Goal: Task Accomplishment & Management: Use online tool/utility

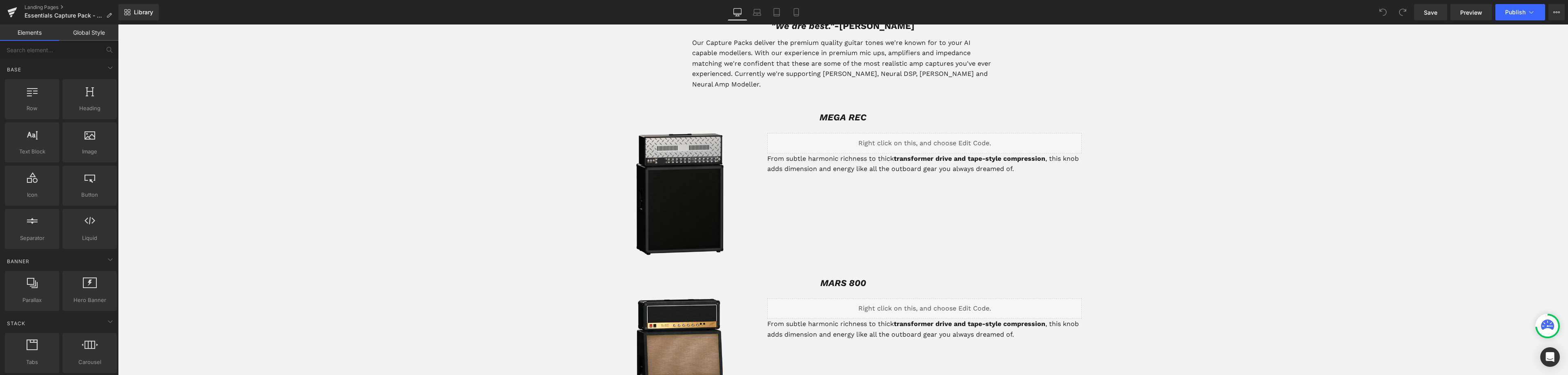
scroll to position [368, 0]
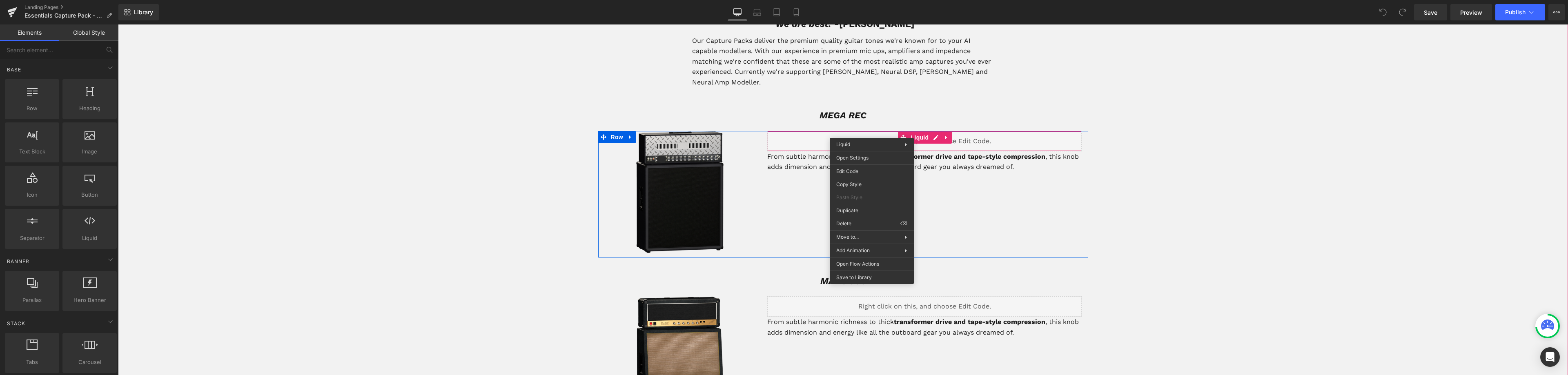
click at [872, 132] on div "Liquid" at bounding box center [924, 141] width 315 height 21
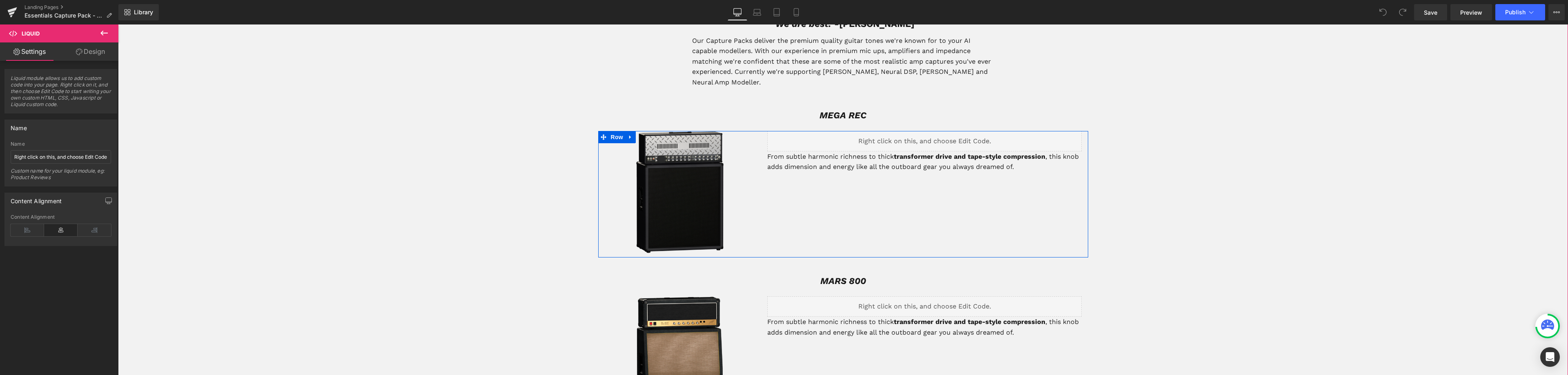
click at [866, 131] on div "Liquid" at bounding box center [924, 141] width 315 height 21
click at [916, 132] on span "Liquid" at bounding box center [920, 138] width 22 height 12
click at [931, 131] on div "Liquid" at bounding box center [924, 141] width 315 height 21
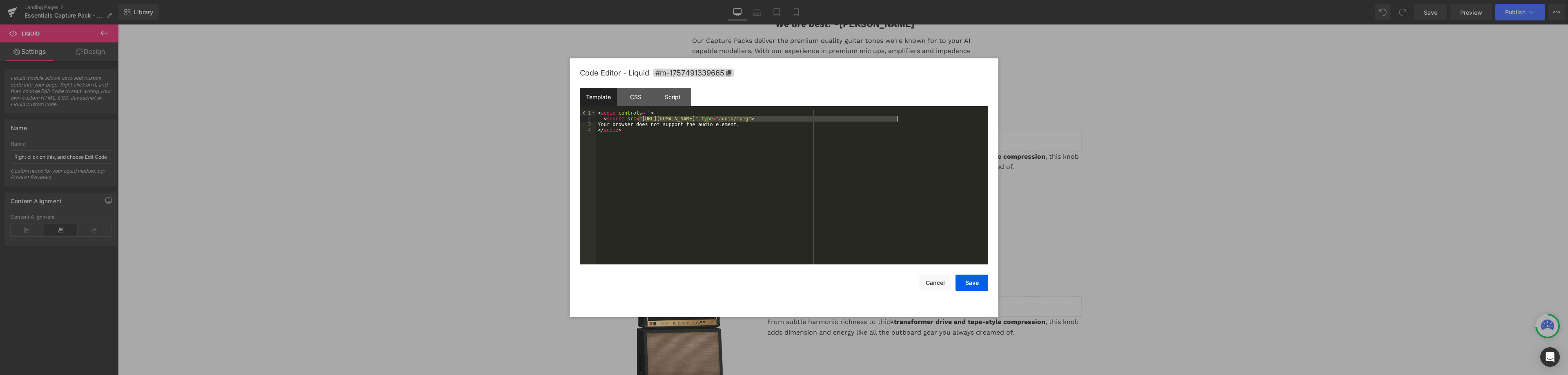
drag, startPoint x: 639, startPoint y: 118, endPoint x: 896, endPoint y: 119, distance: 257.0
click at [896, 119] on div "< audio controls = "" > < source src = "[URL][DOMAIN_NAME]" type = "audio/mpeg"…" at bounding box center [792, 193] width 392 height 166
click at [969, 281] on button "Save" at bounding box center [972, 282] width 33 height 16
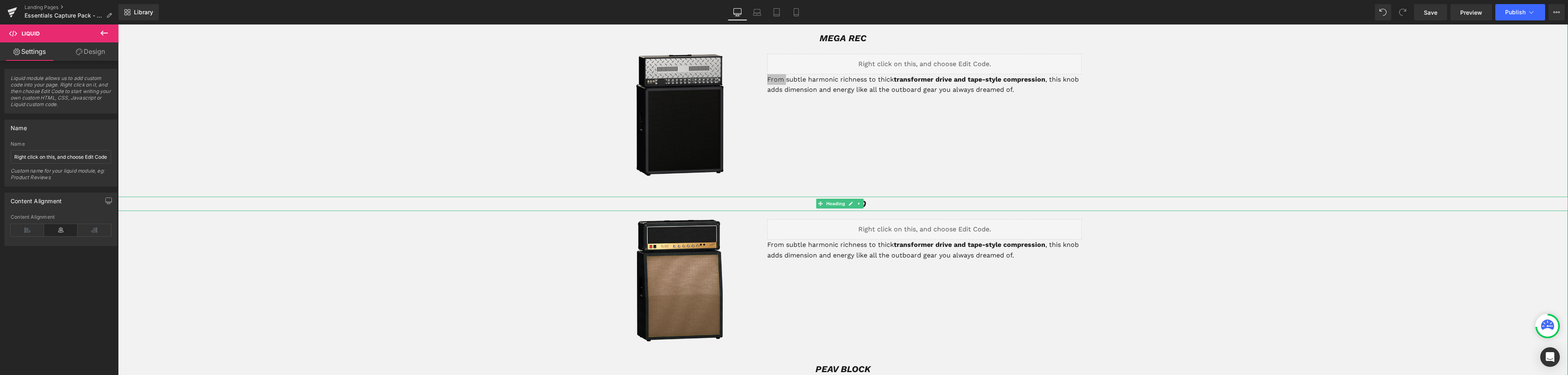
scroll to position [449, 0]
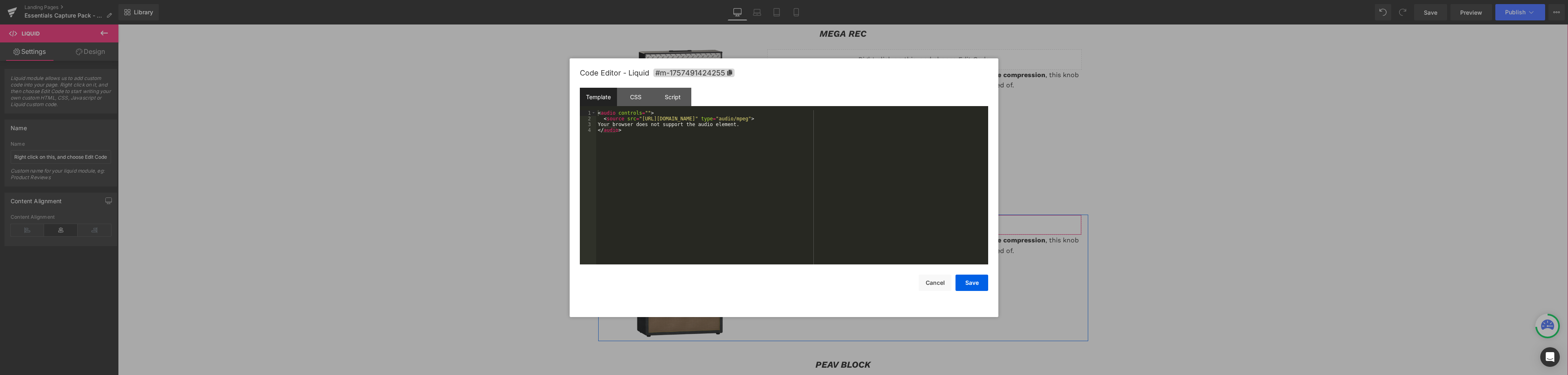
click at [934, 215] on div "Liquid" at bounding box center [924, 225] width 315 height 21
drag, startPoint x: 644, startPoint y: 117, endPoint x: 897, endPoint y: 119, distance: 253.0
click at [897, 119] on div "< audio controls = "" > < source src = "[URL][DOMAIN_NAME]" type = "audio/mpeg"…" at bounding box center [792, 193] width 392 height 166
click at [975, 281] on button "Save" at bounding box center [972, 282] width 33 height 16
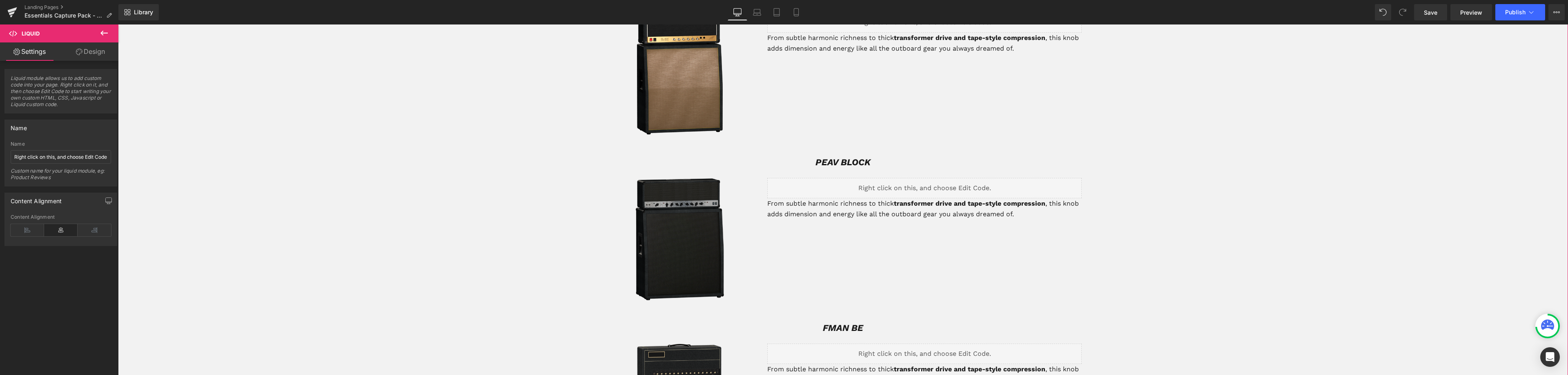
scroll to position [653, 0]
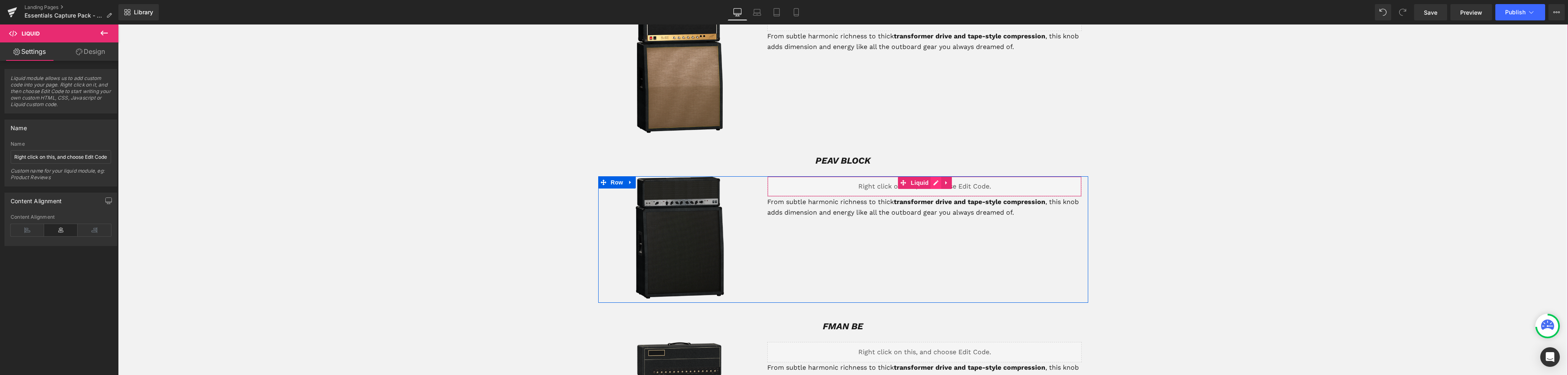
click at [934, 177] on div "Liquid" at bounding box center [924, 187] width 315 height 21
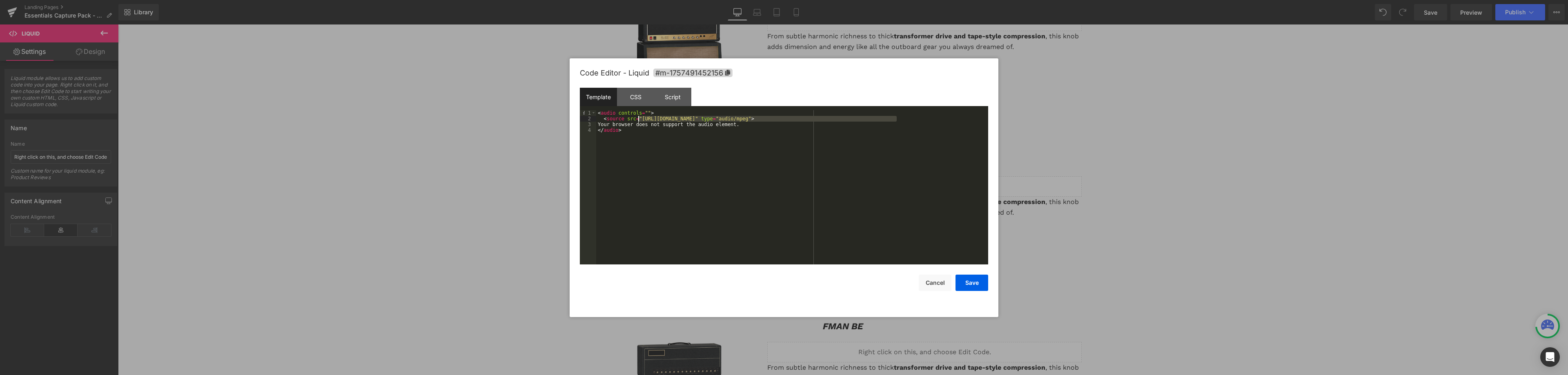
drag, startPoint x: 897, startPoint y: 119, endPoint x: 640, endPoint y: 119, distance: 257.0
click at [640, 119] on div "< audio controls = "" > < source src = "[URL][DOMAIN_NAME]" type = "audio/mpeg"…" at bounding box center [792, 193] width 392 height 166
click at [978, 282] on button "Save" at bounding box center [972, 282] width 33 height 16
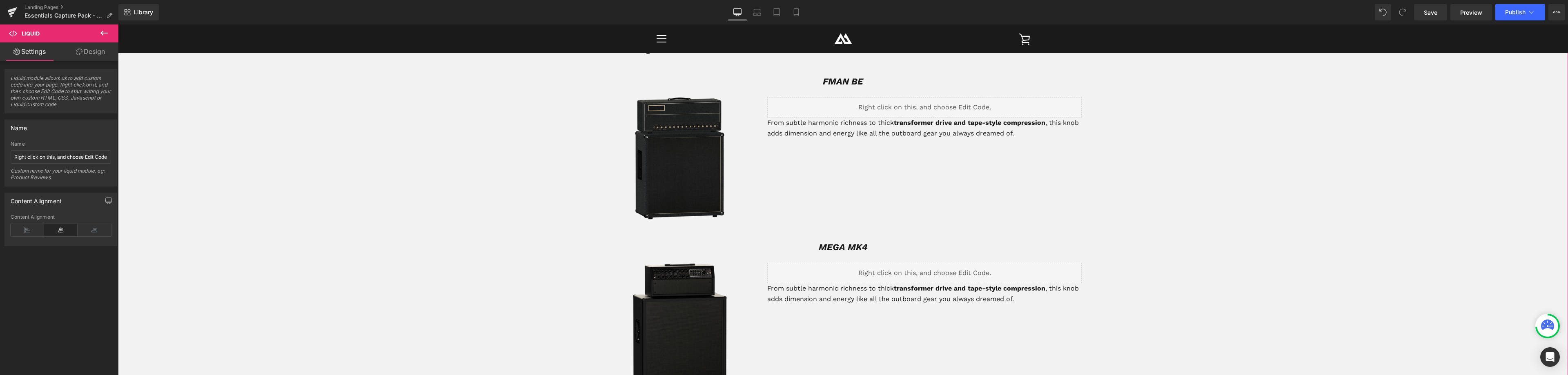
scroll to position [858, 0]
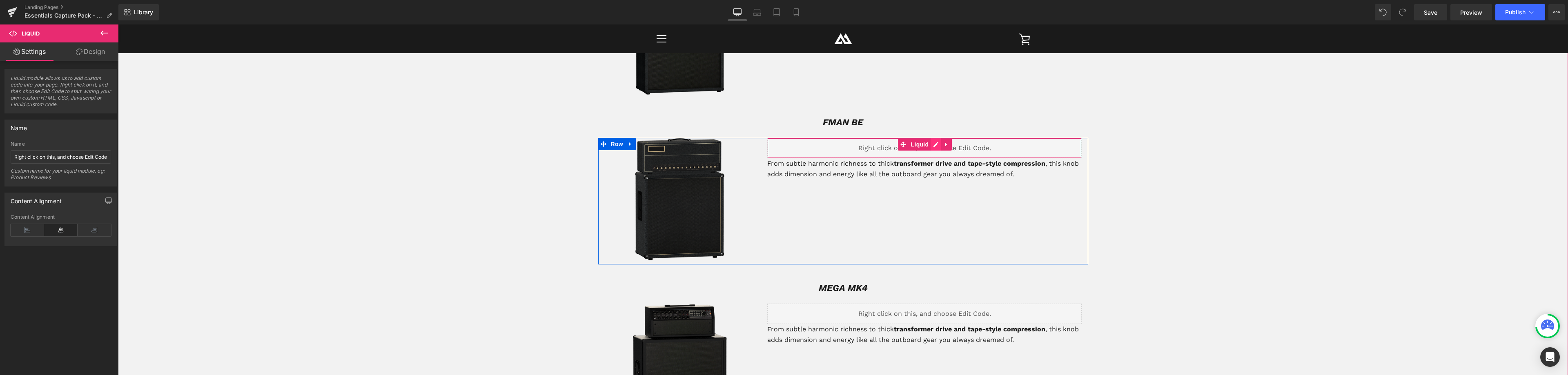
click at [929, 138] on div "Liquid" at bounding box center [924, 149] width 315 height 21
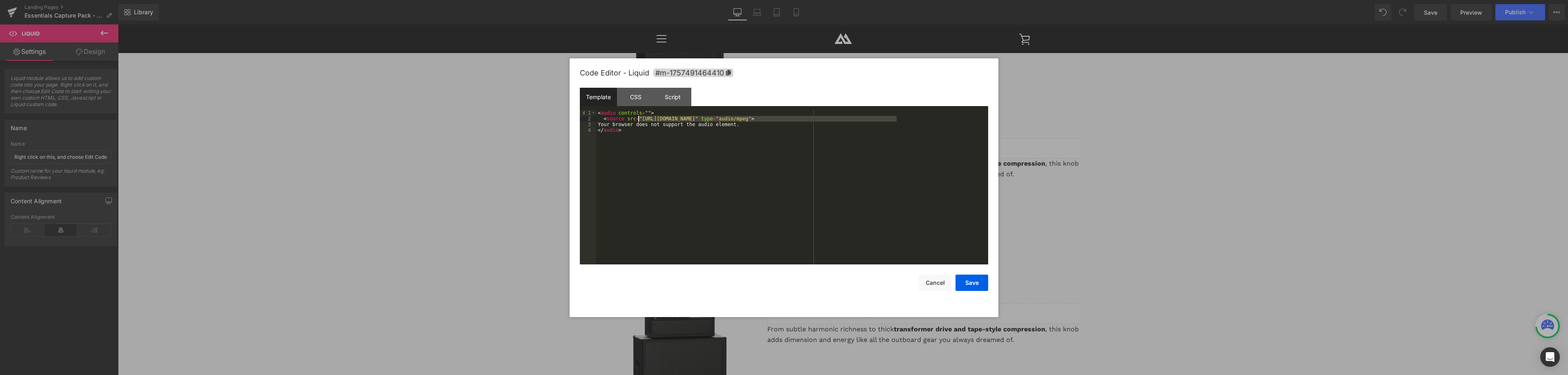
drag, startPoint x: 896, startPoint y: 119, endPoint x: 639, endPoint y: 118, distance: 257.0
click at [639, 118] on div "< audio controls = "" > < source src = "[URL][DOMAIN_NAME]" type = "audio/mpeg"…" at bounding box center [792, 193] width 392 height 166
click at [975, 283] on button "Save" at bounding box center [972, 282] width 33 height 16
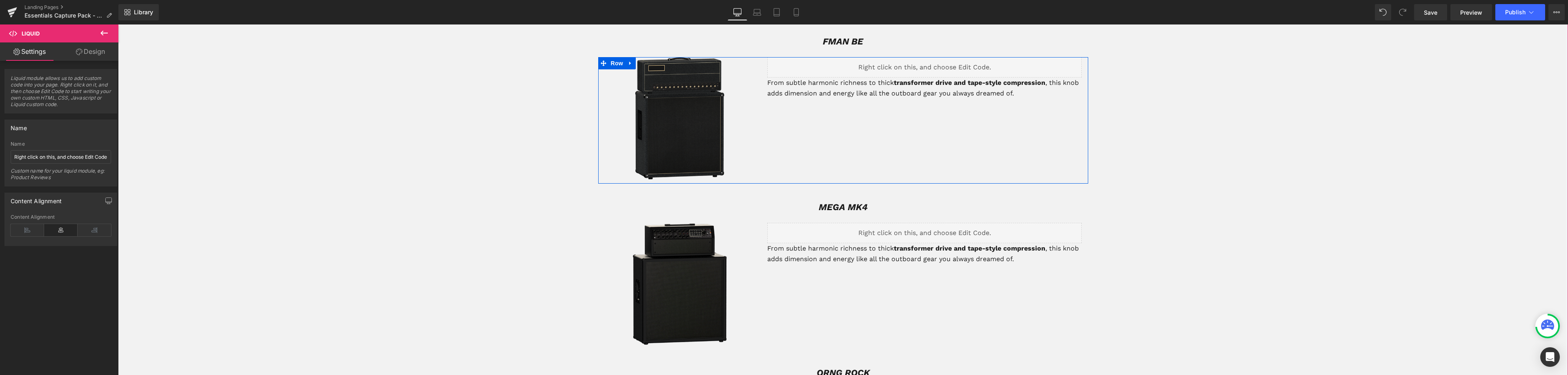
scroll to position [939, 0]
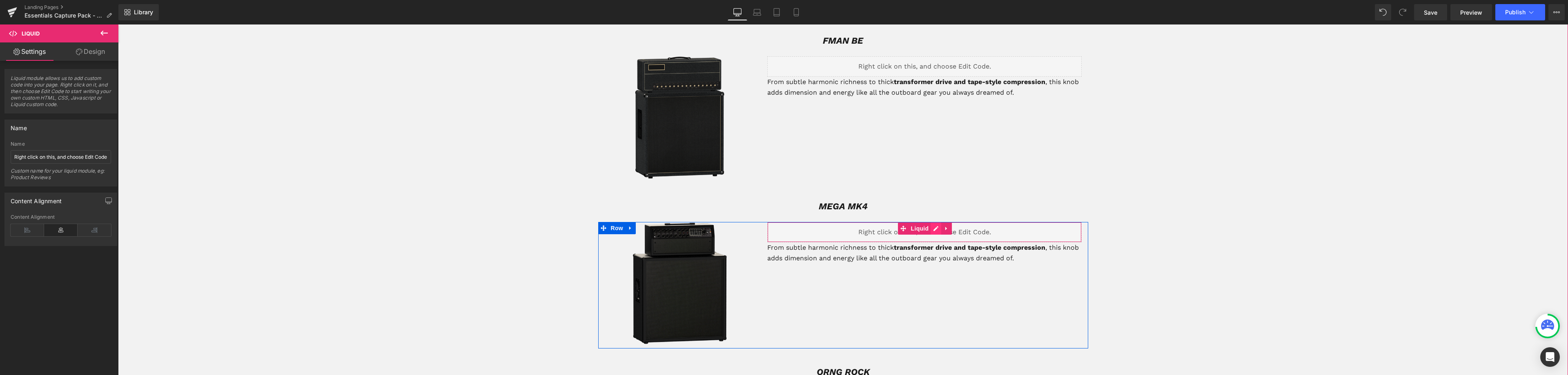
click at [934, 222] on div "Liquid" at bounding box center [924, 233] width 315 height 21
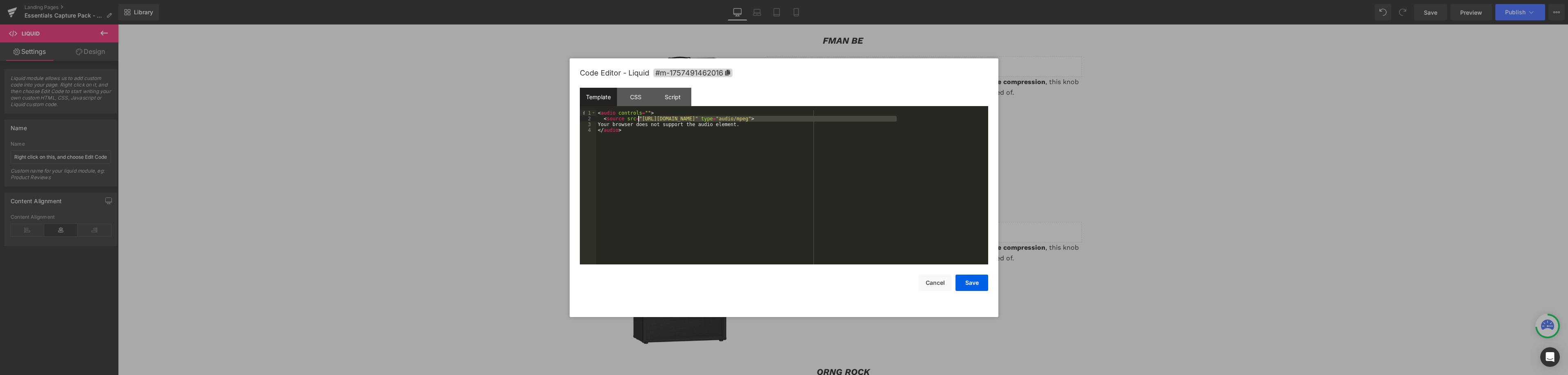
drag, startPoint x: 896, startPoint y: 119, endPoint x: 639, endPoint y: 118, distance: 257.0
click at [639, 118] on div "< audio controls = "" > < source src = "[URL][DOMAIN_NAME]" type = "audio/mpeg"…" at bounding box center [792, 193] width 392 height 166
click at [979, 285] on button "Save" at bounding box center [972, 282] width 33 height 16
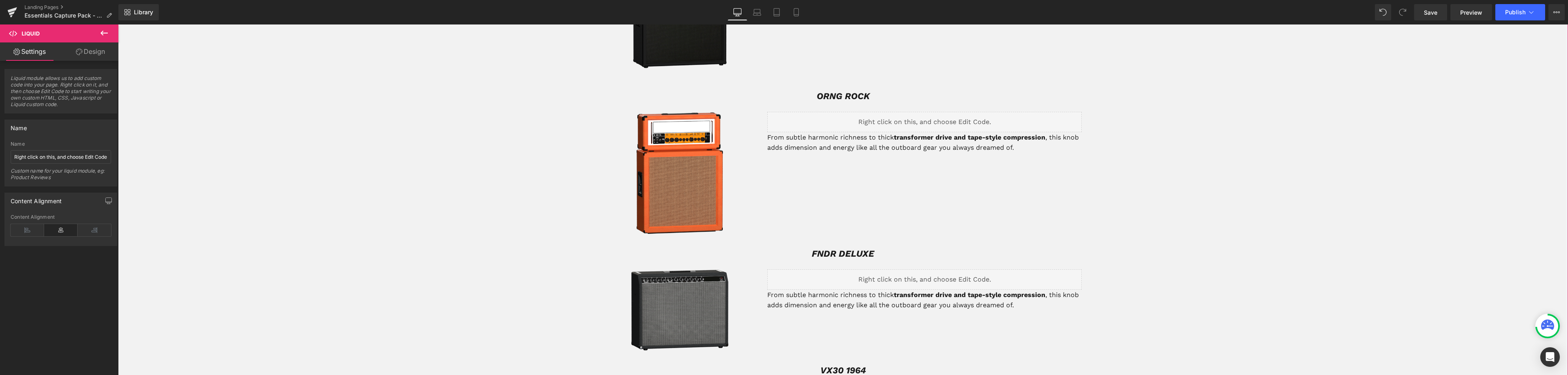
scroll to position [1225, 0]
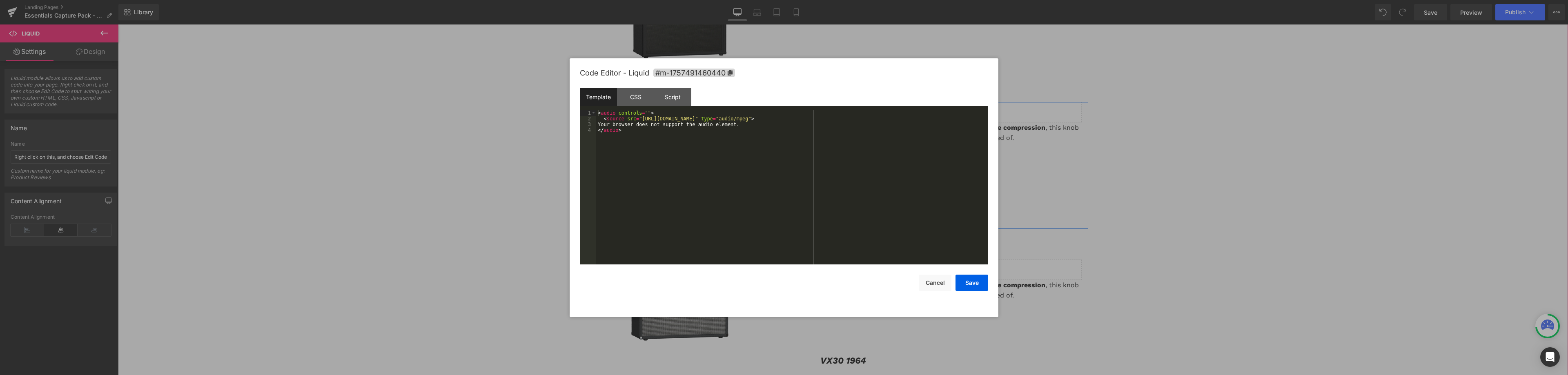
drag, startPoint x: 931, startPoint y: 95, endPoint x: 1048, endPoint y: 120, distance: 119.6
click at [931, 102] on div "Liquid" at bounding box center [924, 113] width 315 height 21
drag, startPoint x: 640, startPoint y: 117, endPoint x: 896, endPoint y: 117, distance: 256.0
click at [896, 117] on div "< audio controls = "" > < source src = "[URL][DOMAIN_NAME]" type = "audio/mpeg"…" at bounding box center [792, 193] width 392 height 166
click at [978, 284] on button "Save" at bounding box center [972, 282] width 33 height 16
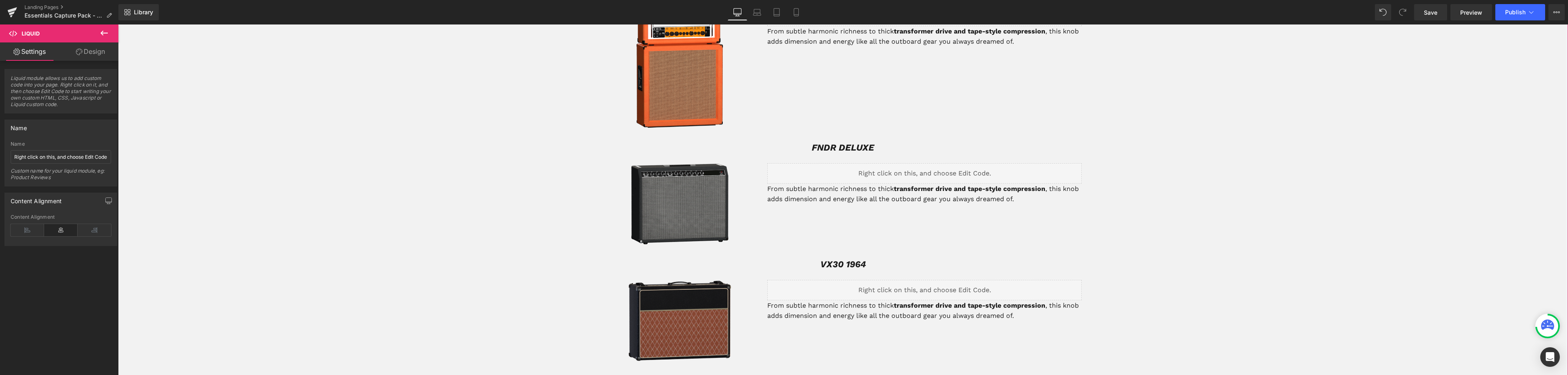
scroll to position [1348, 0]
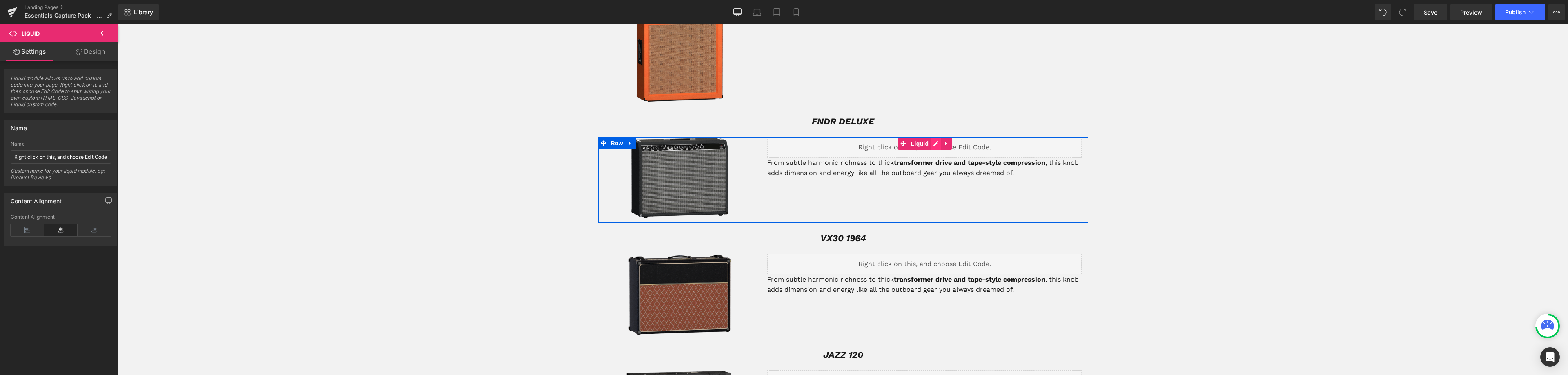
click at [932, 137] on div "Liquid" at bounding box center [924, 147] width 315 height 21
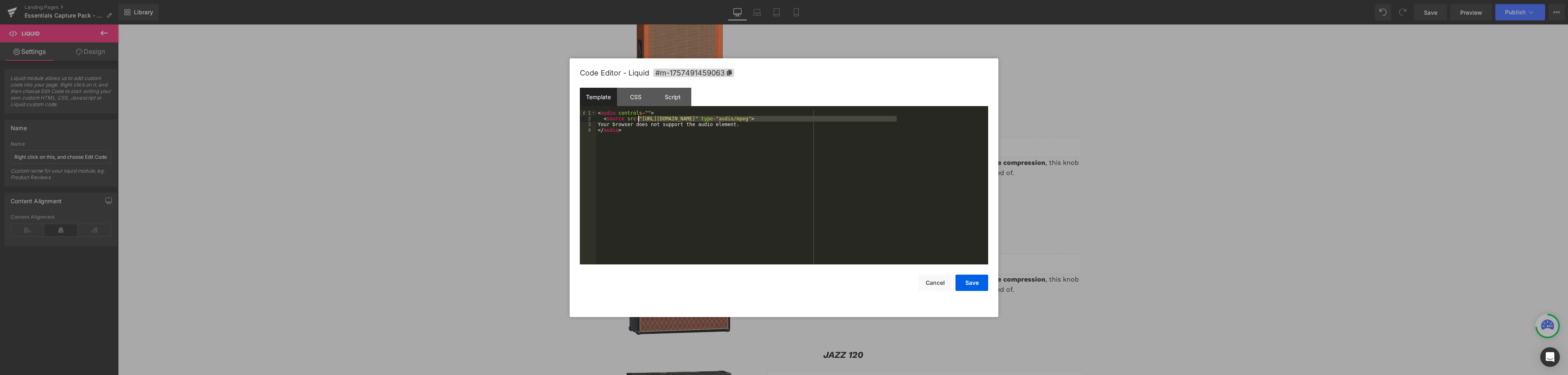
drag, startPoint x: 896, startPoint y: 117, endPoint x: 637, endPoint y: 118, distance: 259.0
click at [637, 118] on div "< audio controls = "" > < source src = "[URL][DOMAIN_NAME]" type = "audio/mpeg"…" at bounding box center [792, 193] width 392 height 166
click at [975, 282] on button "Save" at bounding box center [972, 282] width 33 height 16
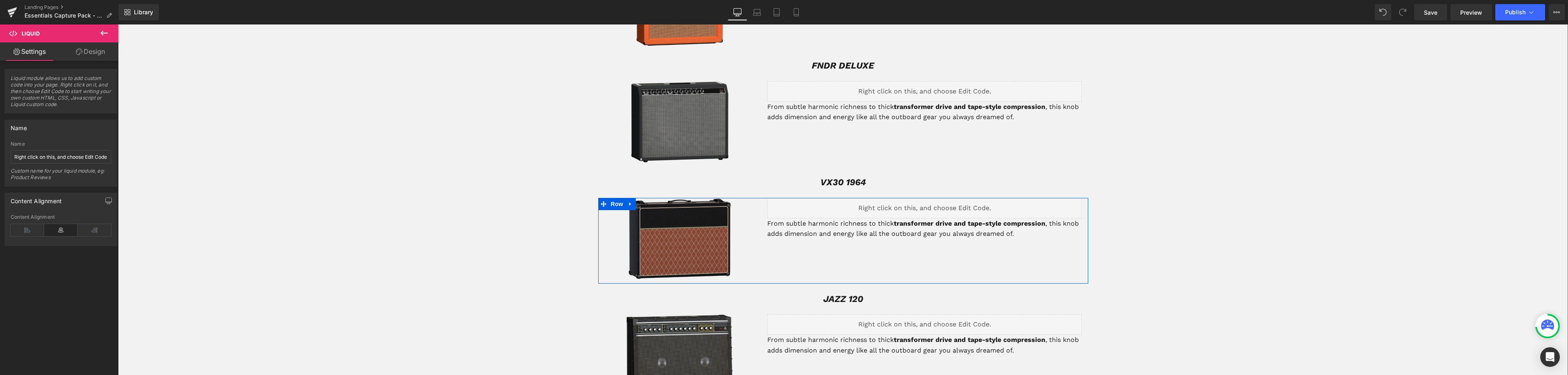
scroll to position [1429, 0]
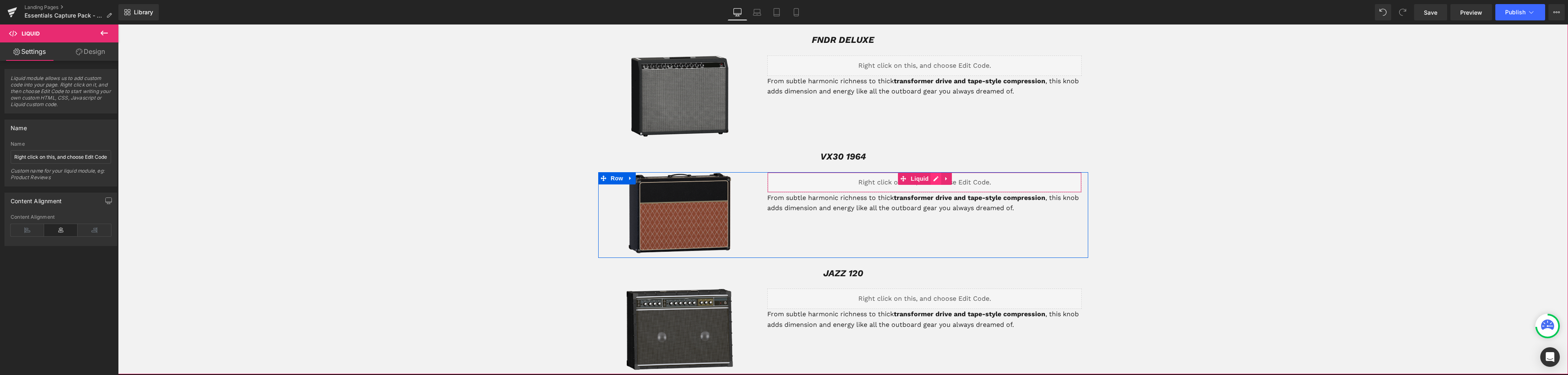
click at [934, 172] on div "Liquid" at bounding box center [924, 183] width 315 height 21
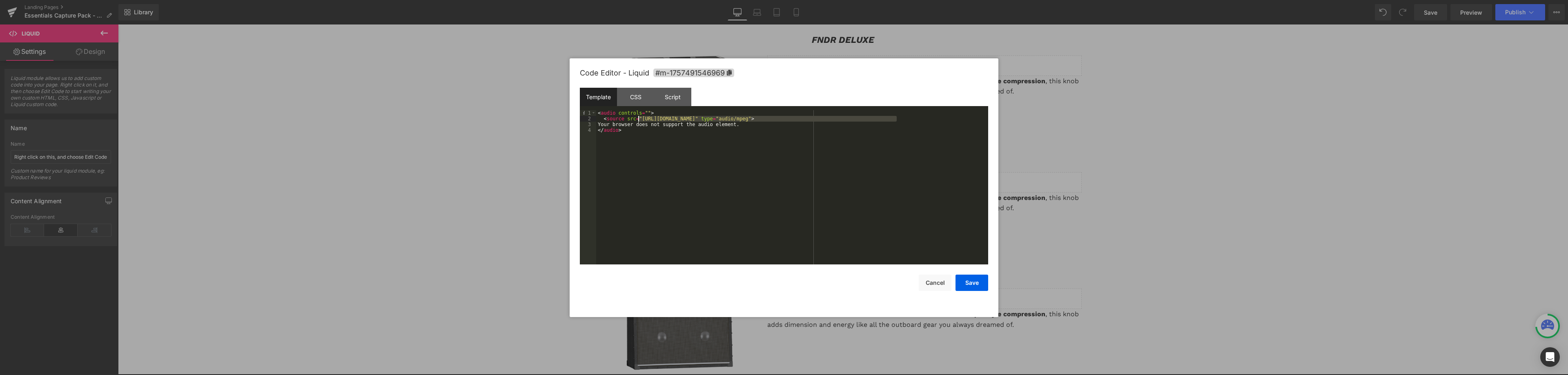
drag, startPoint x: 897, startPoint y: 117, endPoint x: 641, endPoint y: 119, distance: 256.0
click at [640, 119] on div "< audio controls = "" > < source src = "[URL][DOMAIN_NAME]" type = "audio/mpeg"…" at bounding box center [792, 193] width 392 height 166
click at [640, 117] on div "< audio controls = "" > < source src = "[URL][DOMAIN_NAME]" type = "audio/mpeg"…" at bounding box center [792, 193] width 392 height 166
drag, startPoint x: 639, startPoint y: 119, endPoint x: 897, endPoint y: 120, distance: 258.0
click at [897, 120] on div "< audio controls = "" > < source src = "[URL][DOMAIN_NAME]" type = "audio/mpeg"…" at bounding box center [792, 193] width 392 height 166
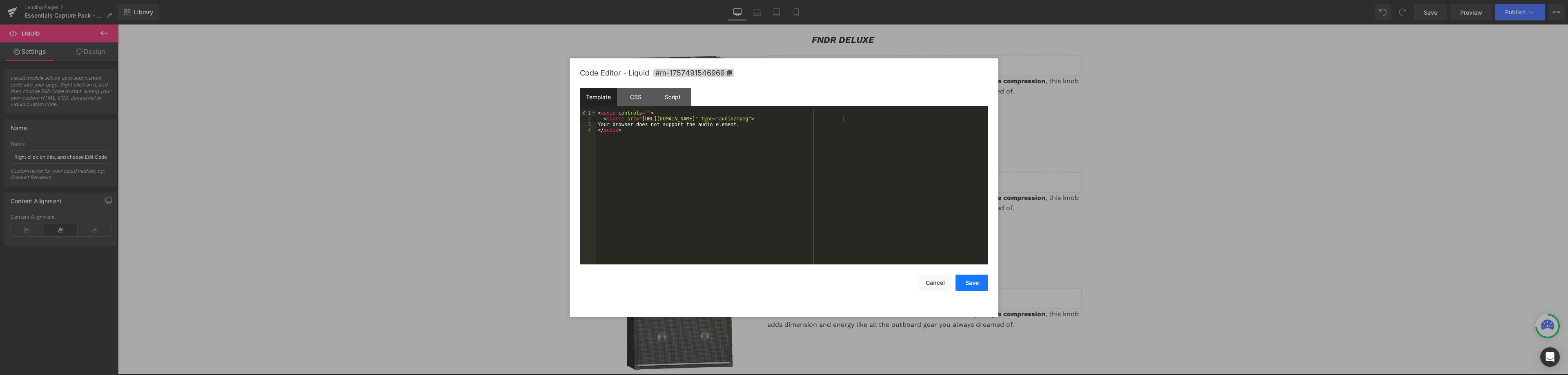
click at [975, 281] on button "Save" at bounding box center [972, 282] width 33 height 16
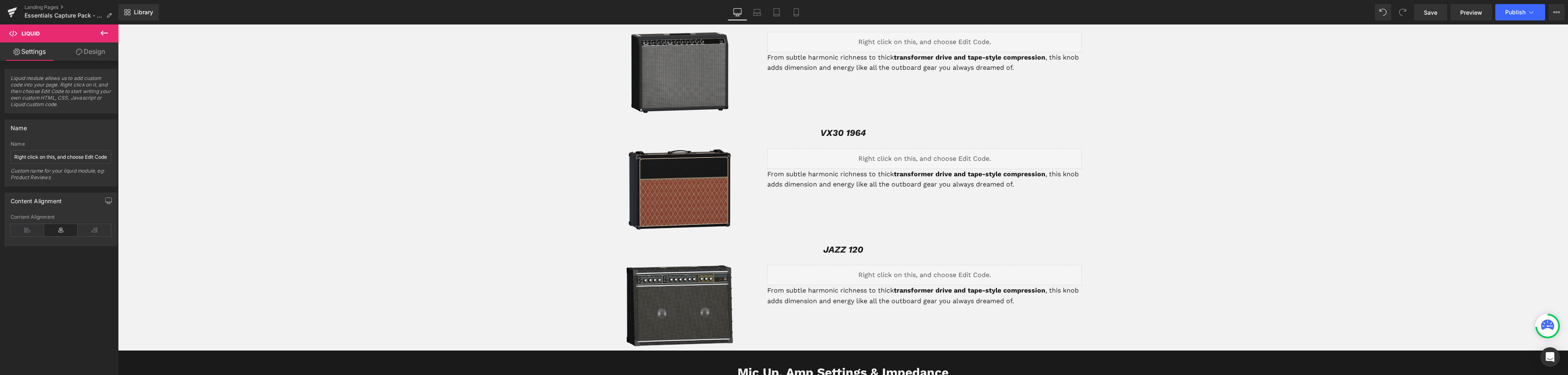
scroll to position [1511, 0]
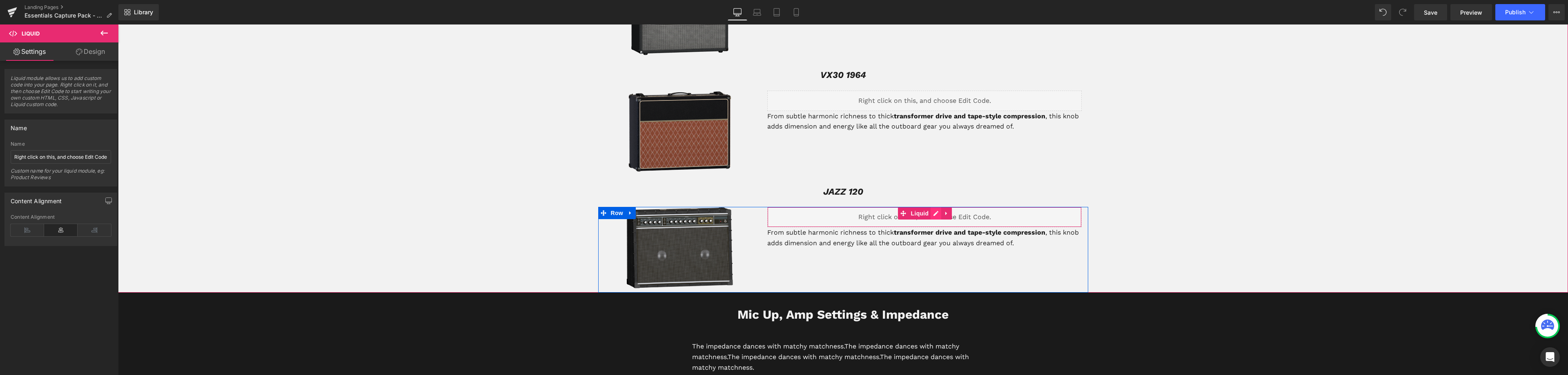
click at [933, 207] on div "Liquid" at bounding box center [924, 217] width 315 height 21
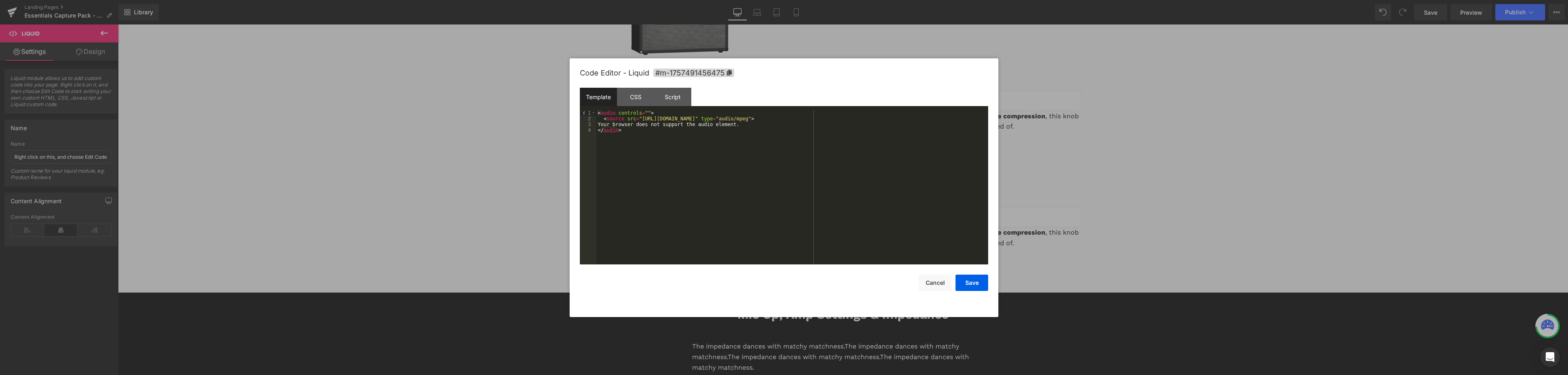
click at [897, 119] on div "< audio controls = "" > < source src = "[URL][DOMAIN_NAME]" type = "audio/mpeg"…" at bounding box center [792, 193] width 392 height 166
click at [896, 119] on div "< audio controls = "" > < source src = "[URL][DOMAIN_NAME]" type = "audio/mpeg"…" at bounding box center [792, 193] width 392 height 166
drag, startPoint x: 896, startPoint y: 119, endPoint x: 639, endPoint y: 118, distance: 257.0
click at [639, 118] on div "< audio controls = "" > < source src = "[URL][DOMAIN_NAME]" type = "audio/mpeg"…" at bounding box center [792, 193] width 392 height 166
click at [973, 282] on button "Save" at bounding box center [972, 282] width 33 height 16
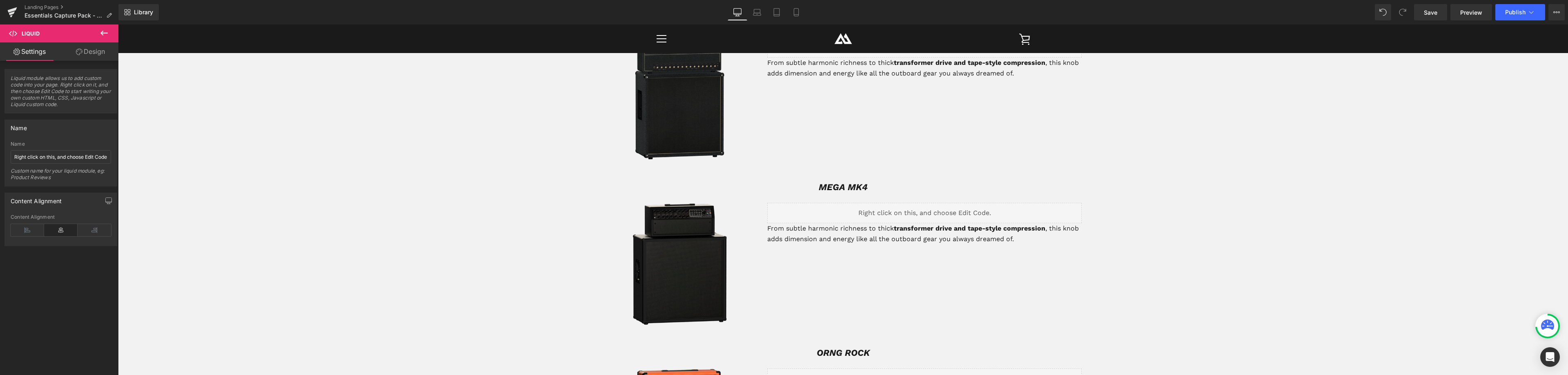
scroll to position [957, 0]
click at [1432, 9] on span "Save" at bounding box center [1430, 12] width 13 height 9
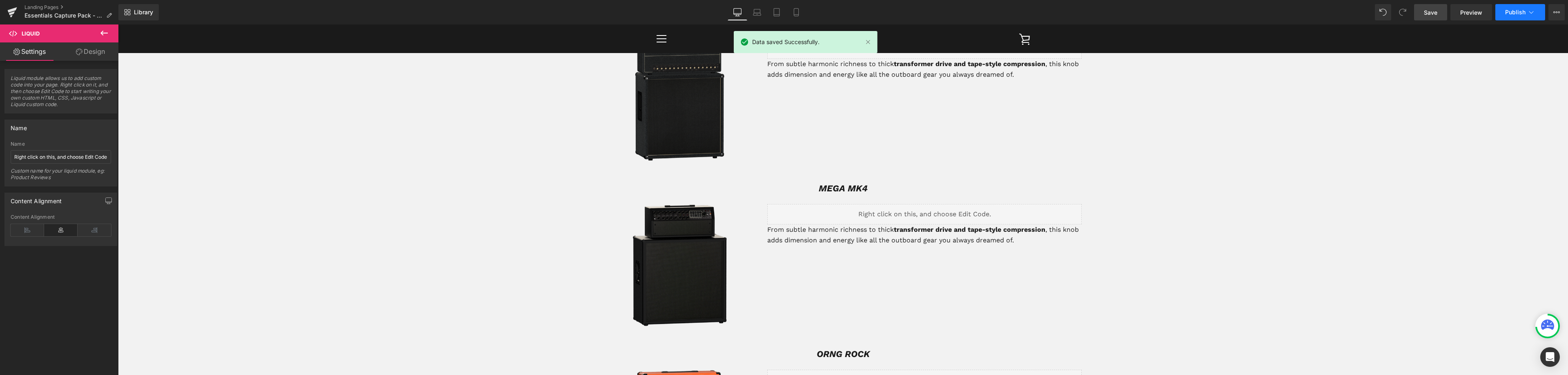
click at [1521, 13] on span "Publish" at bounding box center [1516, 12] width 21 height 7
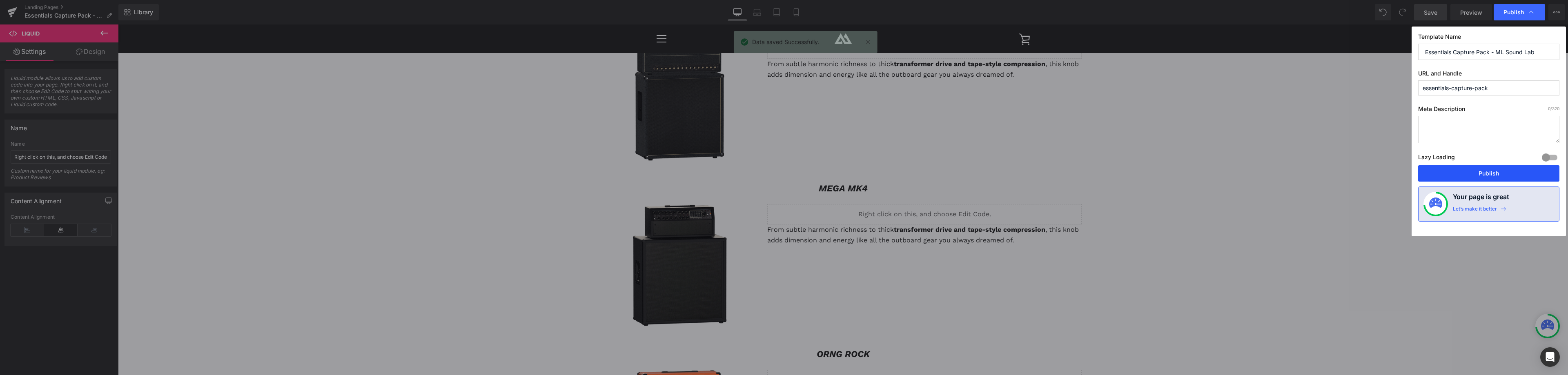
click at [1495, 172] on button "Publish" at bounding box center [1489, 173] width 141 height 16
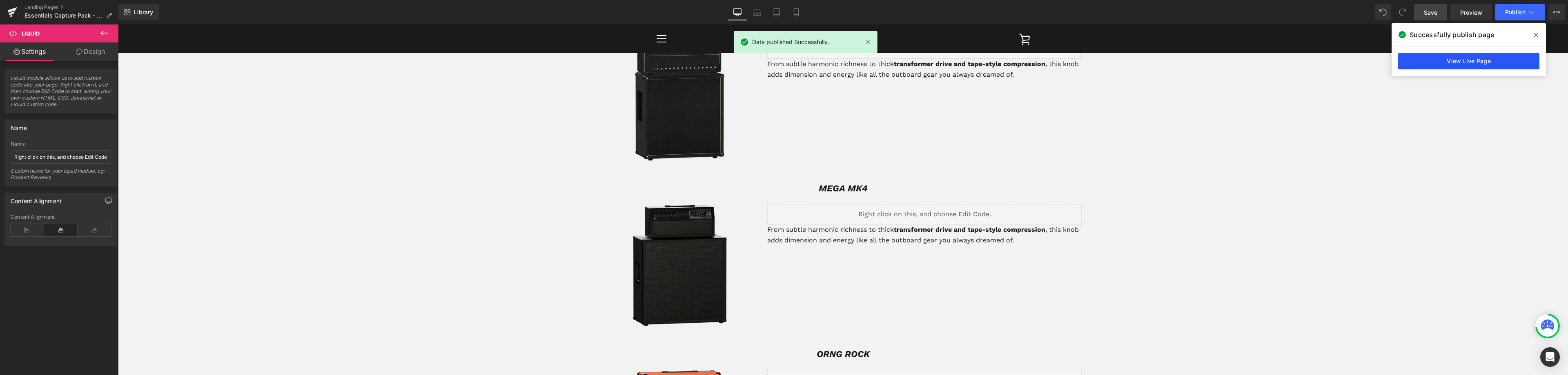
click at [1479, 65] on link "View Live Page" at bounding box center [1469, 61] width 141 height 16
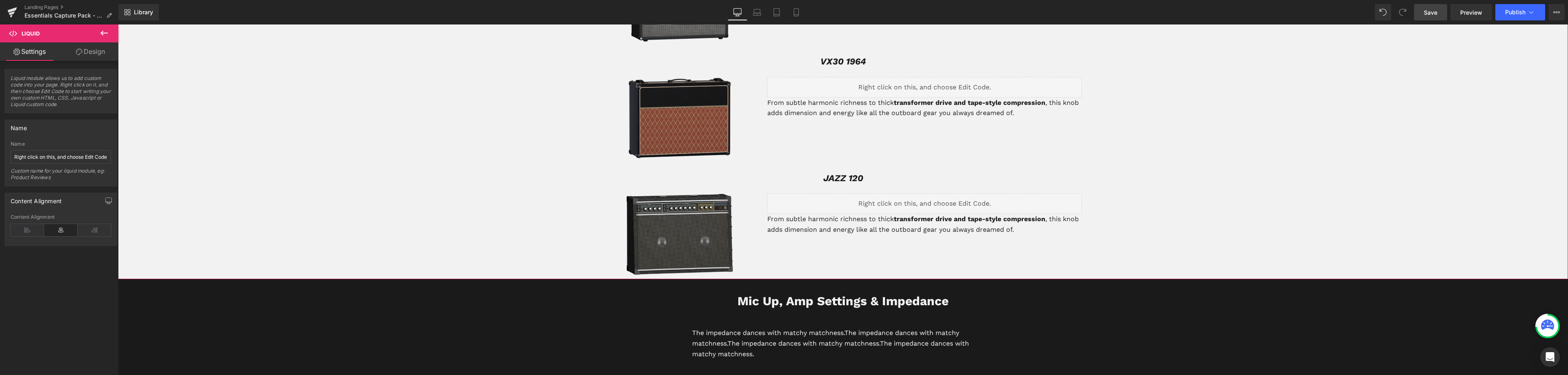
scroll to position [1529, 0]
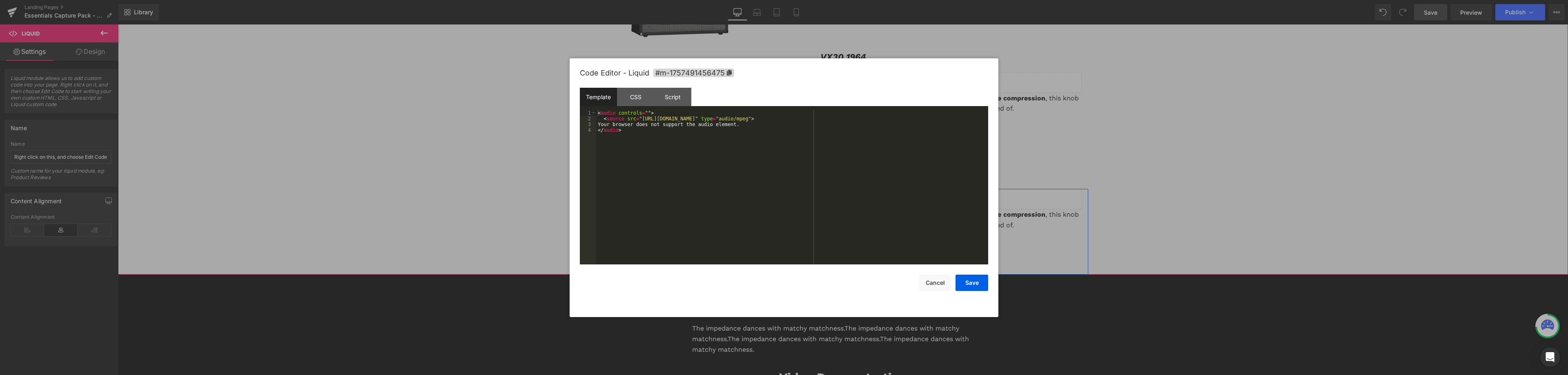
drag, startPoint x: 930, startPoint y: 187, endPoint x: 1048, endPoint y: 212, distance: 120.6
click at [930, 189] on div "Liquid" at bounding box center [924, 200] width 315 height 21
drag, startPoint x: 639, startPoint y: 120, endPoint x: 845, endPoint y: 120, distance: 206.0
click at [845, 120] on div "< audio controls = "" > < source src = "[URL][DOMAIN_NAME]" type = "audio/mpeg"…" at bounding box center [792, 193] width 392 height 166
click at [976, 282] on button "Save" at bounding box center [972, 282] width 33 height 16
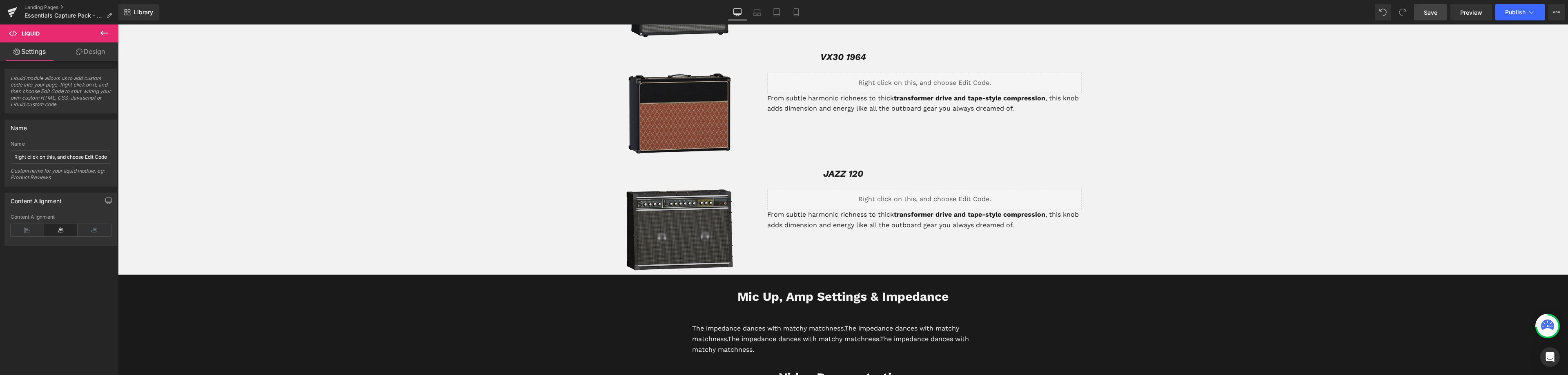
click at [1427, 12] on span "Save" at bounding box center [1430, 12] width 13 height 9
click at [1527, 15] on button "Publish" at bounding box center [1521, 12] width 50 height 16
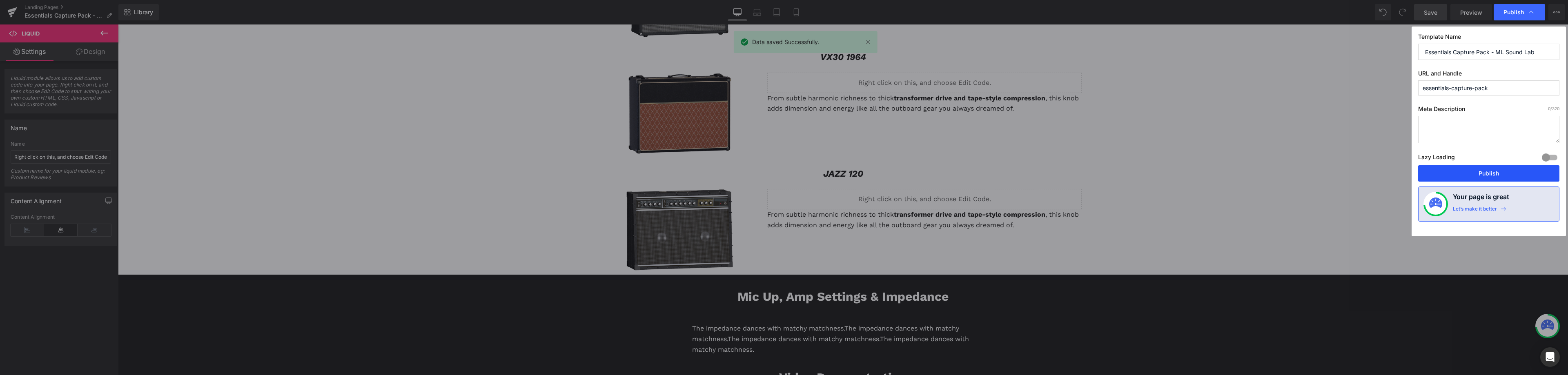
click at [1491, 173] on button "Publish" at bounding box center [1489, 173] width 141 height 16
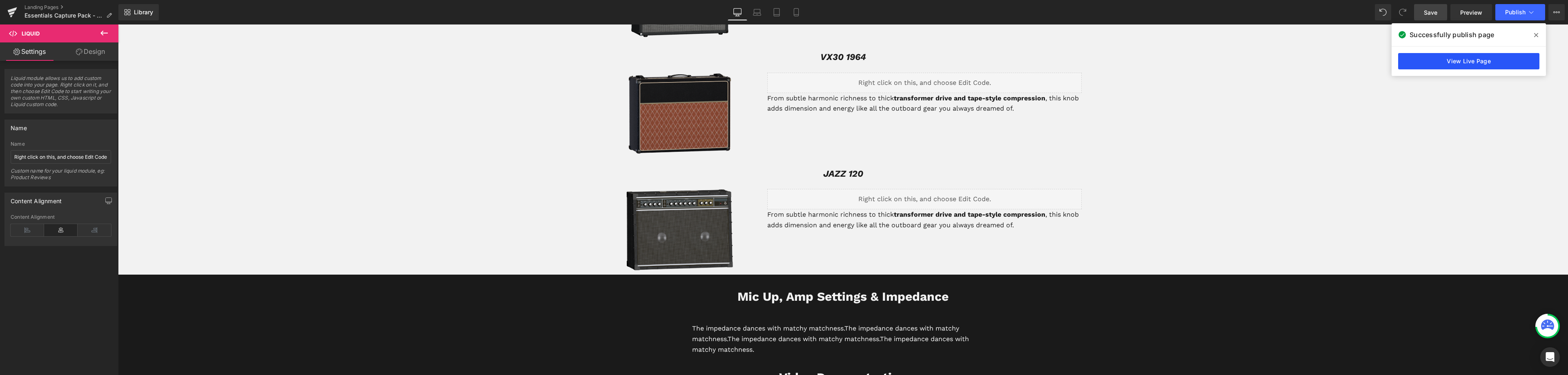
click at [1468, 63] on link "View Live Page" at bounding box center [1469, 61] width 141 height 16
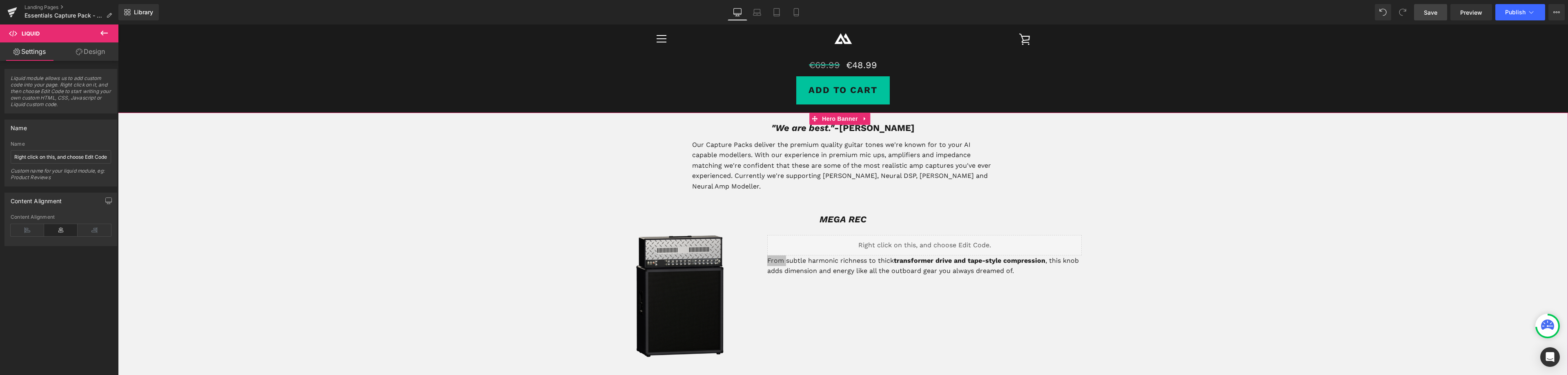
scroll to position [263, 0]
click at [789, 257] on p "From subtle harmonic richness to thick transformer drive and tape-style compres…" at bounding box center [924, 267] width 315 height 21
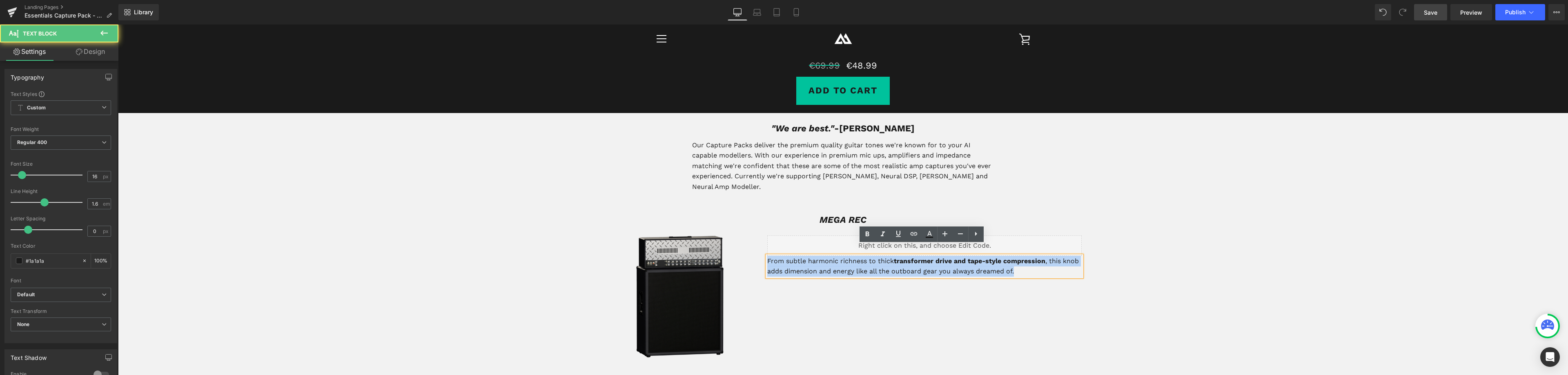
drag, startPoint x: 1014, startPoint y: 262, endPoint x: 765, endPoint y: 249, distance: 249.3
click at [767, 256] on p "From subtle harmonic richness to thick transformer drive and tape-style compres…" at bounding box center [924, 267] width 315 height 21
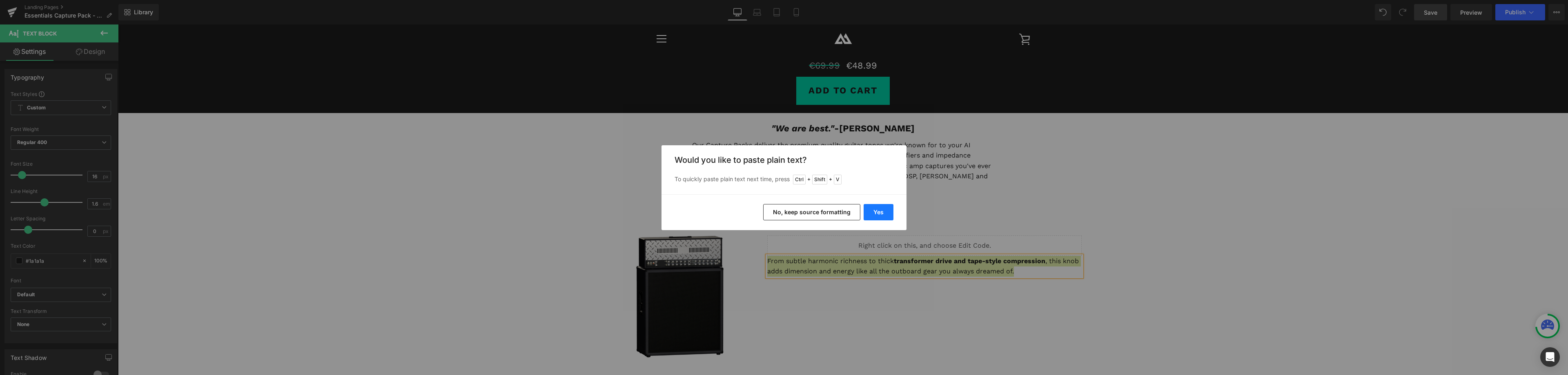
click at [882, 208] on button "Yes" at bounding box center [878, 212] width 30 height 16
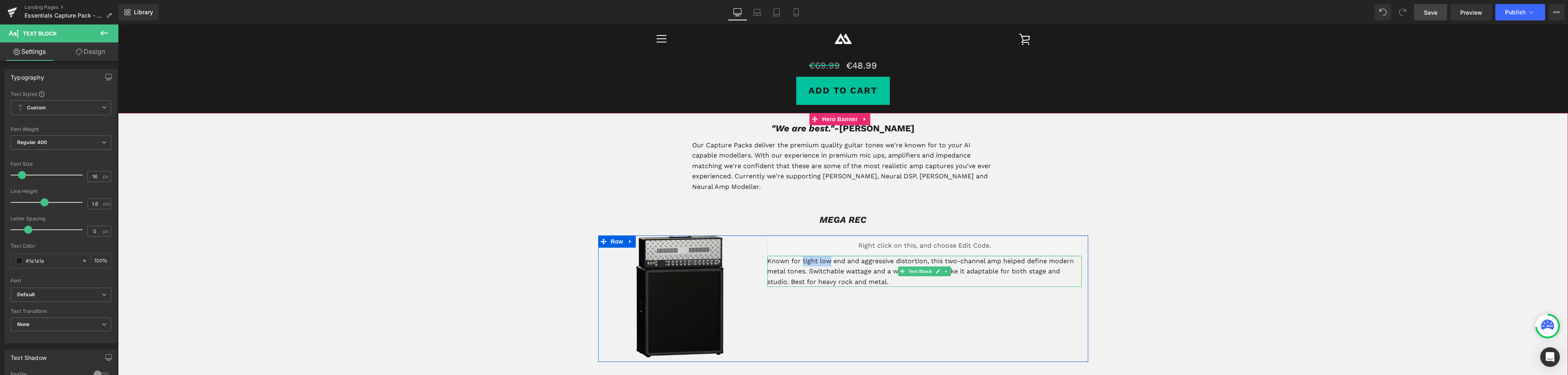
drag, startPoint x: 827, startPoint y: 250, endPoint x: 800, endPoint y: 252, distance: 27.1
click at [800, 256] on p "Known for tight low end and aggressive distortion, this two-channel amp helped …" at bounding box center [924, 272] width 315 height 32
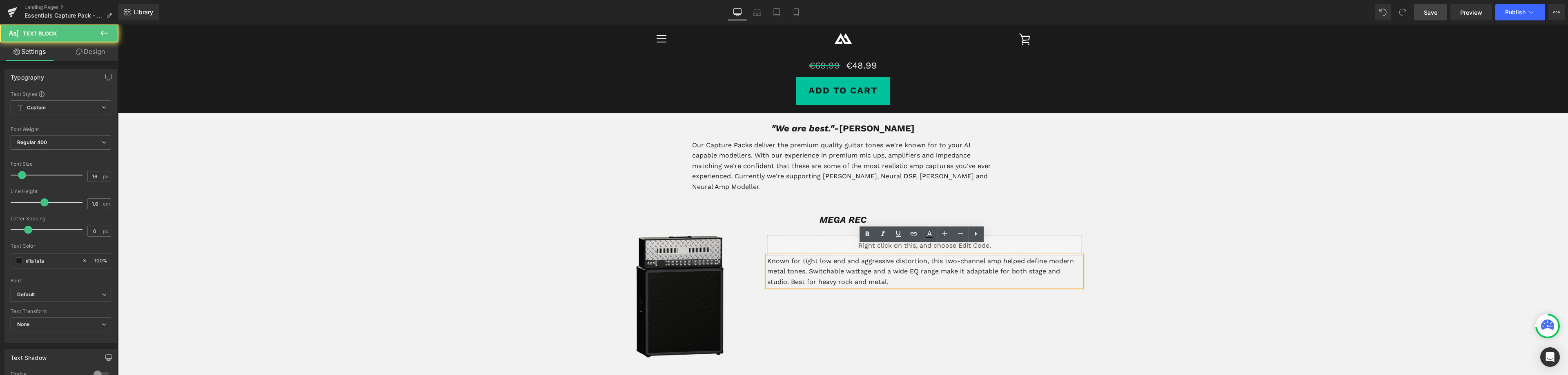
click at [818, 256] on p "Known for tight low end and aggressive distortion, this two-channel amp helped …" at bounding box center [924, 272] width 315 height 32
drag, startPoint x: 813, startPoint y: 250, endPoint x: 799, endPoint y: 250, distance: 14.0
click at [799, 256] on p "Known for tight low end and aggressive distortion, this two-channel amp helped …" at bounding box center [924, 272] width 315 height 32
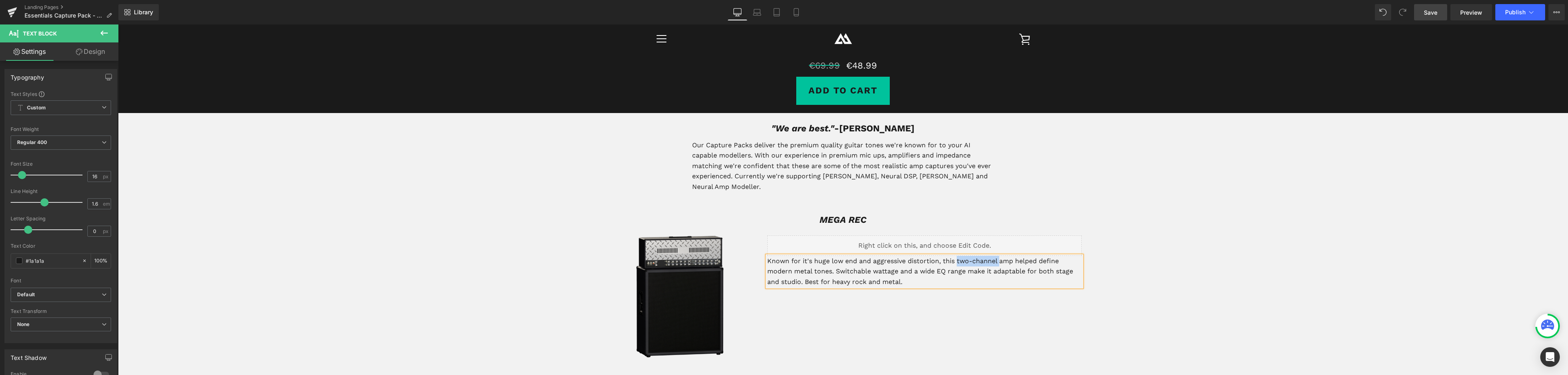
drag, startPoint x: 996, startPoint y: 250, endPoint x: 954, endPoint y: 254, distance: 42.2
click at [954, 256] on p "Known for it's huge low end and aggressive distortion, this two-channel amp hel…" at bounding box center [924, 272] width 315 height 32
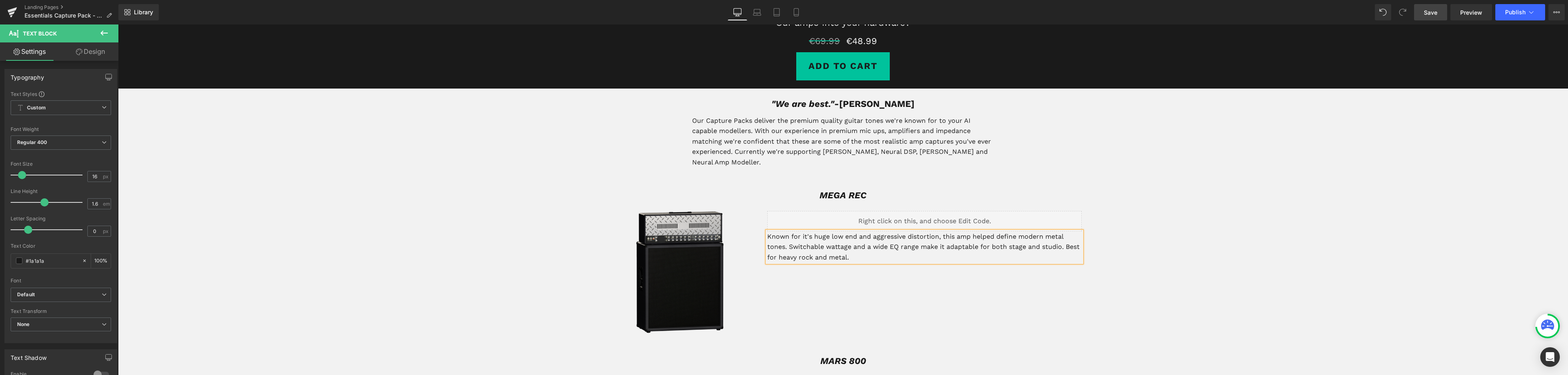
scroll to position [345, 0]
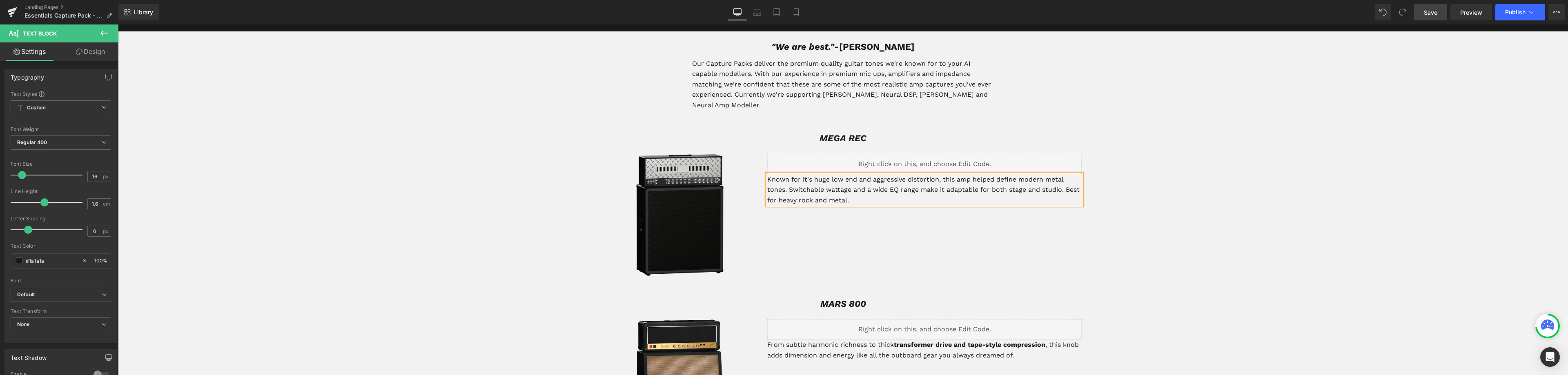
click at [869, 195] on div "Known for it's huge low end and aggressive distortion, this amp helped define m…" at bounding box center [924, 190] width 315 height 32
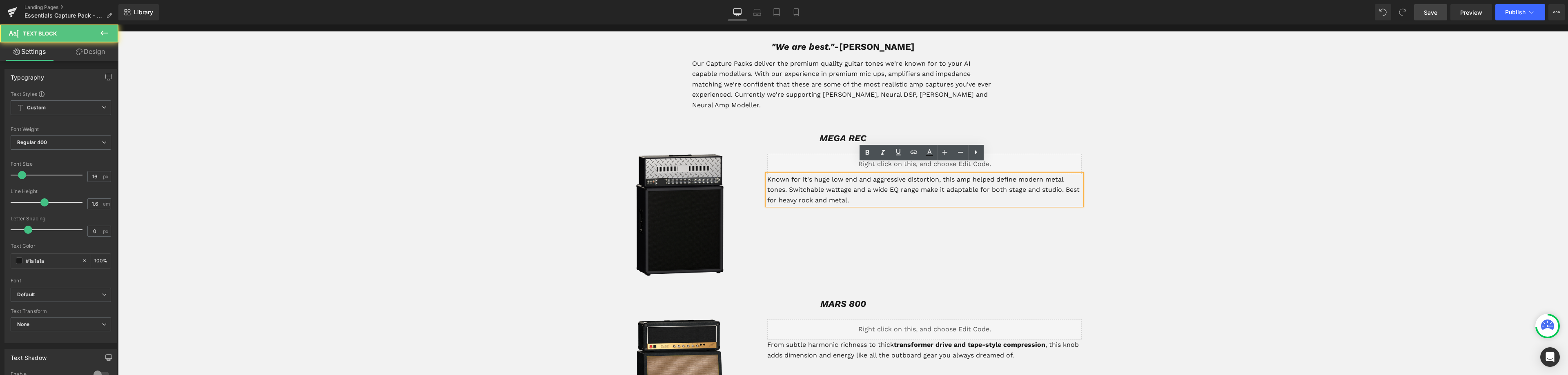
click at [870, 174] on p "Known for it's huge low end and aggressive distortion, this amp helped define m…" at bounding box center [924, 190] width 315 height 32
click at [876, 189] on p "Known for it's huge low end and aggressive distortion, this amp helped define m…" at bounding box center [924, 190] width 315 height 32
drag, startPoint x: 853, startPoint y: 189, endPoint x: 786, endPoint y: 180, distance: 67.6
click at [786, 180] on p "Known for it's huge low end and aggressive distortion, this amp helped define m…" at bounding box center [924, 190] width 315 height 32
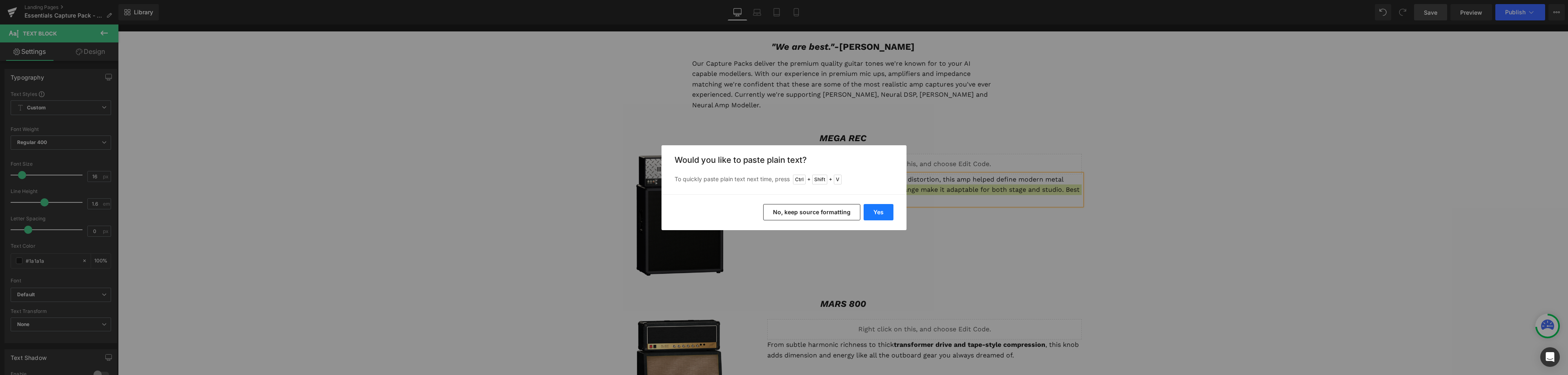
click at [882, 211] on button "Yes" at bounding box center [878, 212] width 30 height 16
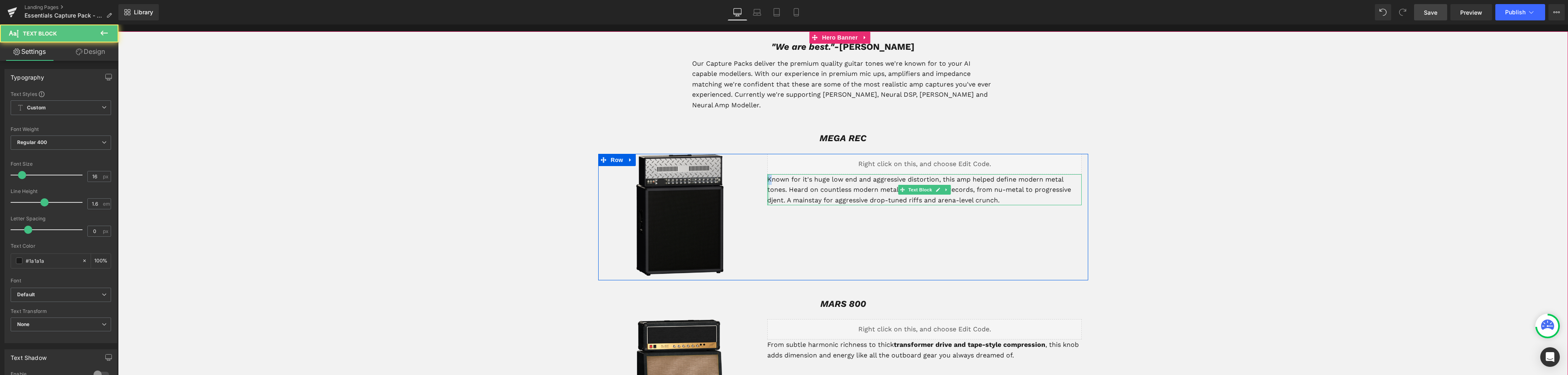
click at [767, 174] on div "Known for it's huge low end and aggressive distortion, this amp helped define m…" at bounding box center [924, 190] width 315 height 32
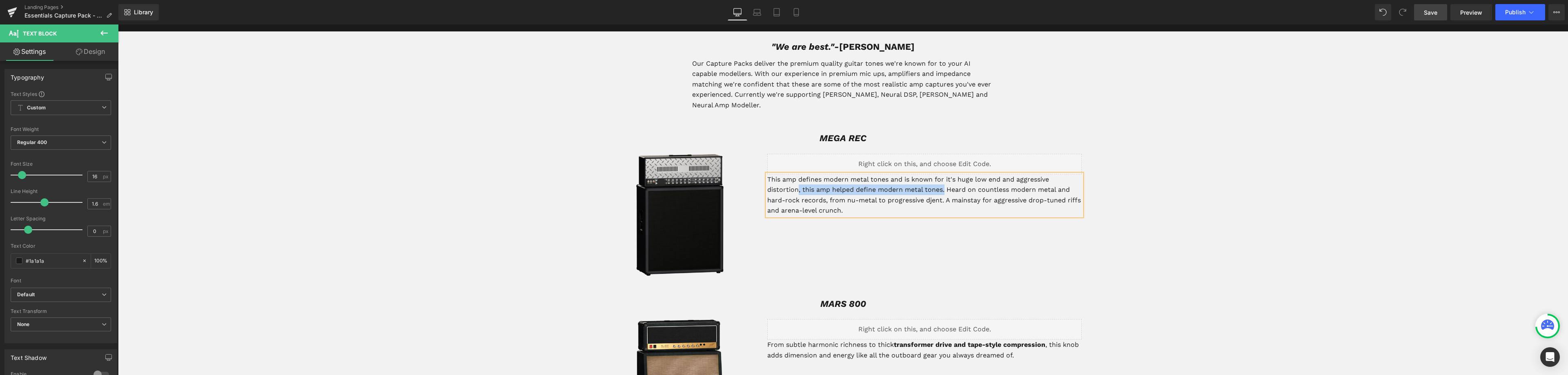
drag, startPoint x: 942, startPoint y: 179, endPoint x: 796, endPoint y: 180, distance: 146.0
click at [796, 180] on p "This amp defines modern metal tones and is known for it's huge low end and aggr…" at bounding box center [924, 195] width 315 height 41
drag, startPoint x: 884, startPoint y: 170, endPoint x: 798, endPoint y: 173, distance: 86.1
click at [798, 174] on p "This amp defines modern metal tones and is known for it's huge low end and aggr…" at bounding box center [924, 190] width 315 height 32
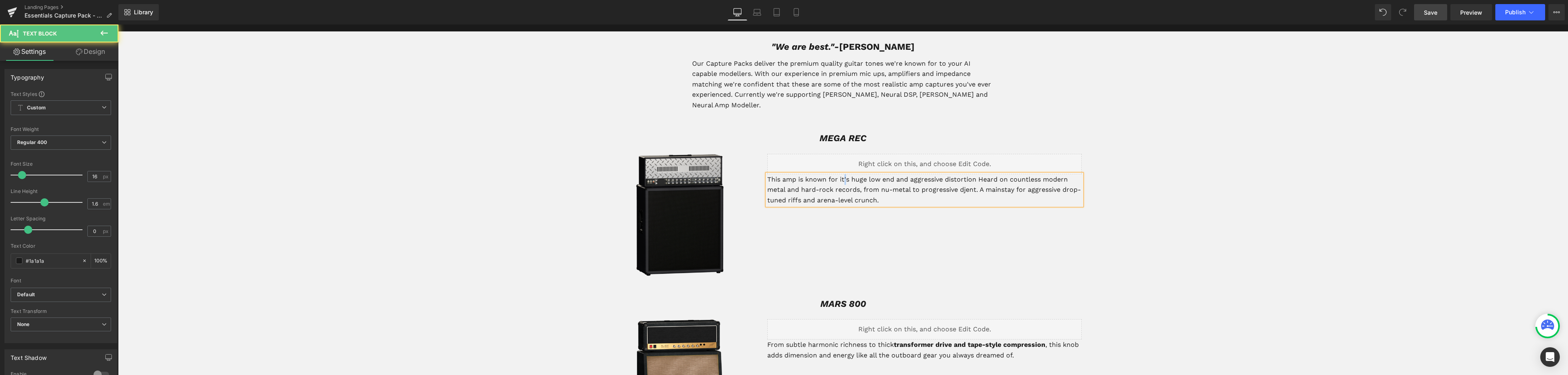
click at [842, 174] on p "This amp is known for it's huge low end and aggressive distortion Heard on coun…" at bounding box center [924, 190] width 315 height 32
click at [973, 174] on p "This amp is known for its huge low end and aggressive distortion Heard on count…" at bounding box center [924, 190] width 315 height 32
click at [1020, 174] on p "This amp is known for its huge low end and aggressive distortion. You've heard …" at bounding box center [924, 190] width 315 height 32
drag, startPoint x: 844, startPoint y: 179, endPoint x: 827, endPoint y: 178, distance: 17.0
click at [827, 178] on p "This amp is known for its huge low end and aggressive distortion. You've heard …" at bounding box center [924, 190] width 315 height 32
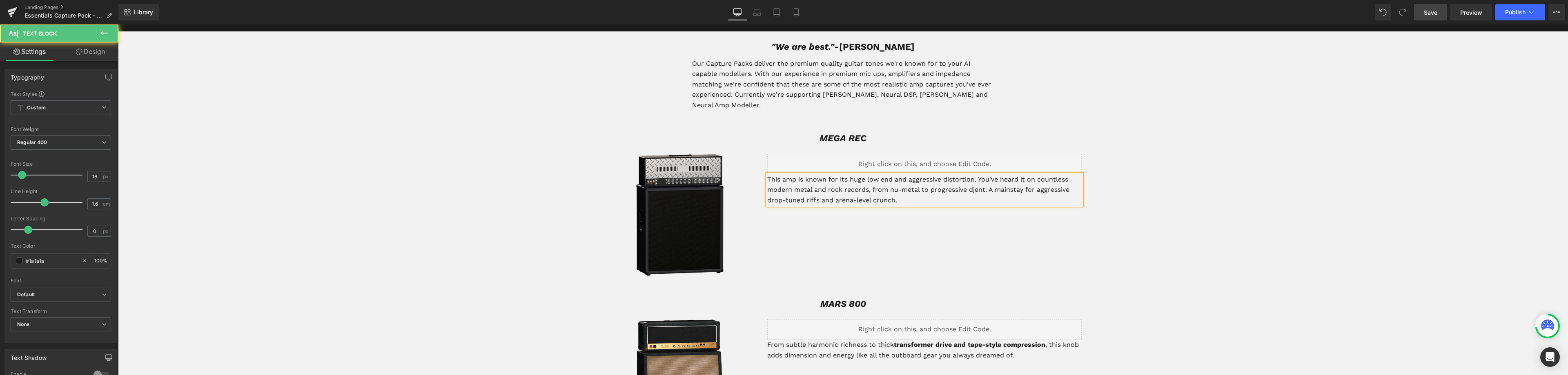
click at [982, 181] on p "This amp is known for its huge low end and aggressive distortion. You've heard …" at bounding box center [924, 190] width 315 height 32
click at [886, 178] on p "This amp is known for its huge low end and aggressive distortion. You've heard …" at bounding box center [924, 190] width 315 height 32
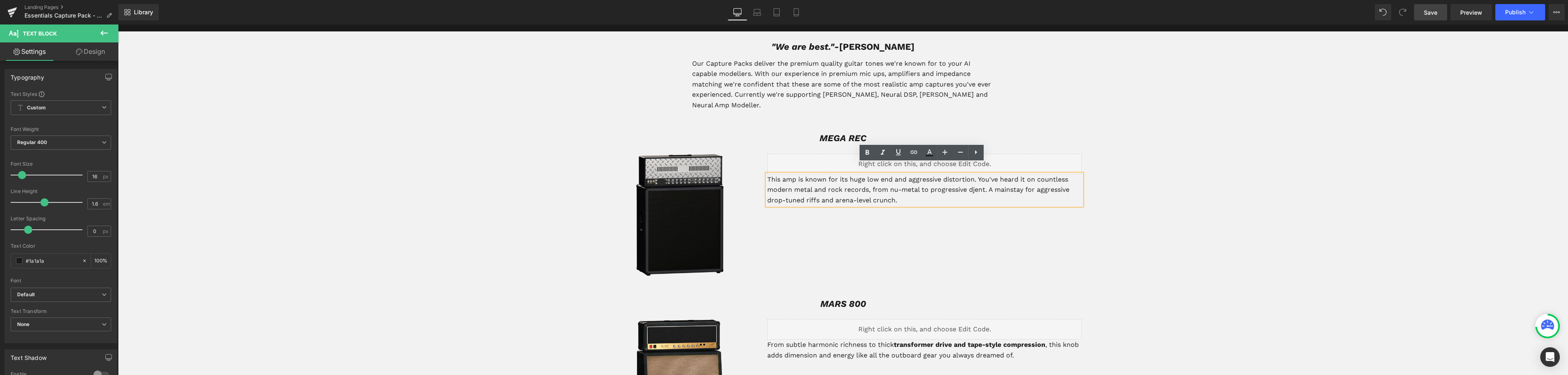
click at [926, 179] on p "This amp is known for its huge low end and aggressive distortion. You've heard …" at bounding box center [924, 190] width 315 height 32
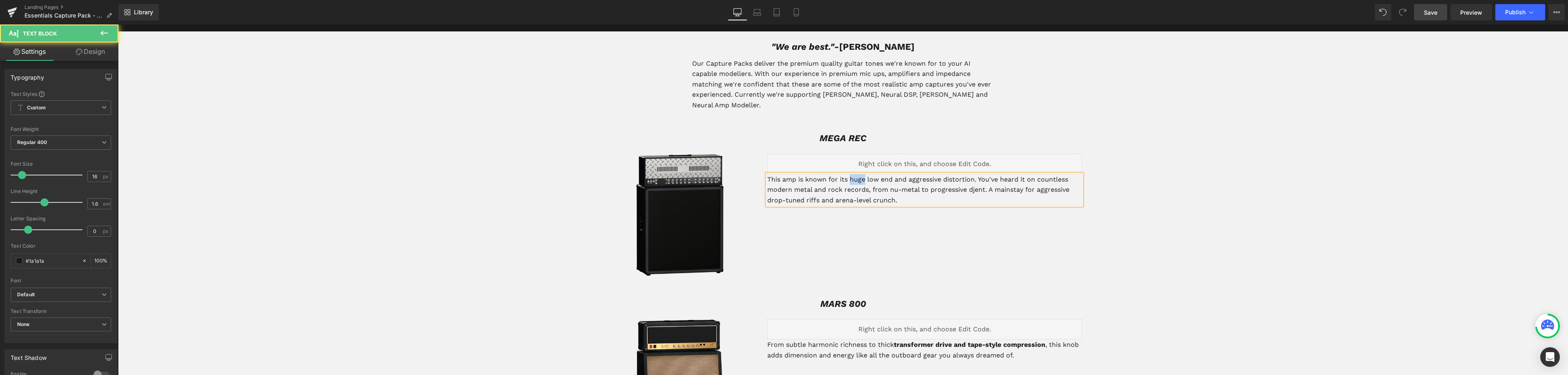
drag, startPoint x: 863, startPoint y: 167, endPoint x: 852, endPoint y: 149, distance: 21.1
click at [849, 174] on p "This amp is known for its huge low end and aggressive distortion. You've heard …" at bounding box center [924, 190] width 315 height 32
drag, startPoint x: 792, startPoint y: 178, endPoint x: 765, endPoint y: 178, distance: 27.0
click at [767, 178] on p "This amp is known for its massive low end and aggressive distortion. You've hea…" at bounding box center [924, 190] width 315 height 32
drag, startPoint x: 940, startPoint y: 179, endPoint x: 903, endPoint y: 179, distance: 37.0
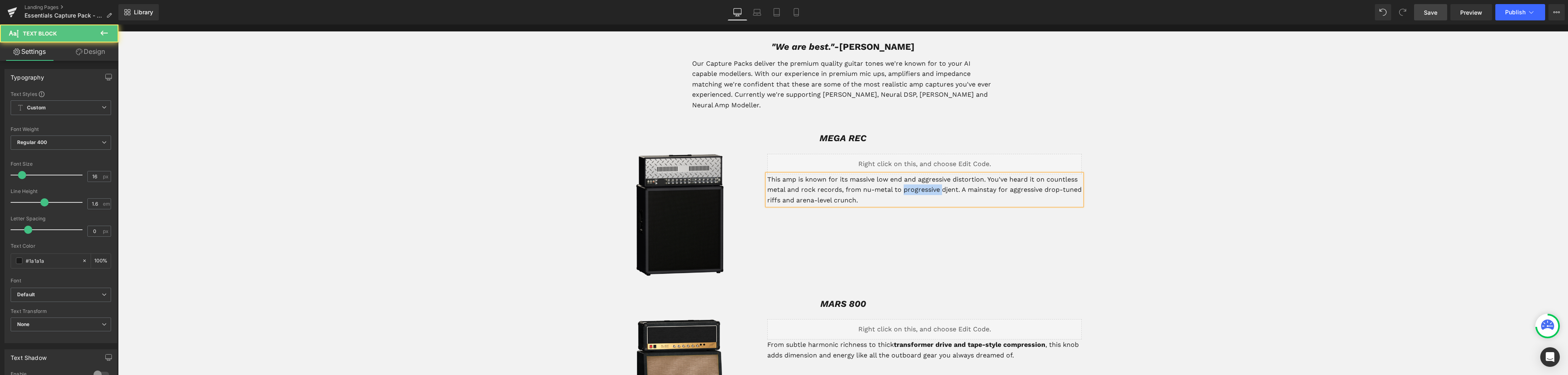
click at [903, 179] on p "This amp is known for its massive low end and aggressive distortion. You've hea…" at bounding box center [924, 190] width 315 height 32
drag, startPoint x: 842, startPoint y: 189, endPoint x: 918, endPoint y: 184, distance: 76.2
click at [918, 184] on p "This amp is known for its massive low end and aggressive distortion. You've hea…" at bounding box center [924, 190] width 315 height 32
click at [982, 174] on p "This amp is known for its massive low end and aggressive distortion. You've hea…" at bounding box center [924, 184] width 315 height 21
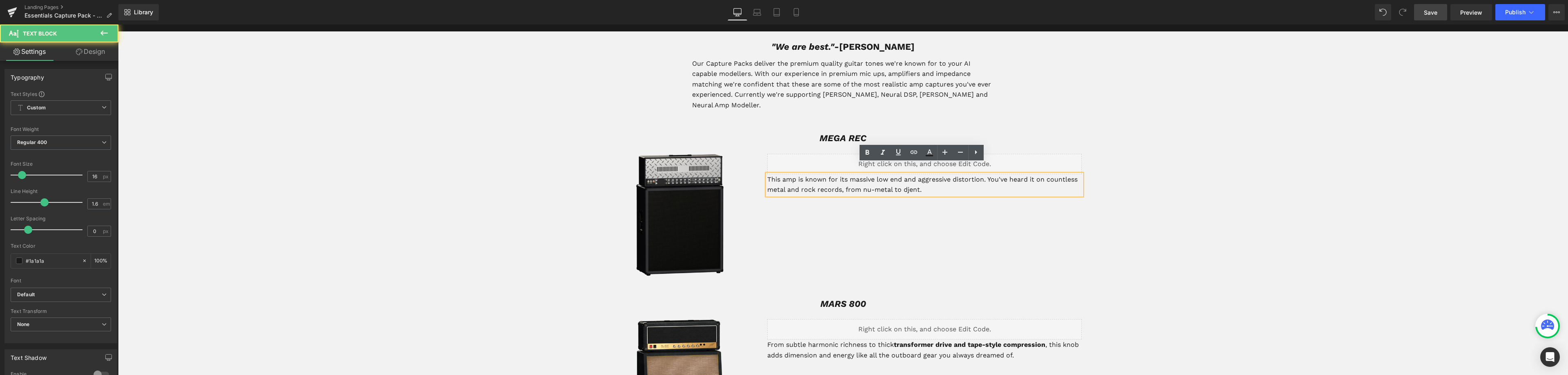
click at [890, 174] on p "This amp is known for its massive low end and aggressive distortion. You've hea…" at bounding box center [924, 184] width 315 height 21
drag, startPoint x: 915, startPoint y: 169, endPoint x: 903, endPoint y: 169, distance: 12.0
click at [903, 174] on p "This amp is known for its massive low end and aggressive distortion. You've hea…" at bounding box center [924, 184] width 315 height 21
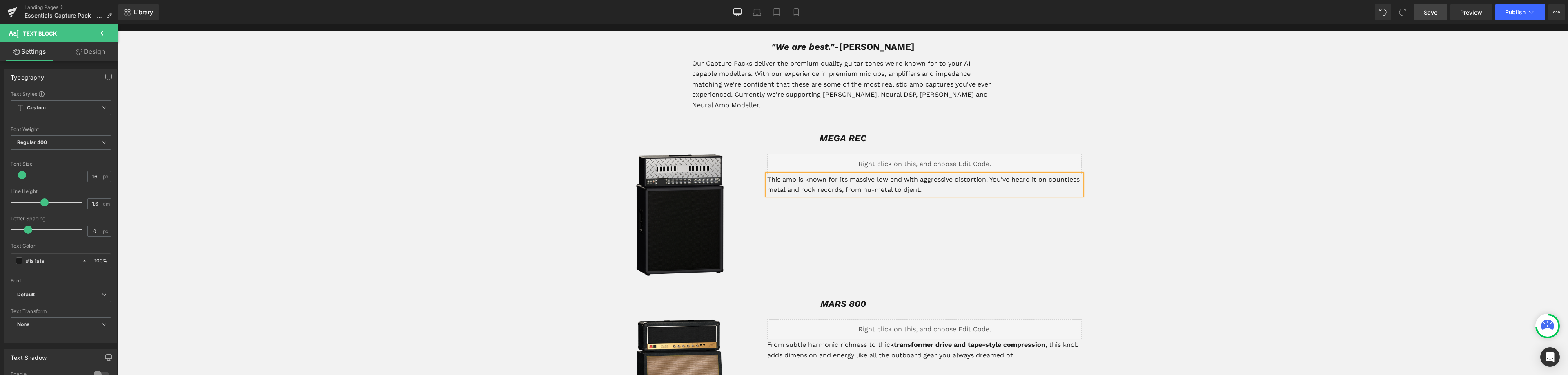
click at [985, 174] on p "This amp is known for its massive low end with aggressive distortion. You've he…" at bounding box center [924, 184] width 315 height 21
click at [1001, 174] on p "This amp is known for its massive low end with aggressive distortion and liquid…" at bounding box center [924, 184] width 315 height 21
drag, startPoint x: 987, startPoint y: 180, endPoint x: 972, endPoint y: 178, distance: 15.1
click at [972, 178] on p "This amp is known for its massive low end with aggressive distortion and a liqu…" at bounding box center [924, 184] width 315 height 21
click at [833, 133] on span "Heading" at bounding box center [836, 138] width 22 height 10
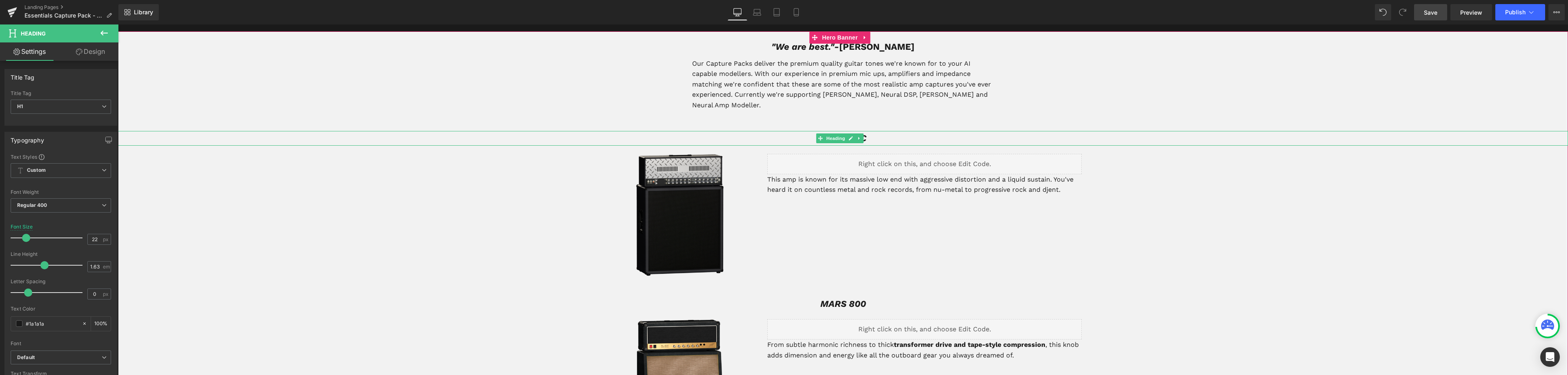
click at [872, 131] on h1 "MEGA REC" at bounding box center [843, 138] width 1450 height 15
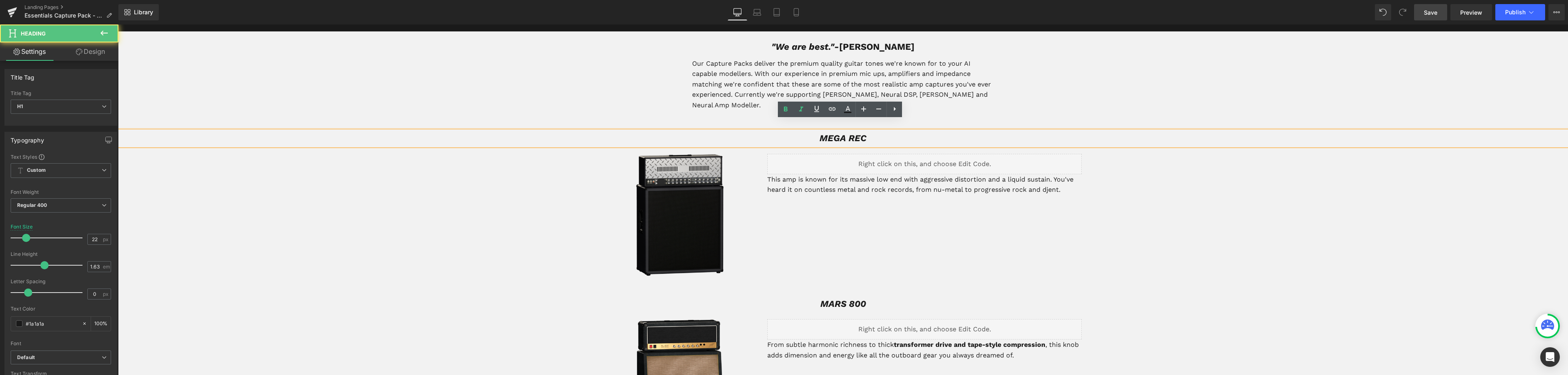
click at [872, 131] on h1 "MEGA REC" at bounding box center [843, 138] width 1450 height 15
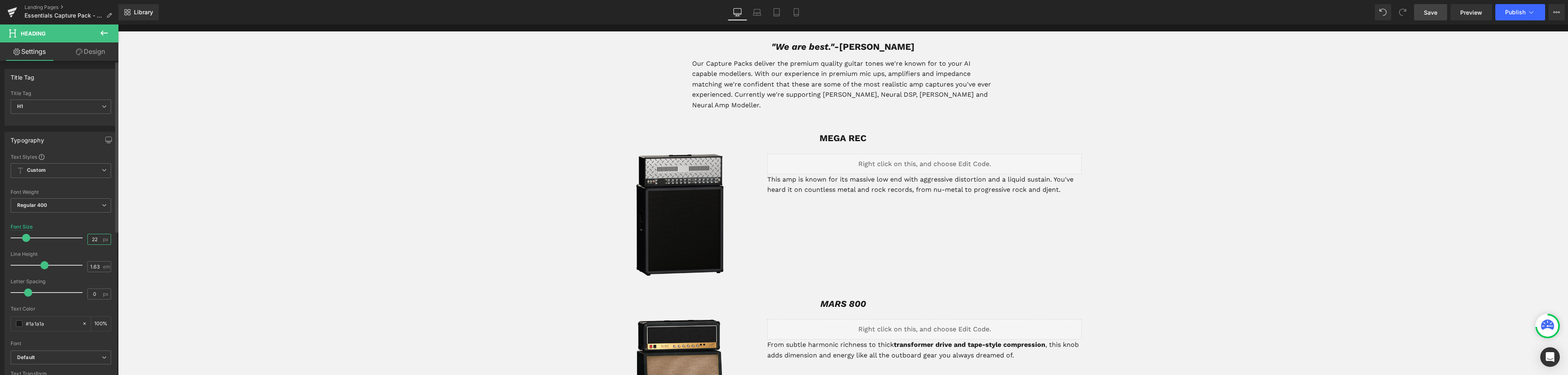
drag, startPoint x: 91, startPoint y: 239, endPoint x: 86, endPoint y: 239, distance: 5.0
click at [88, 239] on input "22" at bounding box center [94, 239] width 14 height 10
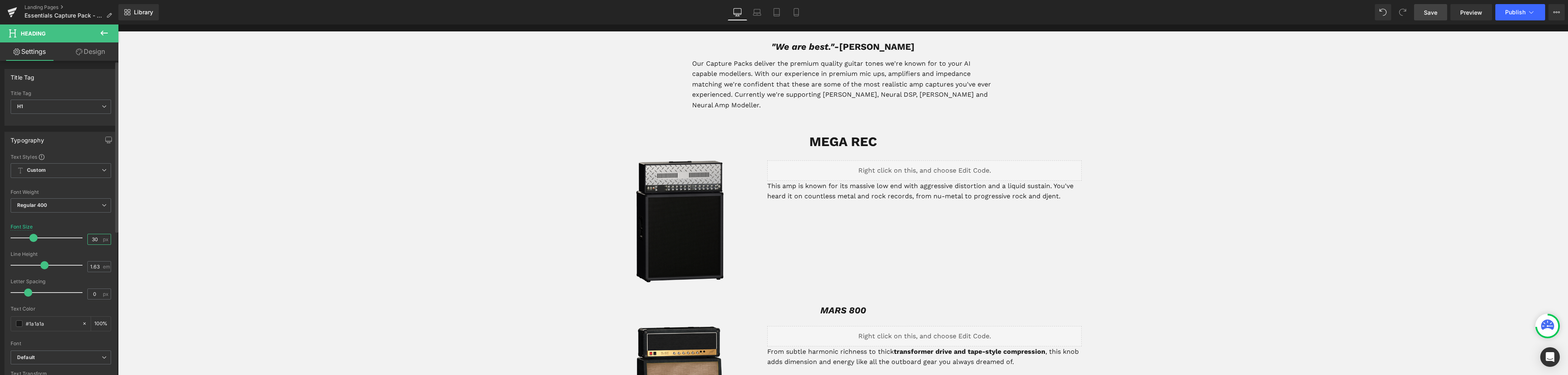
type input "30"
click at [831, 136] on span "Heading" at bounding box center [836, 141] width 22 height 10
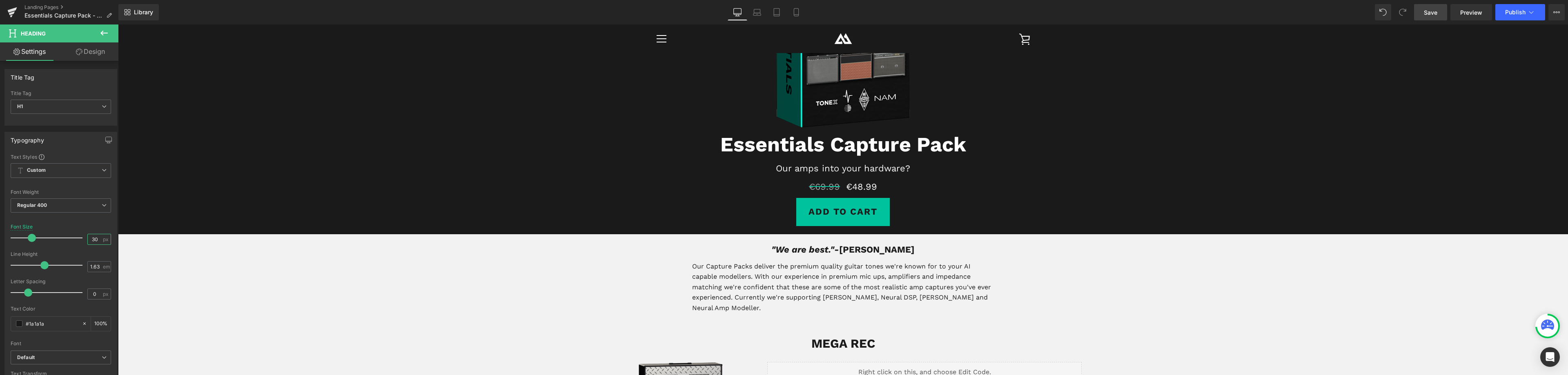
scroll to position [141, 0]
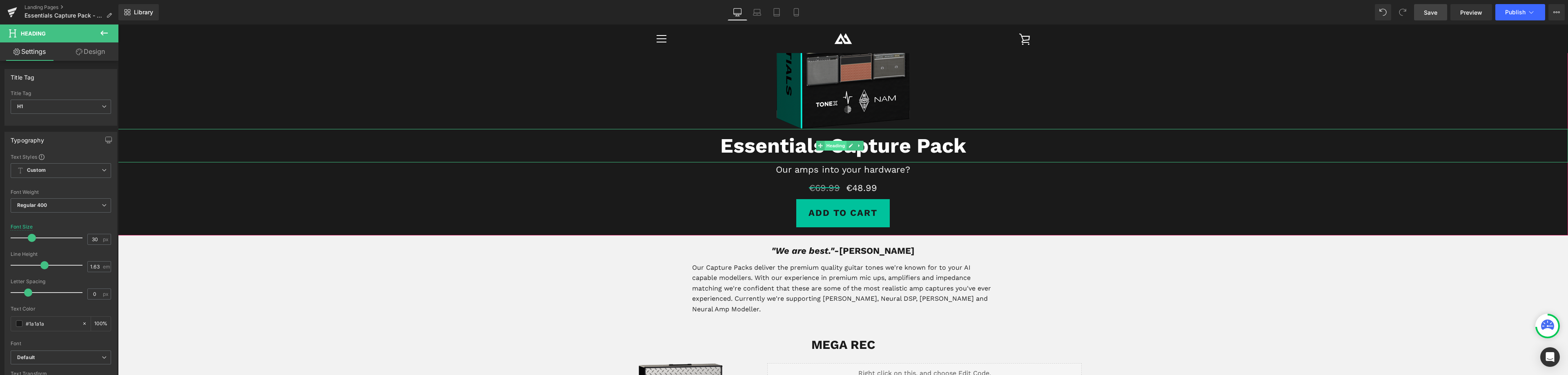
click at [836, 147] on span "Heading" at bounding box center [836, 145] width 22 height 10
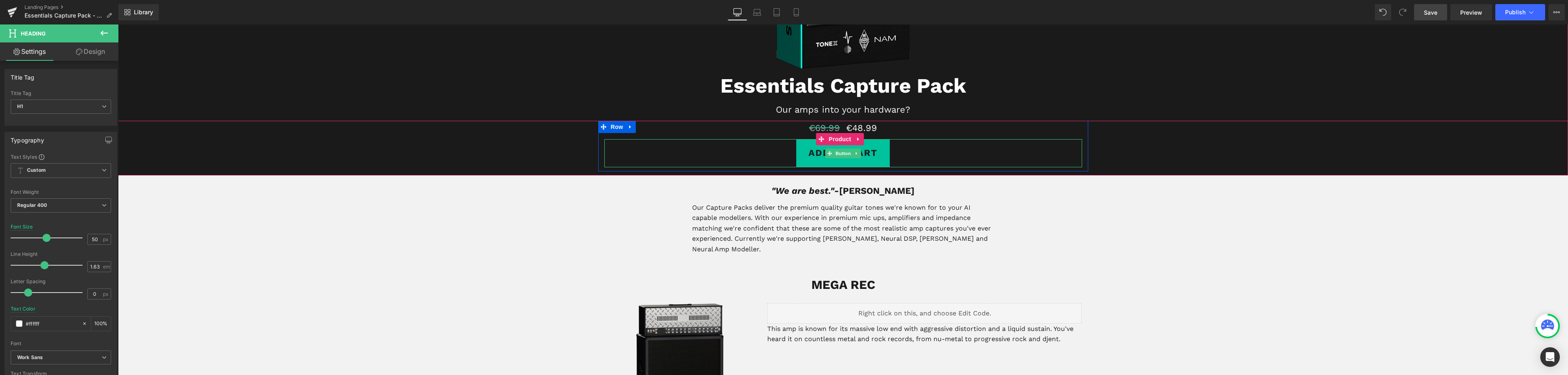
scroll to position [222, 0]
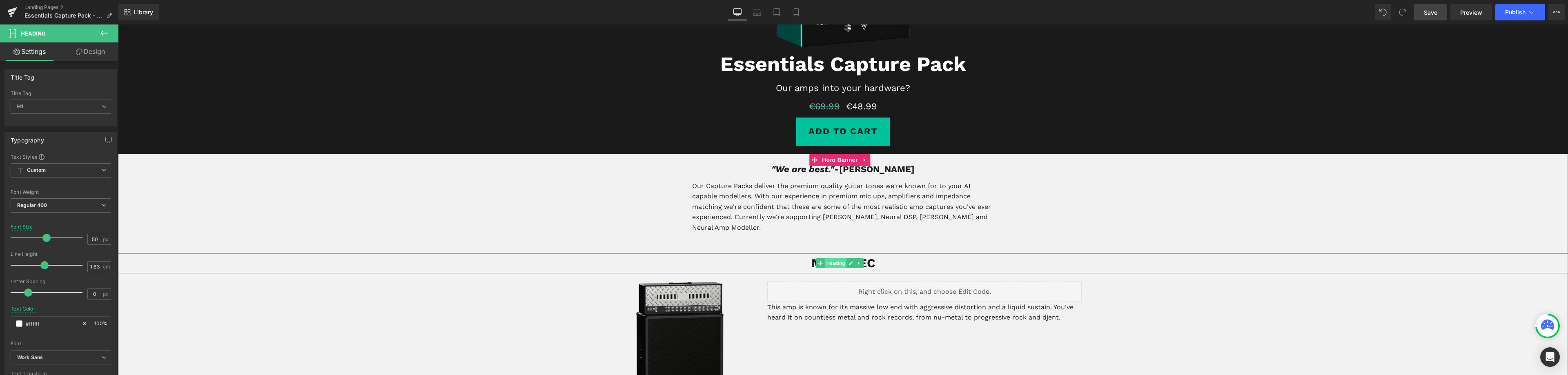
click at [835, 259] on span "Heading" at bounding box center [836, 264] width 22 height 10
click at [91, 240] on input "30" at bounding box center [94, 239] width 14 height 10
type input "50"
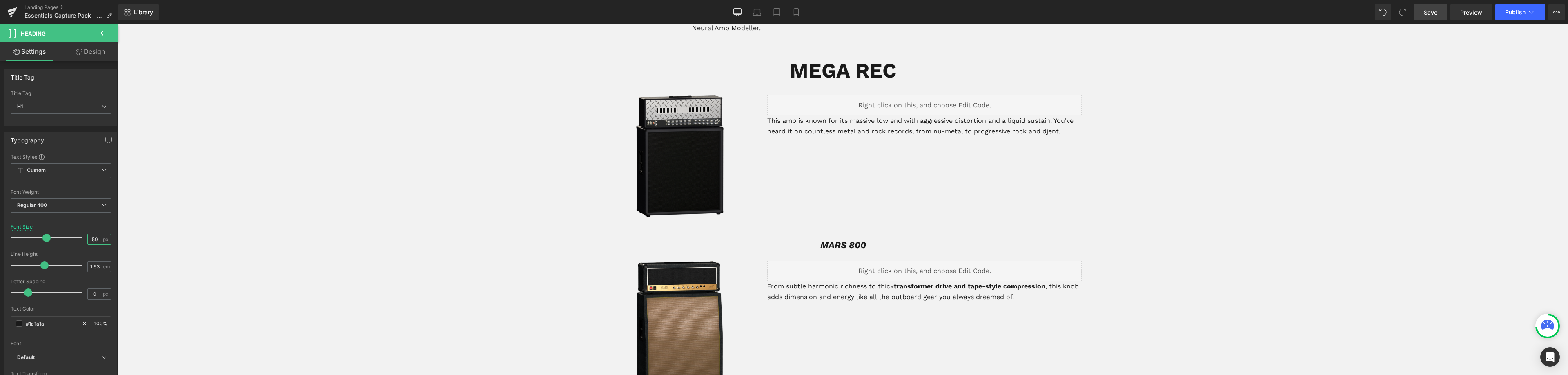
scroll to position [426, 0]
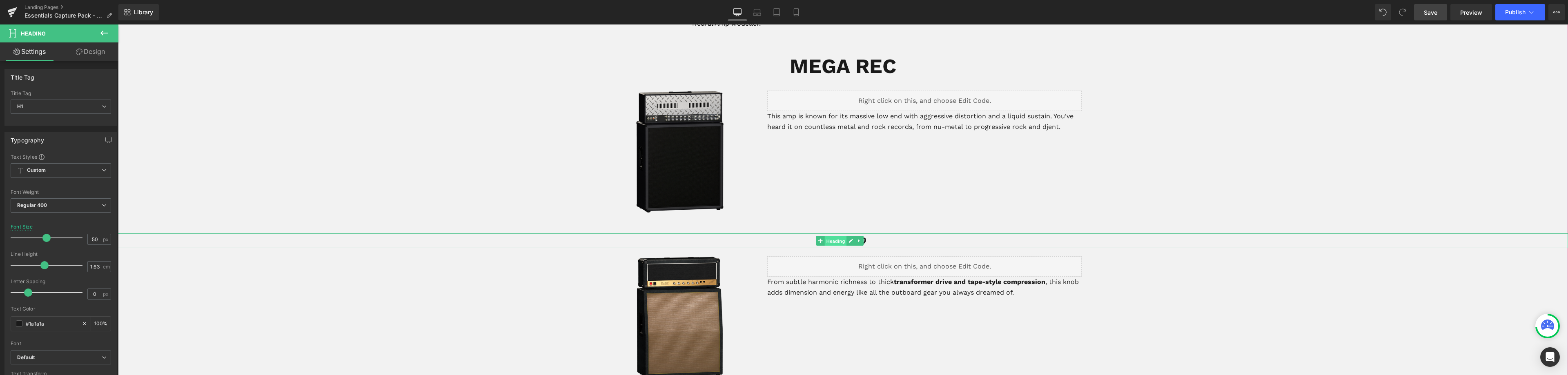
click at [832, 236] on span "Heading" at bounding box center [836, 241] width 22 height 10
click at [91, 243] on input "22" at bounding box center [94, 239] width 14 height 10
type input "50"
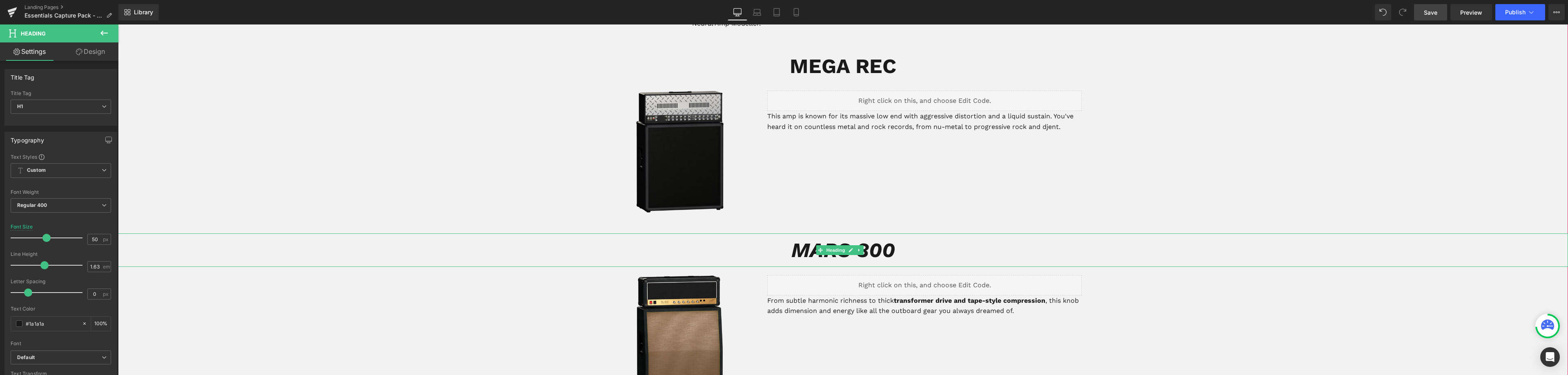
click at [880, 240] on icon "MARS 800" at bounding box center [843, 250] width 103 height 24
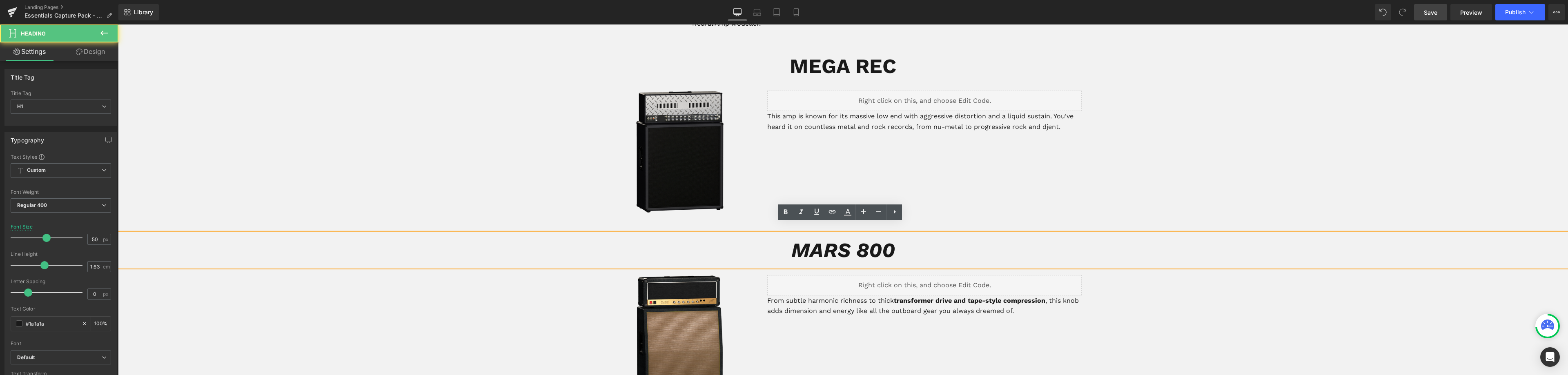
click at [888, 241] on icon "MARS 800" at bounding box center [843, 250] width 103 height 24
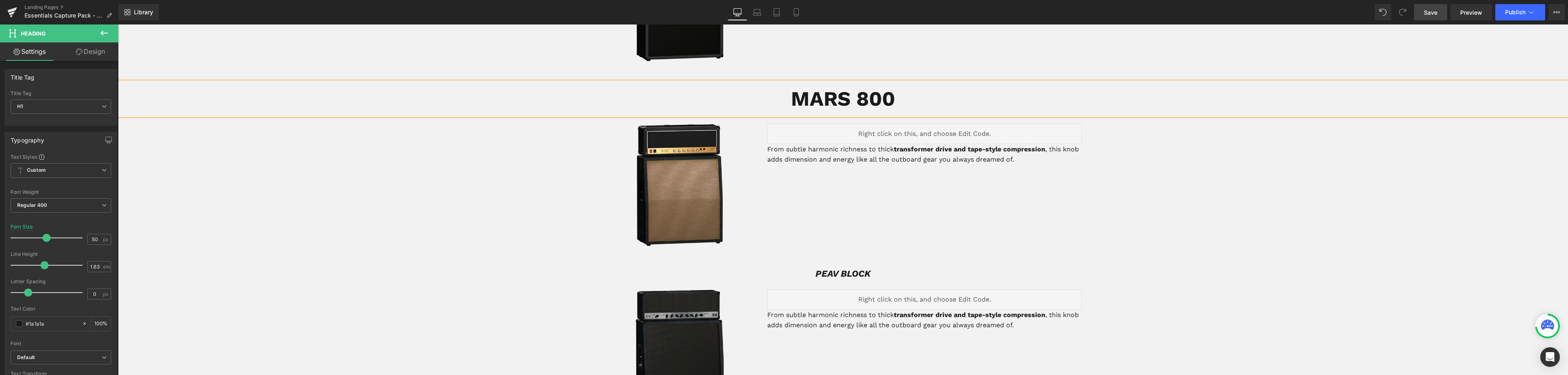
scroll to position [590, 0]
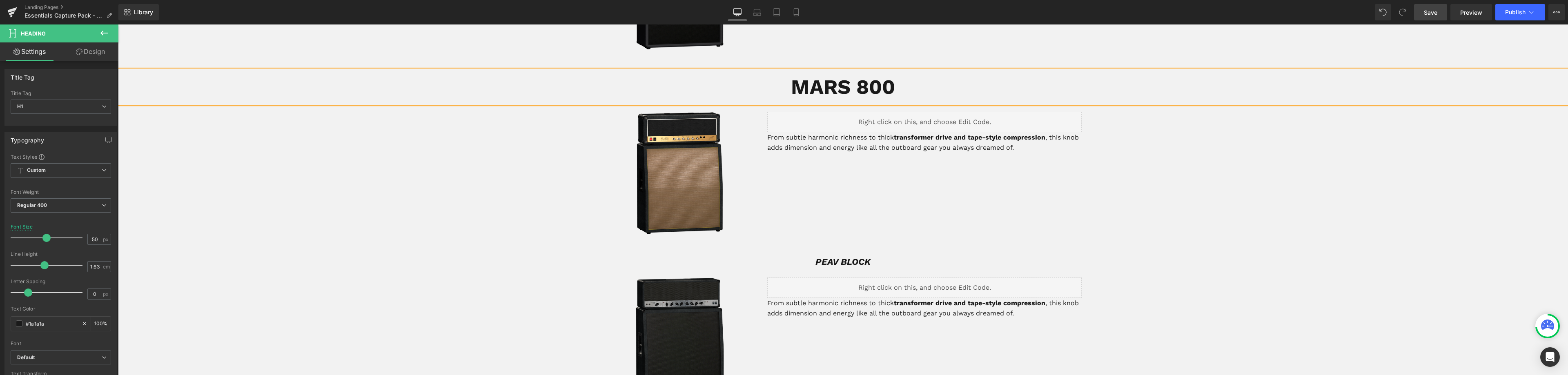
click at [858, 255] on div "PEAV BLOCK Heading" at bounding box center [843, 262] width 1450 height 15
click at [869, 255] on h1 "PEAV BLOCK" at bounding box center [843, 262] width 1450 height 15
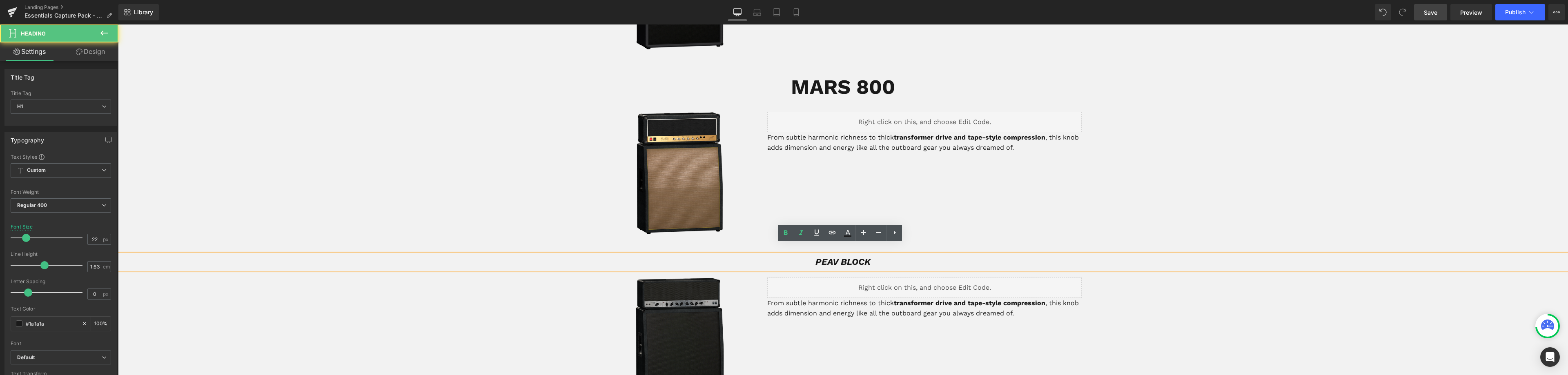
click at [869, 255] on h1 "PEAV BLOCK" at bounding box center [843, 262] width 1450 height 15
drag, startPoint x: 873, startPoint y: 253, endPoint x: 798, endPoint y: 251, distance: 75.0
click at [799, 255] on h1 "PEAV BLOCK" at bounding box center [843, 262] width 1450 height 15
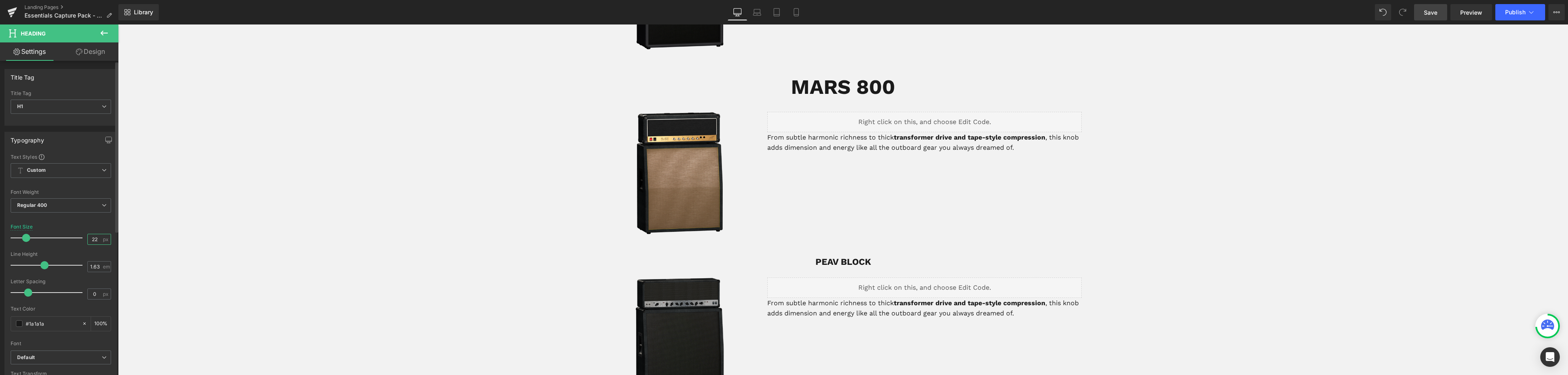
click at [93, 241] on input "22" at bounding box center [94, 239] width 14 height 10
type input "50"
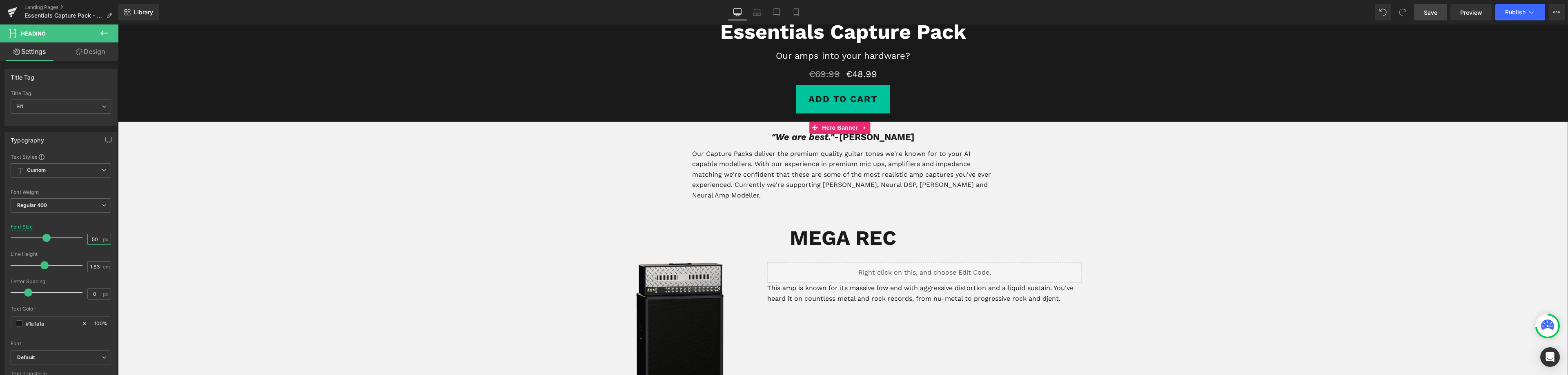
scroll to position [263, 0]
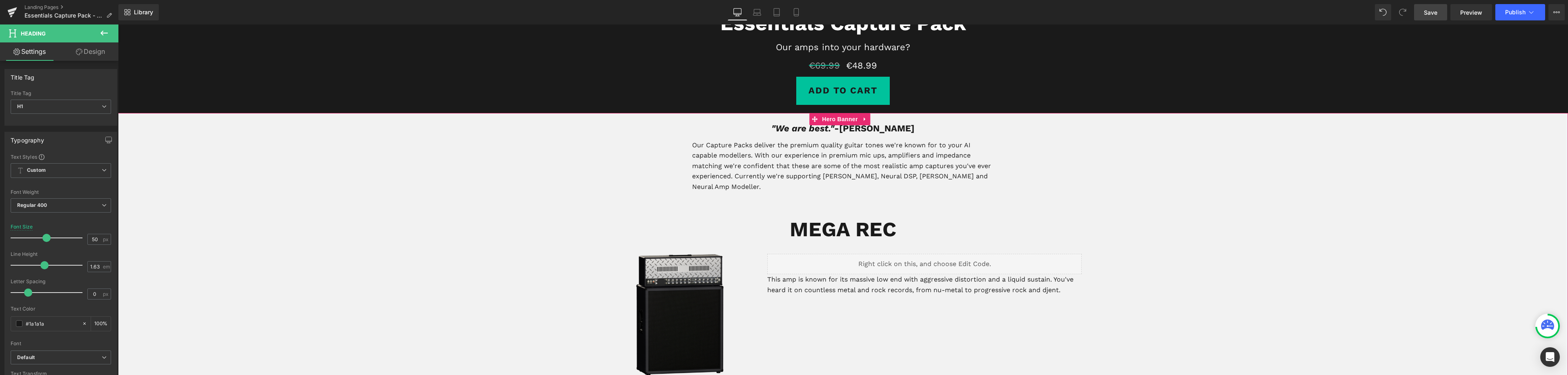
click at [839, 218] on div "MEGA REC Heading" at bounding box center [843, 230] width 1450 height 33
click at [93, 241] on input "50" at bounding box center [94, 239] width 14 height 10
type input "40"
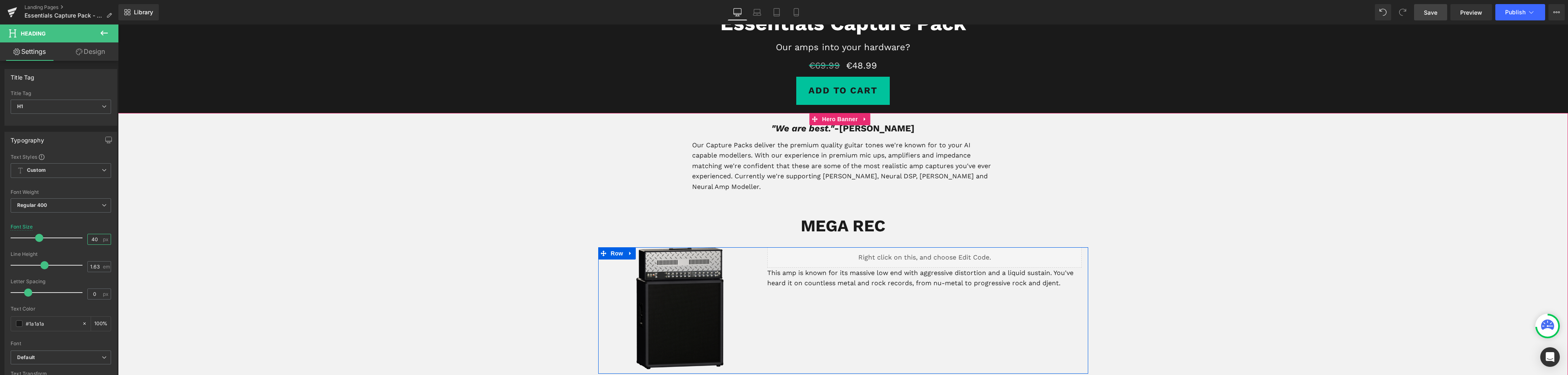
scroll to position [426, 0]
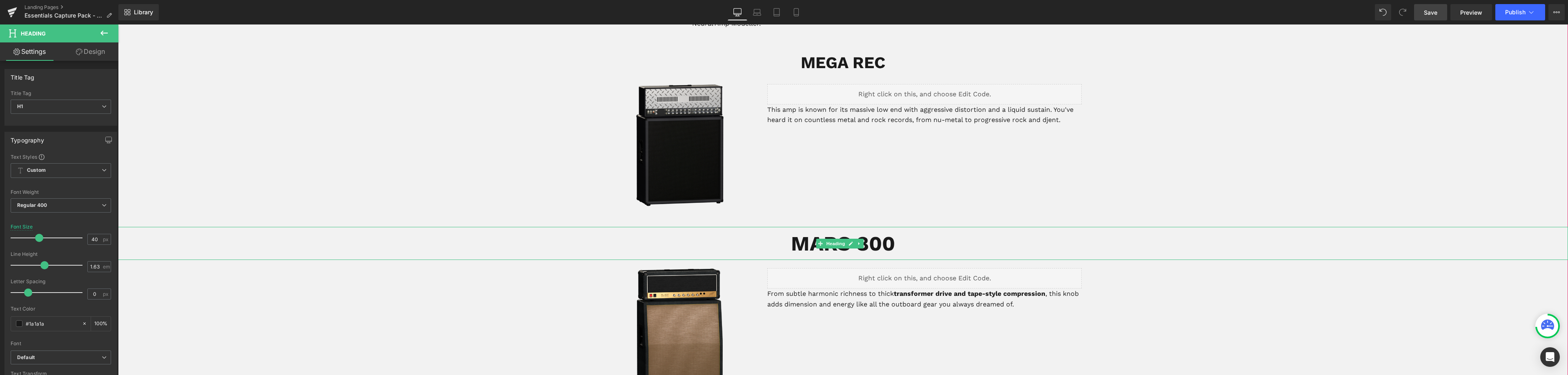
click at [891, 232] on b "MARS 800" at bounding box center [842, 244] width 104 height 24
click at [96, 240] on input "50" at bounding box center [94, 239] width 14 height 10
drag, startPoint x: 97, startPoint y: 239, endPoint x: 85, endPoint y: 240, distance: 12.0
click at [88, 241] on input "50" at bounding box center [94, 239] width 14 height 10
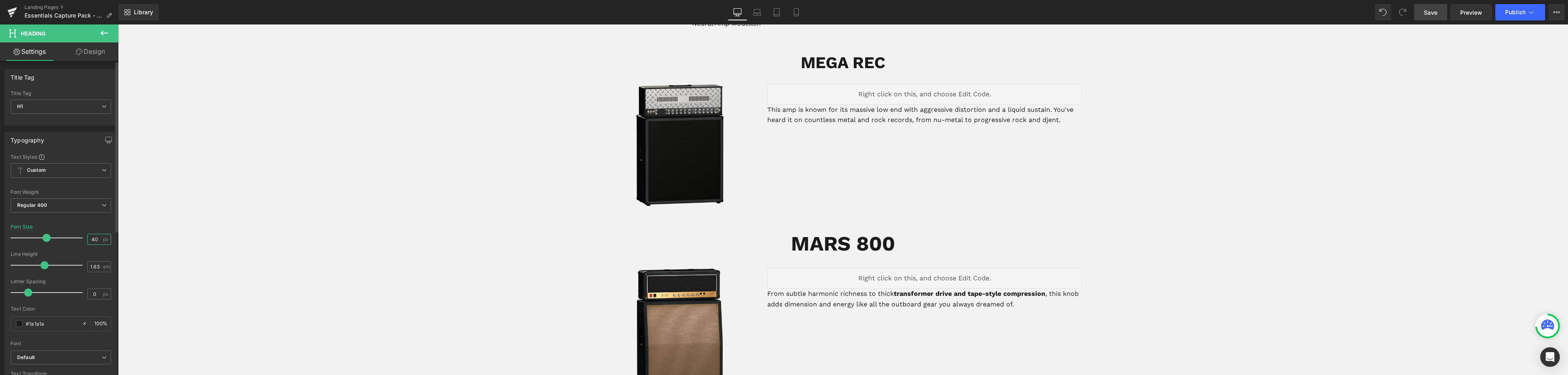
type input "40"
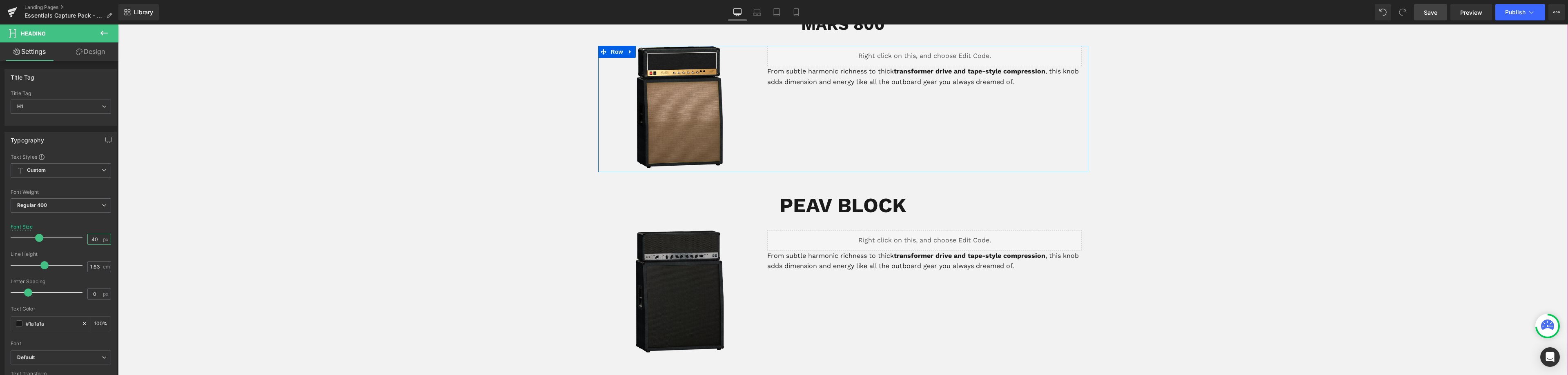
scroll to position [671, 0]
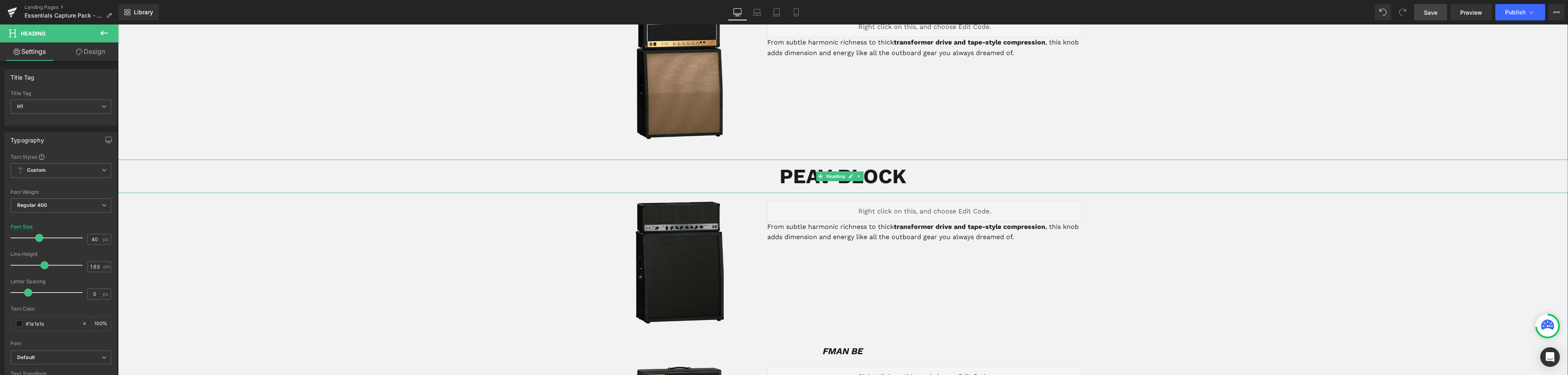
click at [886, 164] on b "PEAV BLOCK" at bounding box center [843, 177] width 127 height 24
drag, startPoint x: 91, startPoint y: 240, endPoint x: 84, endPoint y: 240, distance: 7.0
click at [84, 240] on div "Font Size 50 px" at bounding box center [60, 237] width 100 height 27
type input "40"
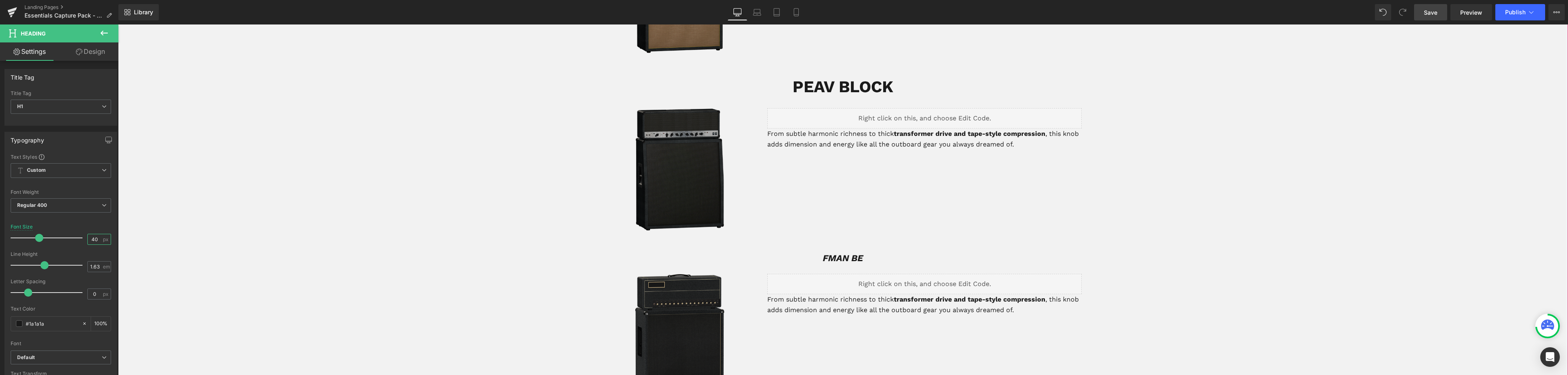
scroll to position [794, 0]
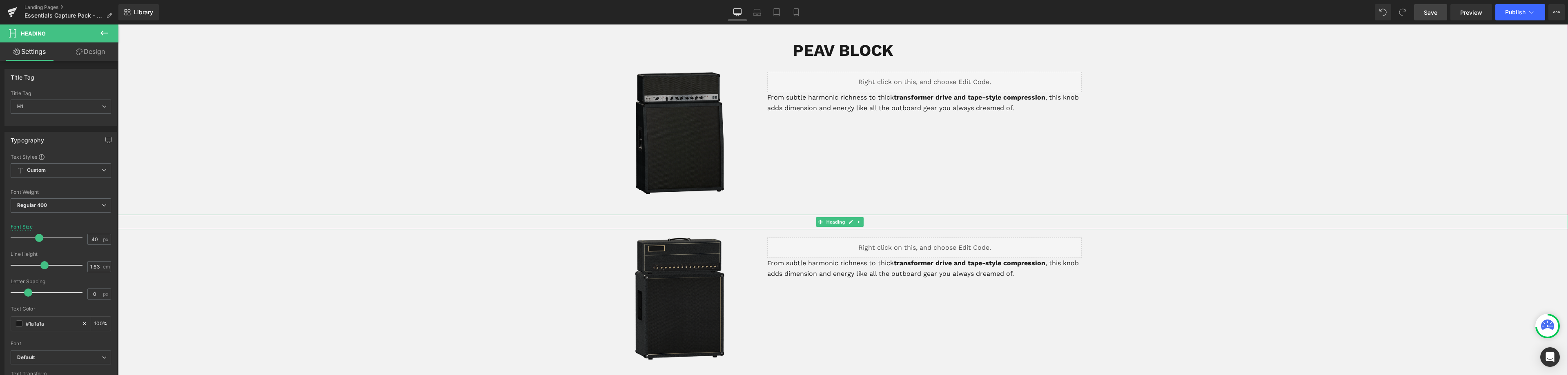
click at [878, 215] on h1 "FMAN BE" at bounding box center [843, 222] width 1450 height 15
drag, startPoint x: 881, startPoint y: 211, endPoint x: 792, endPoint y: 212, distance: 89.0
click at [797, 215] on h1 "FMAN BE" at bounding box center [843, 222] width 1450 height 15
drag, startPoint x: 95, startPoint y: 238, endPoint x: 75, endPoint y: 237, distance: 20.0
click at [75, 237] on div "Font Size 22 px" at bounding box center [60, 237] width 100 height 27
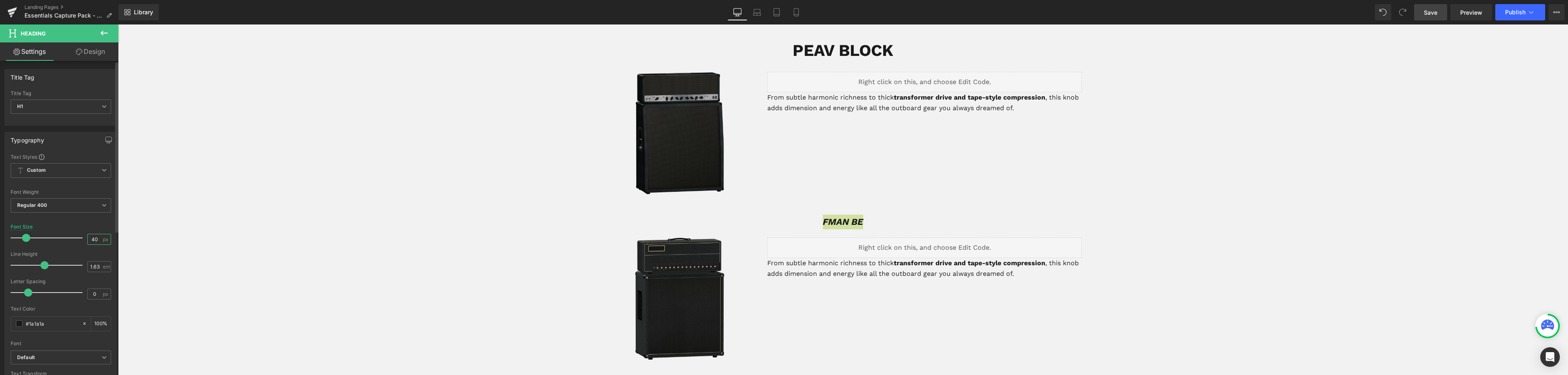
type input "40"
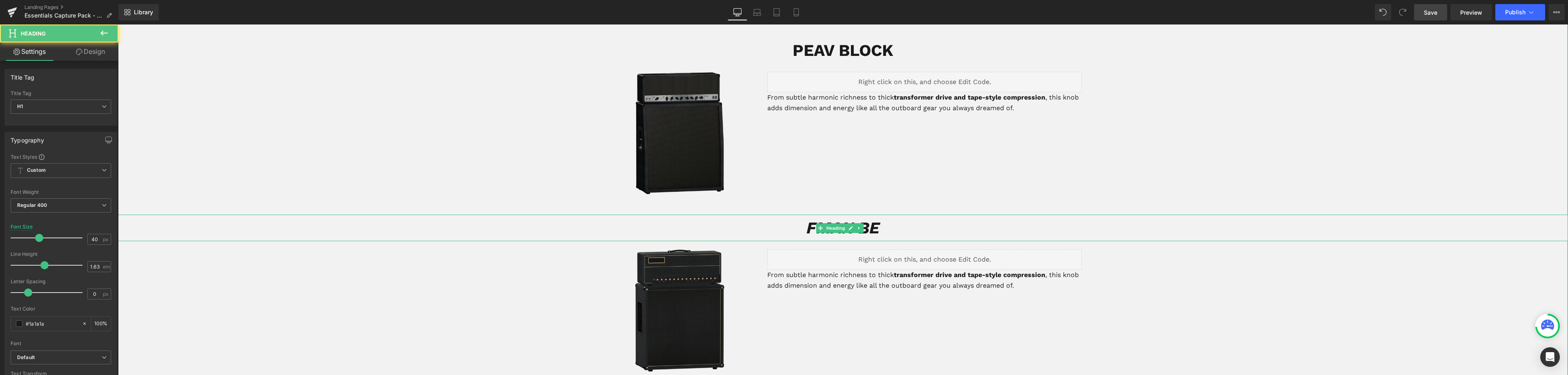
click at [874, 221] on icon "FMAN BE" at bounding box center [843, 228] width 73 height 19
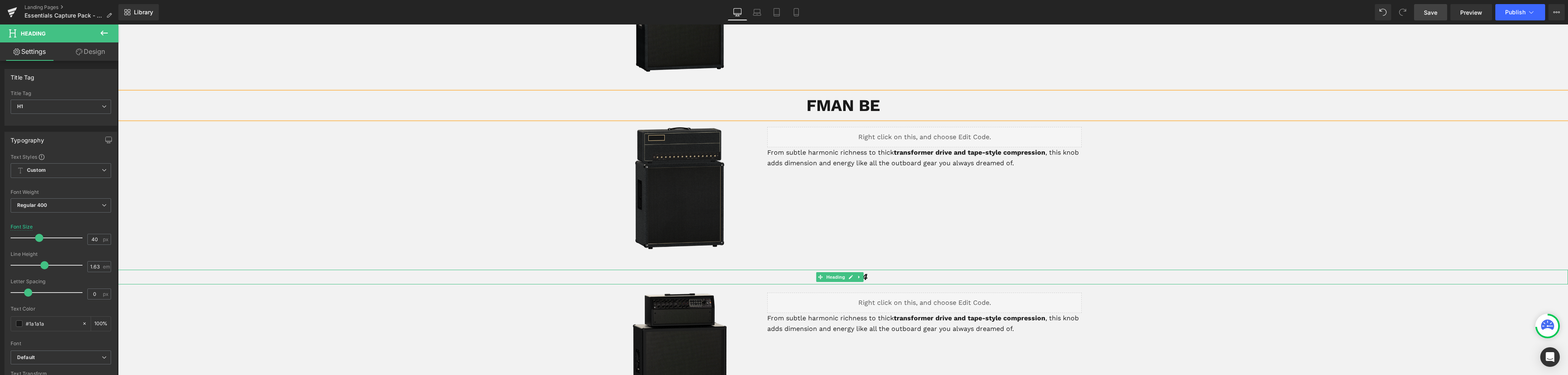
click at [871, 270] on h1 "MEGA MK4" at bounding box center [843, 277] width 1450 height 15
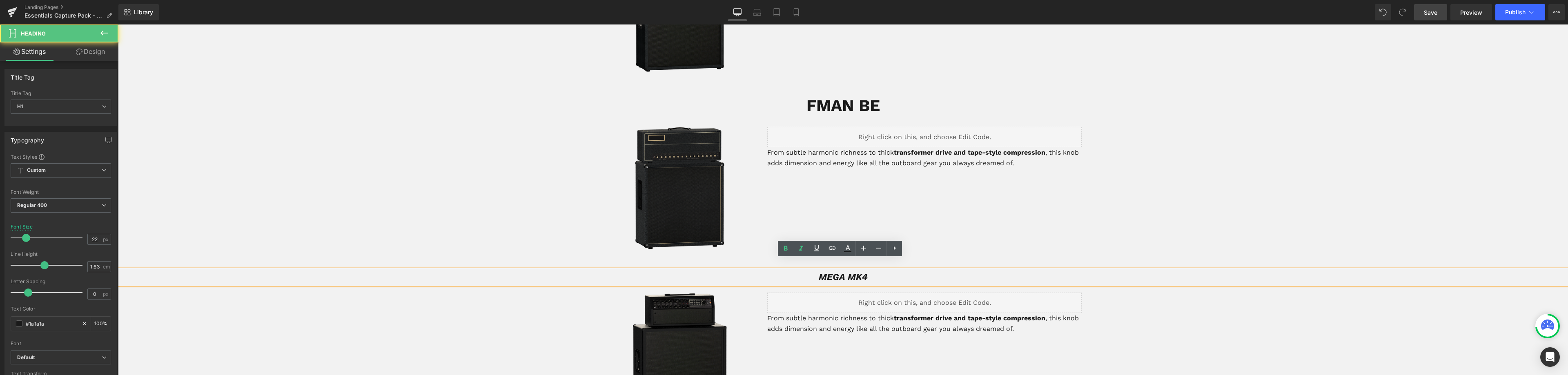
click at [863, 272] on icon "MEGA MK4" at bounding box center [843, 277] width 49 height 10
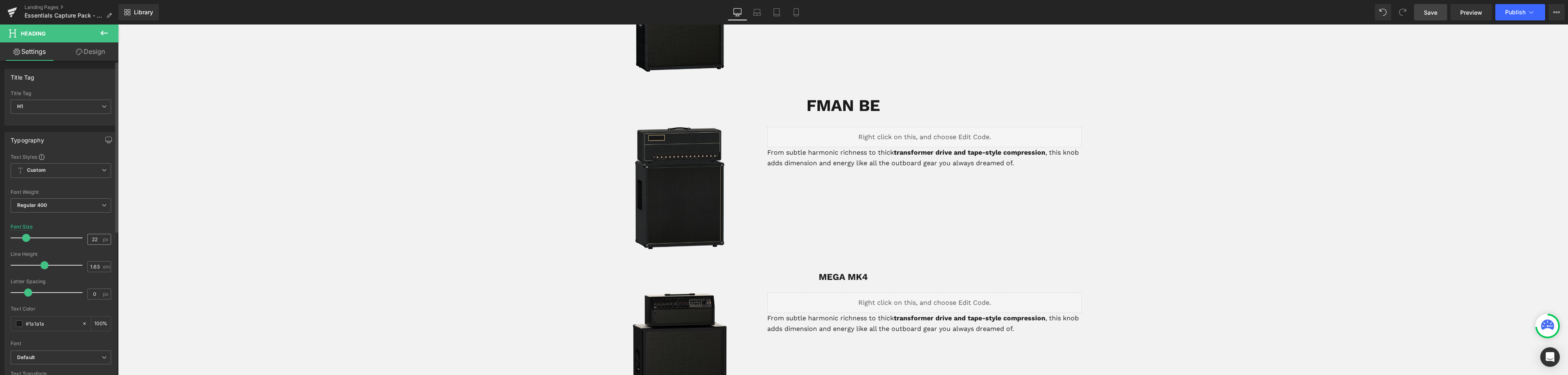
click at [91, 242] on input "22" at bounding box center [94, 239] width 14 height 10
type input "40"
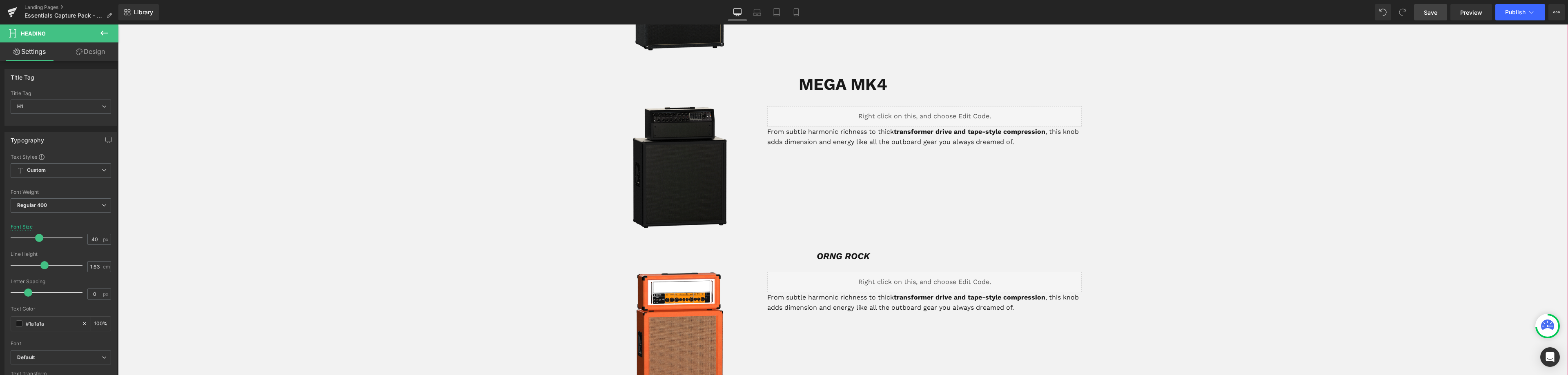
scroll to position [1121, 0]
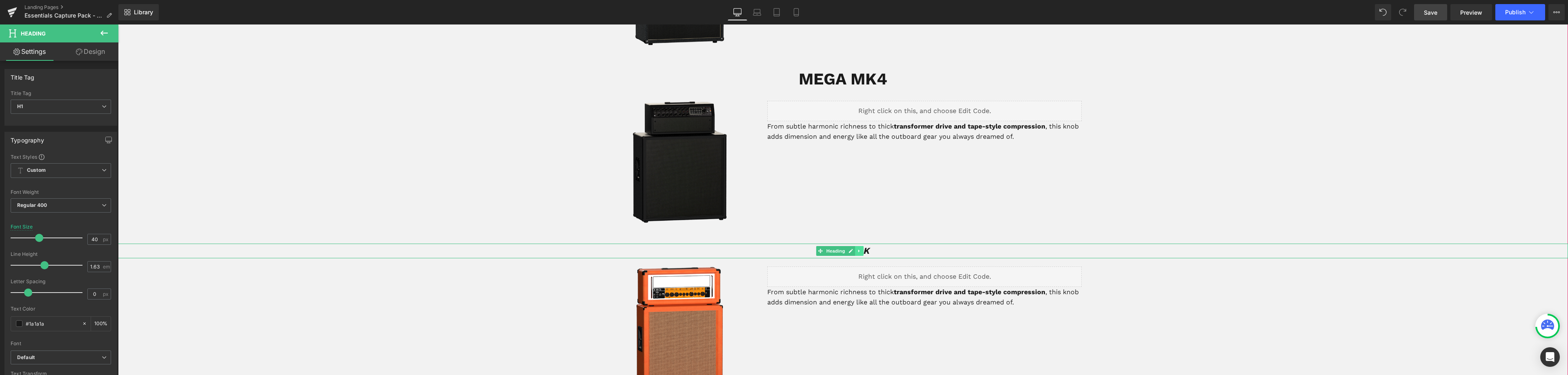
click at [863, 247] on link at bounding box center [859, 251] width 9 height 10
click at [913, 247] on div "ORNG ROCK Heading" at bounding box center [843, 251] width 1450 height 15
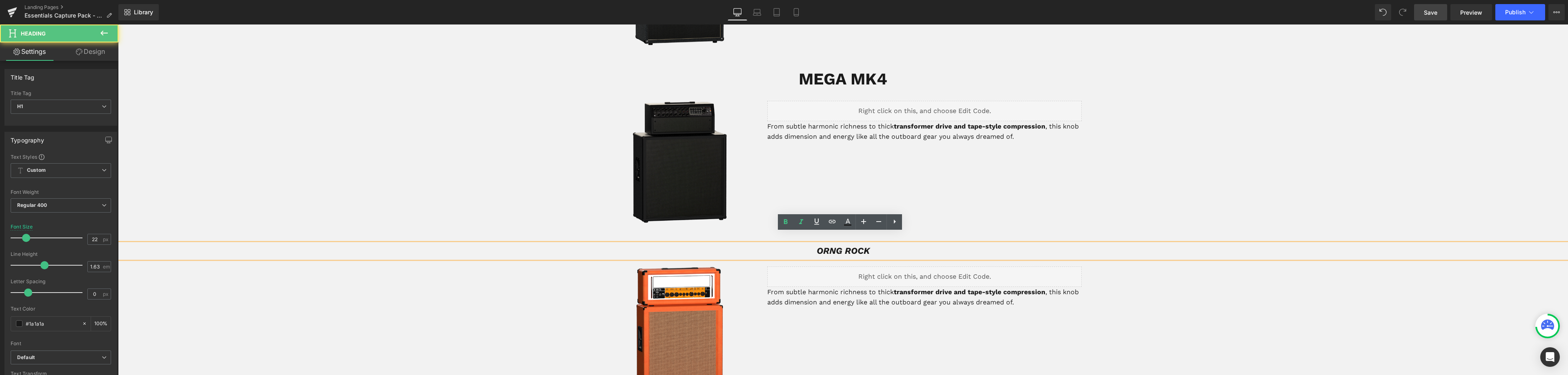
click at [869, 244] on h1 "ORNG ROCK" at bounding box center [843, 251] width 1450 height 15
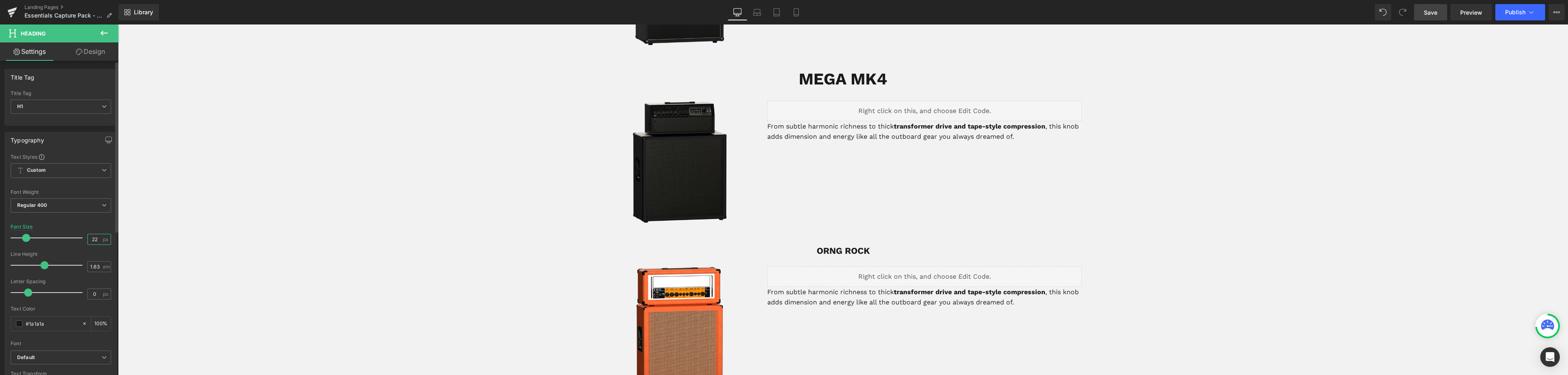
click at [94, 240] on input "22" at bounding box center [94, 239] width 14 height 10
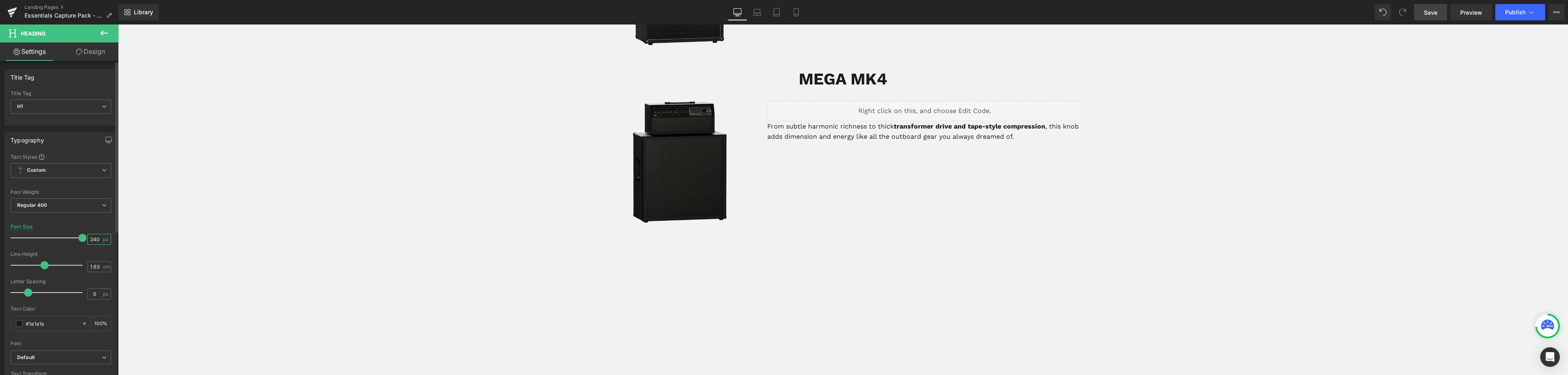
click at [90, 238] on input "2240" at bounding box center [94, 239] width 14 height 10
type input "40"
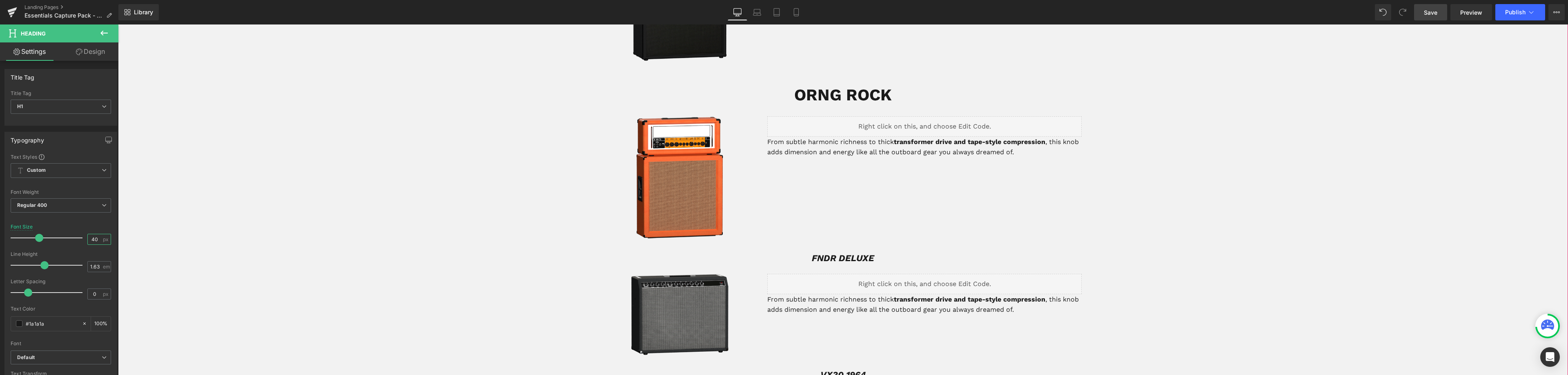
scroll to position [1284, 0]
click at [860, 250] on div "FNDR DELUXE Heading" at bounding box center [843, 258] width 1450 height 15
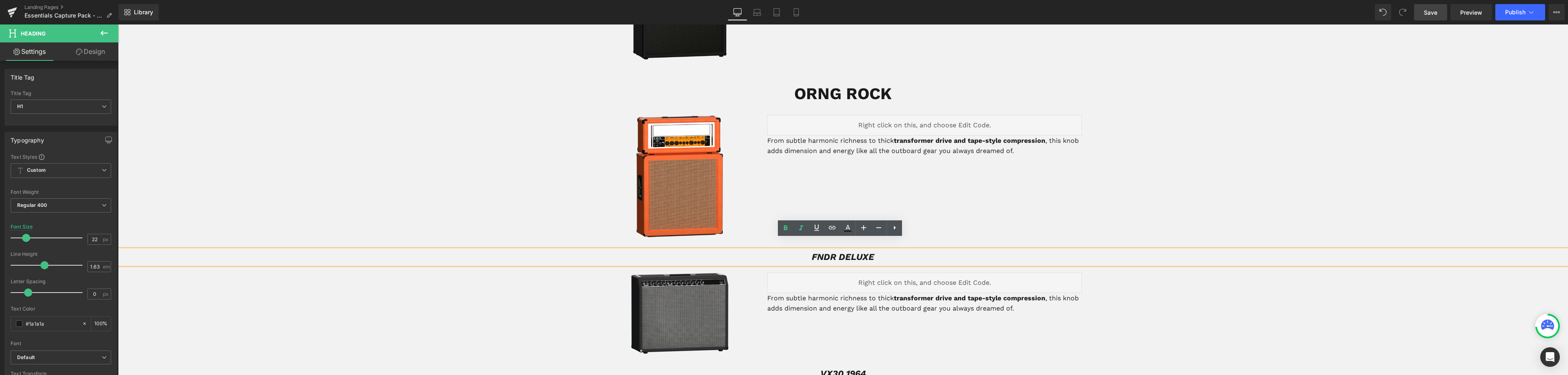
click at [877, 250] on h1 "FNDR DELUXE" at bounding box center [843, 258] width 1450 height 15
click at [93, 244] on input "22" at bounding box center [94, 239] width 14 height 10
type input "40"
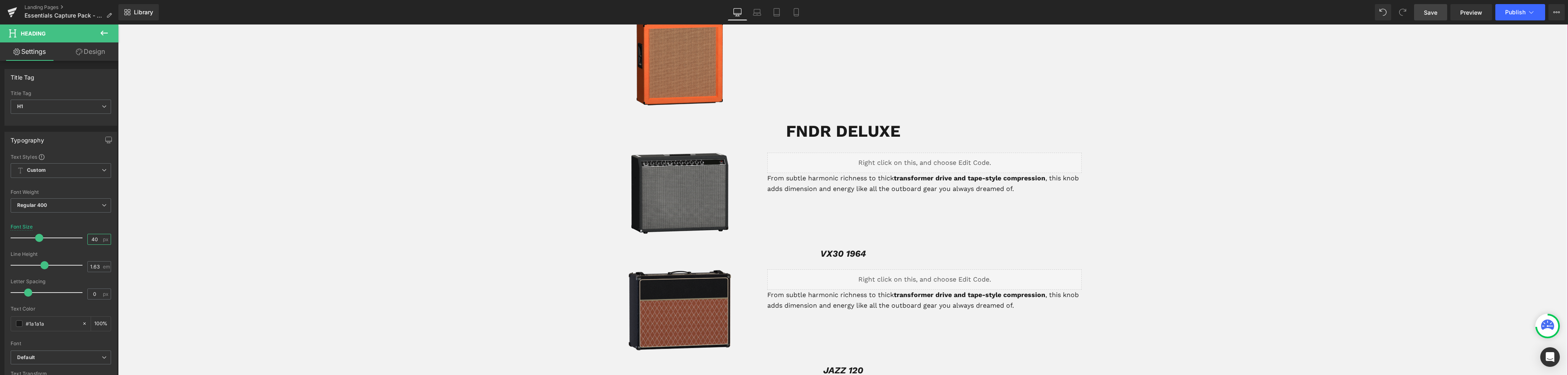
scroll to position [1447, 0]
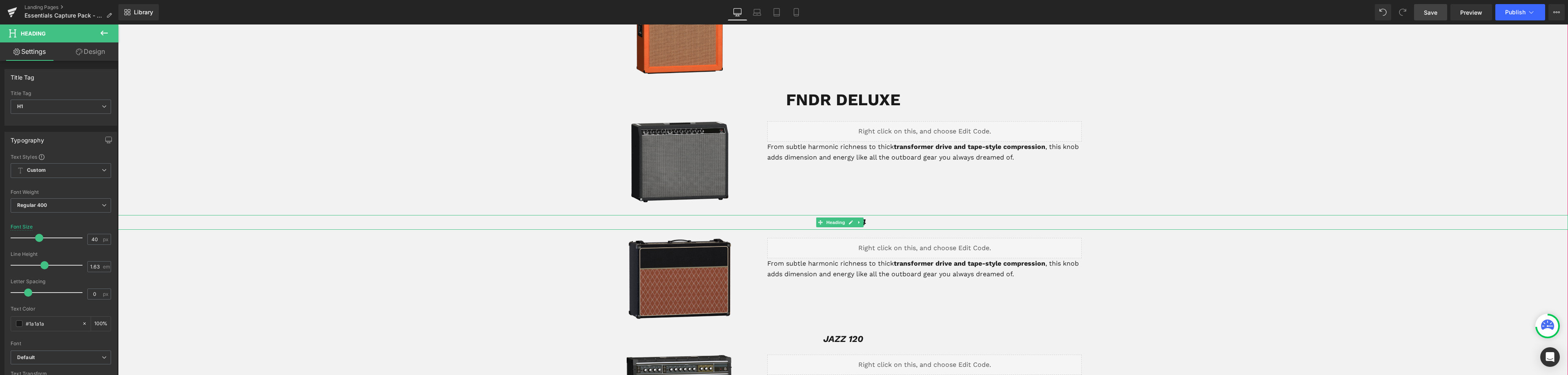
click at [873, 216] on h1 "VX30 1964" at bounding box center [843, 223] width 1450 height 15
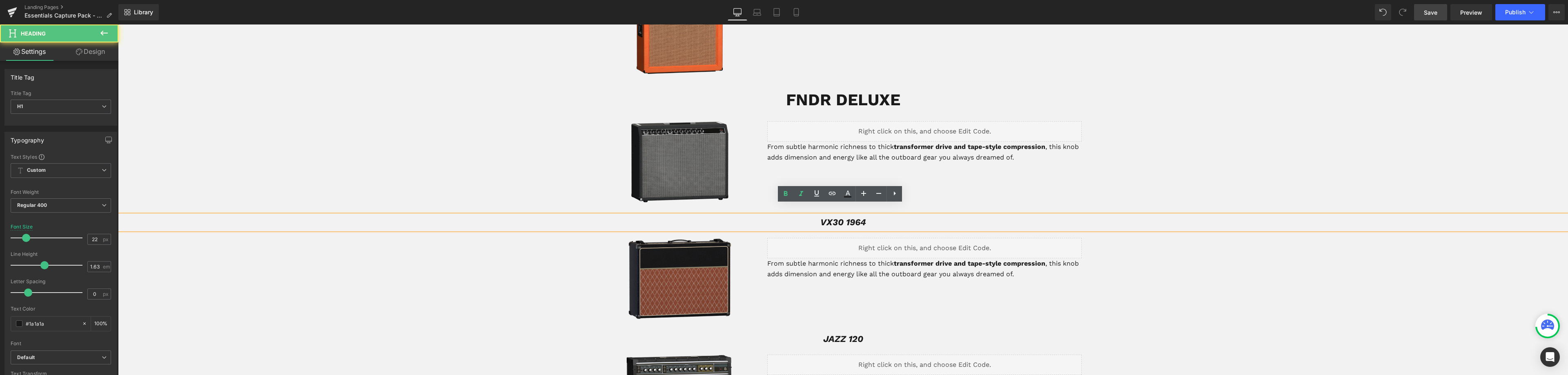
click at [867, 216] on h1 "VX30 1964" at bounding box center [843, 223] width 1450 height 15
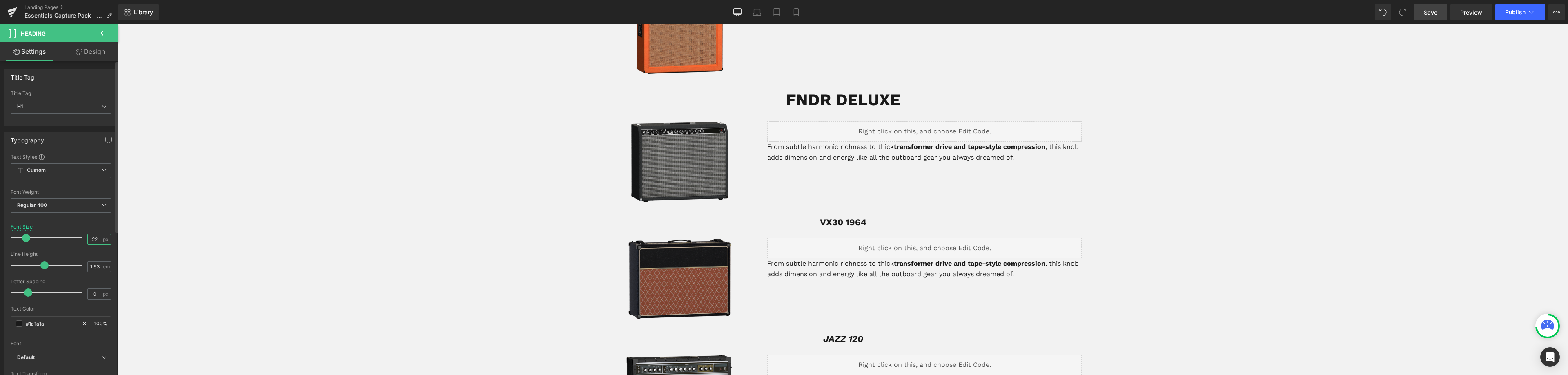
click at [90, 240] on input "22" at bounding box center [94, 239] width 14 height 10
type input "40"
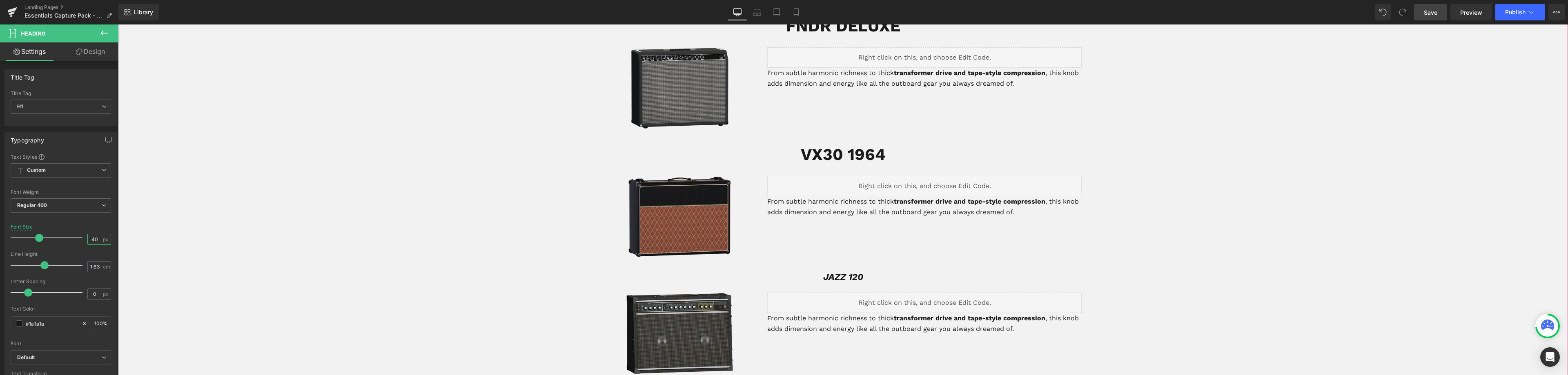
scroll to position [1529, 0]
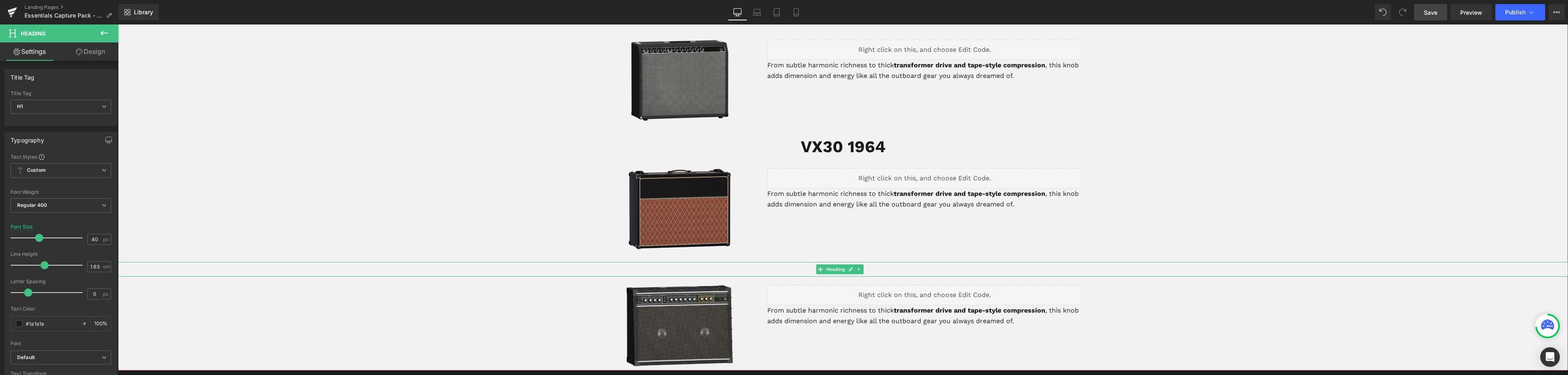
click at [870, 262] on h1 "JAZZ 120" at bounding box center [843, 270] width 1450 height 15
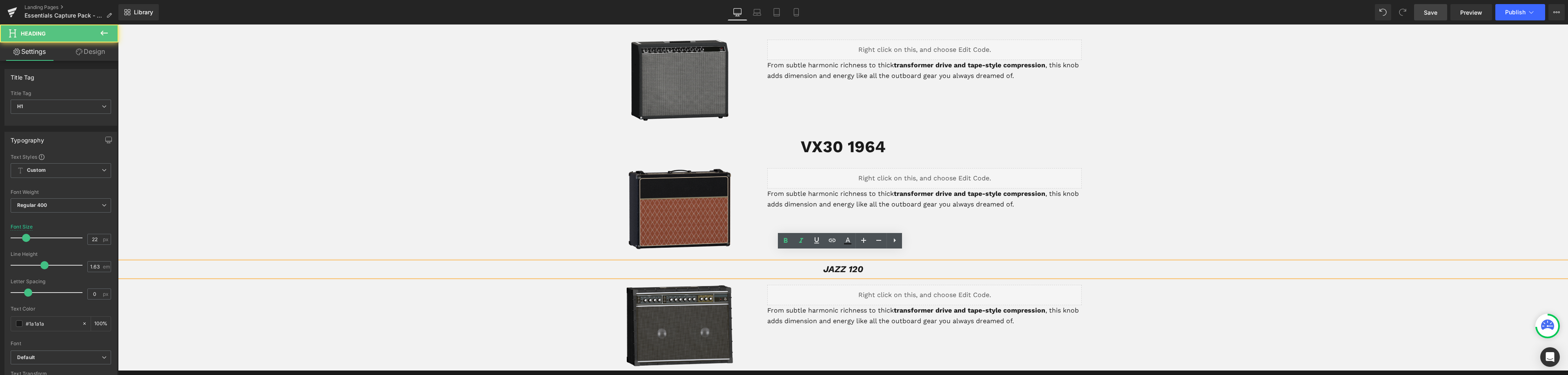
click at [866, 262] on h1 "JAZZ 120" at bounding box center [843, 270] width 1450 height 15
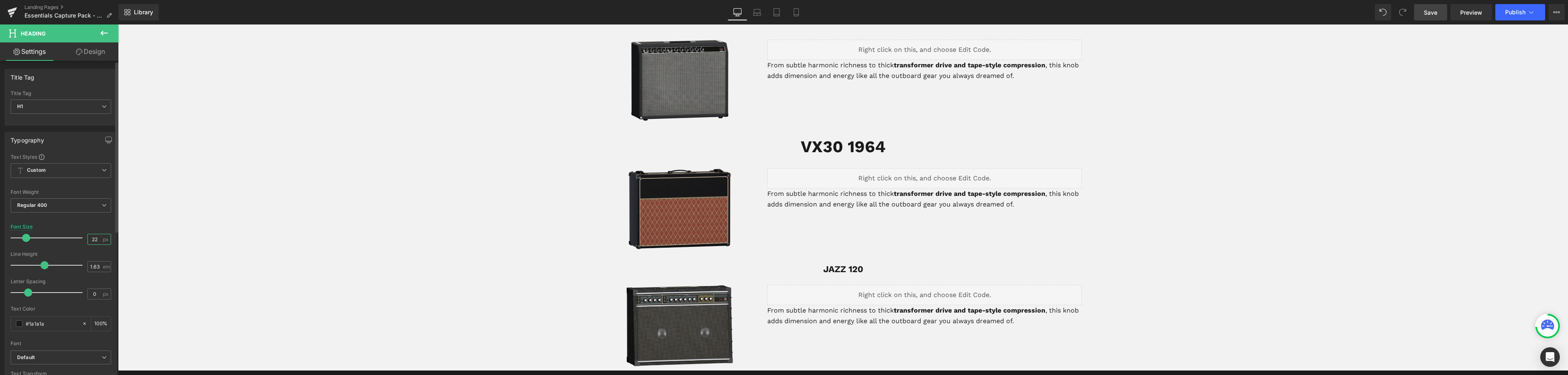
click at [93, 242] on input "22" at bounding box center [94, 239] width 14 height 10
type input "40"
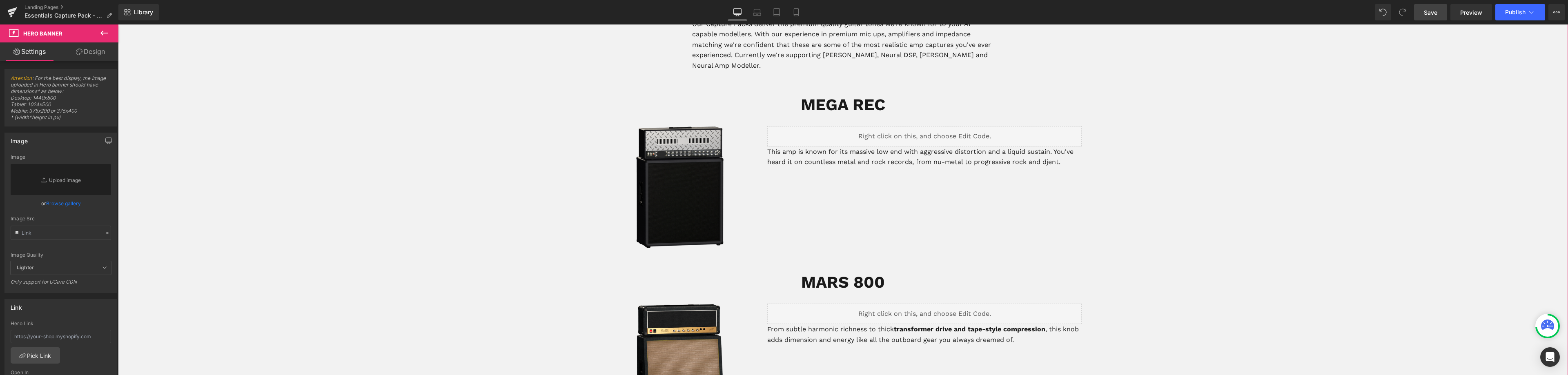
scroll to position [385, 0]
click at [859, 145] on p "This amp is known for its massive low end with aggressive distortion and a liqu…" at bounding box center [924, 156] width 315 height 21
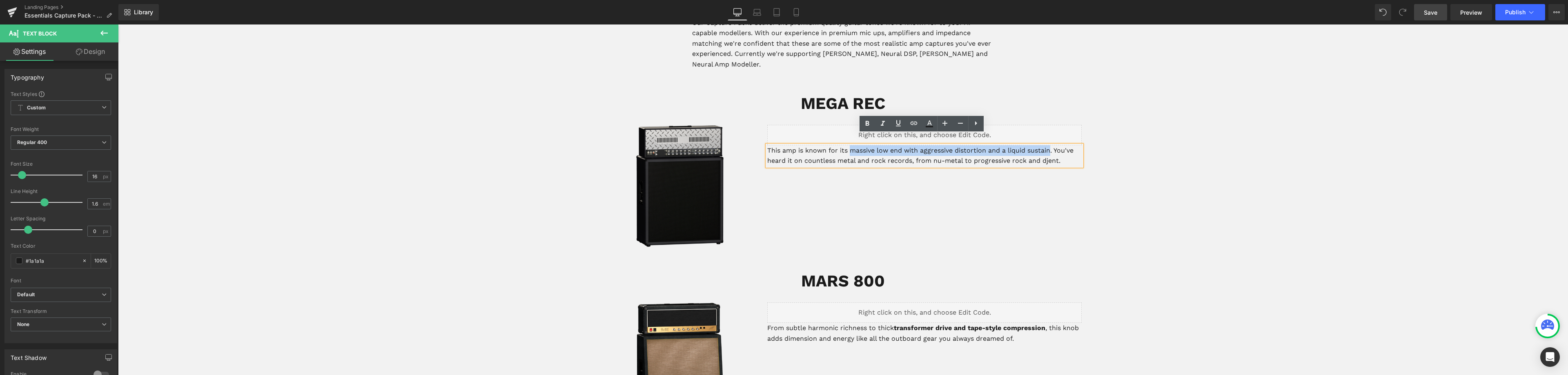
drag, startPoint x: 850, startPoint y: 141, endPoint x: 1049, endPoint y: 144, distance: 199.0
click at [1049, 145] on p "This amp is known for its massive low end with aggressive distortion and a liqu…" at bounding box center [924, 156] width 315 height 21
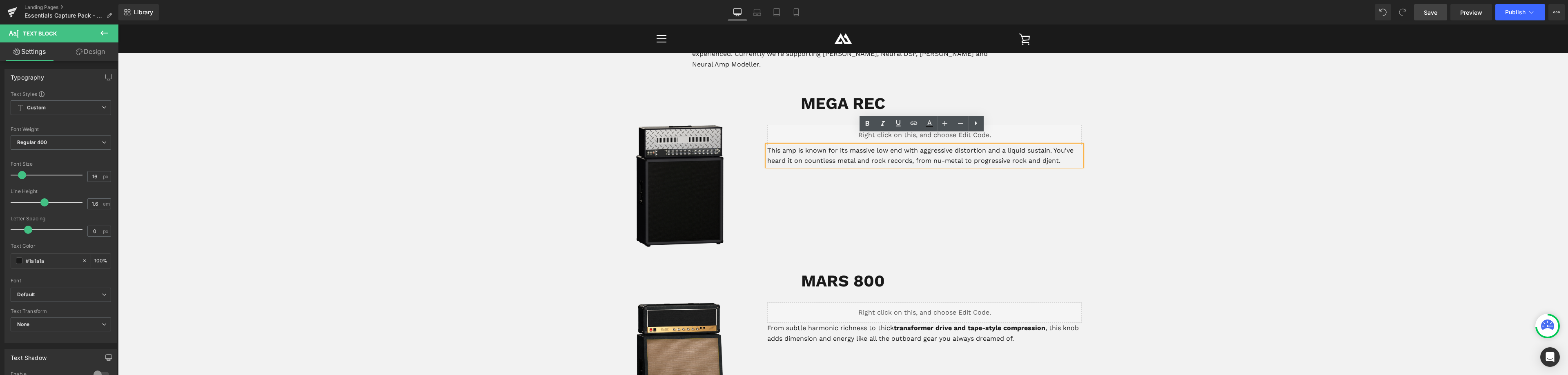
click at [975, 152] on p "This amp is known for its massive low end with aggressive distortion and a liqu…" at bounding box center [924, 156] width 315 height 21
drag, startPoint x: 848, startPoint y: 140, endPoint x: 900, endPoint y: 136, distance: 52.2
click at [900, 145] on p "This amp is known for its massive low end with aggressive distortion and a liqu…" at bounding box center [924, 156] width 315 height 21
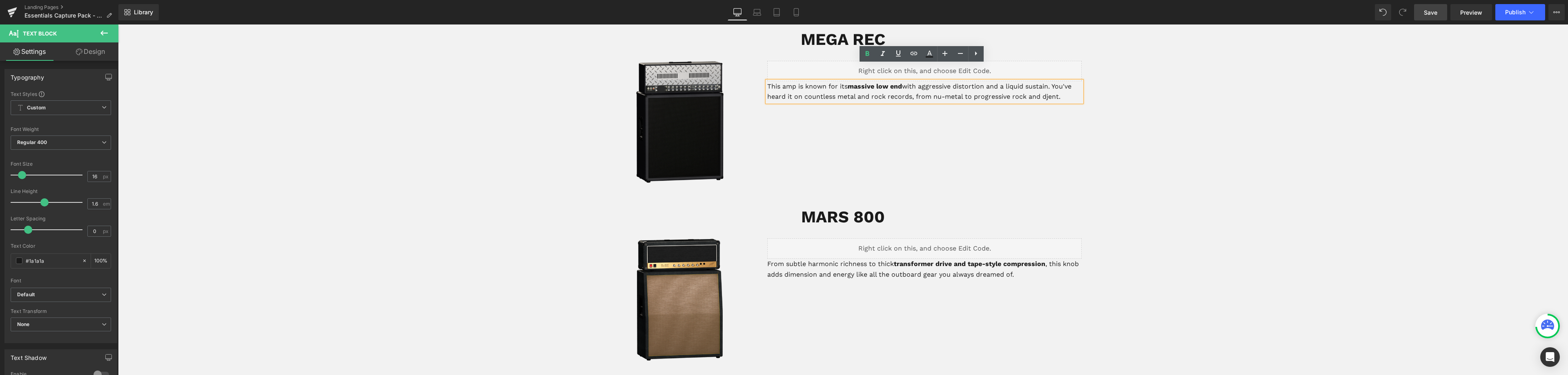
scroll to position [467, 0]
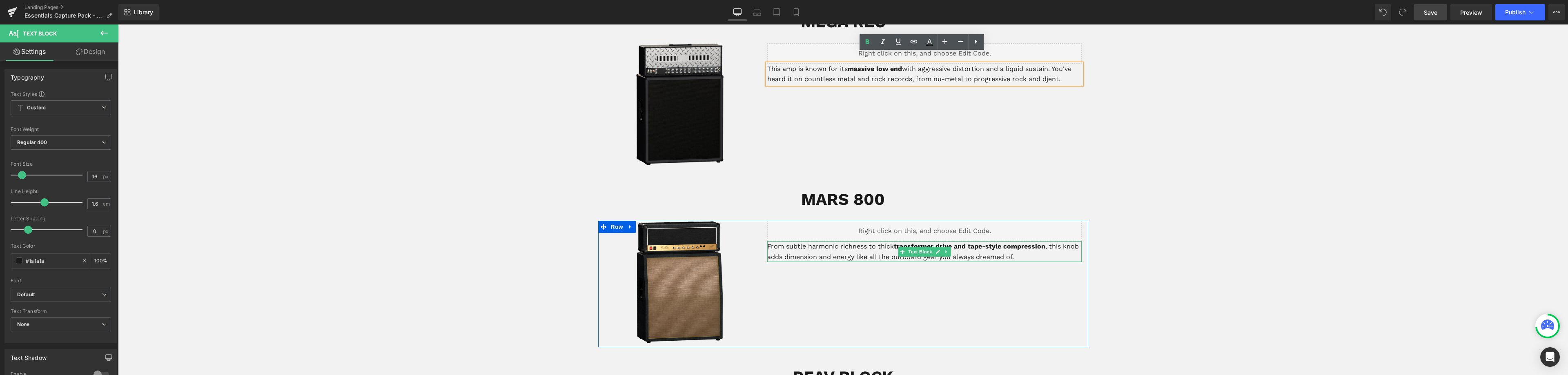
click at [827, 245] on p "From subtle harmonic richness to thick transformer drive and tape-style compres…" at bounding box center [924, 251] width 315 height 21
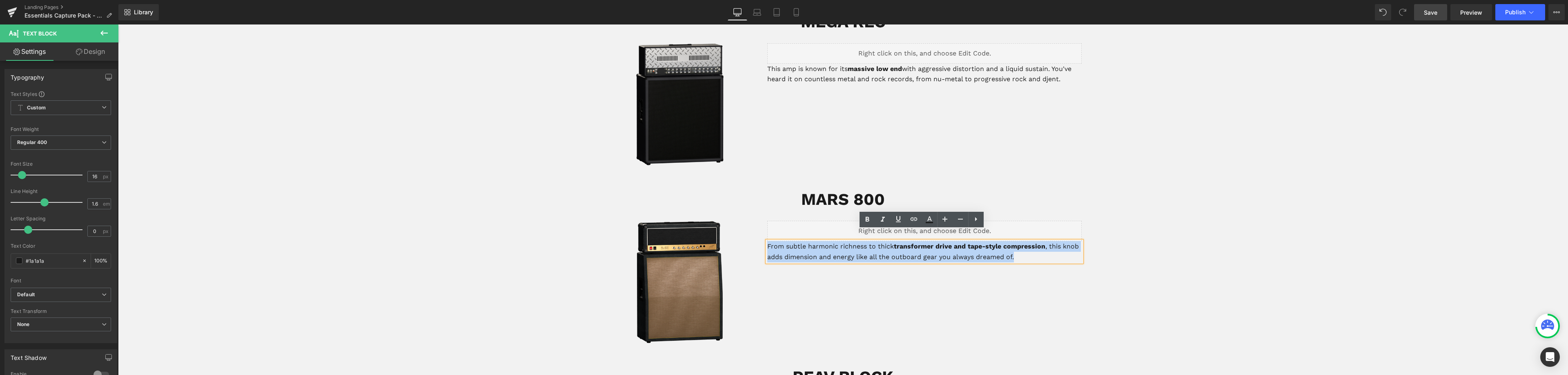
drag, startPoint x: 1016, startPoint y: 247, endPoint x: 758, endPoint y: 225, distance: 258.9
click at [761, 225] on div "Liquid From subtle harmonic richness to thick transformer drive and tape-style …" at bounding box center [924, 242] width 327 height 41
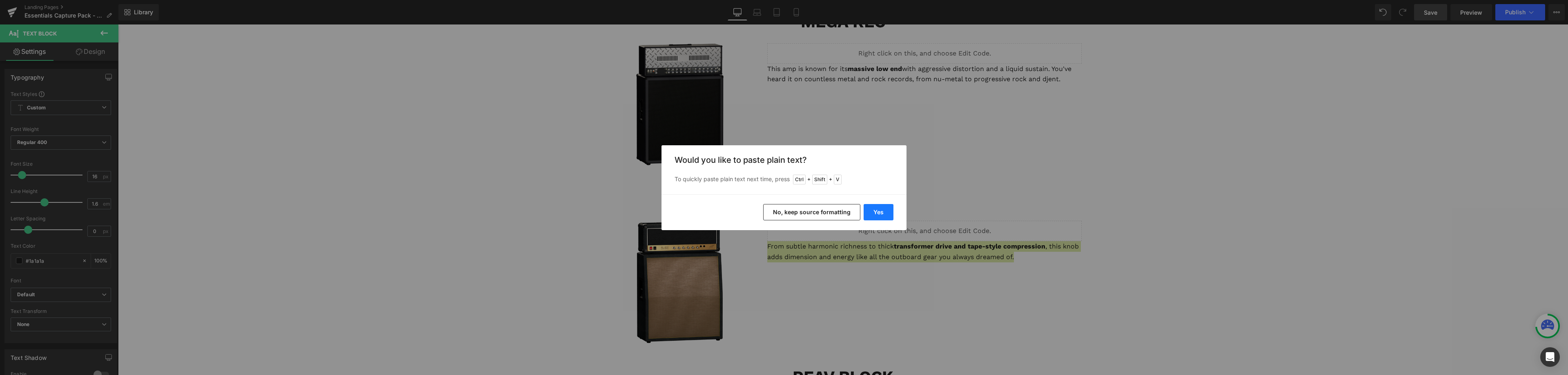
click at [878, 209] on button "Yes" at bounding box center [878, 212] width 30 height 16
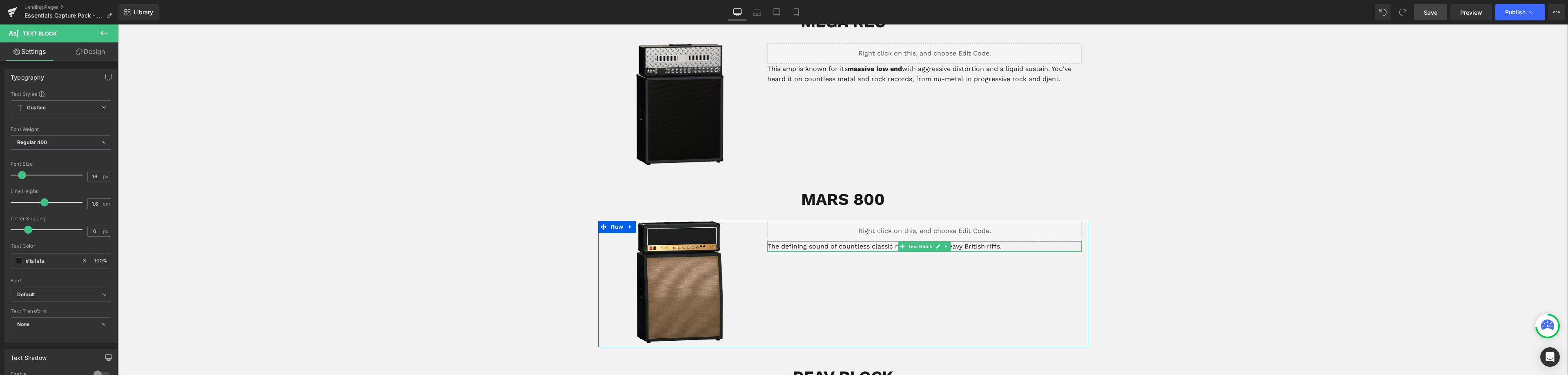
click at [775, 241] on p "The defining sound of countless classic rock tours and heavy British riffs." at bounding box center [924, 246] width 315 height 10
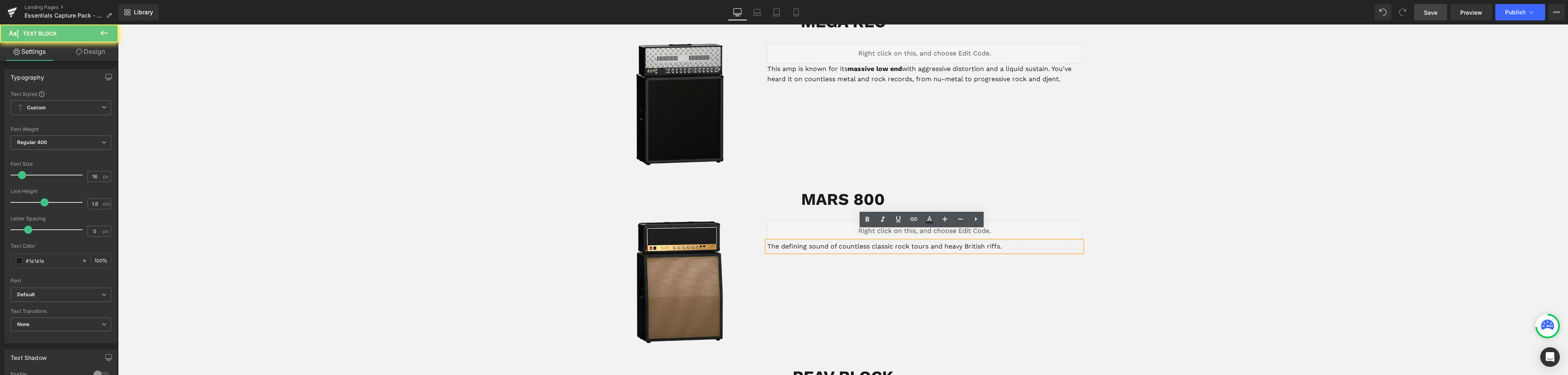
click at [767, 241] on p "The defining sound of countless classic rock tours and heavy British riffs." at bounding box center [924, 246] width 315 height 10
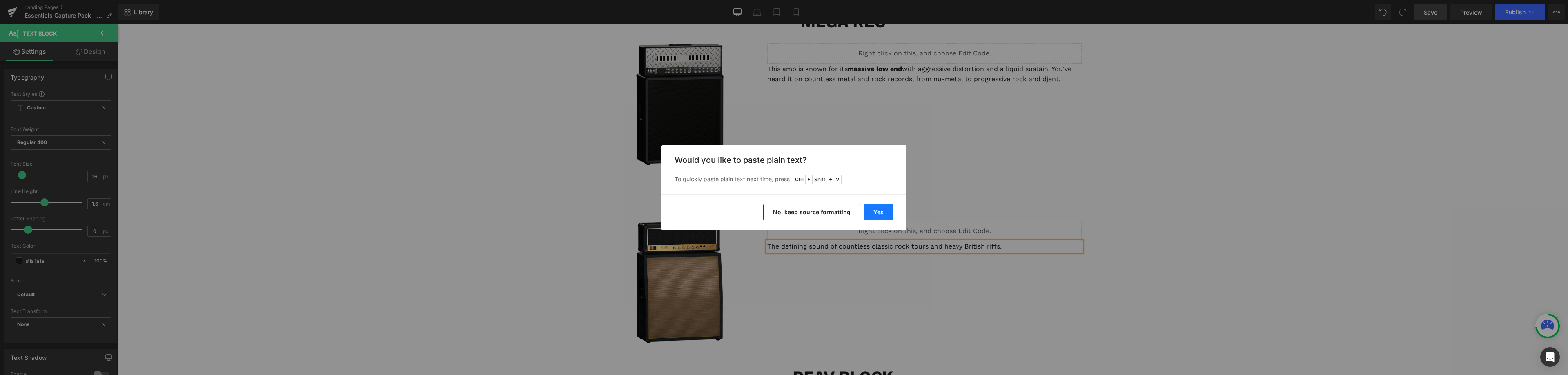
click at [874, 211] on button "Yes" at bounding box center [878, 212] width 30 height 16
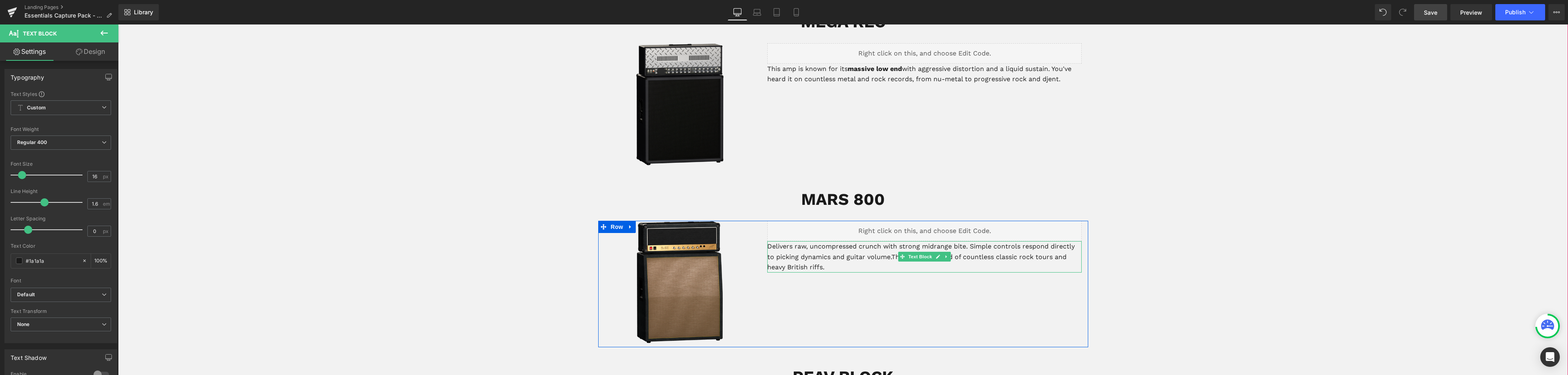
click at [772, 241] on p "Delivers raw, uncompressed crunch with strong midrange bite. Simple controls re…" at bounding box center [924, 257] width 315 height 32
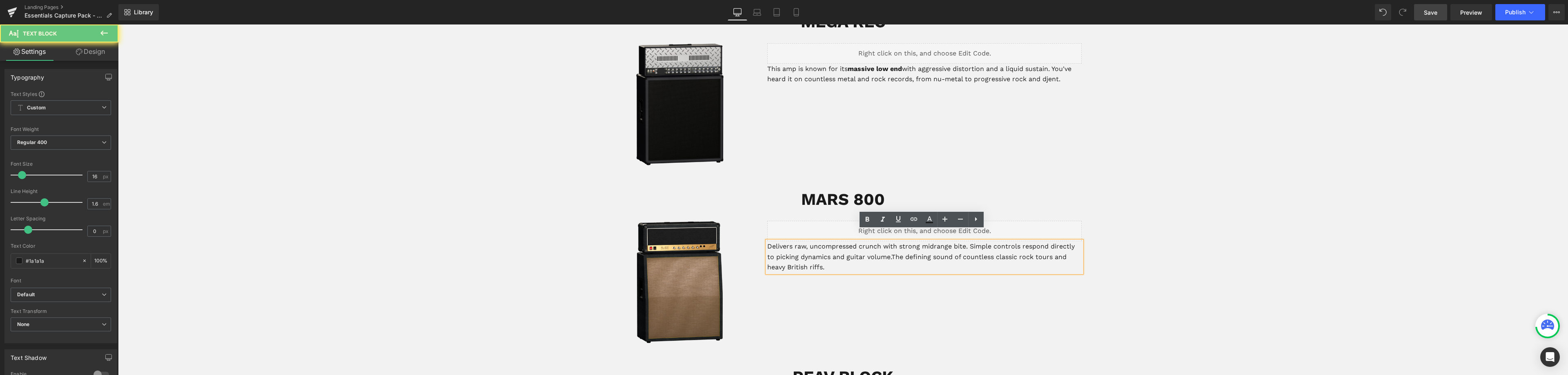
click at [767, 241] on p "Delivers raw, uncompressed crunch with strong midrange bite. Simple controls re…" at bounding box center [924, 257] width 315 height 32
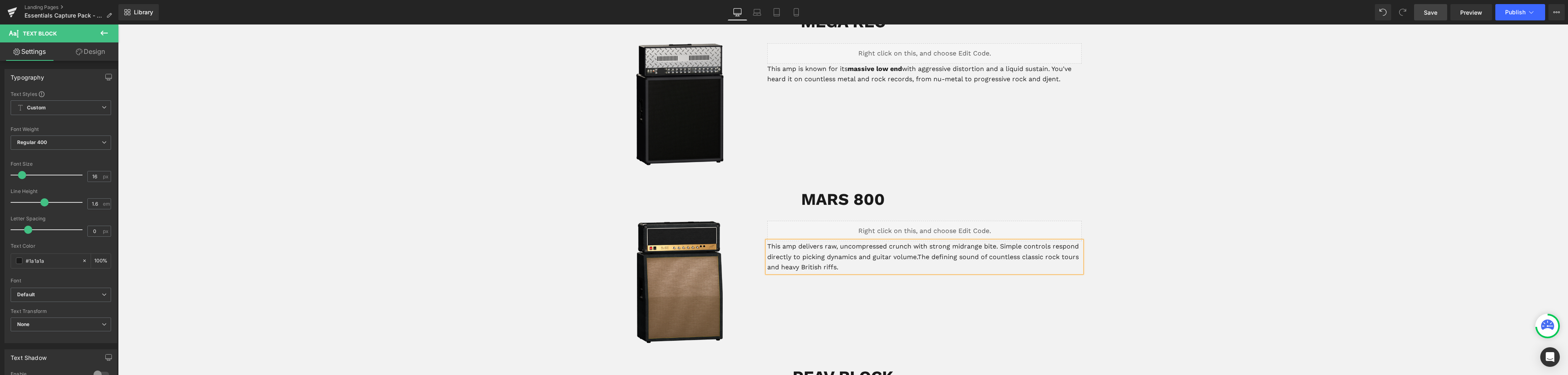
click at [822, 241] on p "This amp delivers raw, uncompressed crunch with strong midrange bite. Simple co…" at bounding box center [924, 257] width 315 height 32
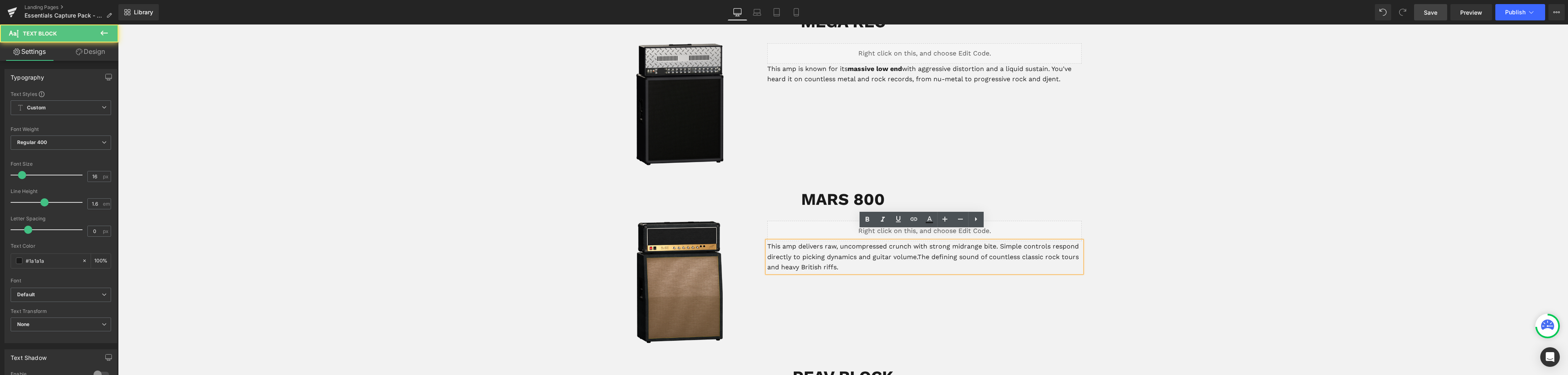
click at [928, 241] on p "This amp delivers raw, uncompressed crunch with strong midrange bite. Simple co…" at bounding box center [924, 257] width 315 height 32
click at [822, 241] on p "This amp delivers raw, uncompressed crunch with strong midrange bite. Simple co…" at bounding box center [924, 257] width 315 height 32
click at [943, 247] on p "This amp delivers a raw, uncompressed crunch with strong midrange bite. Simple …" at bounding box center [924, 257] width 315 height 32
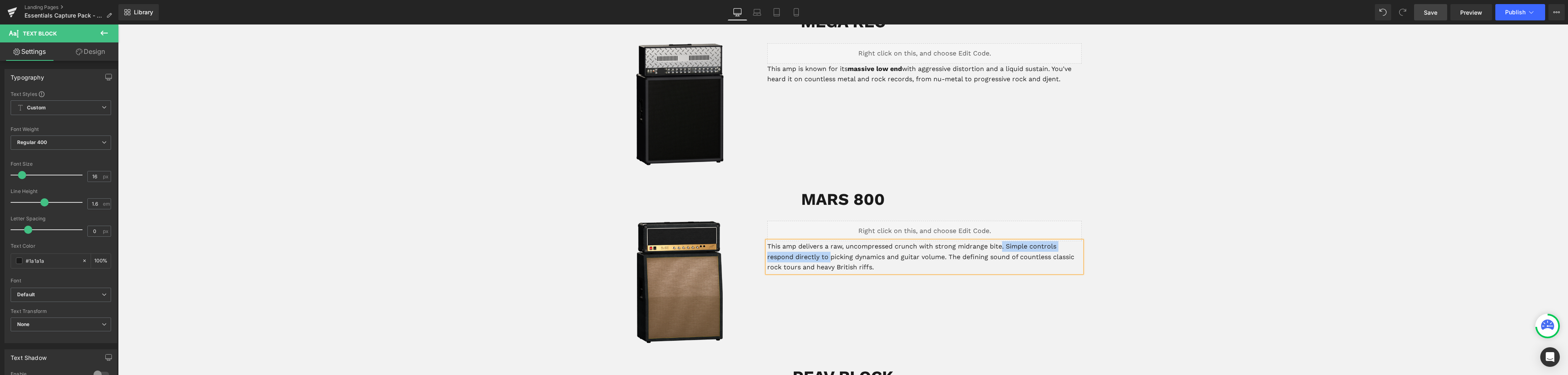
drag, startPoint x: 828, startPoint y: 247, endPoint x: 1001, endPoint y: 236, distance: 173.3
click at [1001, 241] on p "This amp delivers a raw, uncompressed crunch with strong midrange bite. Simple …" at bounding box center [924, 257] width 315 height 32
click at [933, 241] on p "This amp delivers a raw, uncompressed crunch with strong midrange bite that res…" at bounding box center [924, 257] width 315 height 32
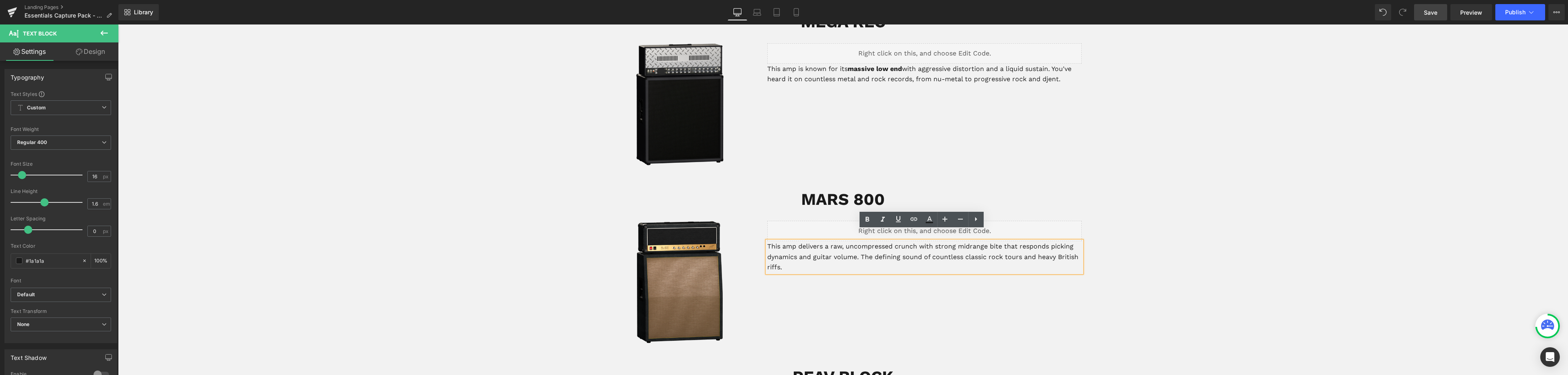
click at [1048, 241] on p "This amp delivers a raw, uncompressed crunch with strong midrange bite that res…" at bounding box center [924, 257] width 315 height 32
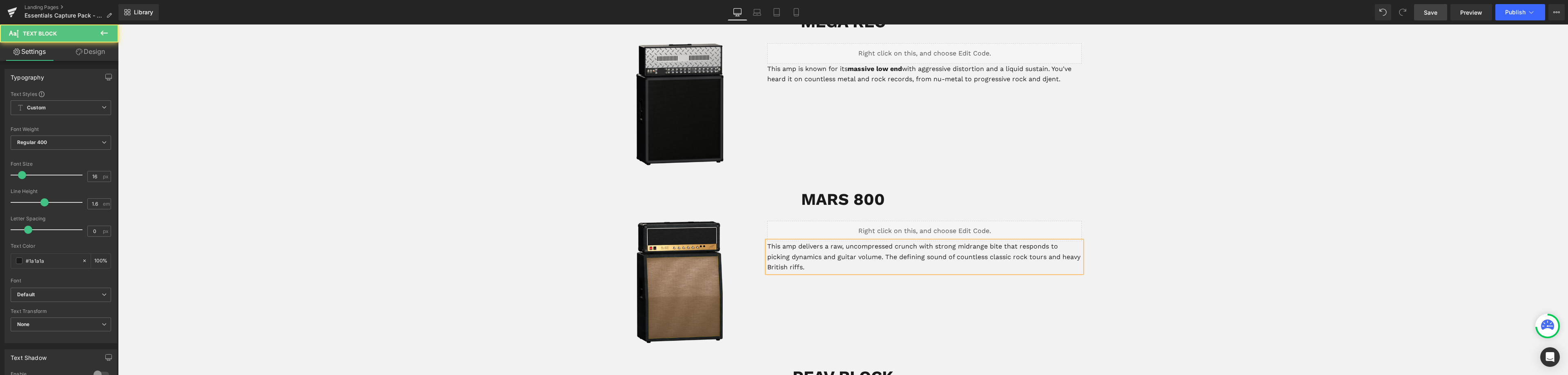
click at [1048, 241] on p "This amp delivers a raw, uncompressed crunch with strong midrange bite that res…" at bounding box center [924, 257] width 315 height 32
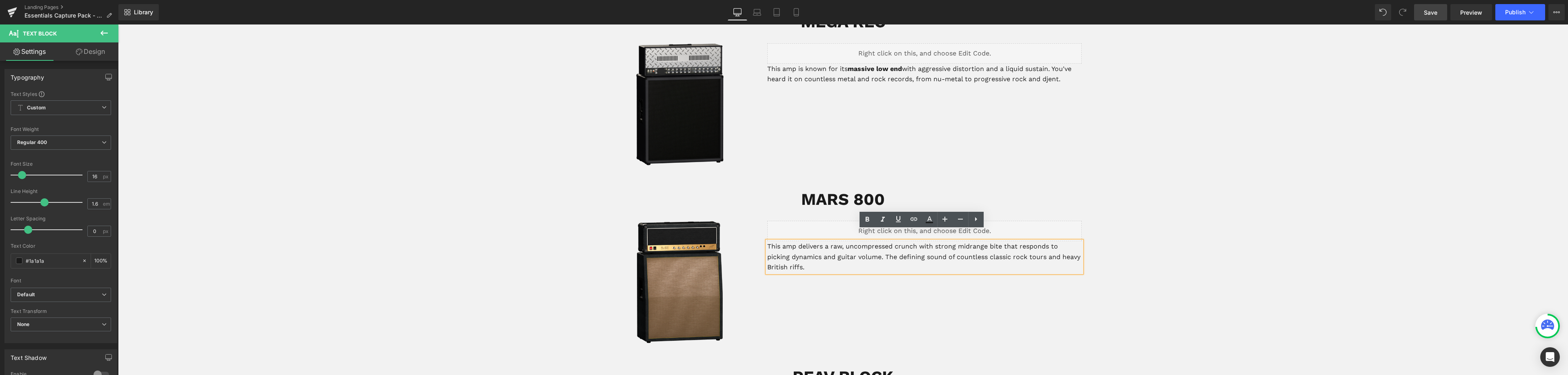
click at [1019, 241] on p "This amp delivers a raw, uncompressed crunch with strong midrange bite that res…" at bounding box center [924, 257] width 315 height 32
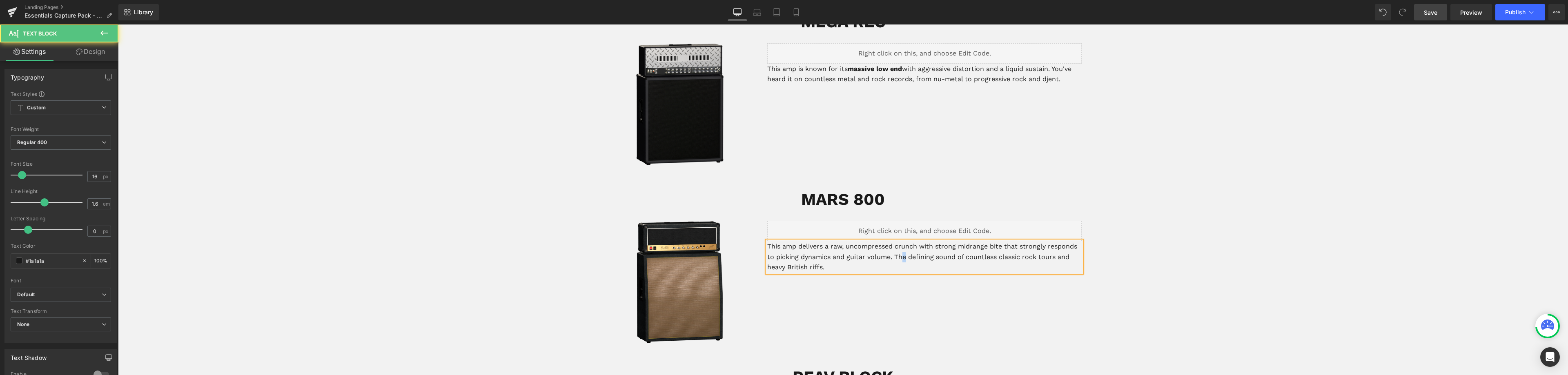
click at [900, 246] on p "This amp delivers a raw, uncompressed crunch with strong midrange bite that str…" at bounding box center [924, 257] width 315 height 32
drag, startPoint x: 1018, startPoint y: 247, endPoint x: 985, endPoint y: 246, distance: 33.0
click at [985, 246] on p "This amp delivers a raw, uncompressed crunch with strong midrange bite that str…" at bounding box center [924, 257] width 315 height 32
drag, startPoint x: 1024, startPoint y: 245, endPoint x: 1042, endPoint y: 248, distance: 18.2
click at [1042, 248] on p "This amp delivers a raw, uncompressed crunch with strong midrange bite that str…" at bounding box center [924, 257] width 315 height 32
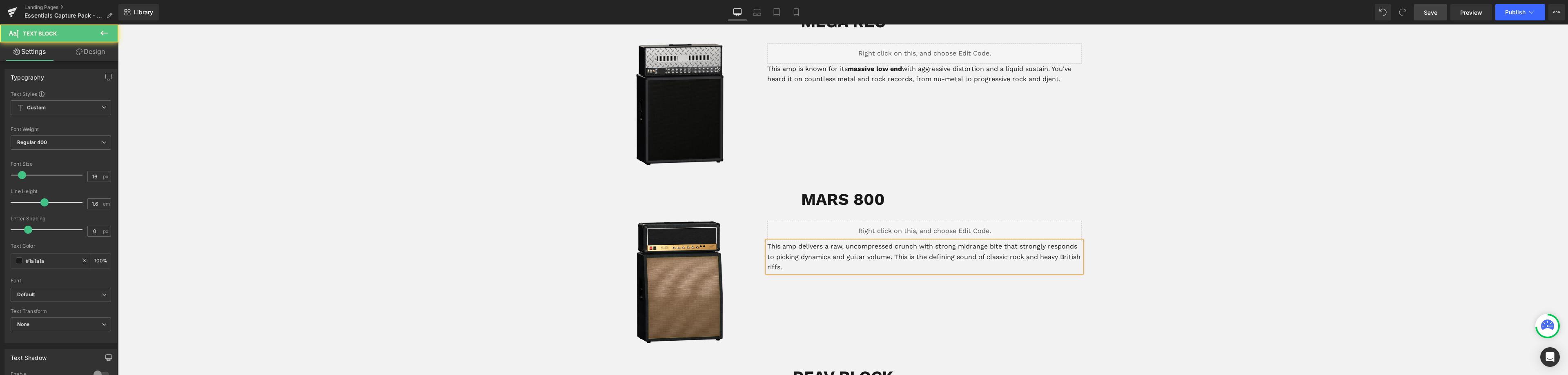
click at [1039, 247] on p "This amp delivers a raw, uncompressed crunch with strong midrange bite that str…" at bounding box center [924, 257] width 315 height 32
drag, startPoint x: 784, startPoint y: 256, endPoint x: 1054, endPoint y: 246, distance: 270.2
click at [1054, 246] on p "This amp delivers a raw, uncompressed crunch with strong midrange bite that str…" at bounding box center [924, 257] width 315 height 32
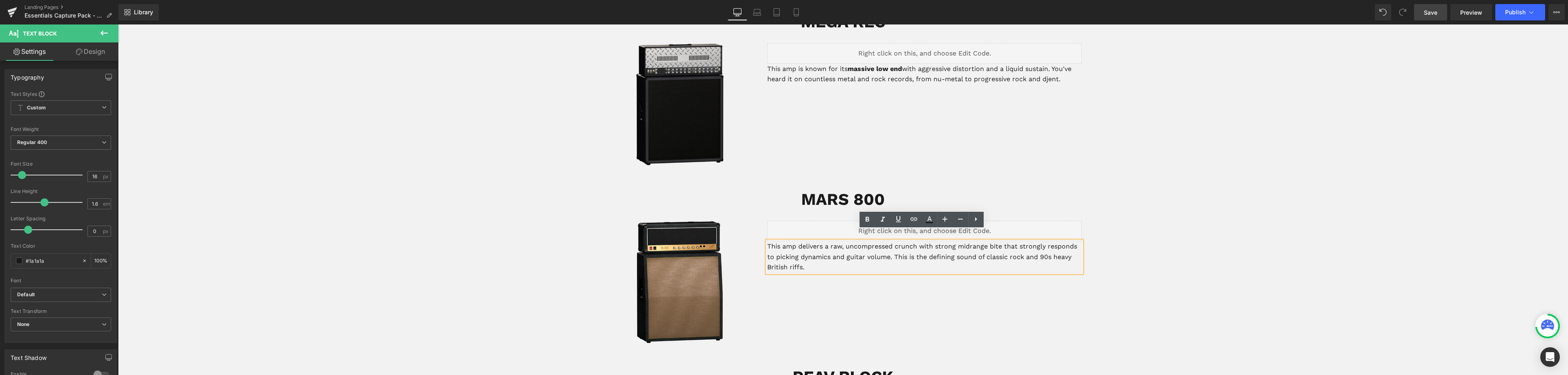
click at [977, 248] on p "This amp delivers a raw, uncompressed crunch with strong midrange bite that str…" at bounding box center [924, 257] width 315 height 32
click at [992, 247] on p "This amp delivers a raw, uncompressed crunch with strong midrange bite that str…" at bounding box center [924, 257] width 315 height 32
click at [985, 247] on p "This amp delivers a raw, uncompressed crunch with strong midrange bite that str…" at bounding box center [924, 257] width 315 height 32
click at [1007, 247] on p "This amp delivers a raw, uncompressed crunch with strong midrange bite that str…" at bounding box center [924, 257] width 315 height 32
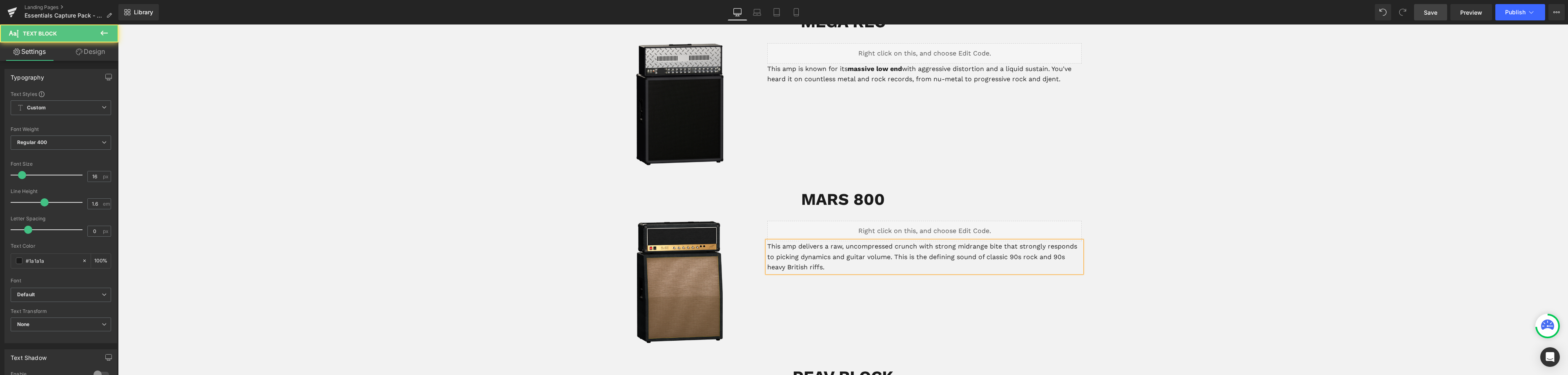
click at [1052, 245] on p "This amp delivers a raw, uncompressed crunch with strong midrange bite that str…" at bounding box center [924, 257] width 315 height 32
drag, startPoint x: 802, startPoint y: 256, endPoint x: 1052, endPoint y: 250, distance: 250.1
click at [1052, 250] on p "This amp delivers a raw, uncompressed crunch with strong midrange bite that str…" at bounding box center [924, 257] width 315 height 32
drag, startPoint x: 933, startPoint y: 236, endPoint x: 1001, endPoint y: 235, distance: 68.0
click at [1001, 241] on p "This amp delivers a raw, uncompressed crunch with strong midrange bite that str…" at bounding box center [924, 257] width 315 height 32
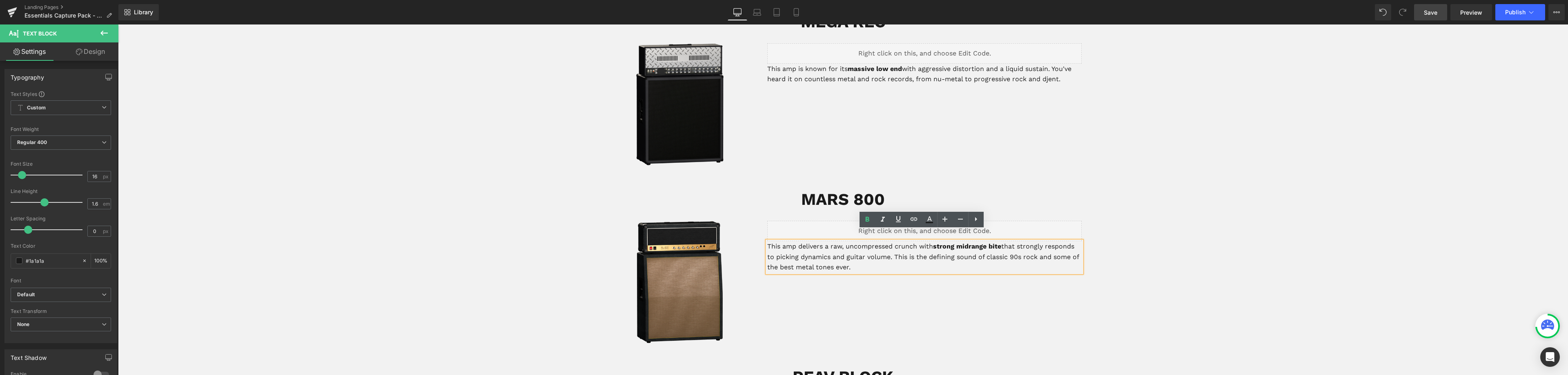
click at [844, 259] on p "This amp delivers a raw, uncompressed crunch with strong midrange bite that str…" at bounding box center [924, 257] width 315 height 32
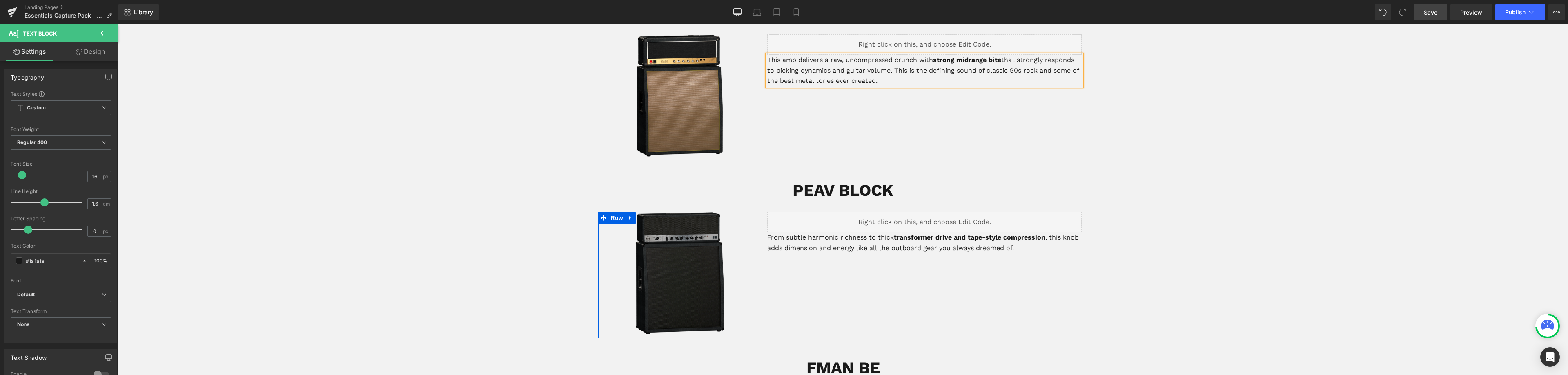
scroll to position [671, 0]
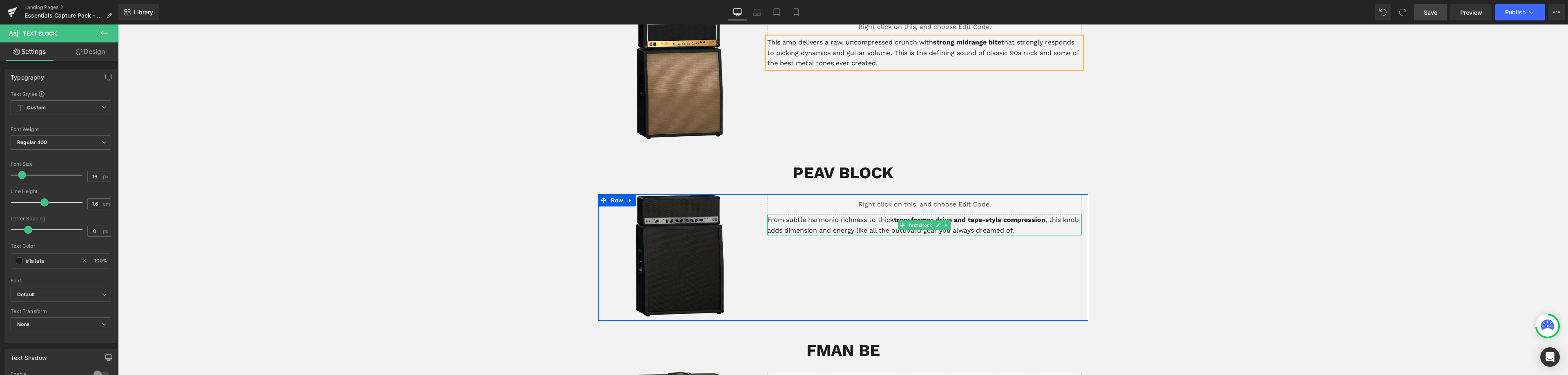
click at [895, 219] on p "From subtle harmonic richness to thick transformer drive and tape-style compres…" at bounding box center [924, 225] width 315 height 21
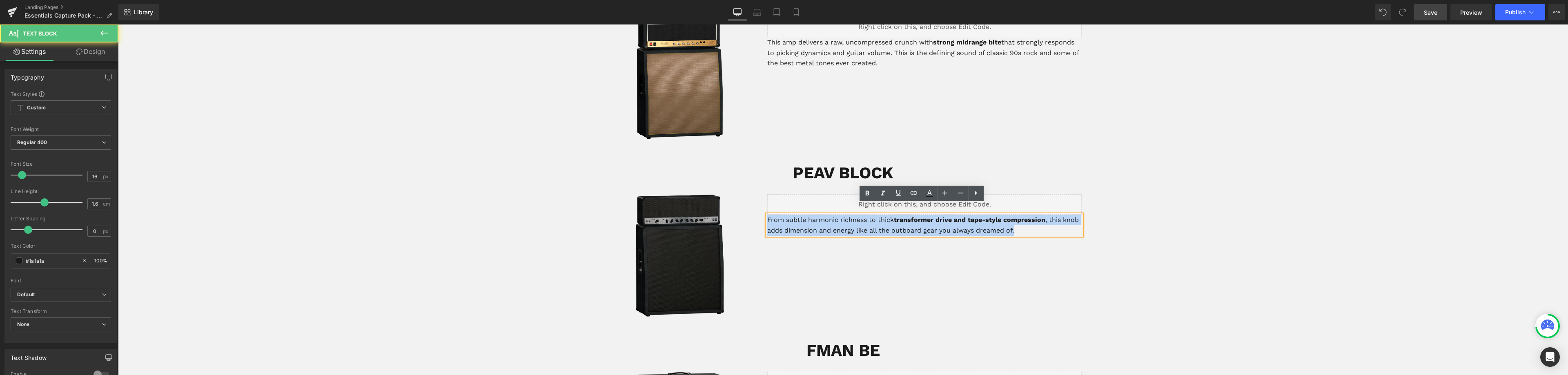
drag, startPoint x: 1031, startPoint y: 218, endPoint x: 757, endPoint y: 212, distance: 274.1
click at [761, 213] on div "Liquid From subtle harmonic richness to thick transformer drive and tape-style …" at bounding box center [924, 215] width 327 height 41
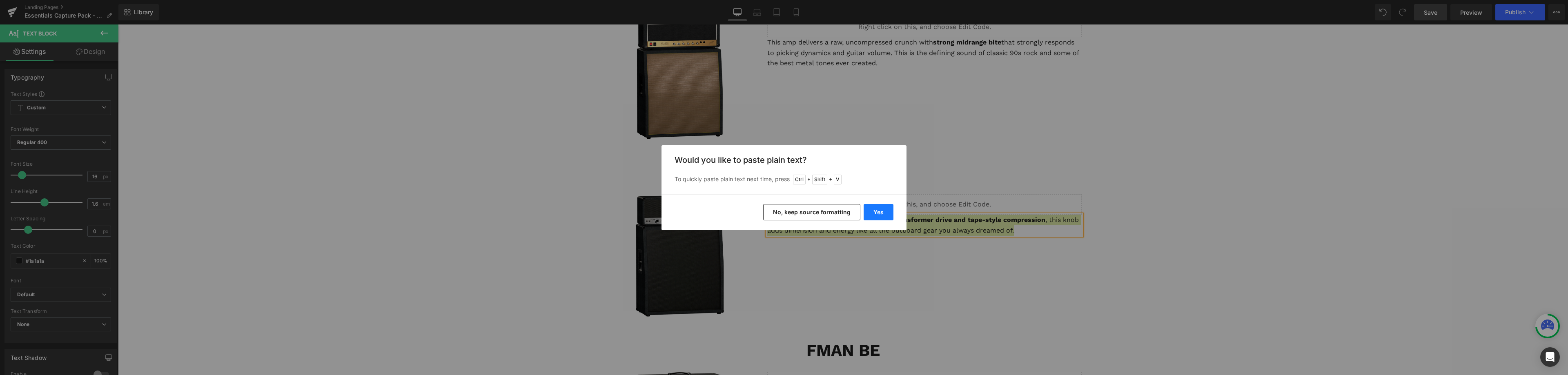
click at [886, 212] on button "Yes" at bounding box center [878, 212] width 30 height 16
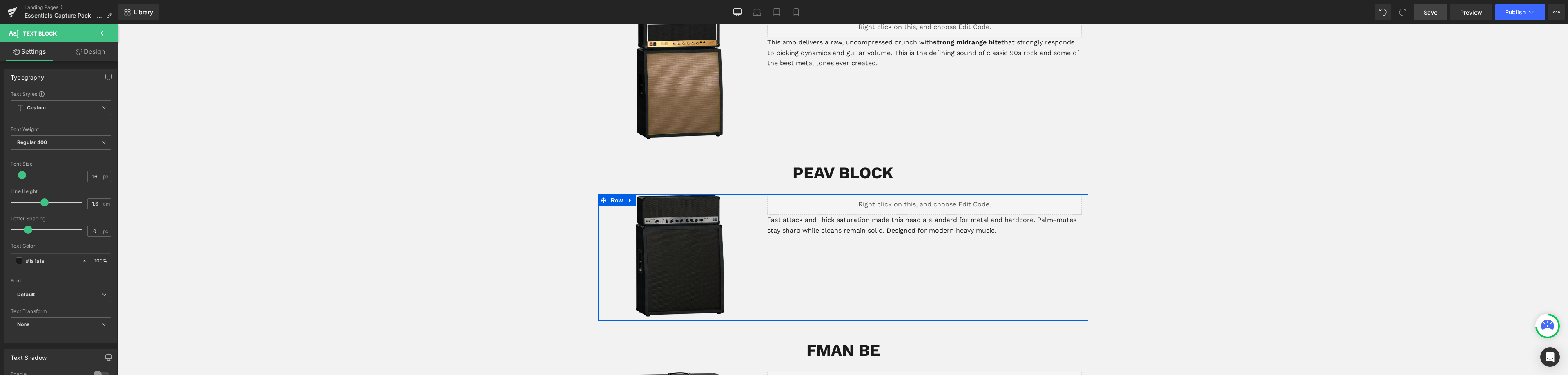
click at [1001, 217] on p "Fast attack and thick saturation made this head a standard for metal and hardco…" at bounding box center [924, 225] width 315 height 21
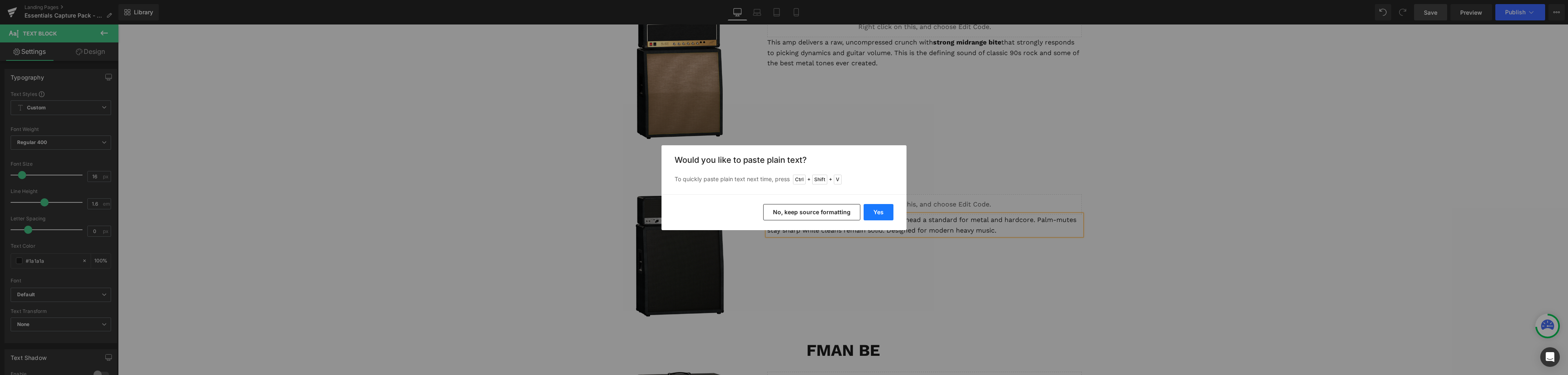
click at [880, 206] on button "Yes" at bounding box center [878, 212] width 30 height 16
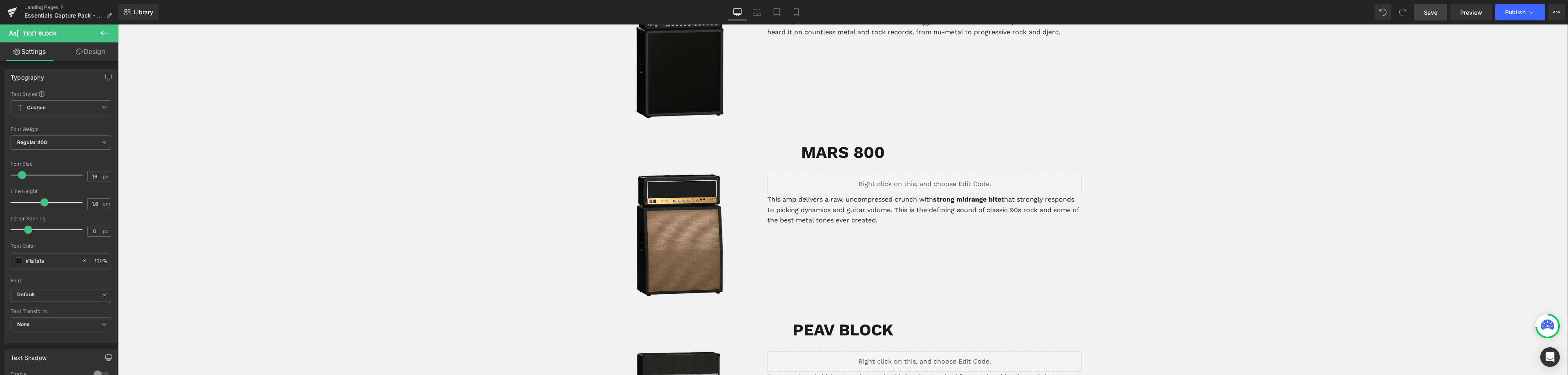
scroll to position [590, 0]
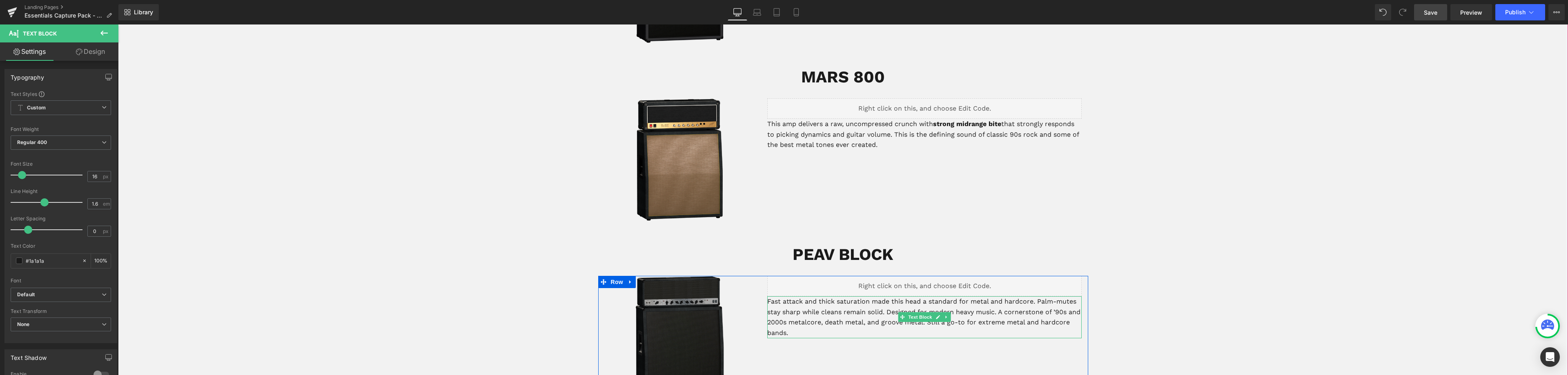
click at [771, 296] on p "Fast attack and thick saturation made this head a standard for metal and hardco…" at bounding box center [924, 317] width 315 height 41
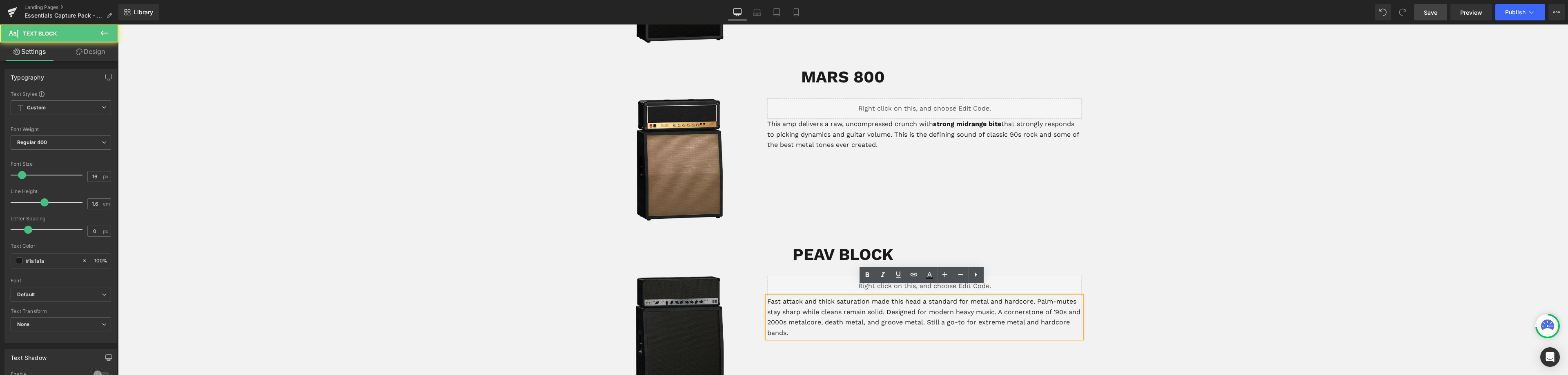
click at [767, 296] on p "Fast attack and thick saturation made this head a standard for metal and hardco…" at bounding box center [924, 317] width 315 height 41
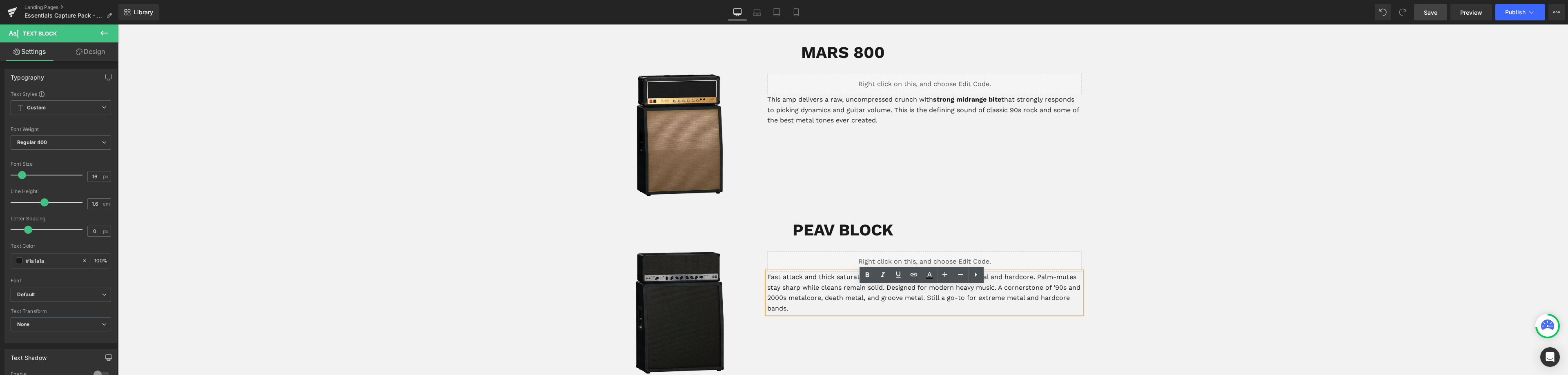
scroll to position [631, 0]
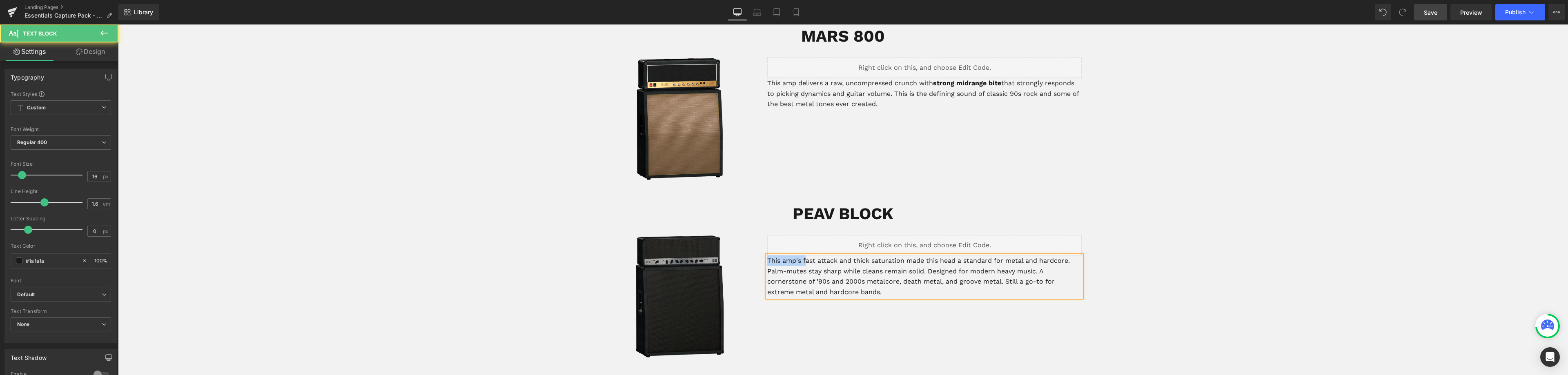
drag, startPoint x: 803, startPoint y: 248, endPoint x: 765, endPoint y: 248, distance: 38.0
click at [767, 256] on p "This amp's fast attack and thick saturation made this head a standard for metal…" at bounding box center [924, 276] width 315 height 41
drag, startPoint x: 917, startPoint y: 250, endPoint x: 903, endPoint y: 251, distance: 14.0
click at [903, 256] on p "Fast attack and thick saturation made this head a standard for metal and hardco…" at bounding box center [924, 276] width 315 height 41
drag, startPoint x: 923, startPoint y: 251, endPoint x: 919, endPoint y: 253, distance: 4.5
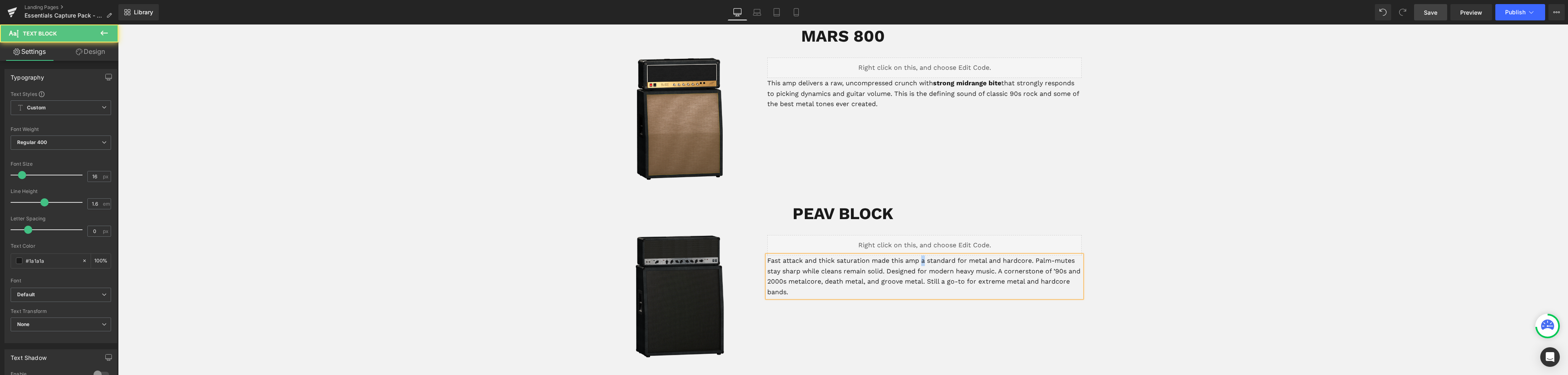
click at [919, 256] on p "Fast attack and thick saturation made this amp a standard for metal and hardcor…" at bounding box center [924, 276] width 315 height 41
click at [767, 256] on p "Fast attack and thick saturation made this amp the industry standard for metal …" at bounding box center [924, 276] width 315 height 41
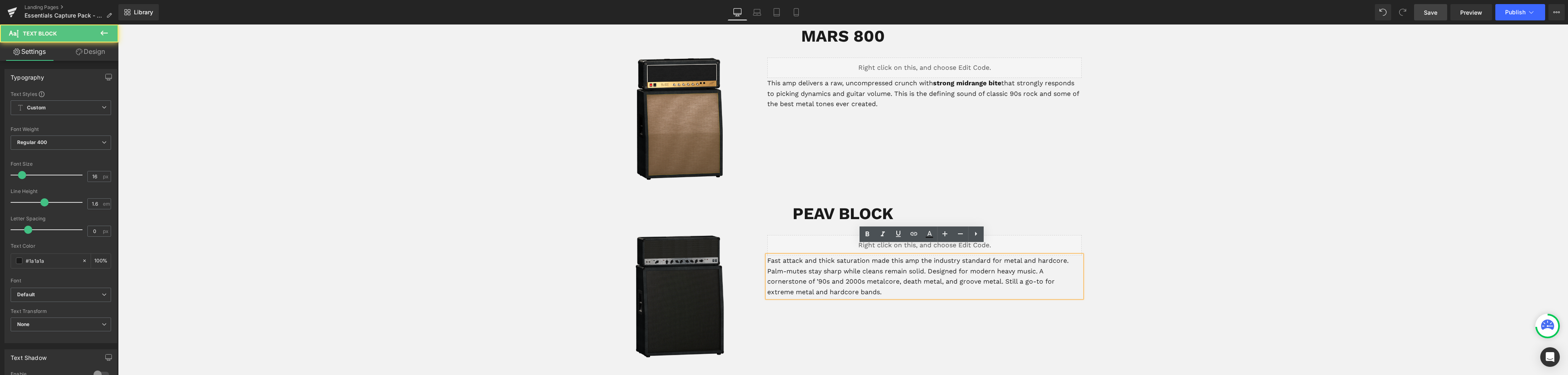
click at [982, 256] on p "Fast attack and thick saturation made this amp the industry standard for metal …" at bounding box center [924, 276] width 315 height 41
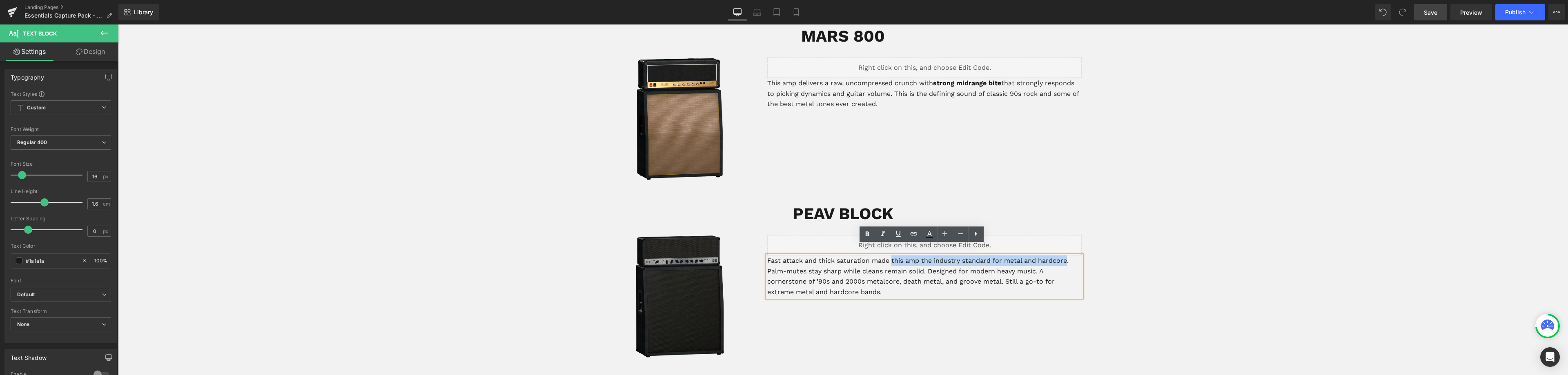
drag, startPoint x: 1065, startPoint y: 249, endPoint x: 887, endPoint y: 255, distance: 178.1
click at [887, 256] on p "Fast attack and thick saturation made this amp the industry standard for metal …" at bounding box center [924, 276] width 315 height 41
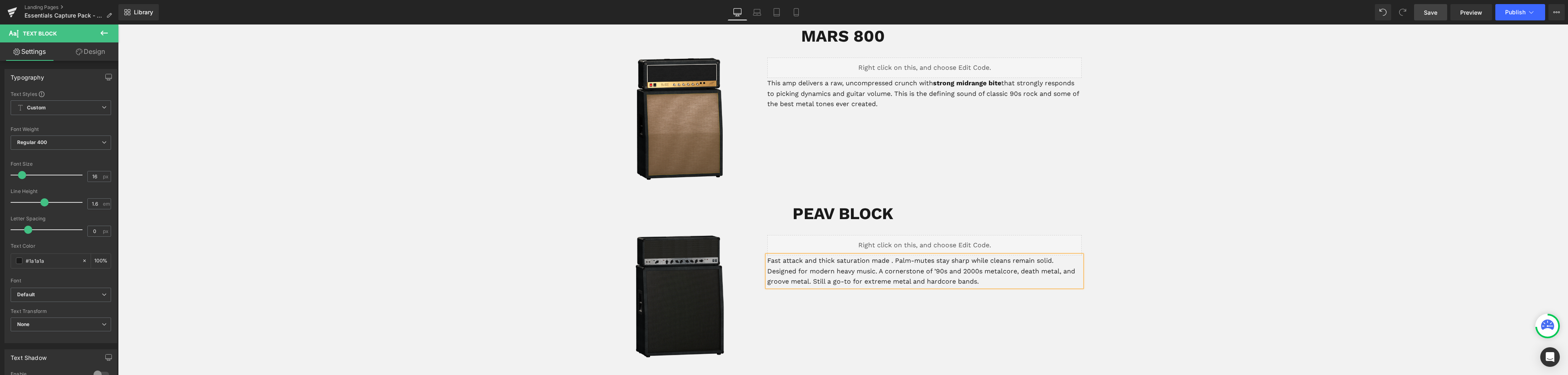
click at [767, 256] on p "Fast attack and thick saturation made . Palm-mutes stay sharp while cleans rema…" at bounding box center [924, 272] width 315 height 32
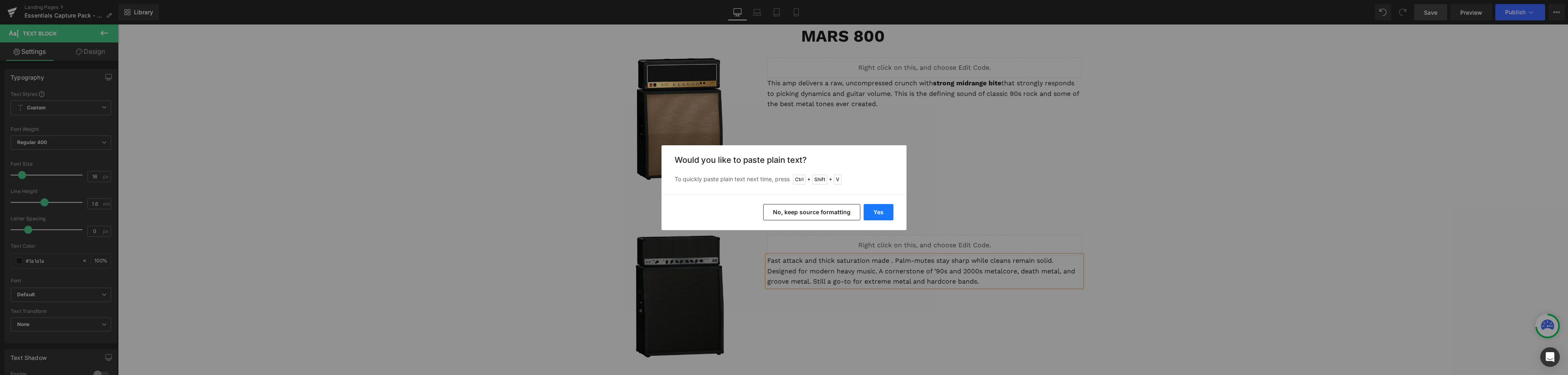
click at [879, 210] on button "Yes" at bounding box center [878, 212] width 30 height 16
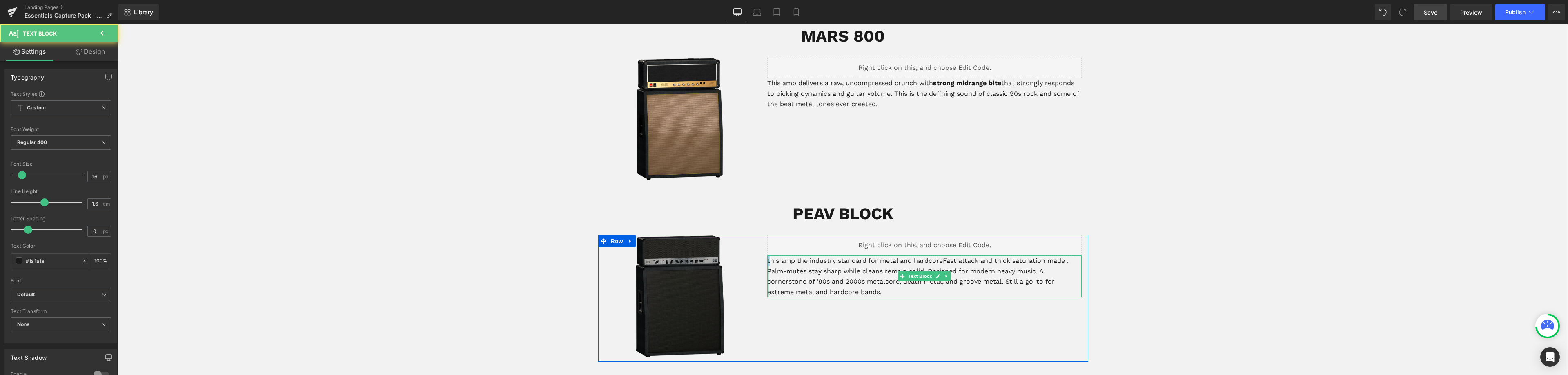
click at [767, 256] on div "this amp the industry standard for metal and hardcoreFast attack and thick satu…" at bounding box center [924, 276] width 315 height 41
click at [797, 256] on p "This amp the industry standard for metal and hardcoreFast attack and thick satu…" at bounding box center [924, 276] width 315 height 41
click at [936, 256] on p "This amp is industry standard for metal and hardcoreFast attack and thick satur…" at bounding box center [924, 276] width 315 height 41
click at [1071, 256] on p "This amp is industry standard for metal and hardcore due to its fast attack and…" at bounding box center [924, 276] width 315 height 41
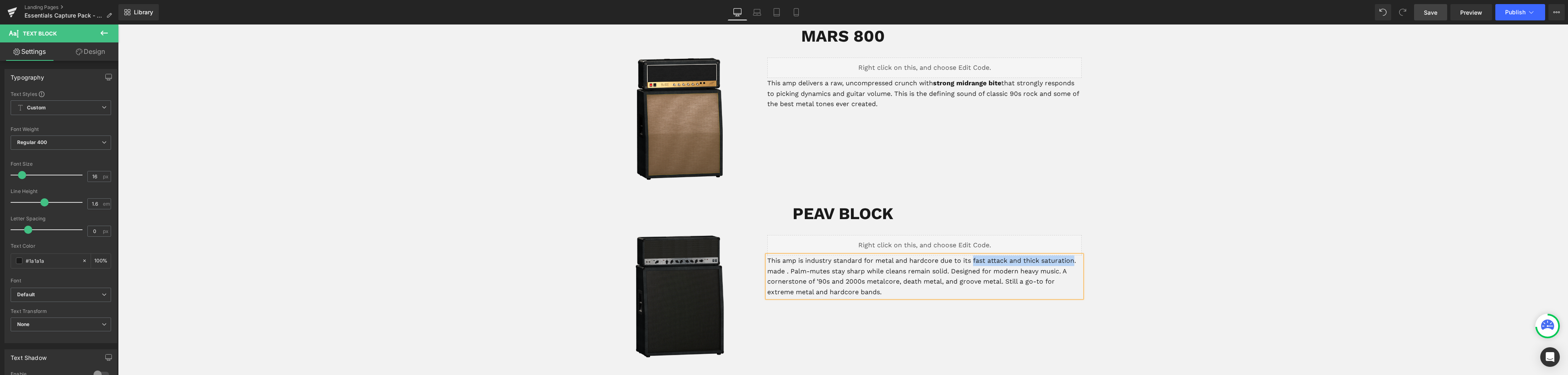
drag, startPoint x: 1071, startPoint y: 251, endPoint x: 971, endPoint y: 252, distance: 100.0
click at [971, 256] on p "This amp is industry standard for metal and hardcore due to its fast attack and…" at bounding box center [924, 276] width 315 height 41
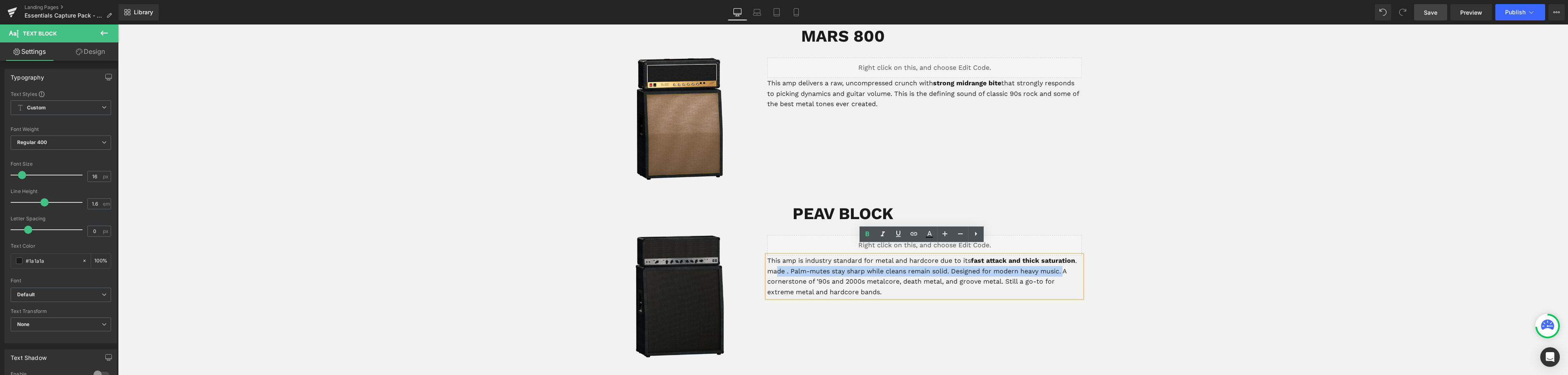
drag, startPoint x: 1063, startPoint y: 261, endPoint x: 772, endPoint y: 258, distance: 291.0
click at [772, 258] on p "This amp is industry standard for metal and hardcore due to its fast attack and…" at bounding box center [924, 276] width 315 height 41
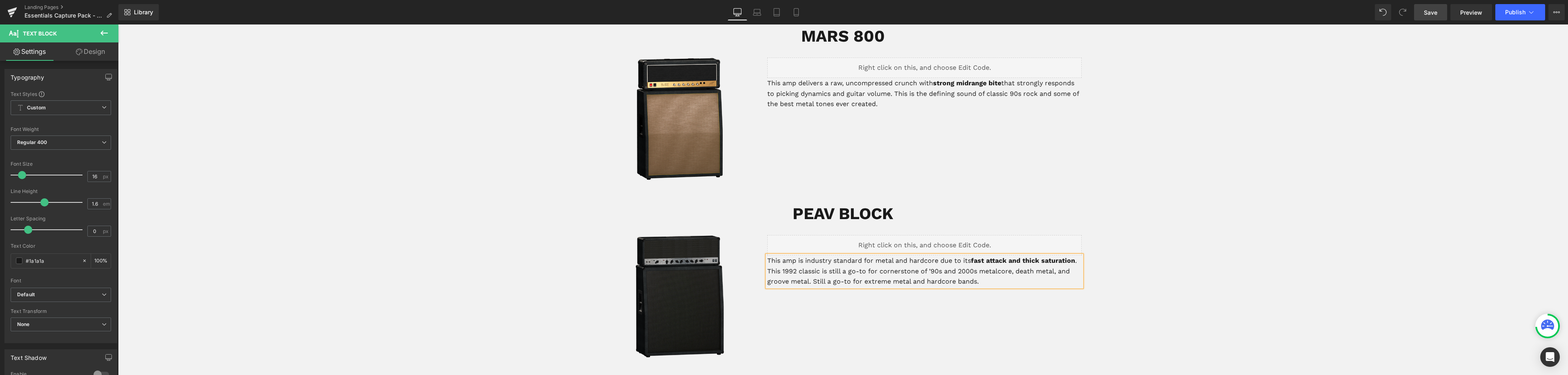
click at [800, 256] on p "This amp is industry standard for metal and hardcore due to its fast attack and…" at bounding box center [924, 272] width 315 height 32
drag, startPoint x: 904, startPoint y: 259, endPoint x: 1012, endPoint y: 259, distance: 108.0
click at [1012, 259] on p "This amp became the industry standard for metal and hardcore due to its fast at…" at bounding box center [924, 272] width 315 height 32
click at [906, 257] on p "This amp became the industry standard for metal and hardcore due to its fast at…" at bounding box center [924, 272] width 315 height 32
drag, startPoint x: 886, startPoint y: 272, endPoint x: 916, endPoint y: 262, distance: 31.6
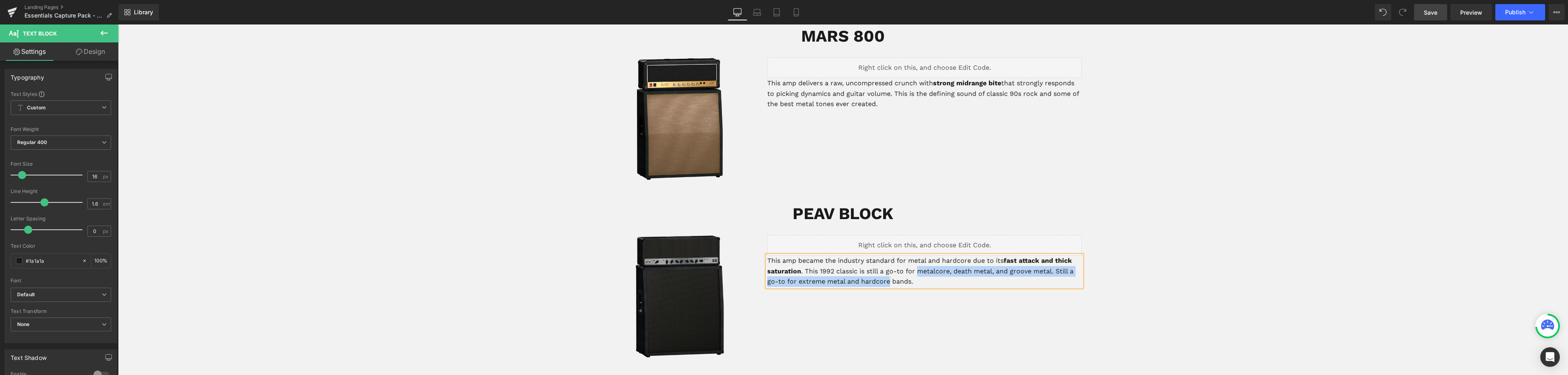
click at [916, 262] on p "This amp became the industry standard for metal and hardcore due to its fast at…" at bounding box center [924, 272] width 315 height 32
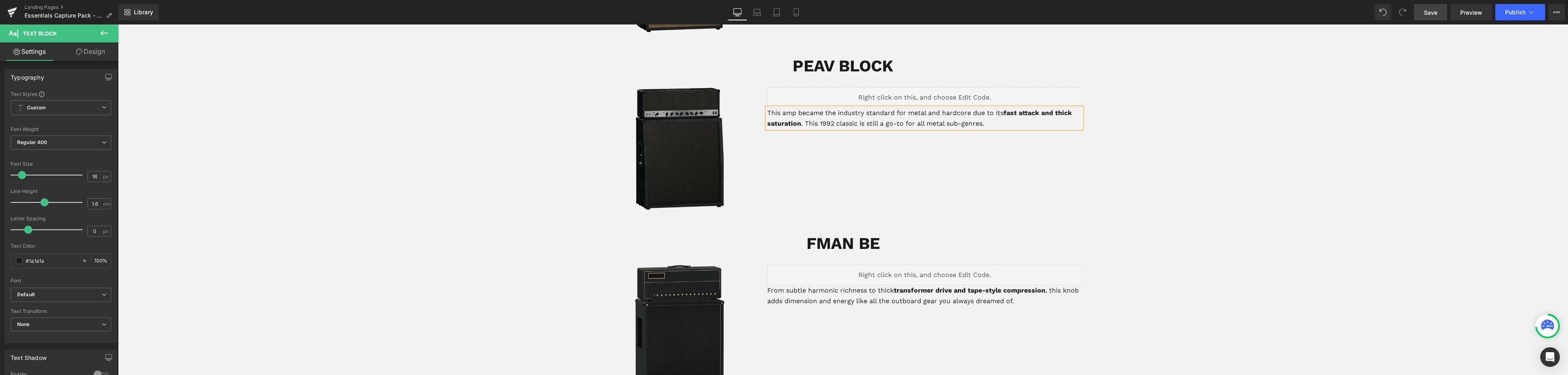
scroll to position [835, 0]
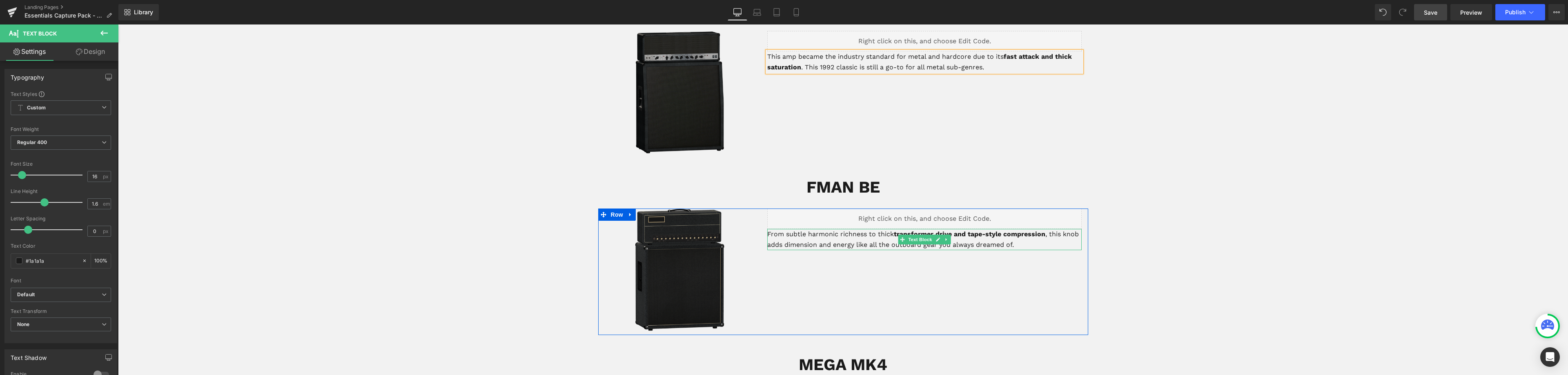
click at [801, 229] on p "From subtle harmonic richness to thick transformer drive and tape-style compres…" at bounding box center [924, 239] width 315 height 21
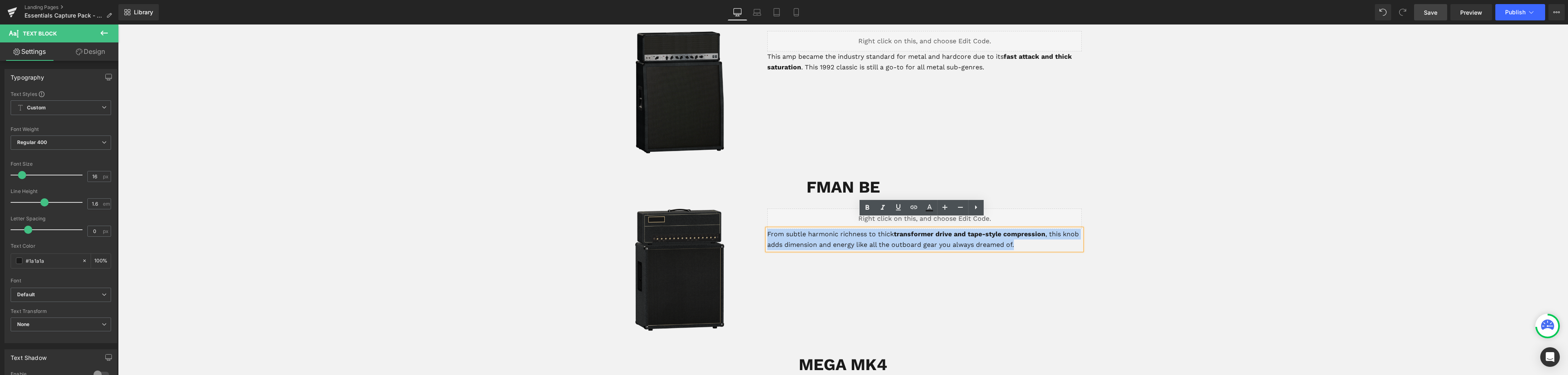
drag, startPoint x: 1024, startPoint y: 231, endPoint x: 764, endPoint y: 225, distance: 260.1
click at [767, 229] on p "From subtle harmonic richness to thick transformer drive and tape-style compres…" at bounding box center [924, 239] width 315 height 21
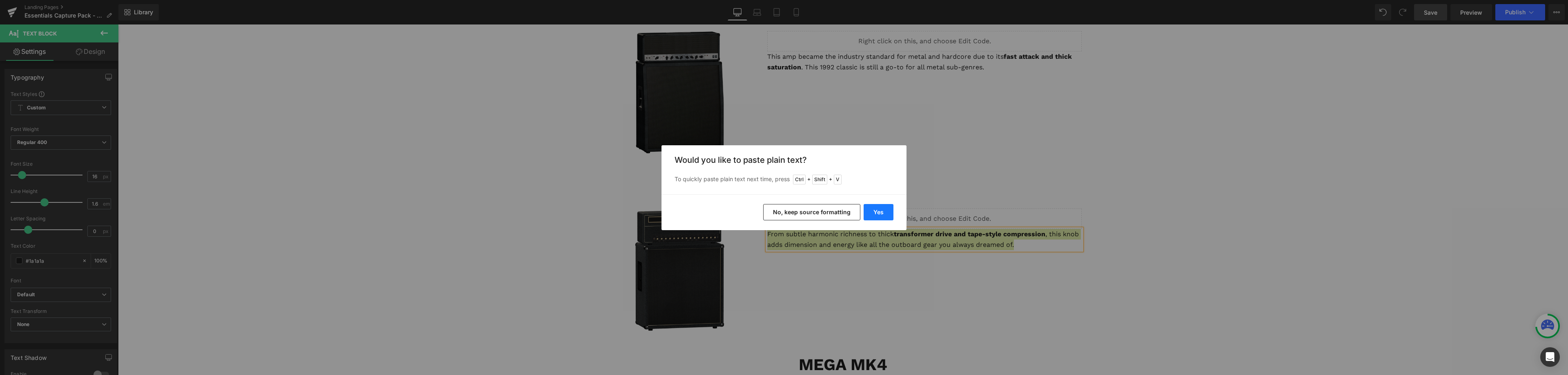
click at [883, 211] on button "Yes" at bounding box center [878, 212] width 30 height 16
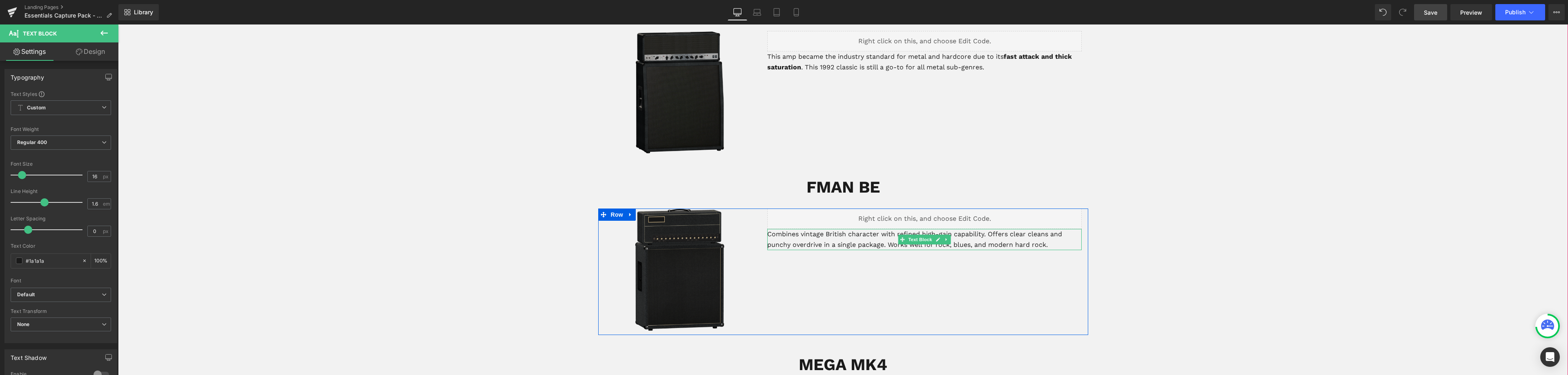
click at [822, 235] on p "Combines vintage British character with refined high-gain capability. Offers cl…" at bounding box center [924, 239] width 315 height 21
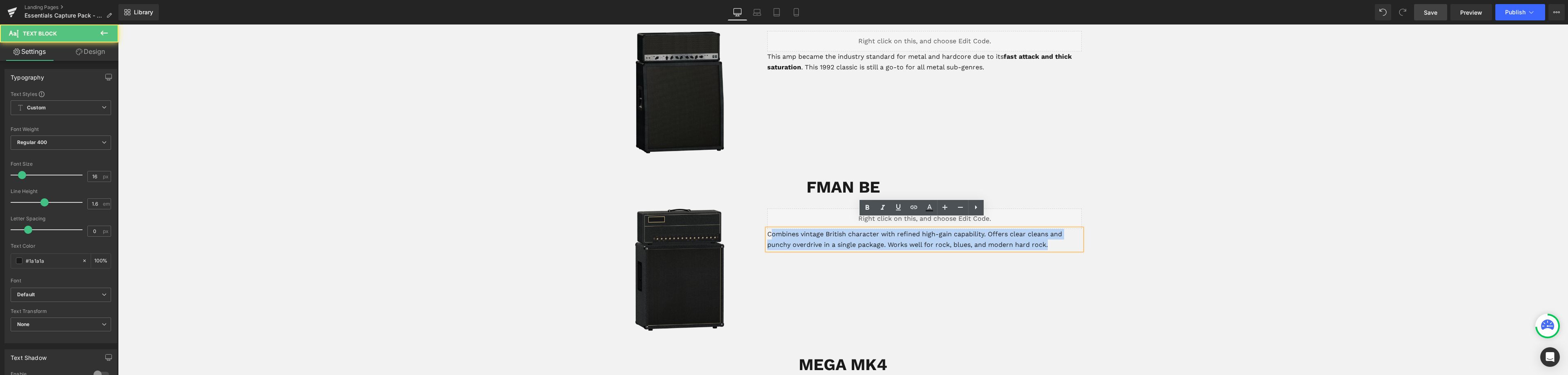
drag, startPoint x: 770, startPoint y: 224, endPoint x: 763, endPoint y: 222, distance: 7.3
click at [767, 229] on div "Combines vintage British character with refined high-gain capability. Offers cl…" at bounding box center [924, 239] width 315 height 21
click at [781, 229] on p "Combines vintage British character with refined high-gain capability. Offers cl…" at bounding box center [924, 239] width 315 height 21
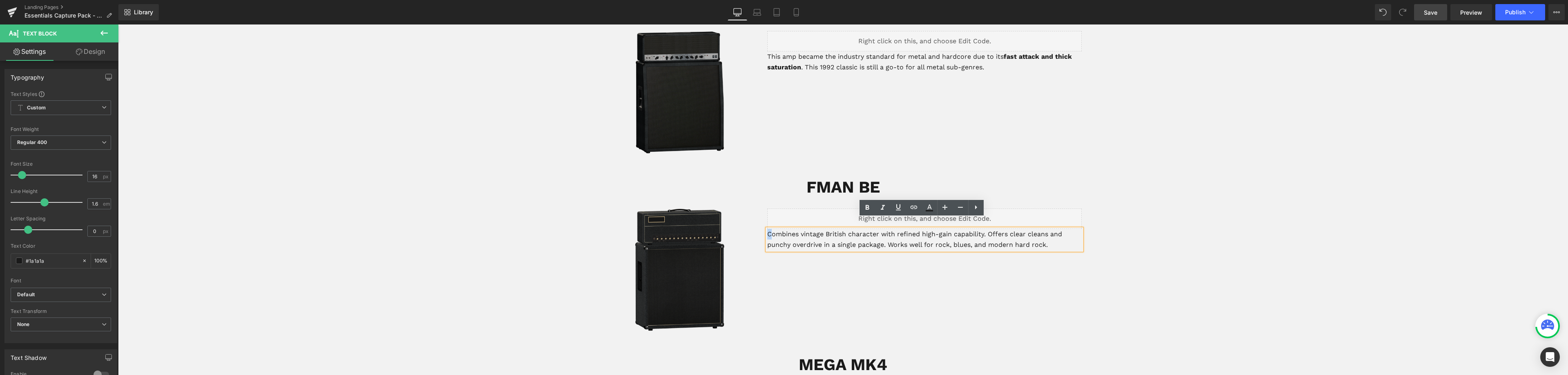
click at [767, 229] on p "Combines vintage British character with refined high-gain capability. Offers cl…" at bounding box center [924, 239] width 315 height 21
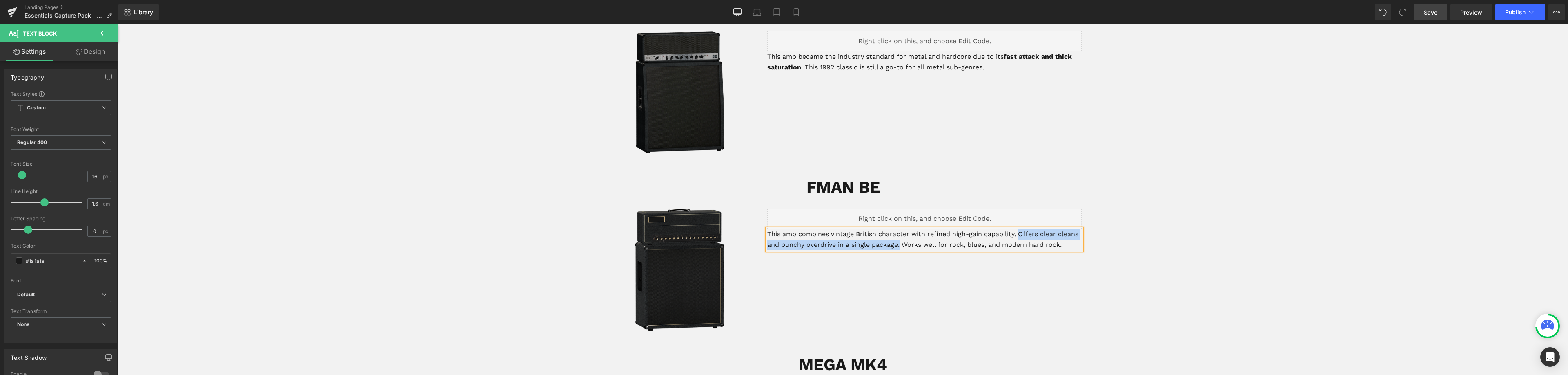
drag, startPoint x: 898, startPoint y: 234, endPoint x: 1017, endPoint y: 222, distance: 119.6
click at [1017, 229] on p "This amp combines vintage British character with refined high-gain capability. …" at bounding box center [924, 239] width 315 height 21
click at [835, 229] on p "This amp combines vintage British character with refined high-gain capability. …" at bounding box center [924, 239] width 315 height 21
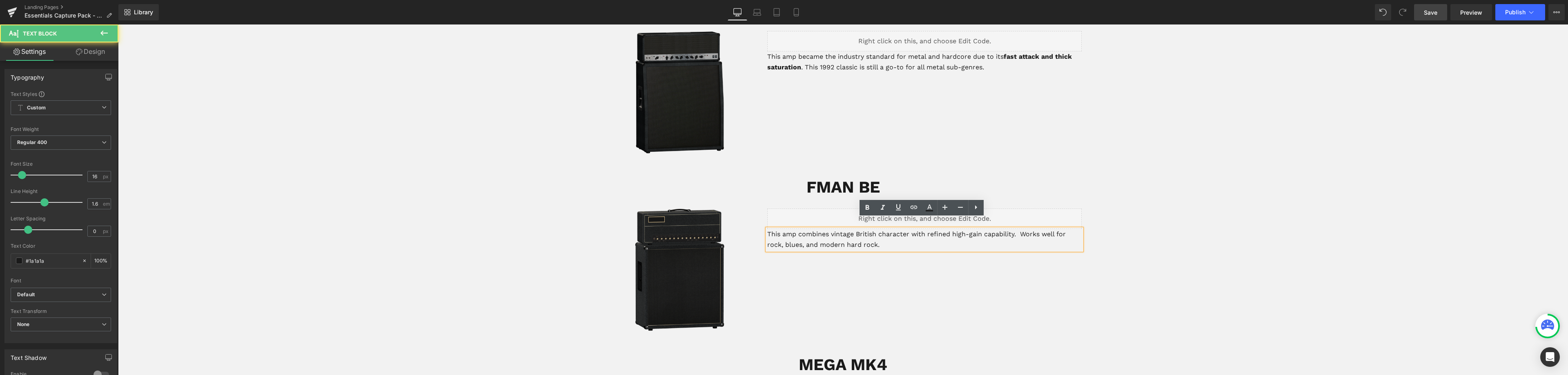
click at [853, 229] on p "This amp combines vintage British character with refined high-gain capability. …" at bounding box center [924, 239] width 315 height 21
click at [949, 229] on p "This amp combines vintage British character with refined high-gain capability. …" at bounding box center [924, 239] width 315 height 21
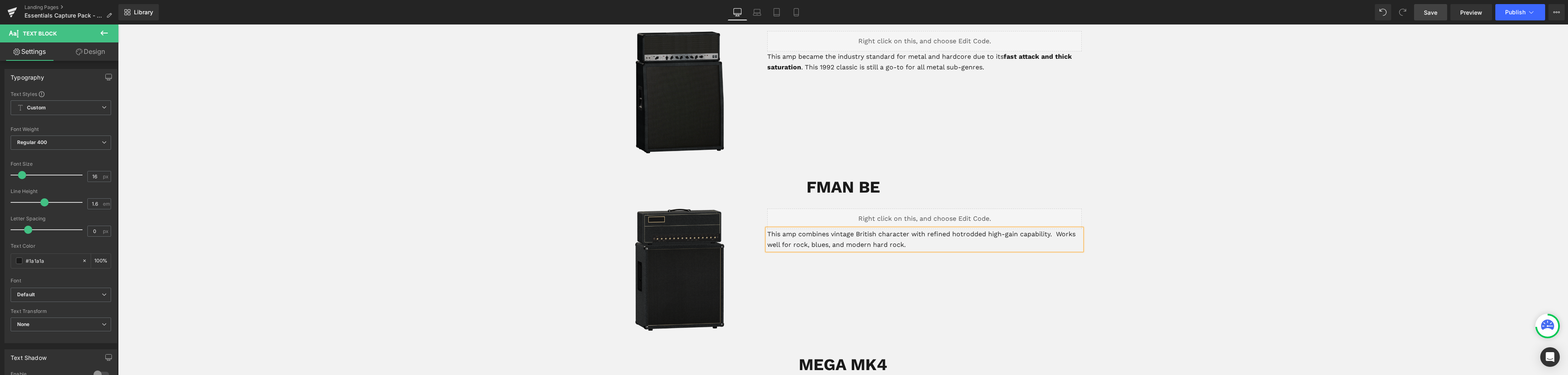
click at [780, 229] on p "This amp combines vintage British character with refined hotrodded high-gain ca…" at bounding box center [924, 239] width 315 height 21
drag, startPoint x: 938, startPoint y: 223, endPoint x: 908, endPoint y: 221, distance: 30.1
click at [908, 229] on p "This boutique amp combines vintage British character with refined hotrodded hig…" at bounding box center [924, 239] width 315 height 21
click at [992, 229] on p "This boutique amp combines vintage British character with refined hotrodded hig…" at bounding box center [924, 239] width 315 height 21
click at [829, 233] on p "This boutique amp combines vintage British character with refined hot-rodded hi…" at bounding box center [924, 239] width 315 height 21
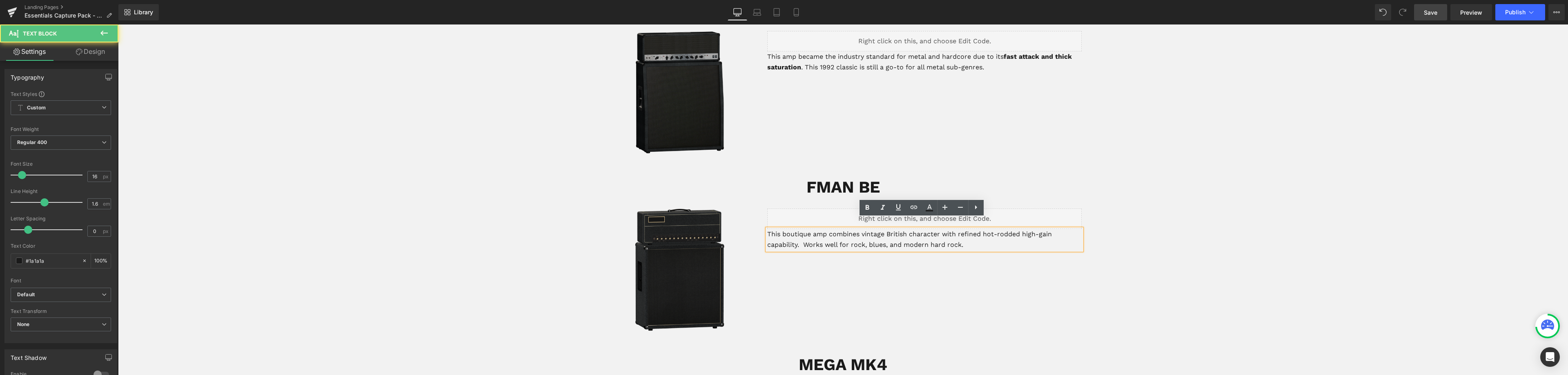
click at [801, 234] on p "This boutique amp combines vintage British character with refined hot-rodded hi…" at bounding box center [924, 239] width 315 height 21
click at [861, 229] on p "This boutique amp combines vintage British character with refined hot-rodded hi…" at bounding box center [924, 239] width 315 height 21
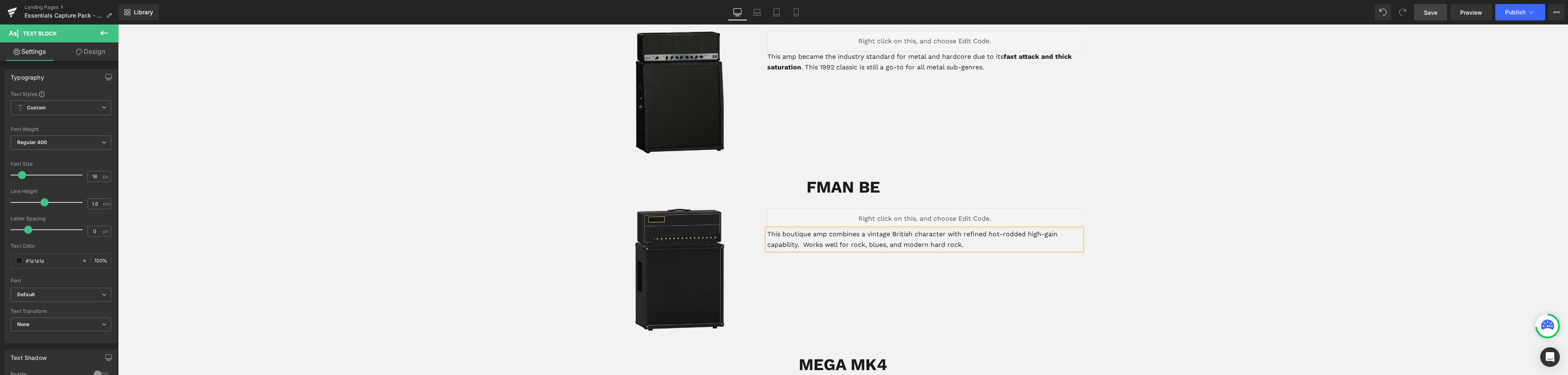
click at [973, 235] on p "This boutique amp combines a vintage British character with refined hot-rodded …" at bounding box center [924, 239] width 315 height 21
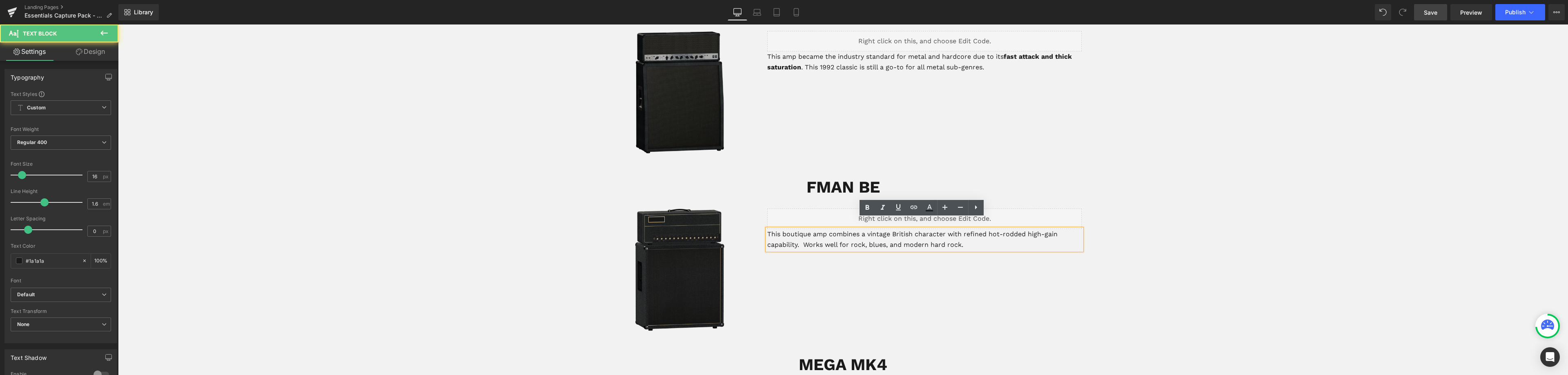
click at [802, 234] on p "This boutique amp combines a vintage British character with refined hot-rodded …" at bounding box center [924, 239] width 315 height 21
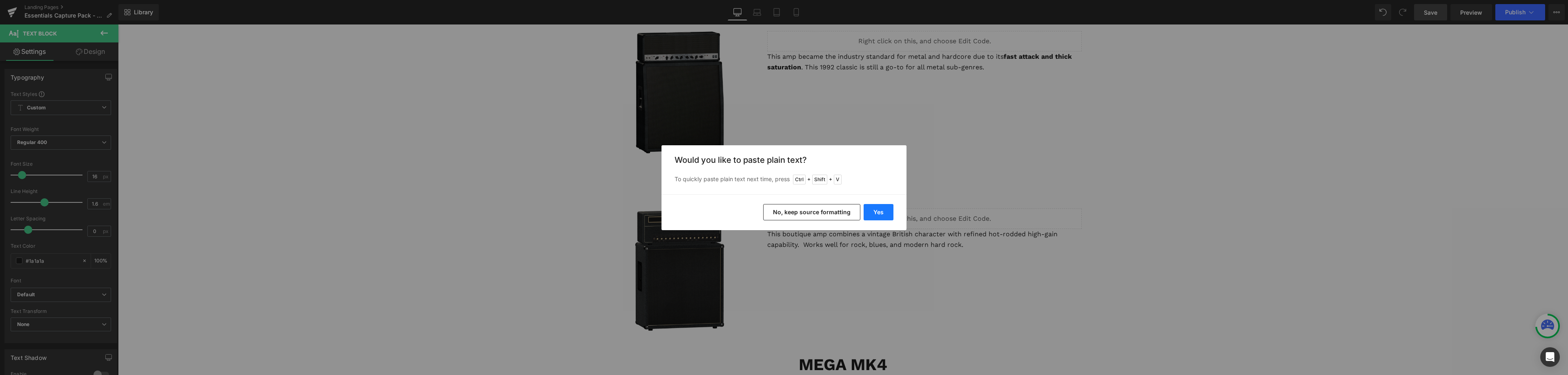
click at [875, 209] on button "Yes" at bounding box center [878, 212] width 30 height 16
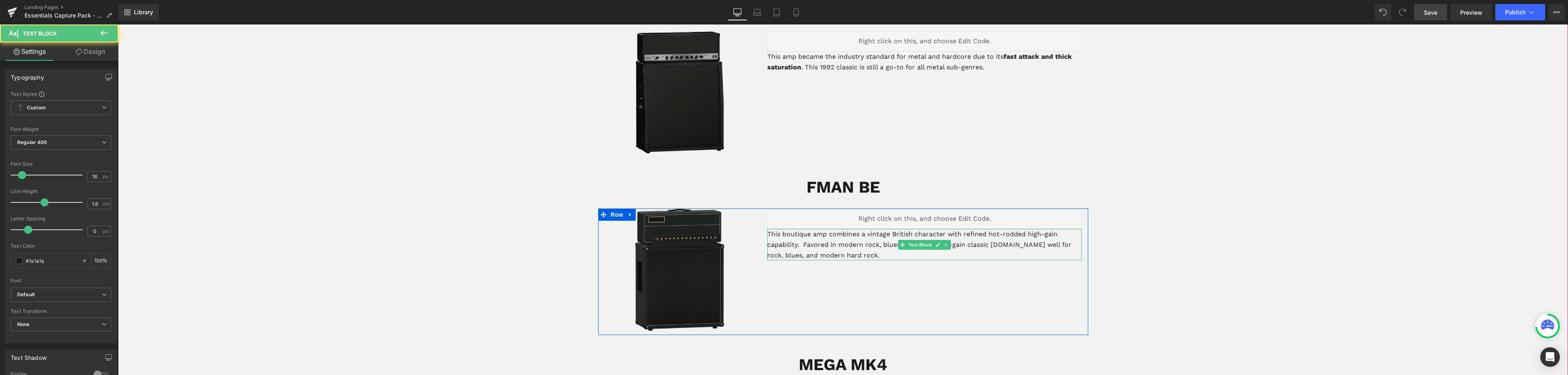
click at [802, 232] on p "This boutique amp combines a vintage British character with refined hot-rodded …" at bounding box center [924, 245] width 315 height 32
click at [799, 234] on p "This boutique amp combines a vintage British character with refined hot-rodded …" at bounding box center [924, 245] width 315 height 32
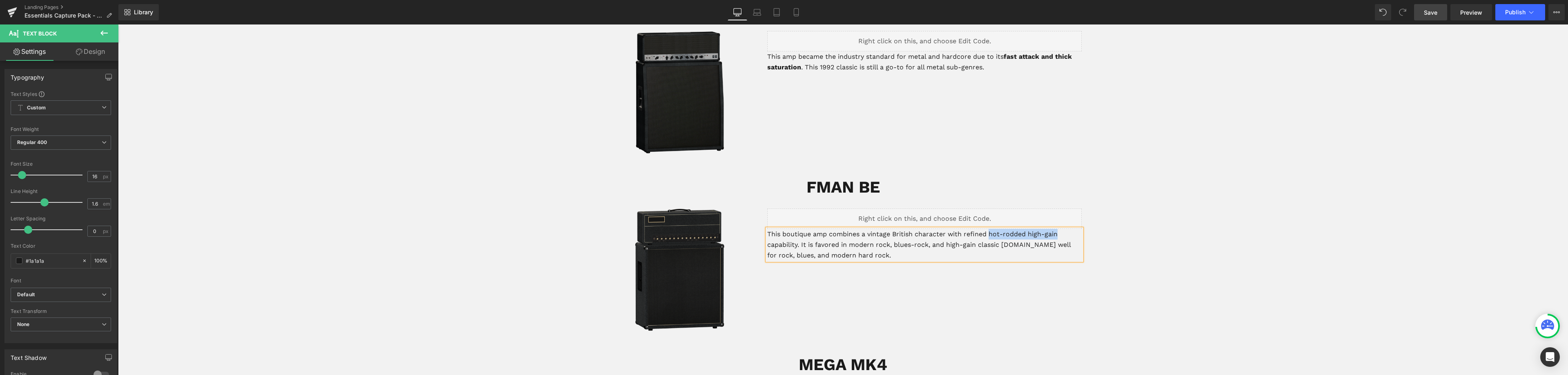
drag, startPoint x: 985, startPoint y: 223, endPoint x: 1054, endPoint y: 225, distance: 69.0
click at [1054, 229] on p "This boutique amp combines a vintage British character with refined hot-rodded …" at bounding box center [924, 245] width 315 height 32
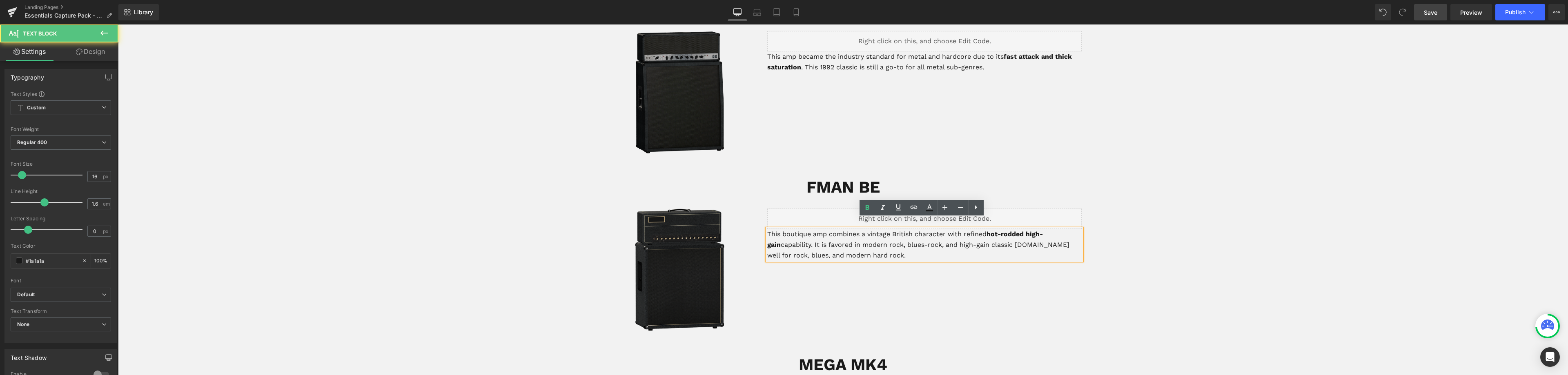
click at [845, 234] on p "This boutique amp combines a vintage British character with refined hot-rodded …" at bounding box center [924, 245] width 315 height 32
drag, startPoint x: 880, startPoint y: 247, endPoint x: 1015, endPoint y: 239, distance: 135.2
click at [1015, 239] on p "This boutique amp combines a vintage British character with refined hot-rodded …" at bounding box center [924, 245] width 315 height 32
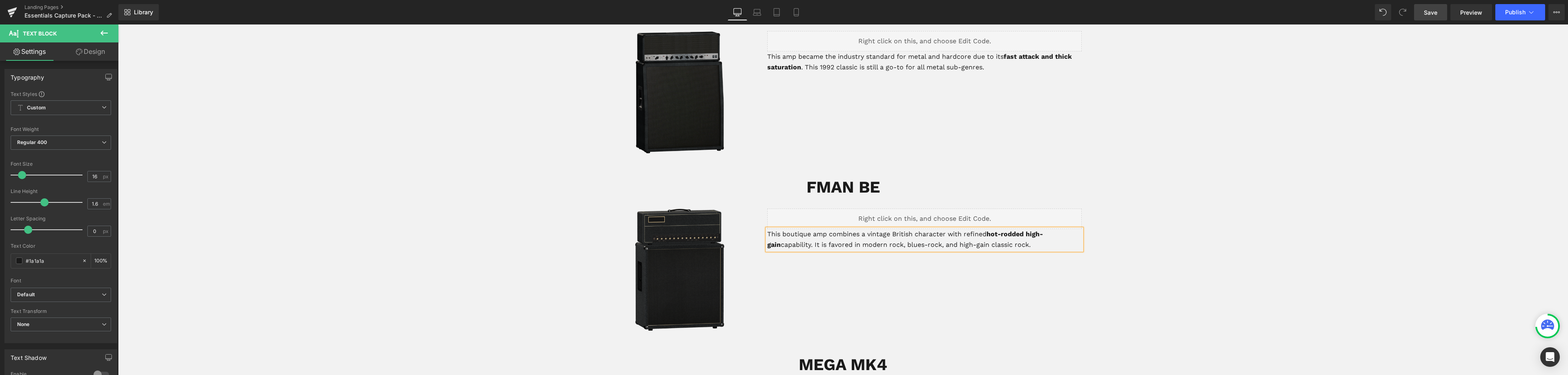
click at [1013, 235] on p "This boutique amp combines a vintage British character with refined hot-rodded …" at bounding box center [924, 239] width 315 height 21
drag, startPoint x: 1014, startPoint y: 236, endPoint x: 846, endPoint y: 237, distance: 168.0
click at [846, 237] on p "This boutique amp combines a vintage British character with refined hot-rodded …" at bounding box center [924, 239] width 315 height 21
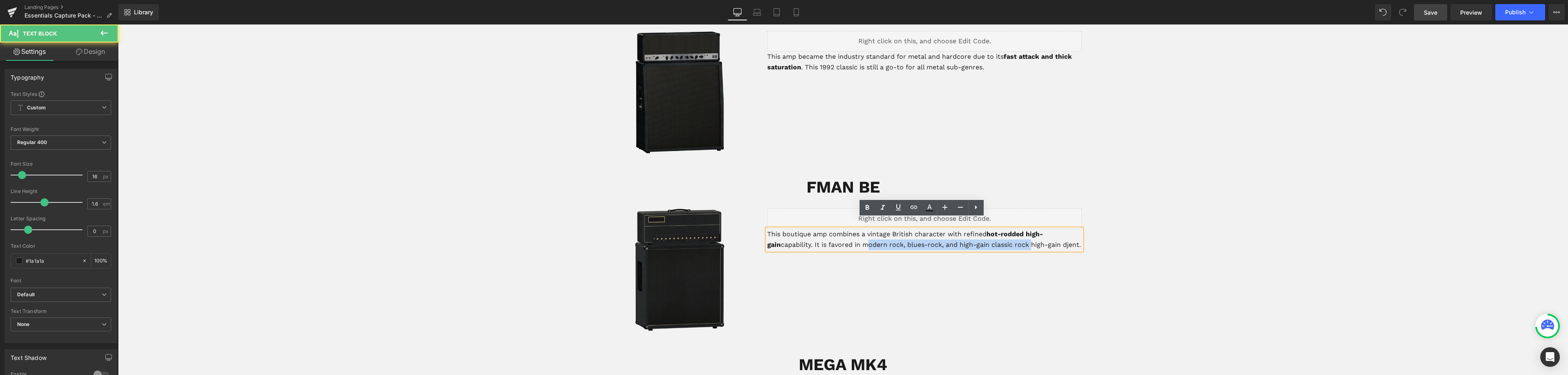
click at [895, 236] on p "This boutique amp combines a vintage British character with refined hot-rodded …" at bounding box center [924, 239] width 315 height 21
drag, startPoint x: 875, startPoint y: 234, endPoint x: 849, endPoint y: 234, distance: 26.0
click at [849, 234] on p "This boutique amp combines a vintage British character with refined hot-rodded …" at bounding box center [924, 239] width 315 height 21
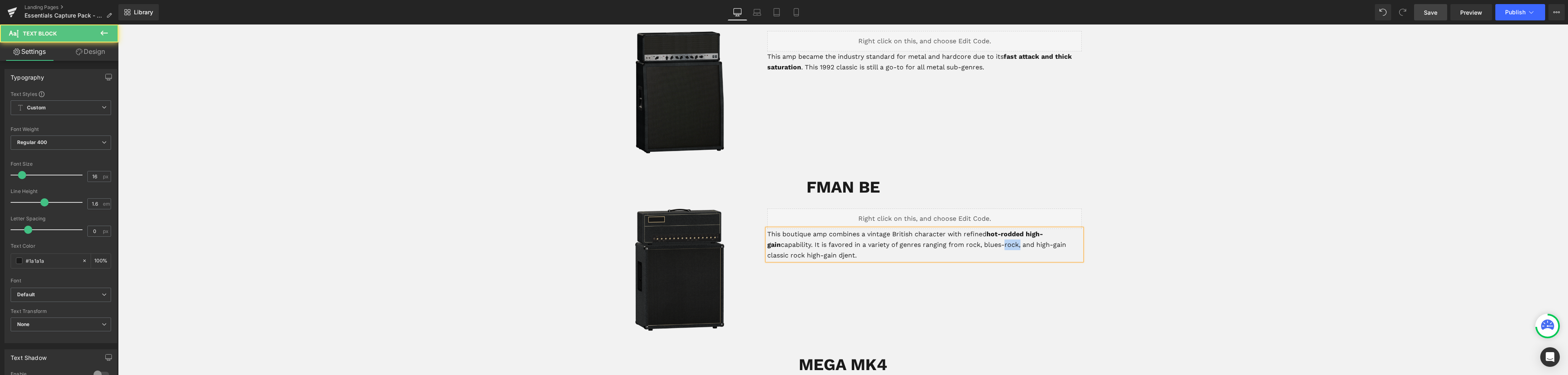
drag, startPoint x: 985, startPoint y: 235, endPoint x: 1001, endPoint y: 234, distance: 16.0
click at [1001, 234] on p "This boutique amp combines a vintage British character with refined hot-rodded …" at bounding box center [924, 245] width 315 height 32
drag, startPoint x: 1036, startPoint y: 234, endPoint x: 1003, endPoint y: 235, distance: 33.0
click at [1003, 235] on p "This boutique amp combines a vintage British character with refined hot-rodded …" at bounding box center [924, 245] width 315 height 32
click at [1043, 236] on p "This boutique amp combines a vintage British character with refined hot-rodded …" at bounding box center [924, 245] width 315 height 32
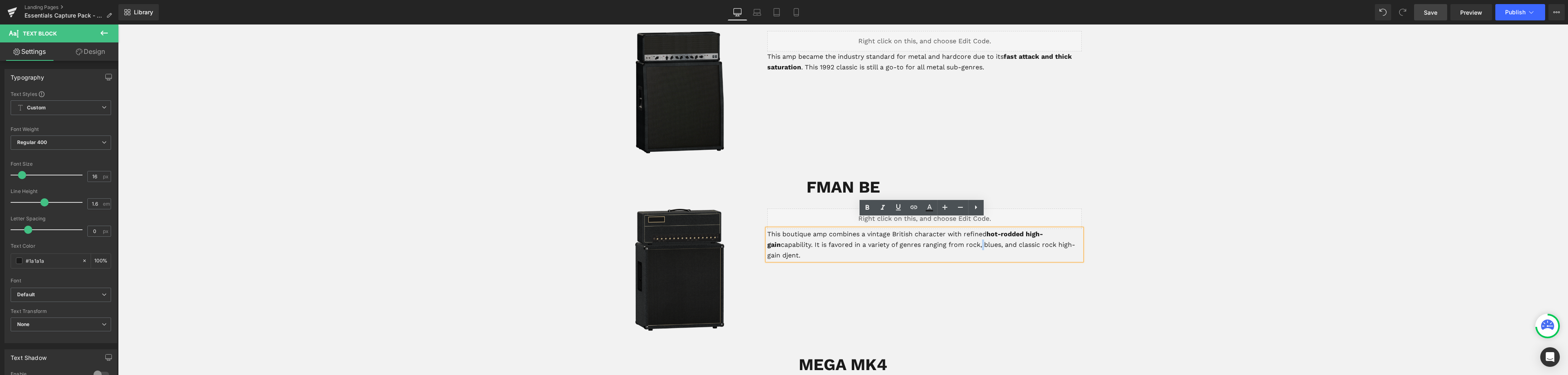
click at [963, 233] on p "This boutique amp combines a vintage British character with refined hot-rodded …" at bounding box center [924, 245] width 315 height 32
drag, startPoint x: 998, startPoint y: 234, endPoint x: 1054, endPoint y: 237, distance: 56.1
click at [1054, 237] on p "This boutique amp combines a vintage British character with refined hot-rodded …" at bounding box center [924, 245] width 315 height 32
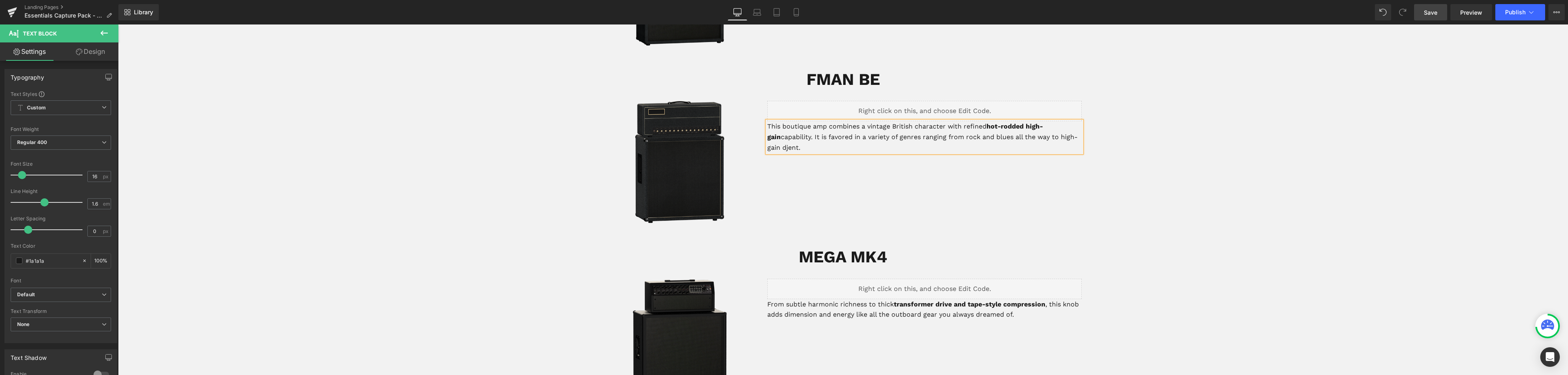
scroll to position [957, 0]
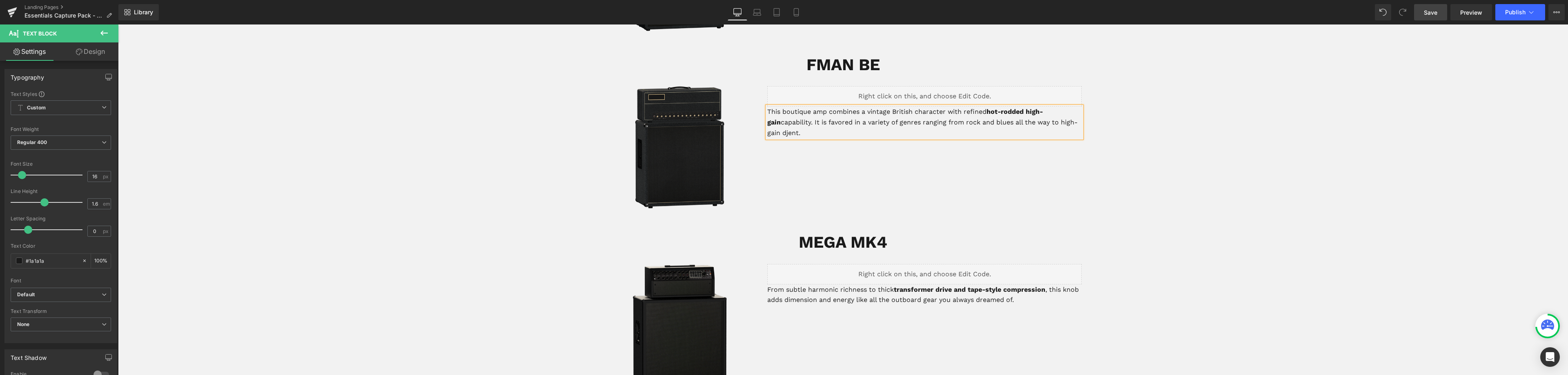
click at [1432, 14] on span "Save" at bounding box center [1430, 12] width 13 height 9
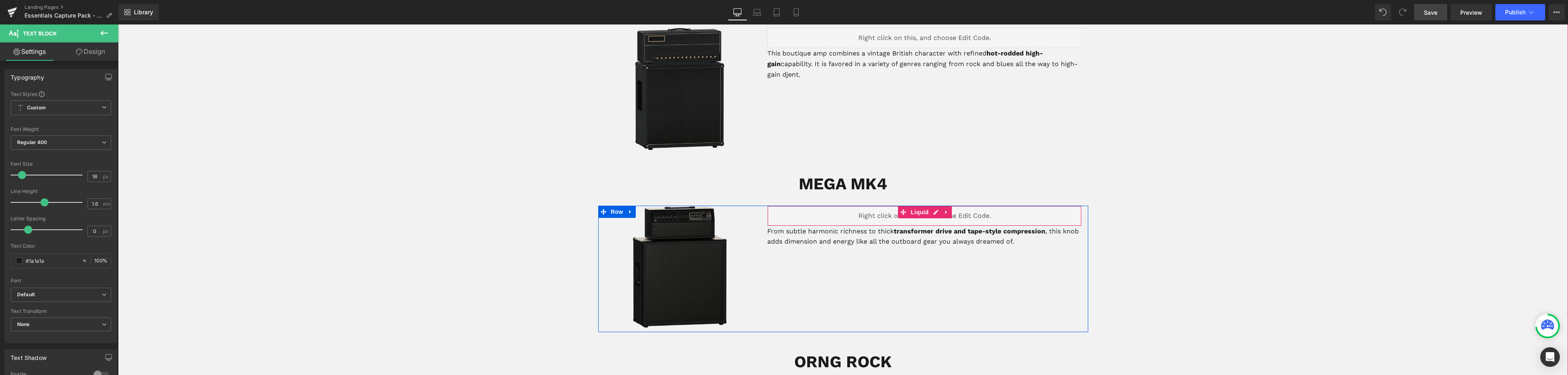
scroll to position [1039, 0]
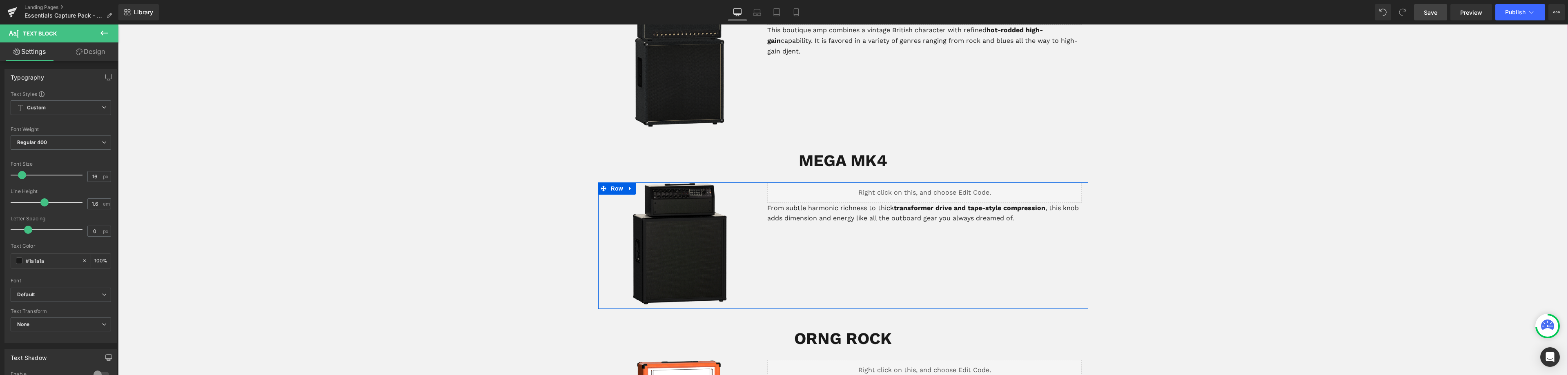
click at [863, 203] on p "From subtle harmonic richness to thick transformer drive and tape-style compres…" at bounding box center [924, 213] width 315 height 21
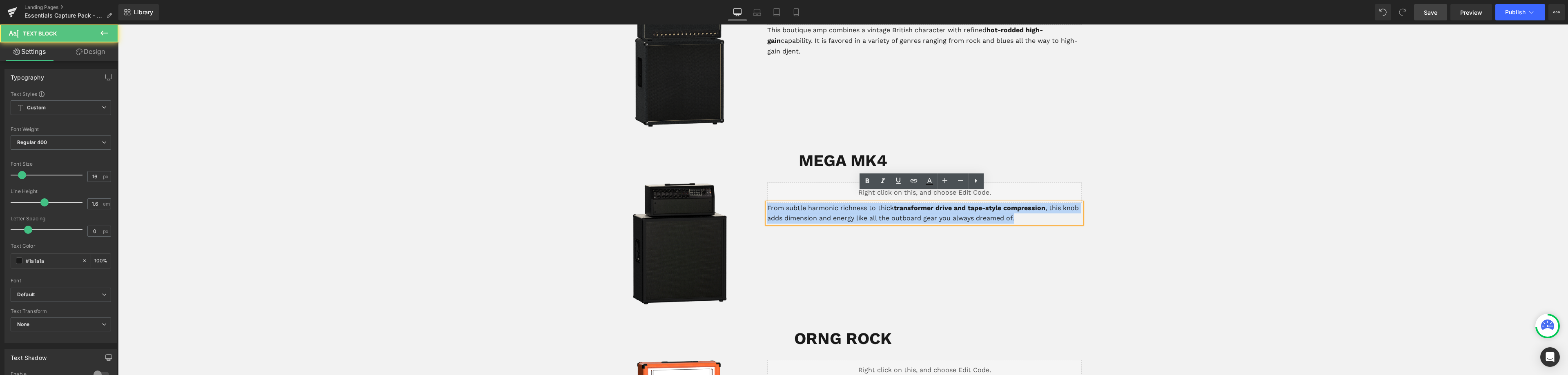
drag, startPoint x: 1014, startPoint y: 207, endPoint x: 740, endPoint y: 185, distance: 274.9
click at [740, 185] on div "Image Liquid From subtle harmonic richness to thick transformer drive and tape-…" at bounding box center [843, 246] width 490 height 127
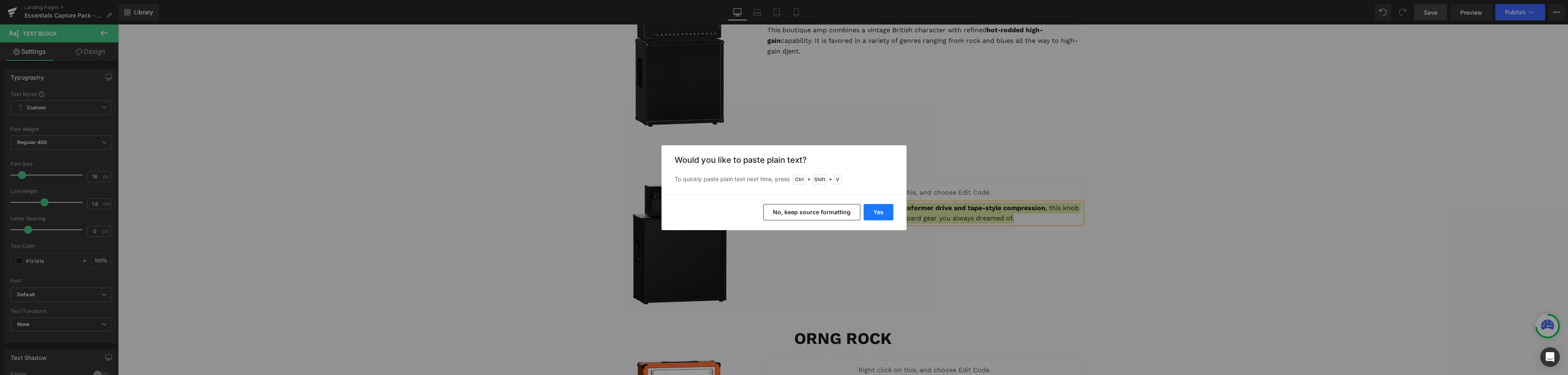
click at [878, 212] on button "Yes" at bounding box center [878, 212] width 30 height 16
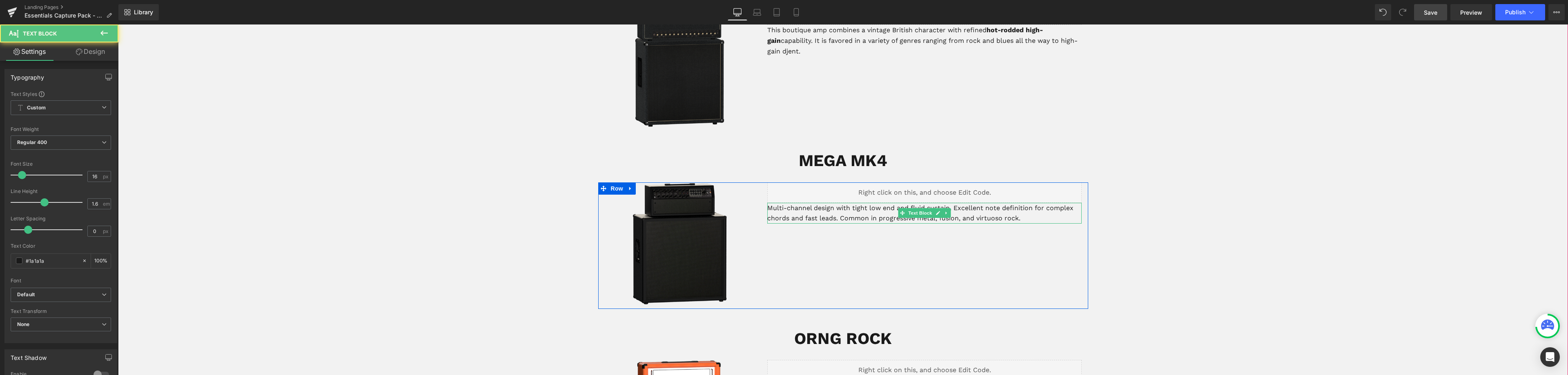
click at [1011, 208] on p "Multi-channel design with tight low end and fluid sustain. Excellent note defin…" at bounding box center [924, 213] width 315 height 21
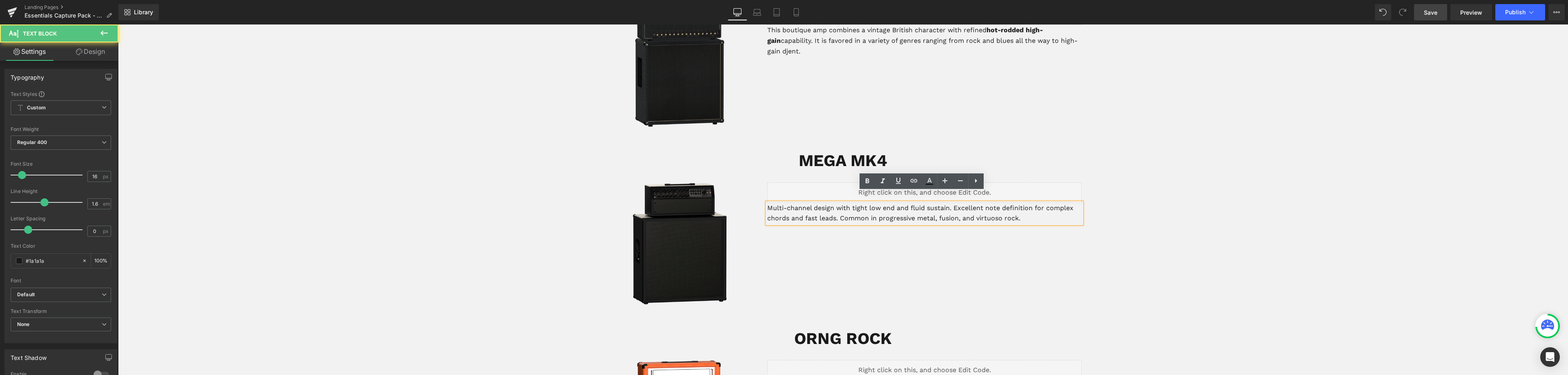
click at [1026, 206] on p "Multi-channel design with tight low end and fluid sustain. Excellent note defin…" at bounding box center [924, 213] width 315 height 21
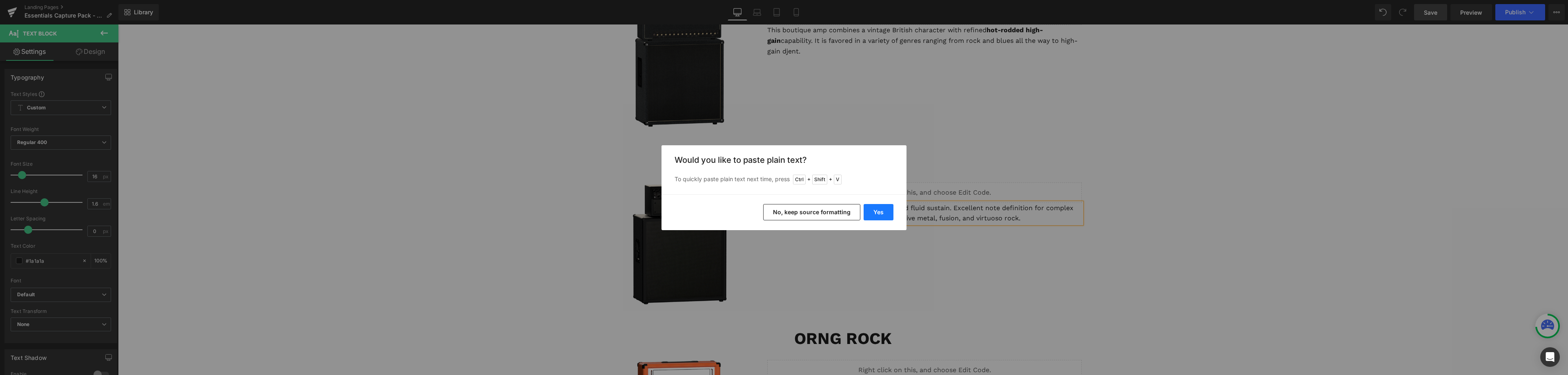
click at [873, 208] on button "Yes" at bounding box center [878, 212] width 30 height 16
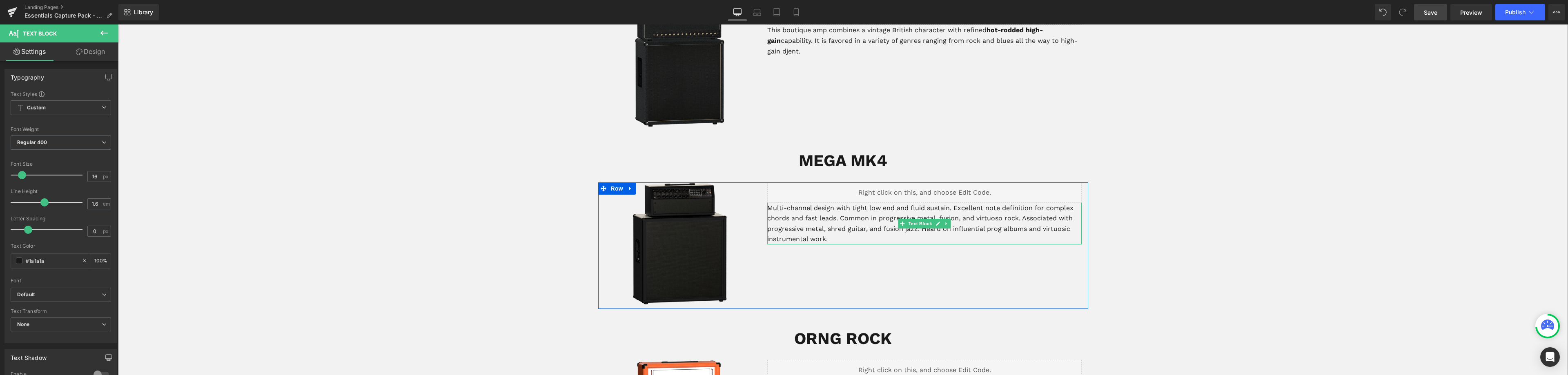
click at [869, 203] on p "Multi-channel design with tight low end and fluid sustain. Excellent note defin…" at bounding box center [924, 223] width 315 height 41
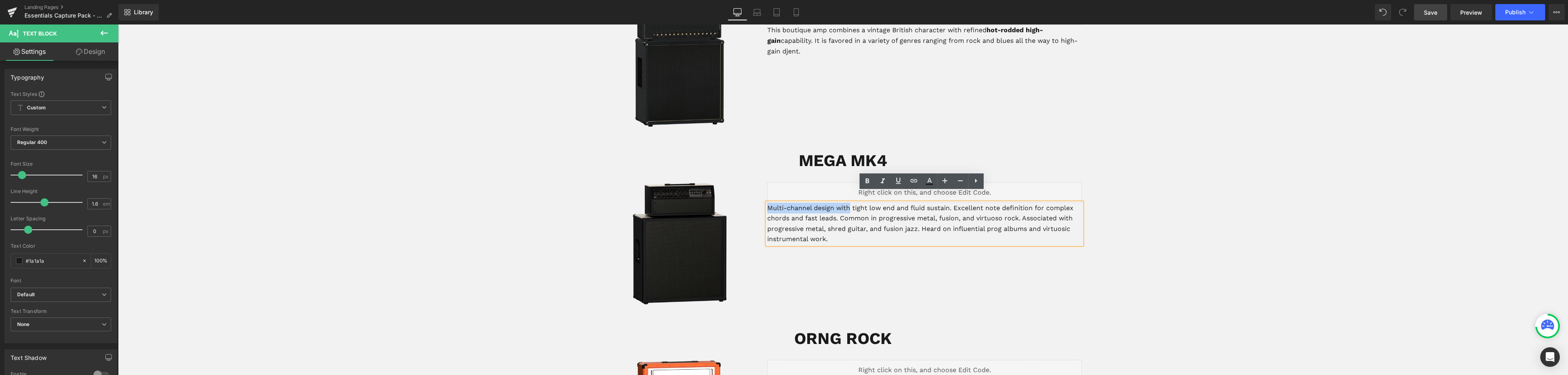
drag, startPoint x: 848, startPoint y: 197, endPoint x: 765, endPoint y: 195, distance: 83.0
click at [767, 203] on p "Multi-channel design with tight low end and fluid sustain. Excellent note defin…" at bounding box center [924, 223] width 315 height 41
drag, startPoint x: 874, startPoint y: 198, endPoint x: 1010, endPoint y: 208, distance: 136.4
click at [874, 203] on p "This amp has the tightest low end and fluid sustain. Excellent note definition …" at bounding box center [924, 223] width 315 height 41
click at [876, 203] on p "This amp has the tightest low end, smoothest distortion with a fluid sustain. E…" at bounding box center [924, 223] width 315 height 41
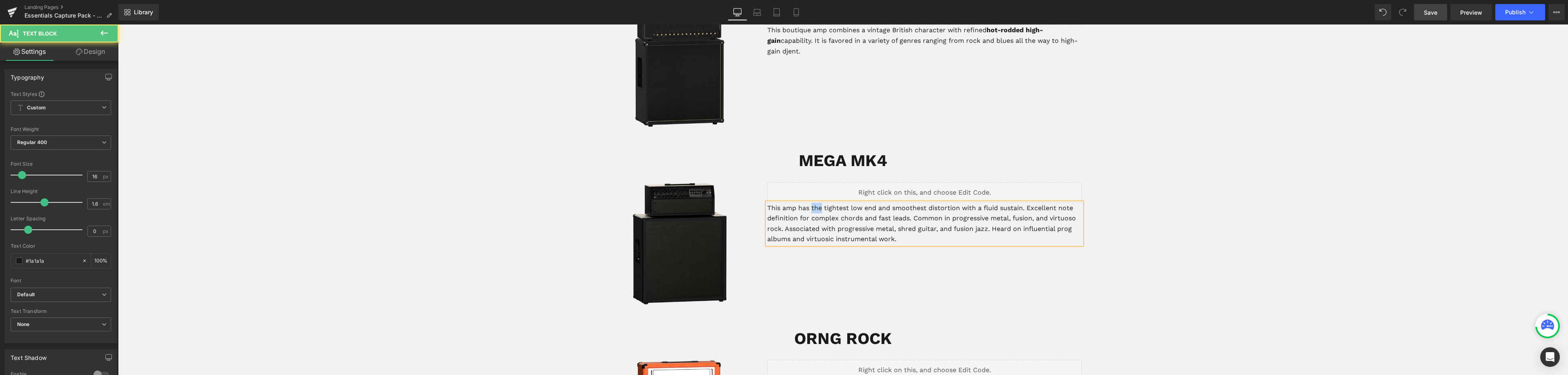
drag, startPoint x: 819, startPoint y: 198, endPoint x: 810, endPoint y: 198, distance: 9.0
click at [810, 203] on p "This amp has the tightest low end and smoothest distortion with a fluid sustain…" at bounding box center [924, 223] width 315 height 41
click at [839, 203] on p "This amp has a tightest low end and smoothest distortion with a fluid sustain. …" at bounding box center [924, 223] width 315 height 41
drag, startPoint x: 940, startPoint y: 197, endPoint x: 859, endPoint y: 197, distance: 81.0
click at [859, 203] on p "This amp has a tight low end and smoothest distortion with a fluid sustain. Exc…" at bounding box center [924, 223] width 315 height 41
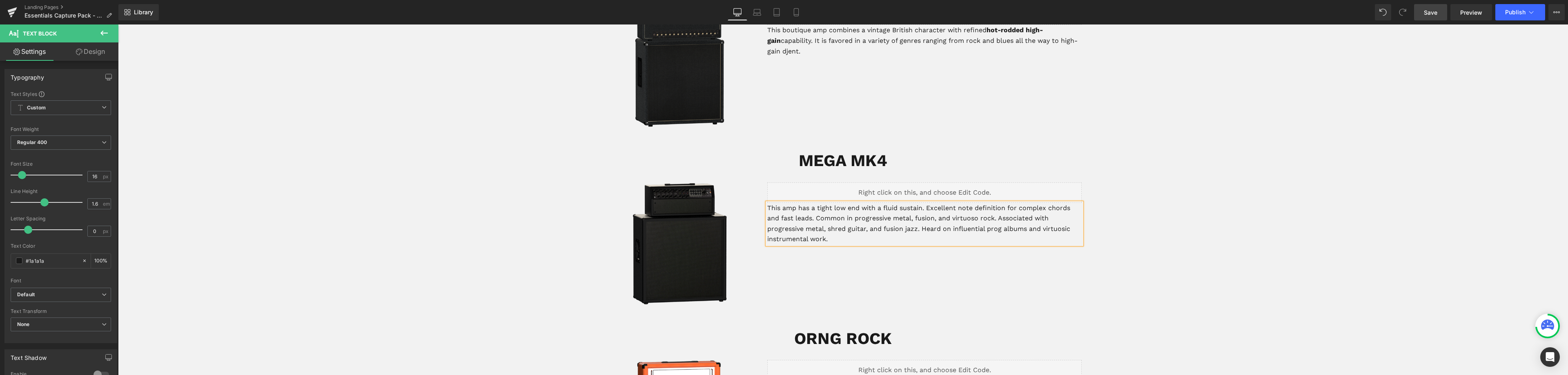
click at [880, 203] on p "This amp has a tight low end with a fluid sustain. Excellent note definition fo…" at bounding box center [924, 223] width 315 height 41
drag, startPoint x: 815, startPoint y: 197, endPoint x: 915, endPoint y: 195, distance: 100.0
click at [915, 203] on p "This amp has a tight low end with fluid sustain. Excellent note definition for …" at bounding box center [924, 223] width 315 height 41
click at [920, 203] on p "This amp has a tight low end with fluid sustain . Excellent note definition for…" at bounding box center [924, 223] width 315 height 41
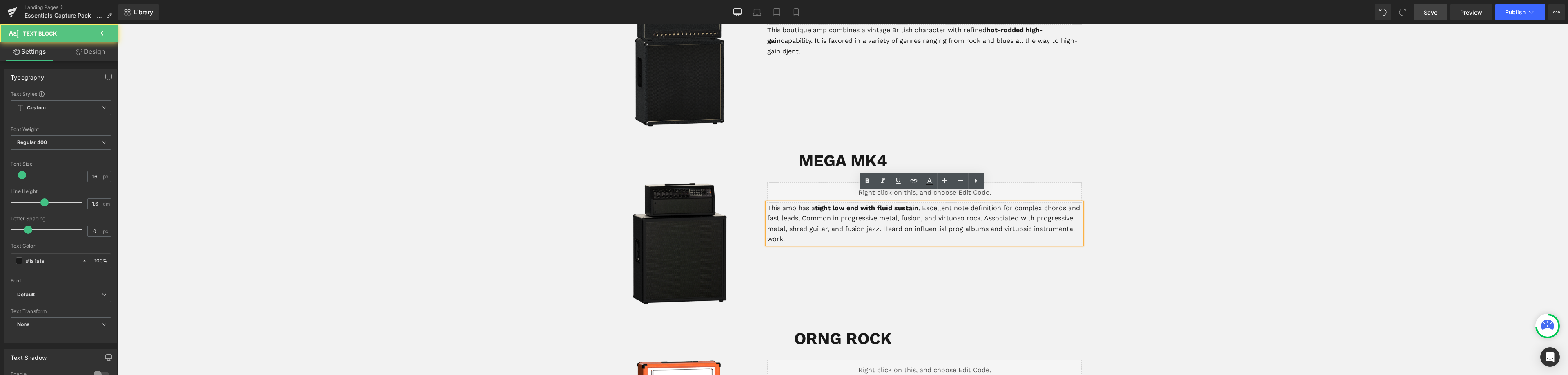
click at [919, 203] on p "This amp has a tight low end with fluid sustain . Excellent note definition for…" at bounding box center [924, 223] width 315 height 41
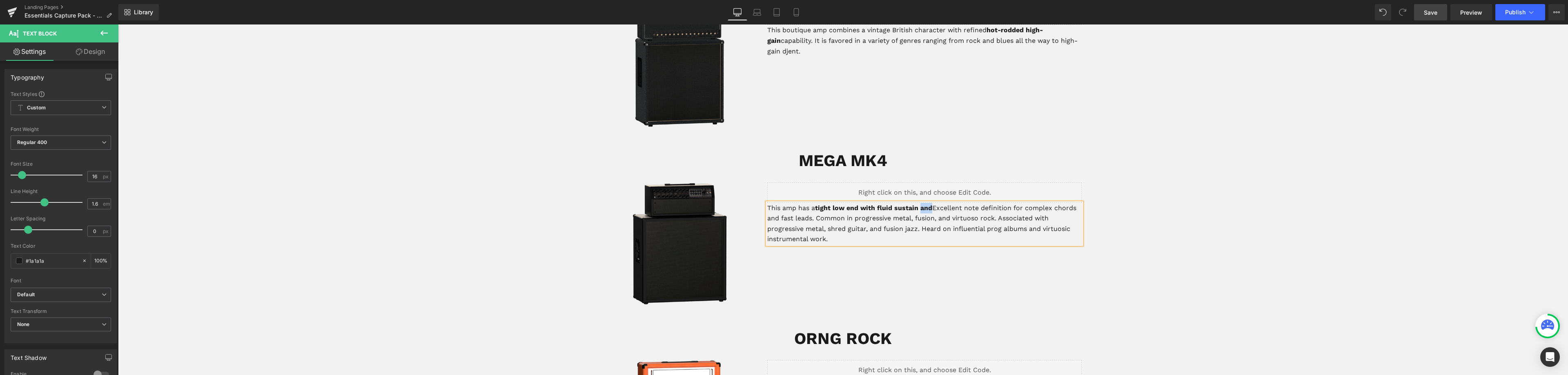
drag, startPoint x: 919, startPoint y: 198, endPoint x: 929, endPoint y: 197, distance: 10.0
click at [929, 204] on strong "tight low end with fluid sustain and" at bounding box center [873, 208] width 117 height 8
click at [936, 203] on p "This amp has a tight low end with fluid sustain and Excellent note definition f…" at bounding box center [924, 223] width 315 height 41
drag, startPoint x: 930, startPoint y: 198, endPoint x: 916, endPoint y: 197, distance: 14.0
click at [916, 203] on p "This amp has a tight low end with fluid sustain and Excellent note definition f…" at bounding box center [924, 223] width 315 height 41
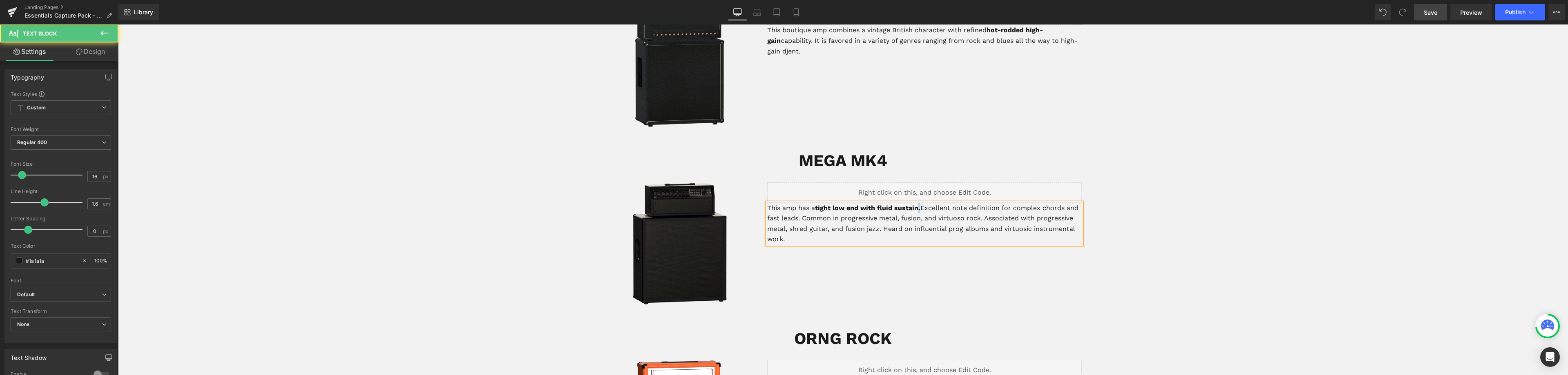
click at [919, 203] on p "This amp has a tight low end with fluid sustain. Excellent note definition for …" at bounding box center [924, 223] width 315 height 41
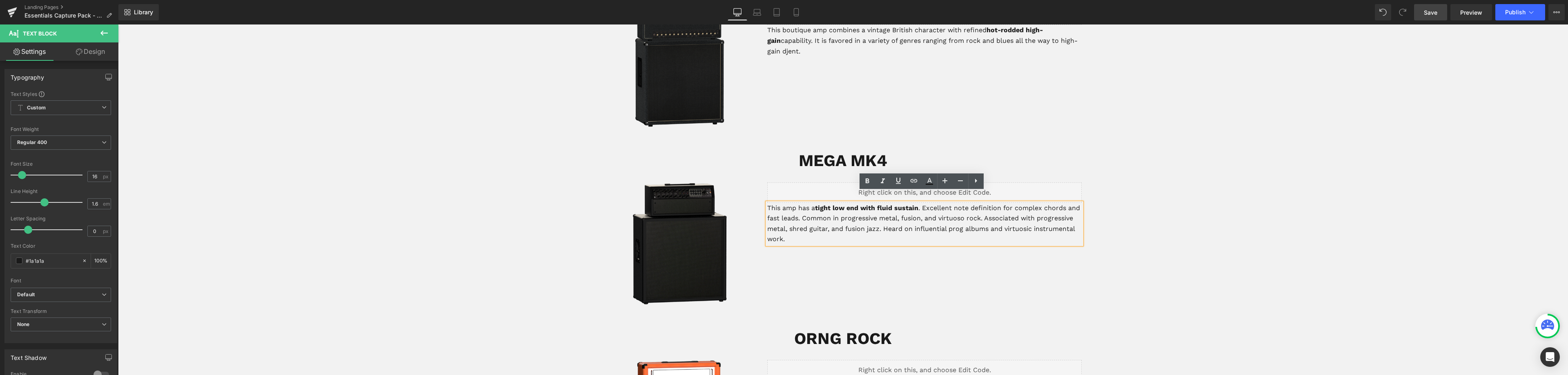
click at [929, 203] on p "This amp has a tight low end with fluid sustain . Excellent note definition for…" at bounding box center [924, 223] width 315 height 41
click at [923, 203] on p "This amp has a tight low end with fluid sustain . Excellent note definition for…" at bounding box center [924, 223] width 315 height 41
click at [921, 203] on p "This amp has a tight low end with fluid sustain . Excellent note definition for…" at bounding box center [924, 223] width 315 height 41
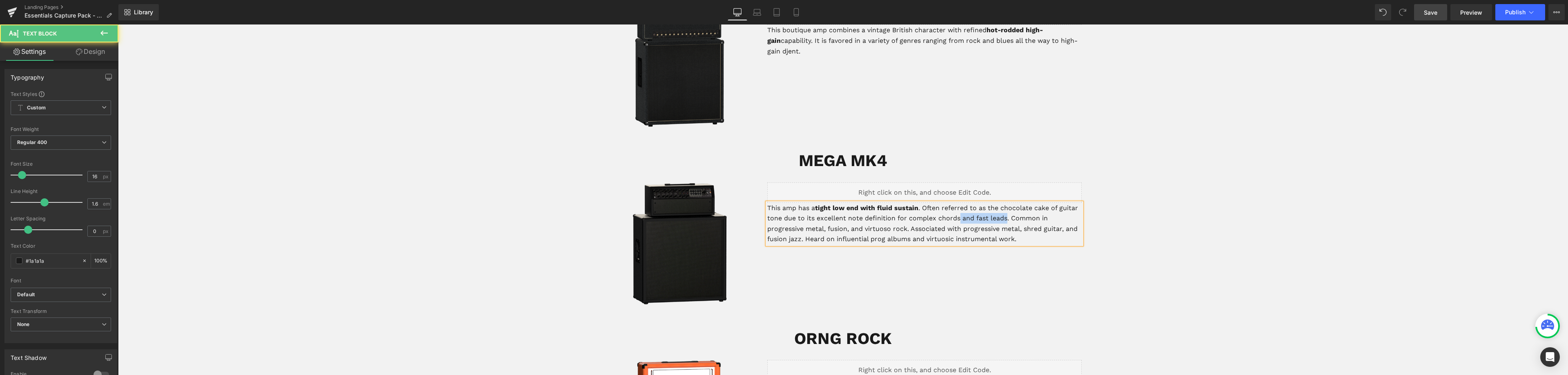
drag, startPoint x: 1003, startPoint y: 209, endPoint x: 957, endPoint y: 205, distance: 46.2
click at [957, 205] on p "This amp has a tight low end with fluid sustain . Often referred to as the choc…" at bounding box center [924, 223] width 315 height 41
drag, startPoint x: 850, startPoint y: 217, endPoint x: 962, endPoint y: 205, distance: 112.6
click at [962, 205] on p "This amp has a tight low end with fluid sustain . Often referred to as the choc…" at bounding box center [924, 223] width 315 height 41
click at [824, 218] on p "This amp has a tight low end with fluid sustain . Often referred to as the choc…" at bounding box center [924, 223] width 315 height 41
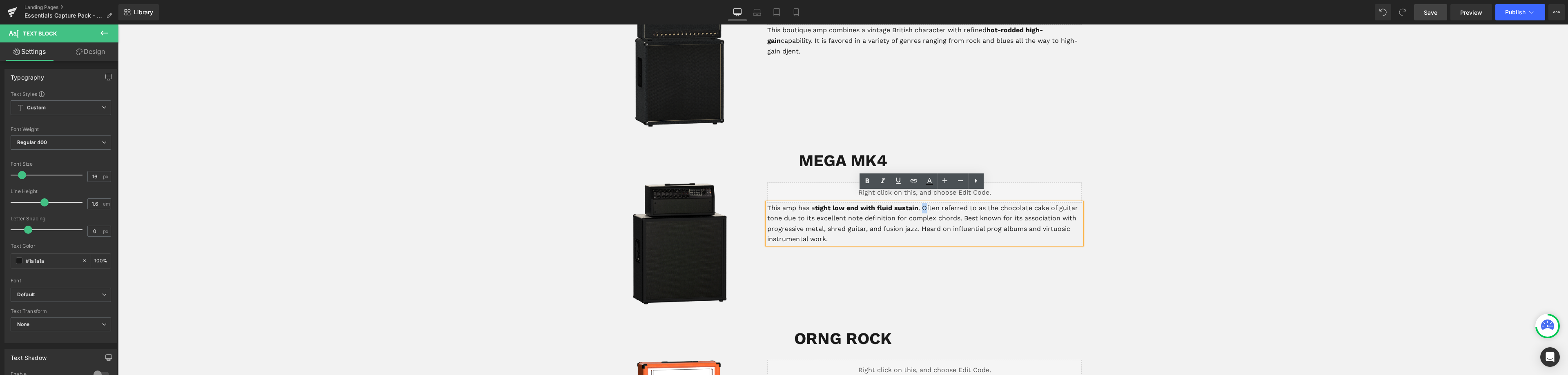
drag, startPoint x: 925, startPoint y: 198, endPoint x: 920, endPoint y: 200, distance: 5.4
click at [920, 203] on p "This amp has a tight low end with fluid sustain . Often referred to as the choc…" at bounding box center [924, 223] width 315 height 41
click at [919, 203] on p "This amp has a tight low end with fluid sustain . and it often referred to as t…" at bounding box center [924, 223] width 315 height 41
drag, startPoint x: 799, startPoint y: 209, endPoint x: 1065, endPoint y: 198, distance: 266.2
click at [1065, 203] on p "This amp has a tight low end with fluid sustain and it often referred to as the…" at bounding box center [924, 223] width 315 height 41
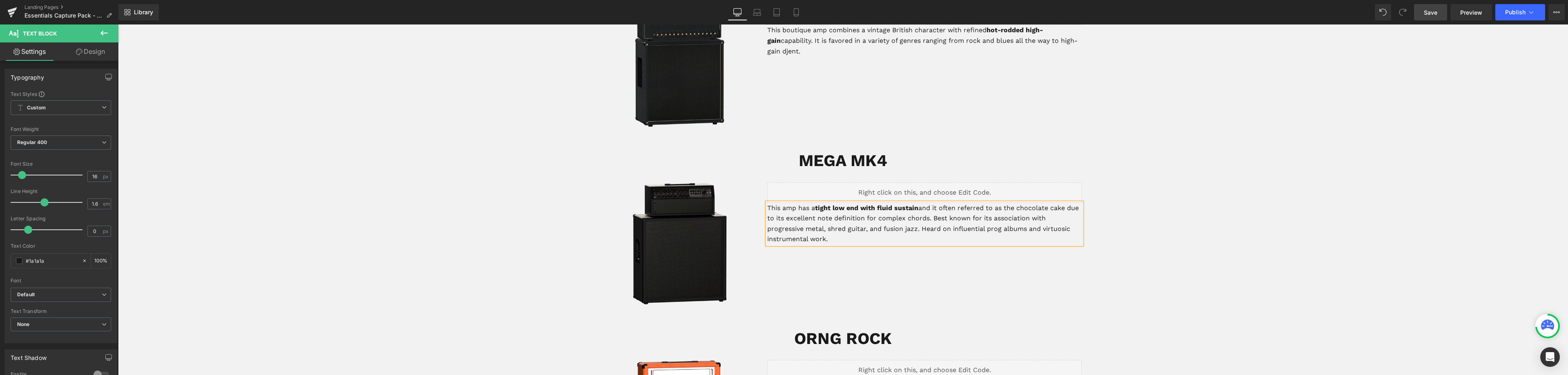
click at [822, 219] on p "This amp has a tight low end with fluid sustain and it often referred to as the…" at bounding box center [924, 223] width 315 height 41
click at [945, 209] on p "This amp has a tight low end with fluid sustain and it often referred to as the…" at bounding box center [924, 223] width 315 height 41
drag, startPoint x: 984, startPoint y: 219, endPoint x: 893, endPoint y: 219, distance: 91.0
click at [893, 219] on p "This amp has a tight low end with fluid sustain and it often referred to as the…" at bounding box center [924, 223] width 315 height 41
click at [767, 218] on p "This amp has a tight low end with fluid sustain and it often referred to as the…" at bounding box center [924, 223] width 315 height 41
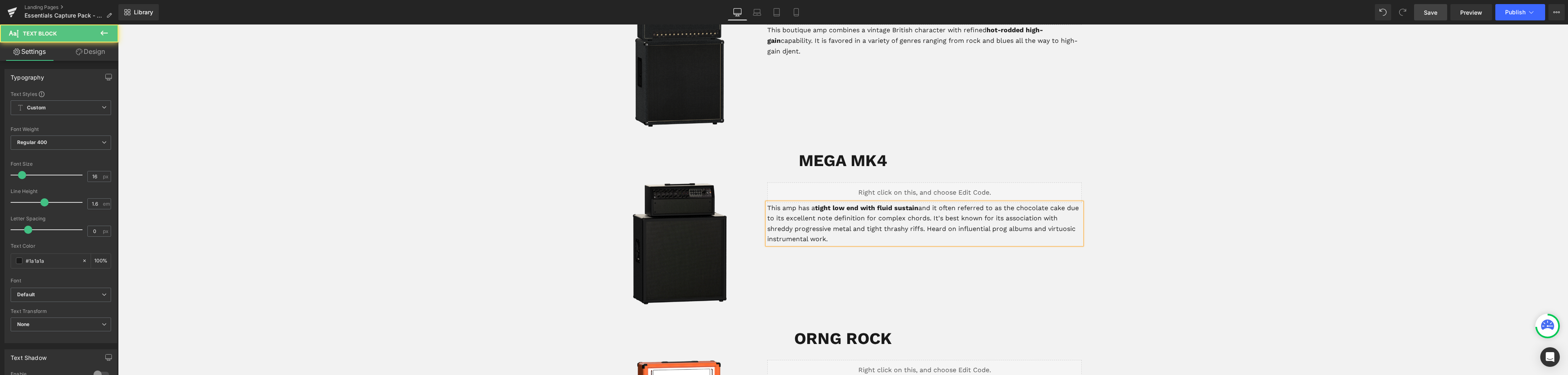
drag, startPoint x: 937, startPoint y: 233, endPoint x: 925, endPoint y: 219, distance: 18.4
click at [925, 219] on p "This amp has a tight low end with fluid sustain and it often referred to as the…" at bounding box center [924, 223] width 315 height 41
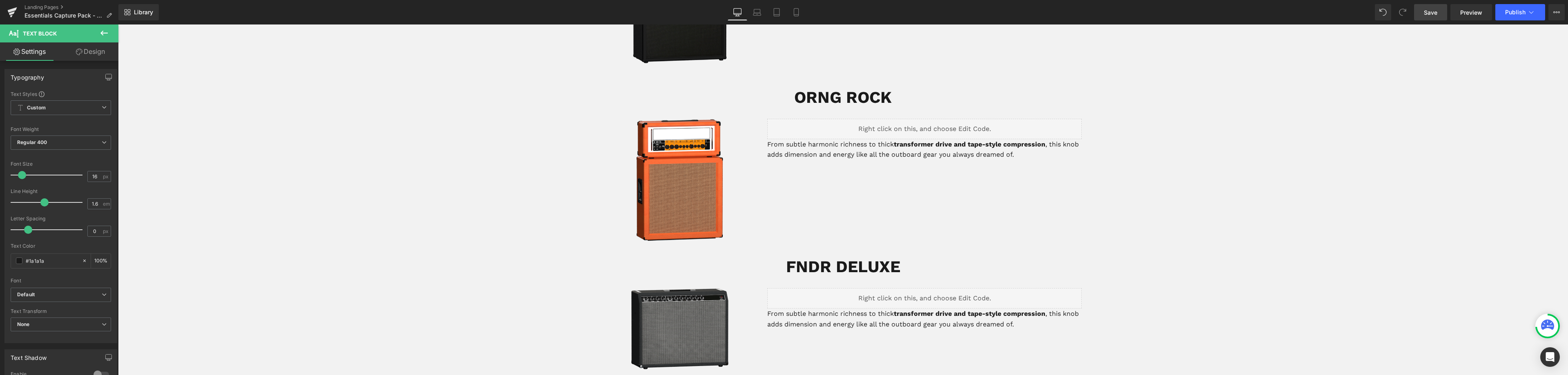
scroll to position [1284, 0]
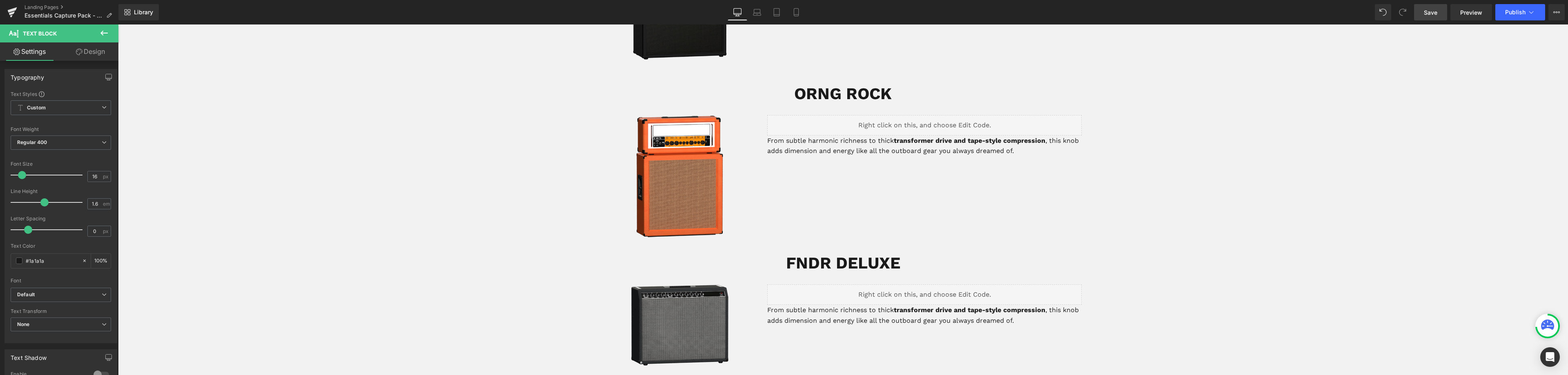
click at [1432, 16] on span "Save" at bounding box center [1430, 12] width 13 height 9
click at [945, 141] on link at bounding box center [947, 145] width 9 height 10
click at [996, 141] on p "From subtle harmonic richness to thick transformer drive and tape-style compres…" at bounding box center [924, 146] width 315 height 21
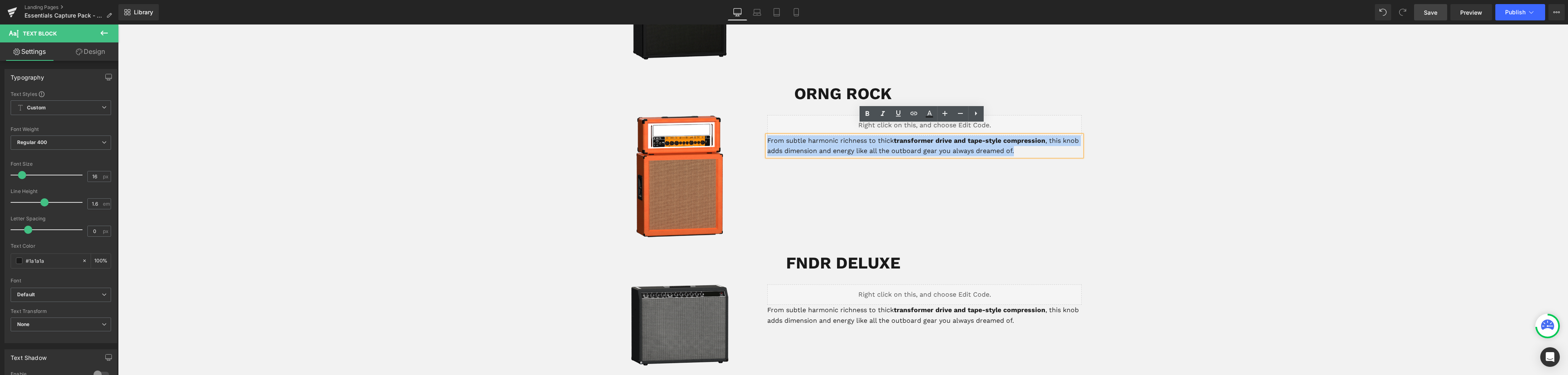
drag, startPoint x: 1020, startPoint y: 142, endPoint x: 765, endPoint y: 131, distance: 255.2
click at [767, 136] on p "From subtle harmonic richness to thick transformer drive and tape-style compres…" at bounding box center [924, 146] width 315 height 21
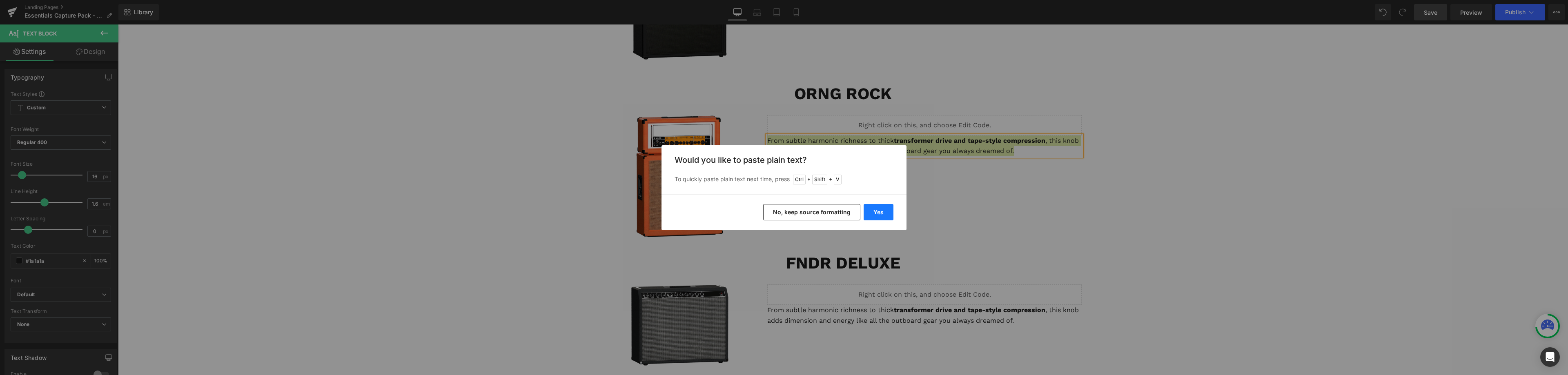
click at [883, 216] on button "Yes" at bounding box center [878, 212] width 30 height 16
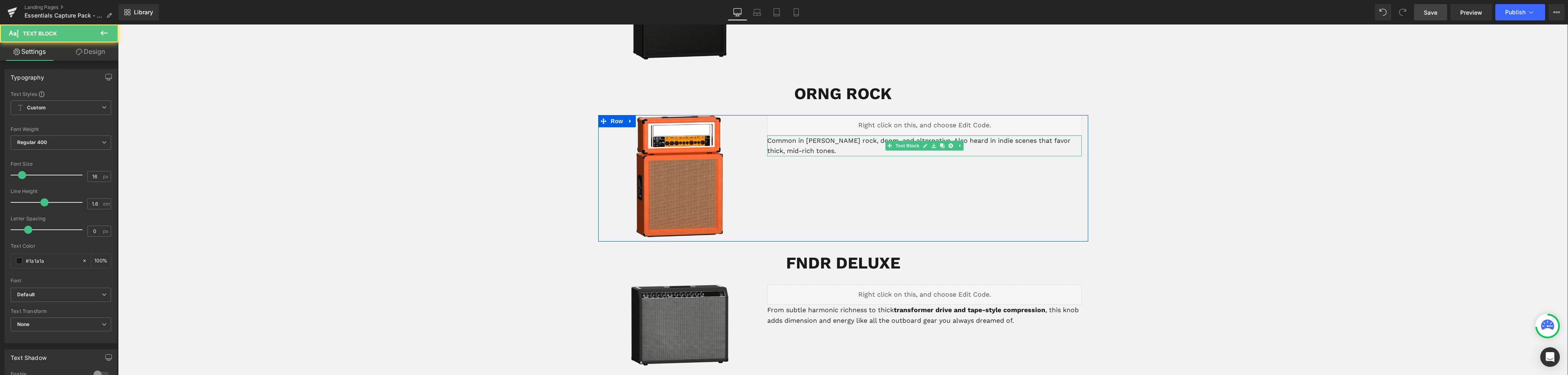
click at [775, 136] on p "Common in [PERSON_NAME] rock, doom, and alternative. Also heard in indie scenes…" at bounding box center [924, 146] width 315 height 21
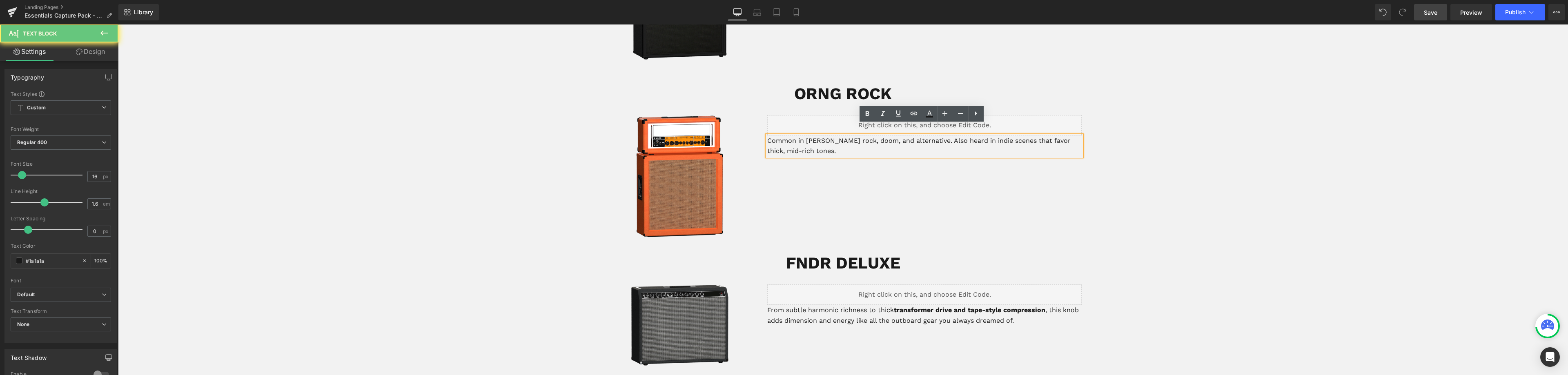
click at [767, 136] on p "Common in [PERSON_NAME] rock, doom, and alternative. Also heard in indie scenes…" at bounding box center [924, 146] width 315 height 21
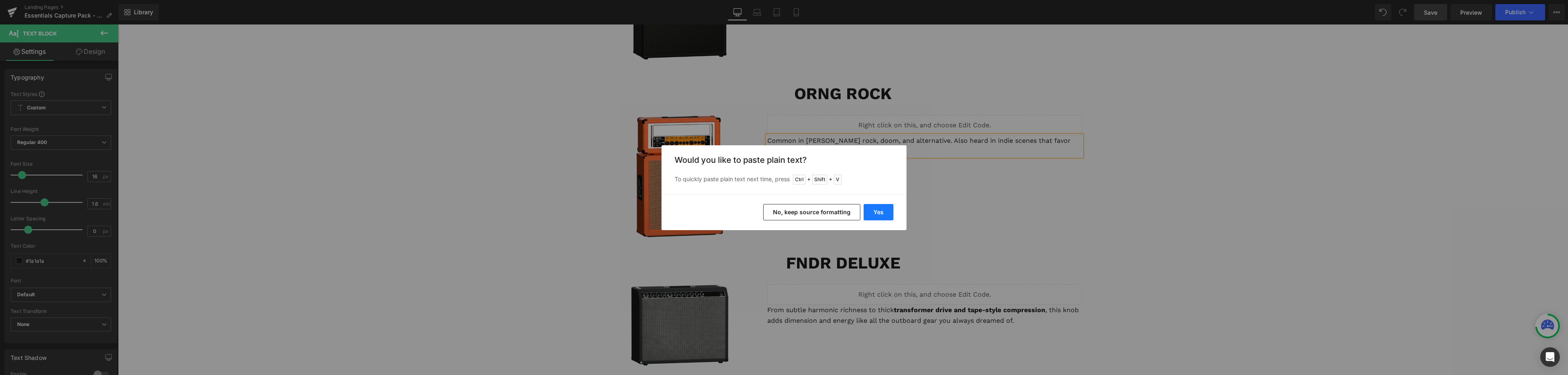
click at [882, 213] on button "Yes" at bounding box center [878, 212] width 30 height 16
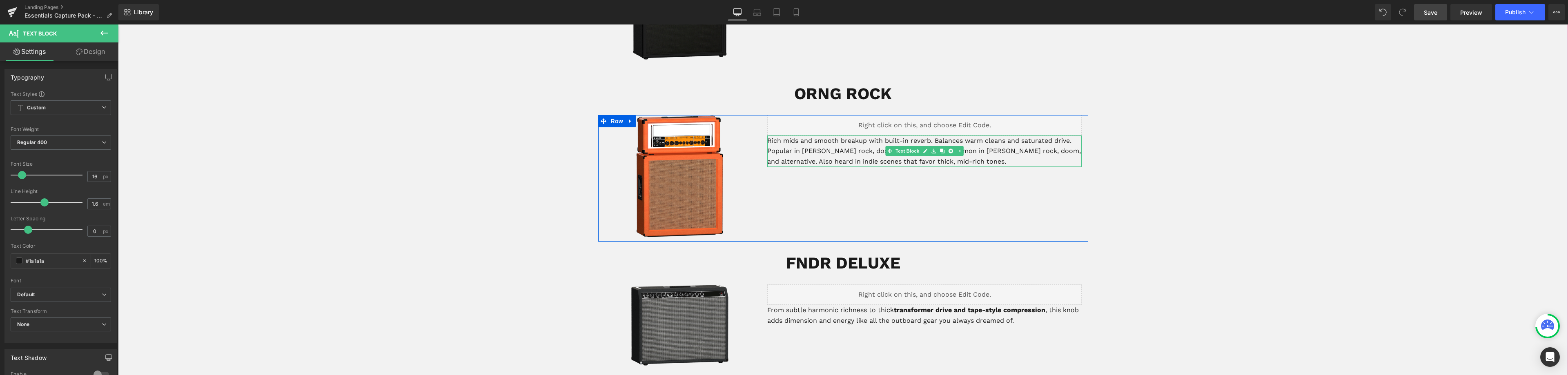
click at [787, 136] on p "Rich mids and smooth breakup with built-in reverb. Balances warm cleans and sat…" at bounding box center [924, 152] width 315 height 32
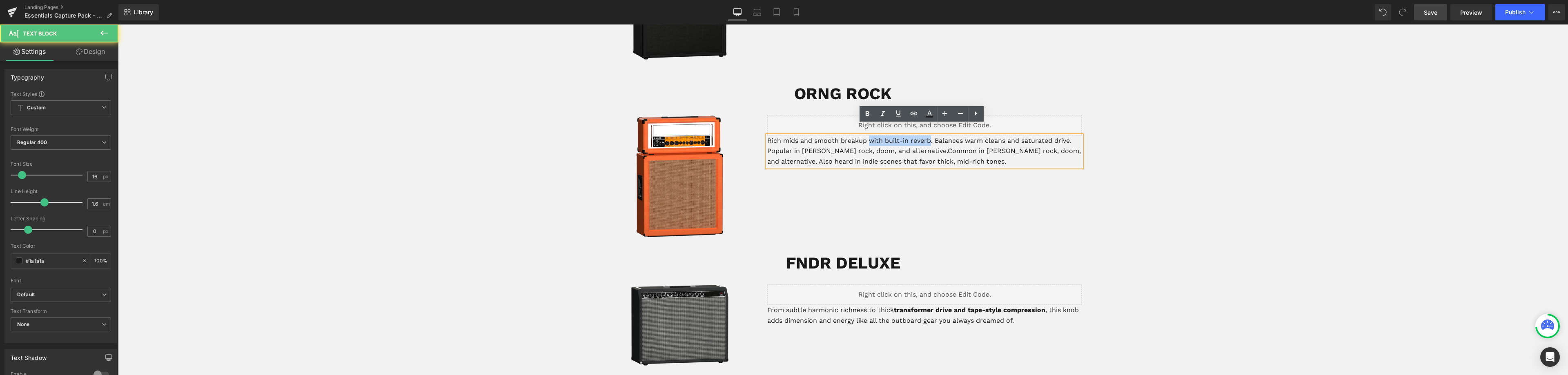
drag, startPoint x: 929, startPoint y: 130, endPoint x: 869, endPoint y: 130, distance: 60.0
click at [866, 136] on p "Rich mids and smooth breakup with built-in reverb. Balances warm cleans and sat…" at bounding box center [924, 152] width 315 height 32
click at [767, 136] on p "Rich mids and smooth breakup. Balances warm cleans and saturated drive. Popular…" at bounding box center [924, 152] width 315 height 32
drag, startPoint x: 853, startPoint y: 130, endPoint x: 839, endPoint y: 130, distance: 14.0
click at [839, 136] on p "This amp has rich mids and smooth breakup. Balances warm cleans and saturated d…" at bounding box center [924, 152] width 315 height 32
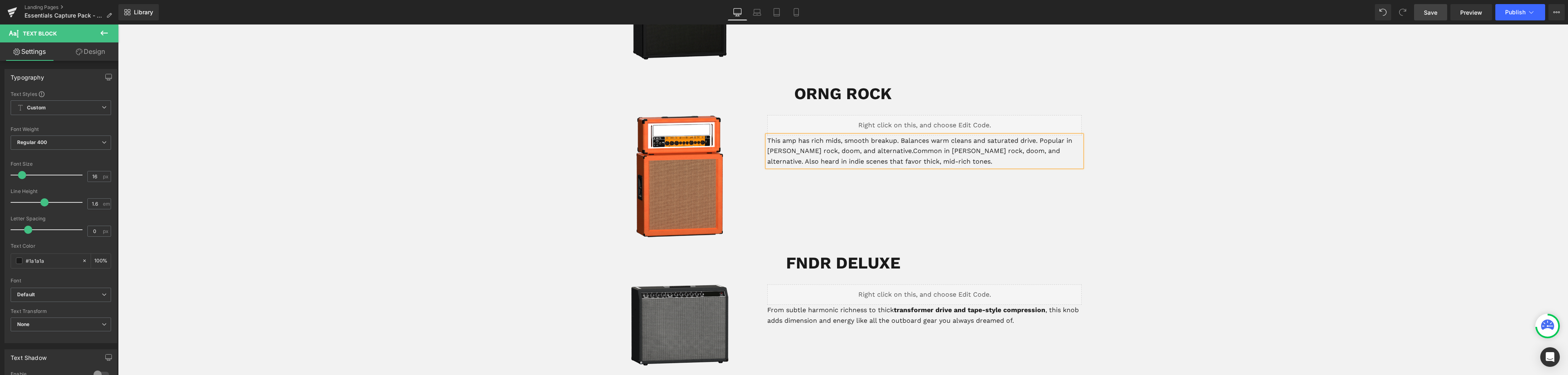
click at [895, 136] on p "This amp has rich mids, smooth breakup. Balances warm cleans and saturated driv…" at bounding box center [924, 152] width 315 height 32
click at [807, 136] on p "This amp has rich mids, smooth breakup and huge low end. Balances warm cleans a…" at bounding box center [924, 152] width 315 height 32
click at [886, 136] on p "This amp has a big low end, rich mids, smooth breakup and huge low end. Balance…" at bounding box center [924, 156] width 315 height 41
drag, startPoint x: 1013, startPoint y: 130, endPoint x: 956, endPoint y: 128, distance: 57.0
click at [955, 136] on p "This amp has a big low end, rich mids and smooth breakup and huge low end. Bala…" at bounding box center [924, 156] width 315 height 41
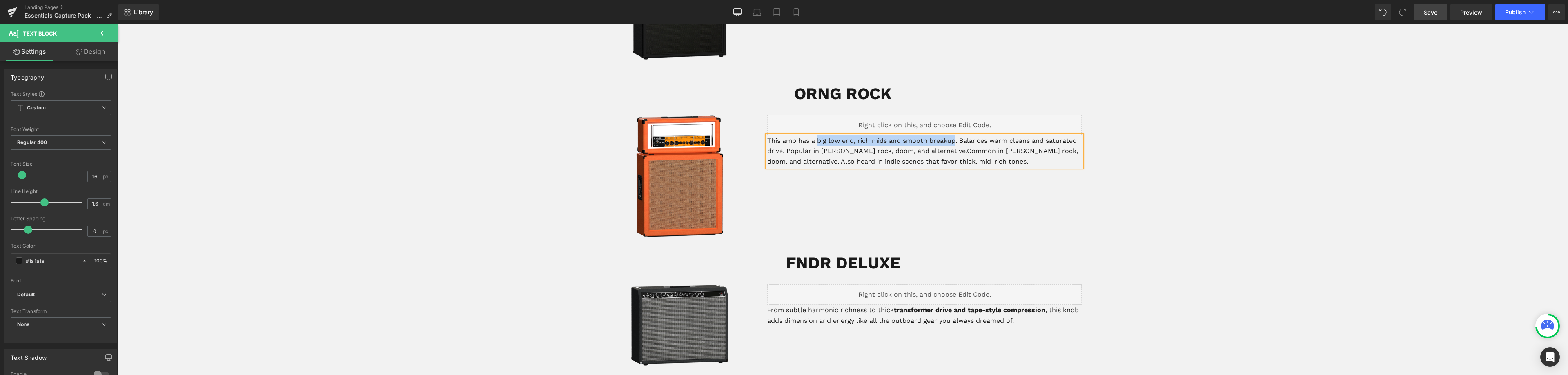
drag, startPoint x: 816, startPoint y: 130, endPoint x: 954, endPoint y: 129, distance: 138.0
click at [954, 136] on p "This amp has a big low end, rich mids and smooth breakup. Balances warm cleans …" at bounding box center [924, 152] width 315 height 32
click at [987, 136] on p "This amp has a big low end, rich mids and smooth breakup . Balances warm cleans…" at bounding box center [924, 152] width 315 height 32
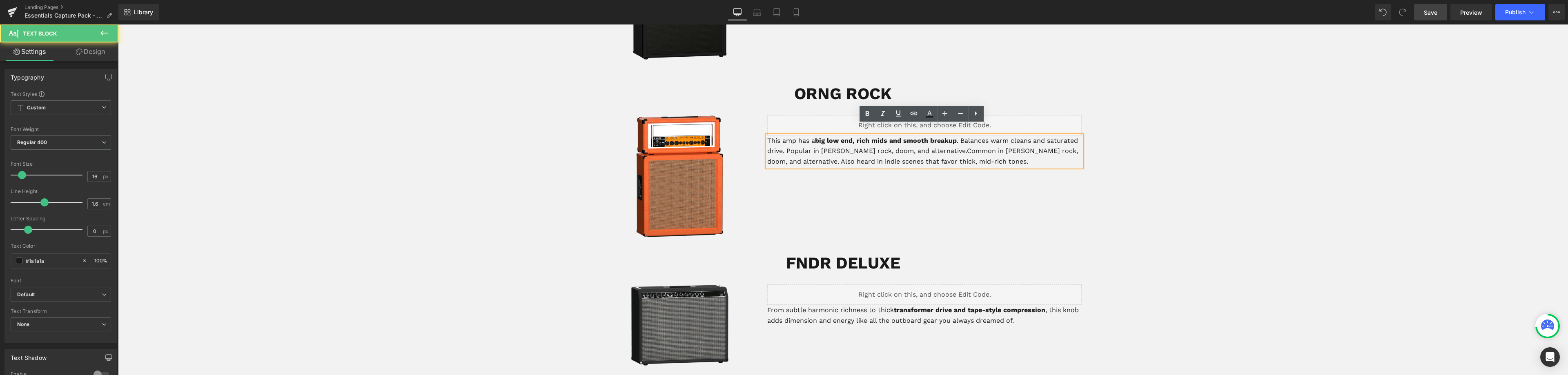
click at [825, 137] on strong "big low end, rich mids and smooth breakup" at bounding box center [886, 141] width 142 height 8
click at [825, 137] on strong "bigmassive low end, rich mids and smooth breakup" at bounding box center [899, 141] width 168 height 8
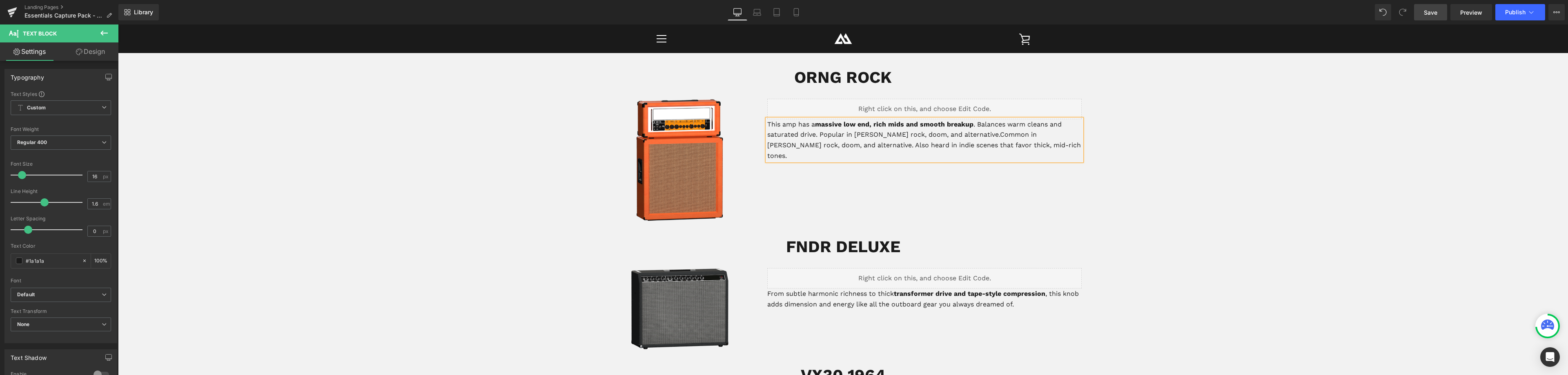
scroll to position [1243, 0]
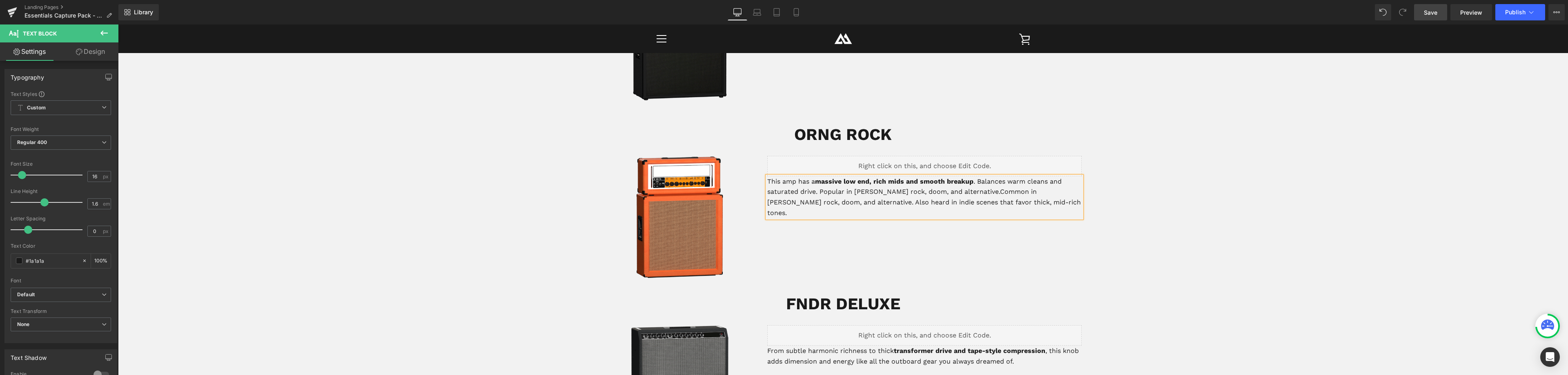
click at [841, 178] on strong "massive low end, rich mids and smooth breakup" at bounding box center [894, 181] width 158 height 8
click at [839, 178] on strong "massivebig low end, rich mids and smooth breakup" at bounding box center [899, 181] width 168 height 8
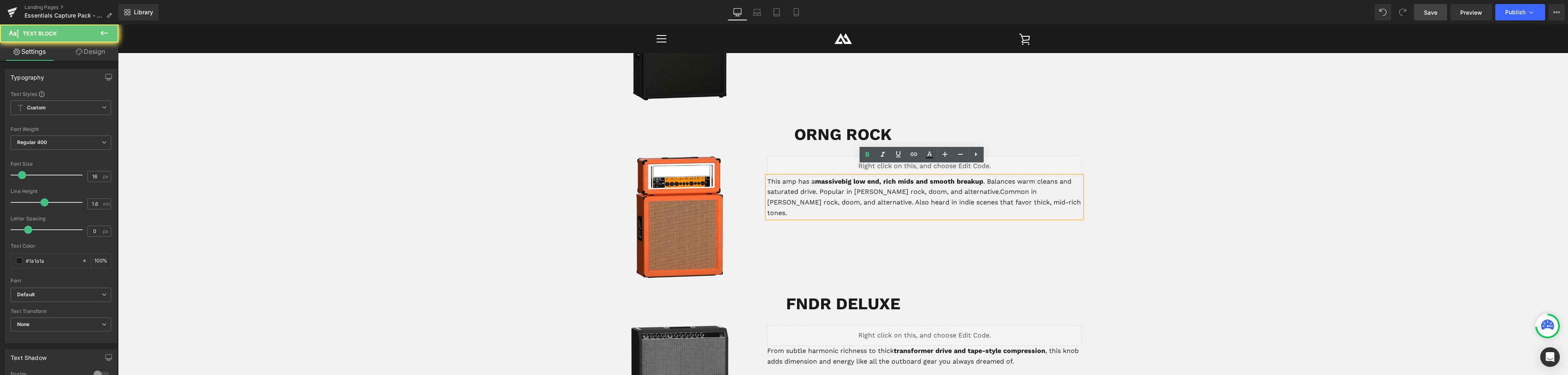
click at [841, 178] on strong "massivebig low end, rich mids and smooth breakup" at bounding box center [899, 181] width 168 height 8
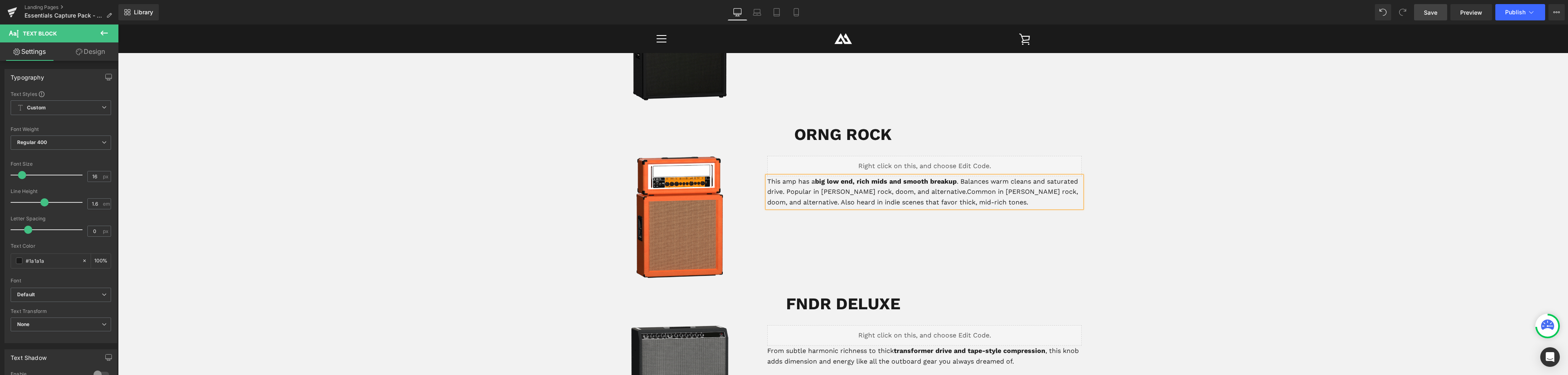
click at [931, 184] on p "This amp has a big low end, rich mids and smooth breakup . Balances warm cleans…" at bounding box center [924, 192] width 315 height 32
click at [798, 194] on p "This amp has a big low end, rich mids and smooth breakup . Balances warm cleans…" at bounding box center [924, 192] width 315 height 32
click at [1031, 184] on p "This amp has a big low end, rich mids and smooth breakup . Balances warm cleans…" at bounding box center [924, 192] width 315 height 32
drag, startPoint x: 1002, startPoint y: 195, endPoint x: 827, endPoint y: 190, distance: 175.1
click at [825, 190] on p "This amp has a big low end, rich mids and smooth breakup . Balances warm cleans…" at bounding box center [924, 192] width 315 height 32
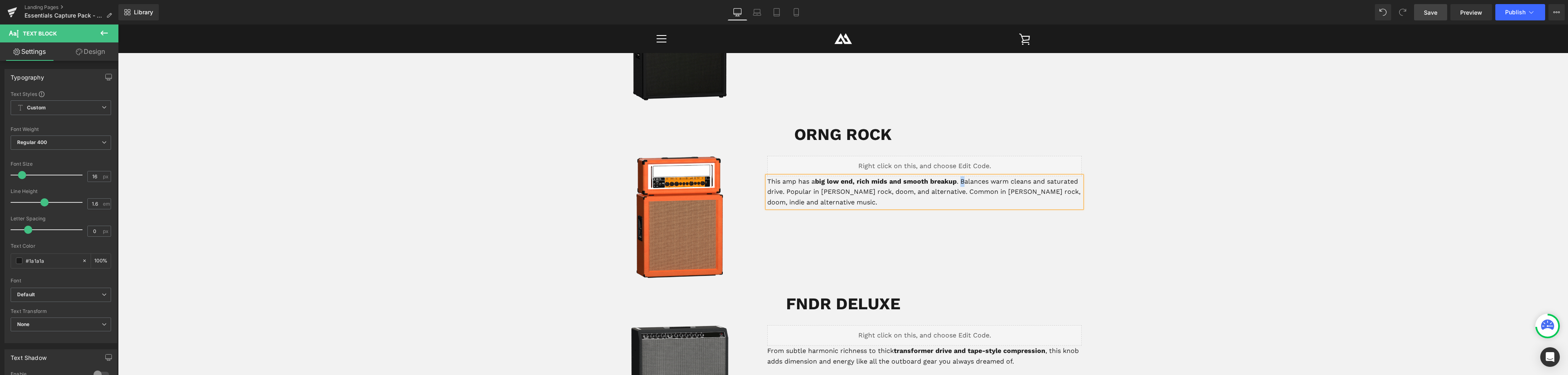
click at [960, 177] on p "This amp has a big low end, rich mids and smooth breakup . Balances warm cleans…" at bounding box center [924, 192] width 315 height 32
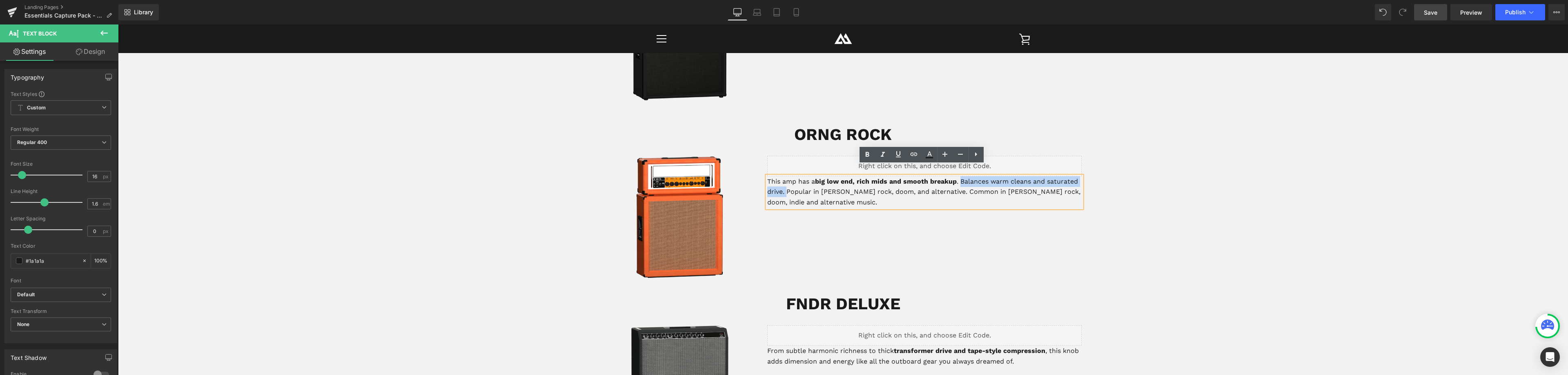
drag, startPoint x: 783, startPoint y: 183, endPoint x: 961, endPoint y: 170, distance: 178.5
click at [961, 177] on p "This amp has a big low end, rich mids and smooth breakup . Balances warm cleans…" at bounding box center [924, 192] width 315 height 32
click at [825, 177] on p "This amp has a big low end, rich mids and smooth breakup . Balances warm cleans…" at bounding box center [924, 192] width 315 height 32
click at [855, 178] on strong "big low end, rich mids and smooth breakup" at bounding box center [886, 181] width 142 height 8
click at [812, 177] on p "This amp has a big low end, rich mids and smooth breakup . Balances warm cleans…" at bounding box center [924, 192] width 315 height 32
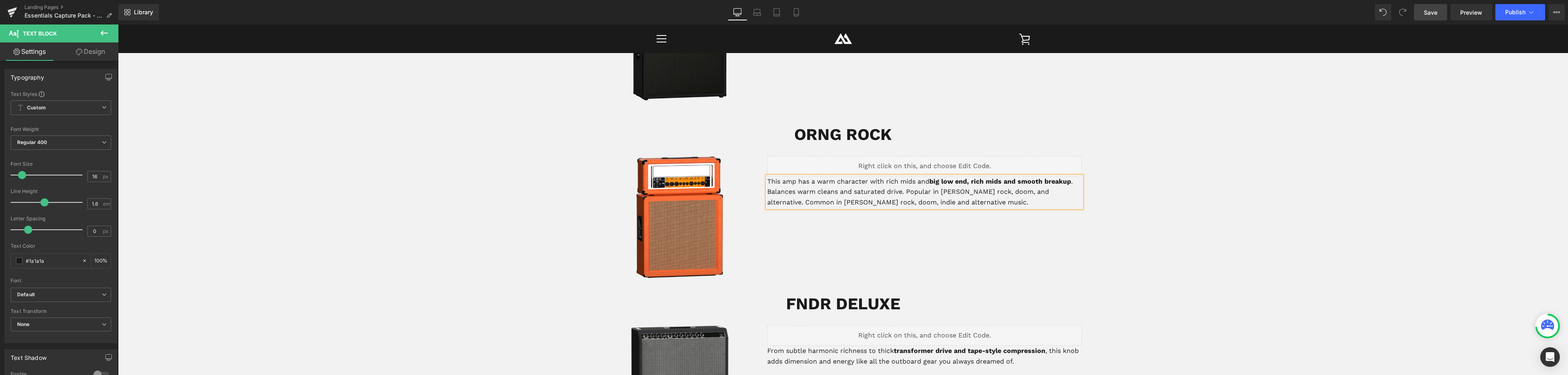
click at [1039, 178] on strong "big low end, rich mids and smooth breakup" at bounding box center [1000, 181] width 142 height 8
click at [1018, 178] on strong "big low end, rich mids and smooth liquidy breakup" at bounding box center [917, 187] width 299 height 18
drag, startPoint x: 1003, startPoint y: 170, endPoint x: 918, endPoint y: 169, distance: 85.0
click at [916, 177] on p "This amp has a warm character with rich mids and big low end, rich mids and a s…" at bounding box center [924, 192] width 315 height 32
drag, startPoint x: 1010, startPoint y: 172, endPoint x: 1003, endPoint y: 172, distance: 7.0
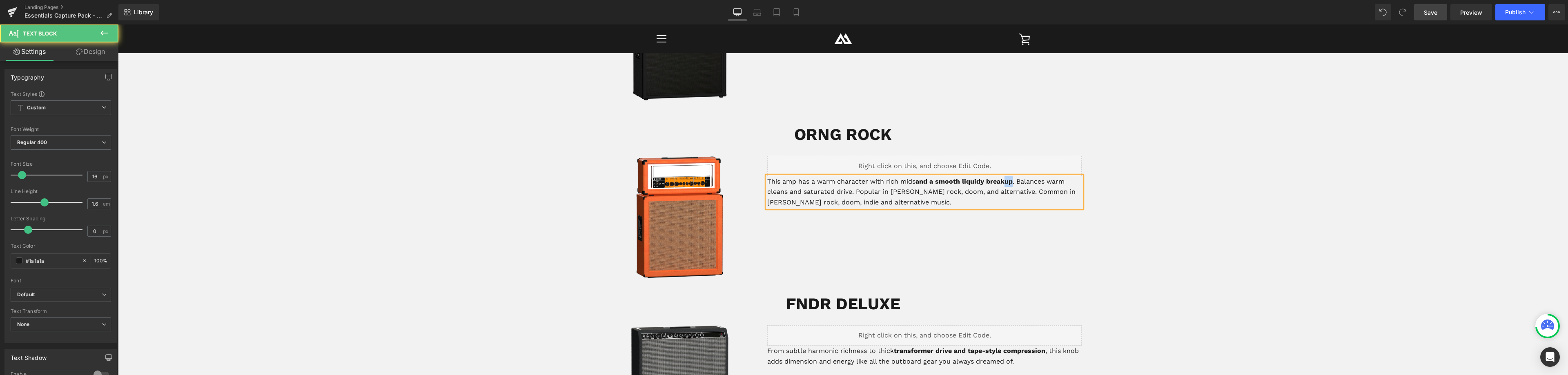
click at [1003, 178] on strong "and a smooth liquidy breakup" at bounding box center [964, 181] width 97 height 8
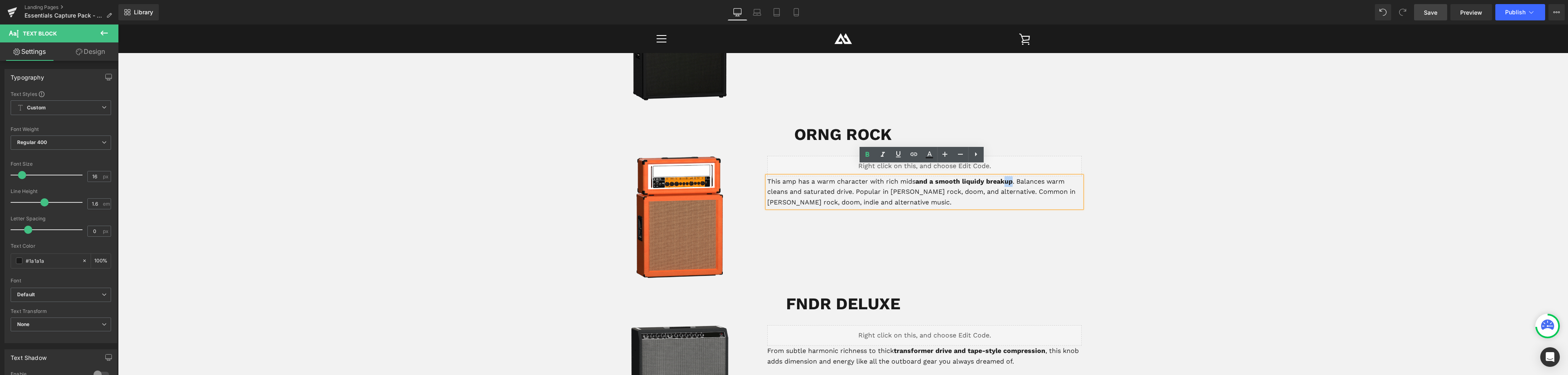
click at [1003, 178] on strong "and a smooth liquidy breakup" at bounding box center [964, 181] width 97 height 8
drag, startPoint x: 1011, startPoint y: 170, endPoint x: 979, endPoint y: 170, distance: 32.0
click at [979, 178] on strong "and a smooth liquidy breakup" at bounding box center [964, 181] width 97 height 8
drag, startPoint x: 915, startPoint y: 171, endPoint x: 816, endPoint y: 171, distance: 99.0
click at [816, 177] on p "This amp has a warm character with rich mids and a smooth liquid sustain . Bala…" at bounding box center [924, 192] width 315 height 32
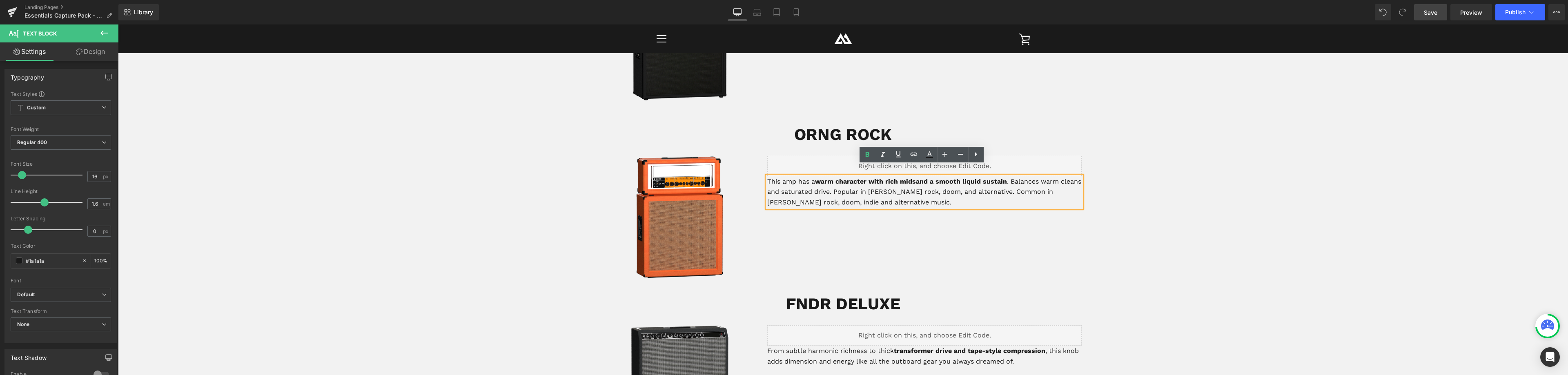
click at [833, 178] on strong "warm character with rich mids" at bounding box center [866, 181] width 101 height 8
click at [816, 178] on strong "warm character with rich mids" at bounding box center [866, 181] width 101 height 8
click at [812, 177] on p "This amp has a warm character with rich mids and a smooth liquid sustain . Bala…" at bounding box center [924, 192] width 315 height 32
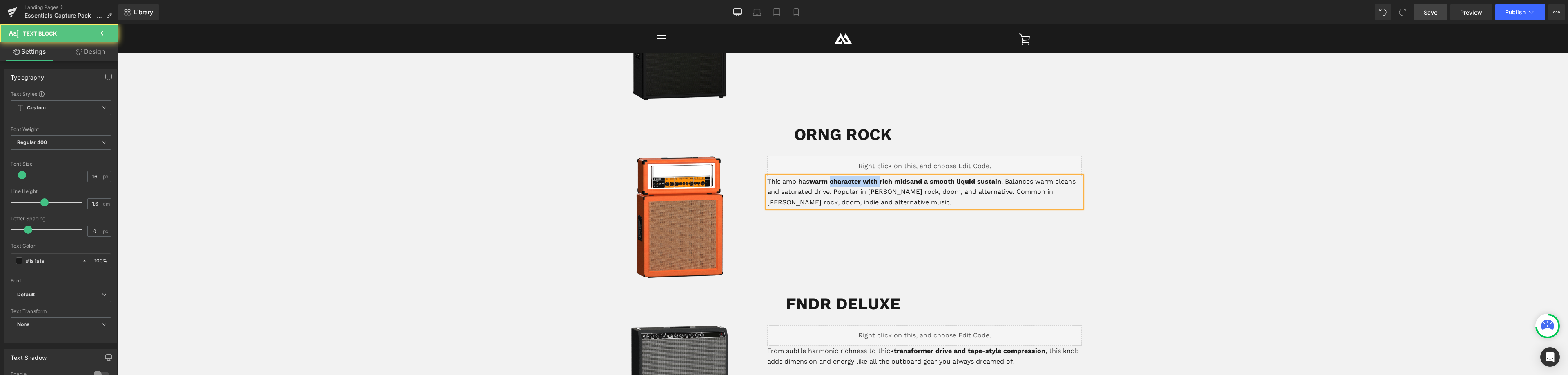
drag, startPoint x: 881, startPoint y: 170, endPoint x: 832, endPoint y: 167, distance: 49.1
click at [832, 178] on strong "warm character with rich mids" at bounding box center [860, 181] width 101 height 8
click at [812, 178] on strong "warm rich mids" at bounding box center [835, 181] width 51 height 8
click at [957, 177] on p "This amp has warm rich mids and a smooth liquid sustain . Balances warm cleans …" at bounding box center [924, 192] width 315 height 32
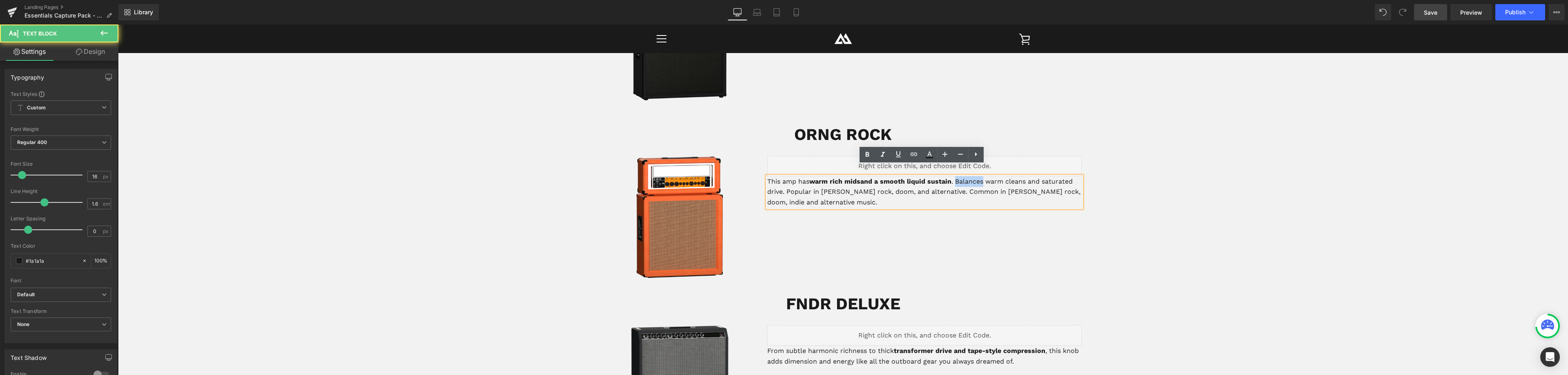
drag, startPoint x: 984, startPoint y: 171, endPoint x: 956, endPoint y: 172, distance: 28.0
click at [956, 177] on p "This amp has warm rich mids and a smooth liquid sustain . Balances warm cleans …" at bounding box center [924, 192] width 315 height 32
click at [780, 183] on p "This amp has warm rich mids and a smooth liquid sustain . Balances warm cleans …" at bounding box center [924, 192] width 315 height 32
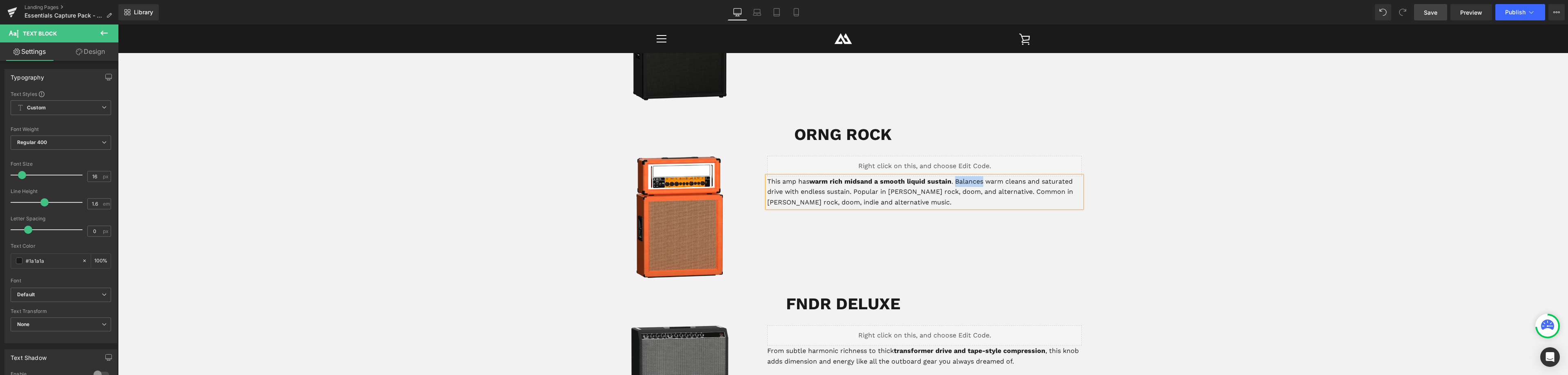
drag, startPoint x: 982, startPoint y: 170, endPoint x: 955, endPoint y: 170, distance: 27.0
click at [955, 177] on p "This amp has warm rich mids and a smooth liquid sustain . Balances warm cleans …" at bounding box center [924, 192] width 315 height 32
drag, startPoint x: 799, startPoint y: 181, endPoint x: 786, endPoint y: 183, distance: 13.2
click at [786, 183] on p "This amp has warm rich mids and a smooth liquid sustain . It delivers everythin…" at bounding box center [924, 192] width 315 height 32
drag, startPoint x: 1059, startPoint y: 170, endPoint x: 1041, endPoint y: 169, distance: 18.0
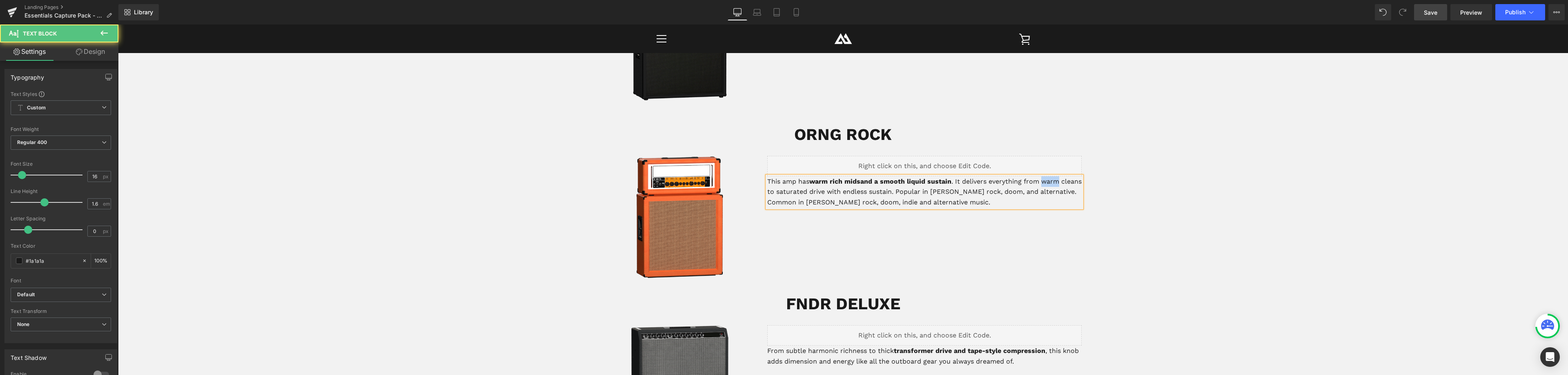
click at [1041, 177] on p "This amp has warm rich mids and a smooth liquid sustain . It delivers everythin…" at bounding box center [924, 192] width 315 height 32
drag, startPoint x: 906, startPoint y: 172, endPoint x: 883, endPoint y: 170, distance: 23.1
click at [883, 178] on strong "and a smooth liquid sustain" at bounding box center [906, 181] width 91 height 8
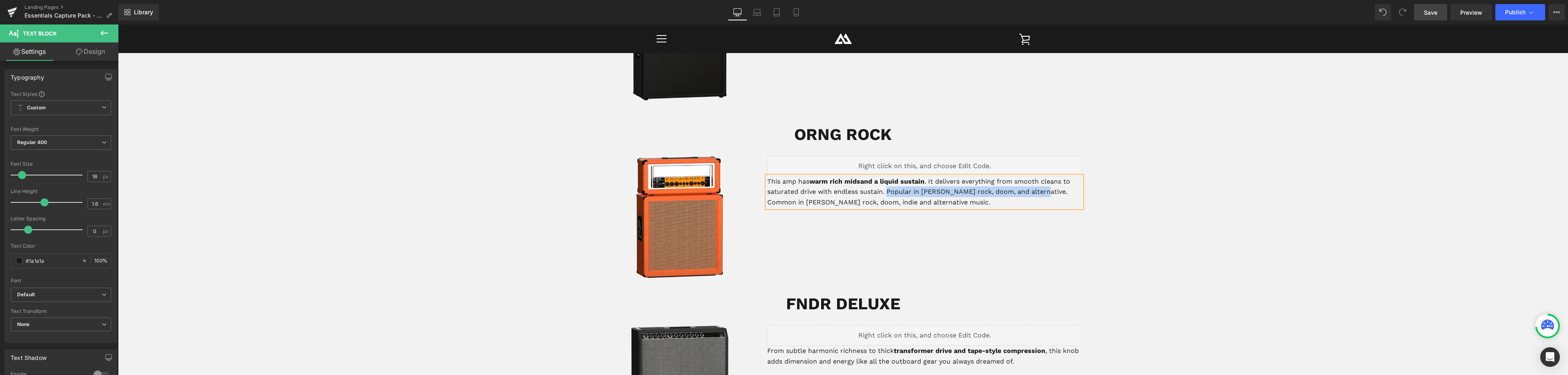
drag, startPoint x: 1034, startPoint y: 181, endPoint x: 886, endPoint y: 179, distance: 148.0
click at [886, 179] on p "This amp has warm rich mids and a liquid sustain . It delivers everything from …" at bounding box center [924, 192] width 315 height 32
click at [914, 180] on p "This amp has warm rich mids and a liquid sustain . It delivers everything from …" at bounding box center [924, 192] width 315 height 32
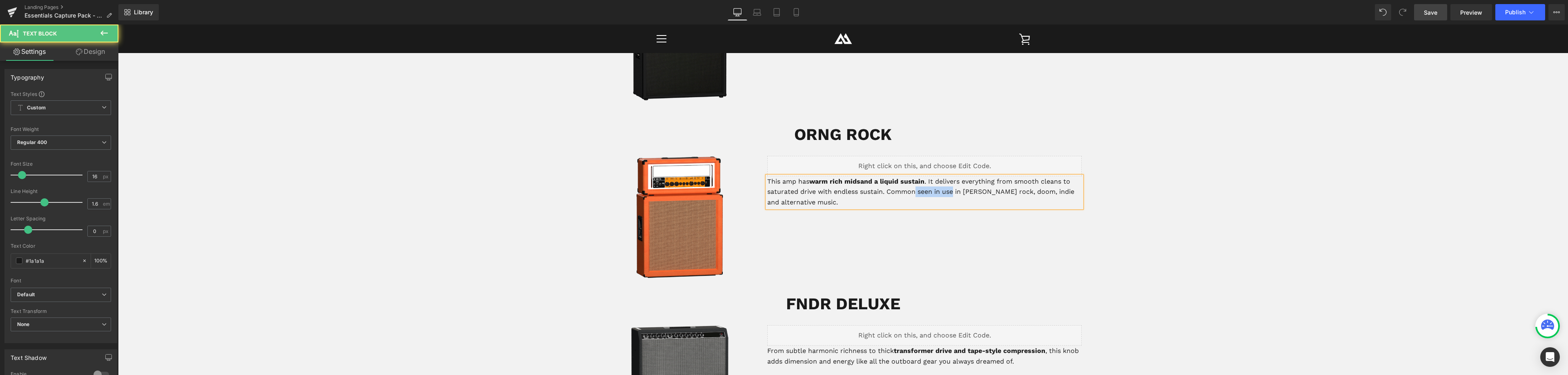
drag, startPoint x: 953, startPoint y: 182, endPoint x: 919, endPoint y: 172, distance: 35.4
click at [913, 183] on p "This amp has warm rich mids and a liquid sustain . It delivers everything from …" at bounding box center [924, 192] width 315 height 32
drag, startPoint x: 898, startPoint y: 170, endPoint x: 881, endPoint y: 173, distance: 17.3
click at [881, 178] on strong "and a liquid sustain" at bounding box center [892, 181] width 64 height 8
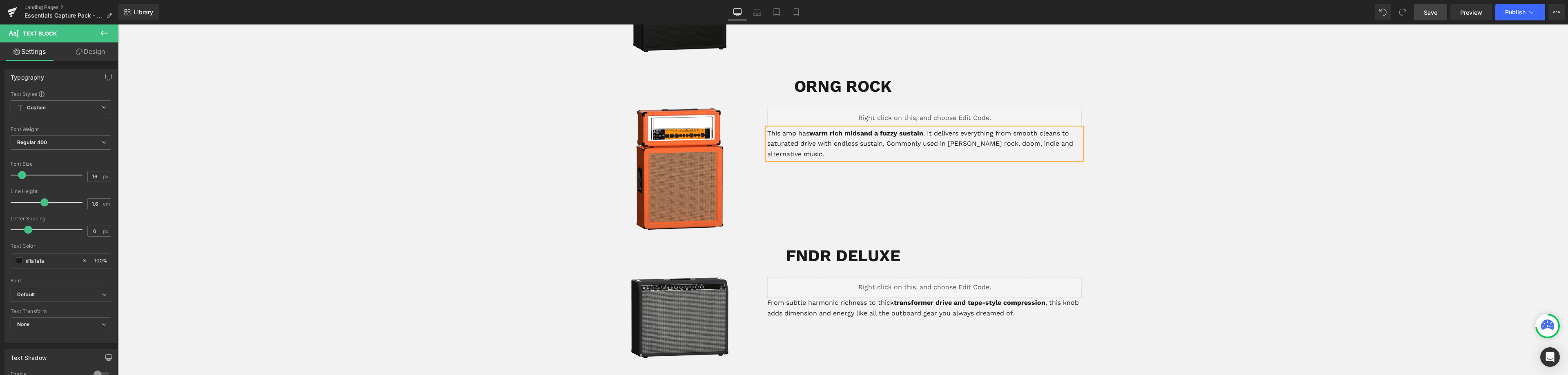
scroll to position [1325, 0]
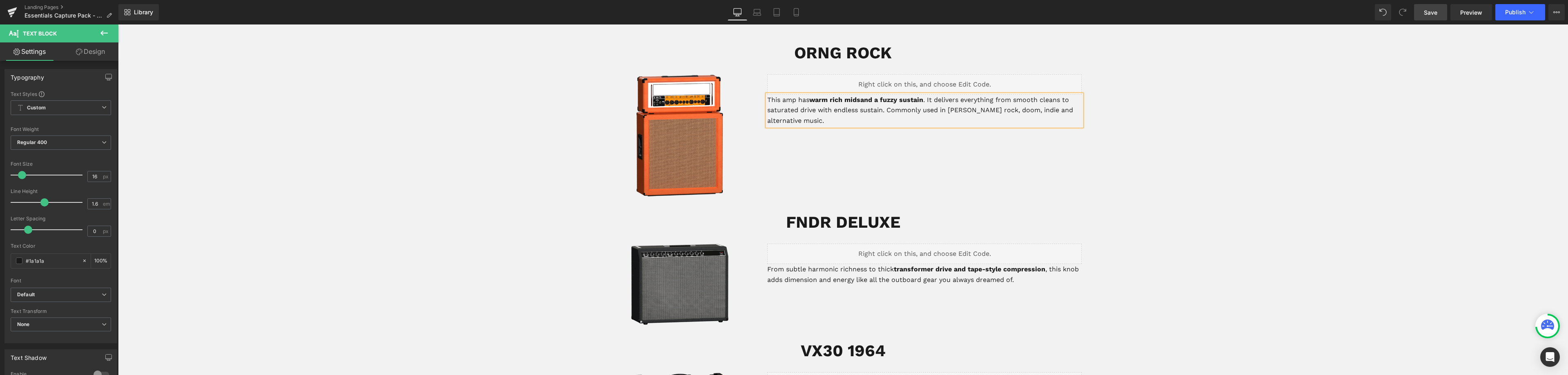
click at [1433, 9] on span "Save" at bounding box center [1430, 12] width 13 height 9
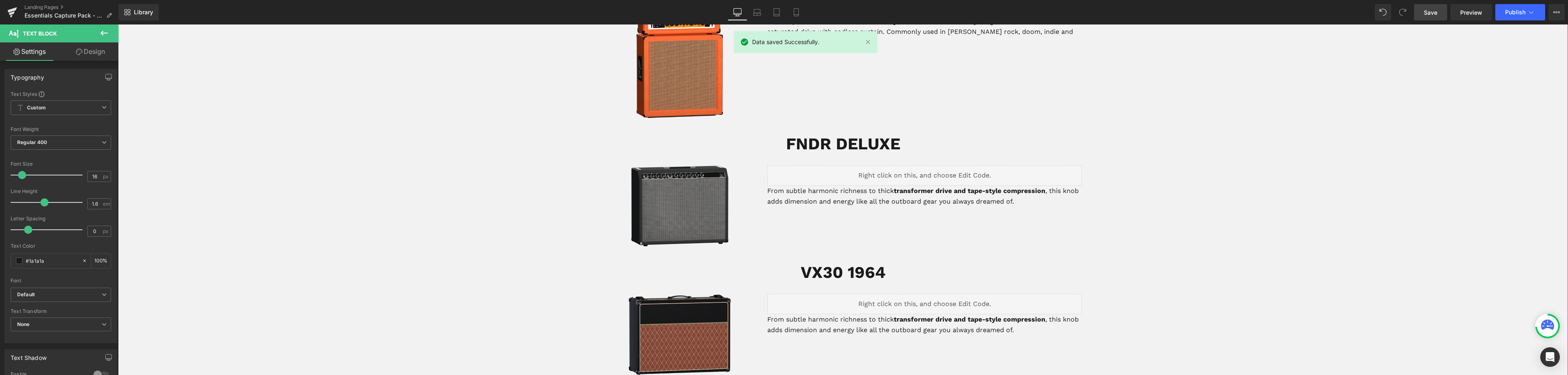
scroll to position [1406, 0]
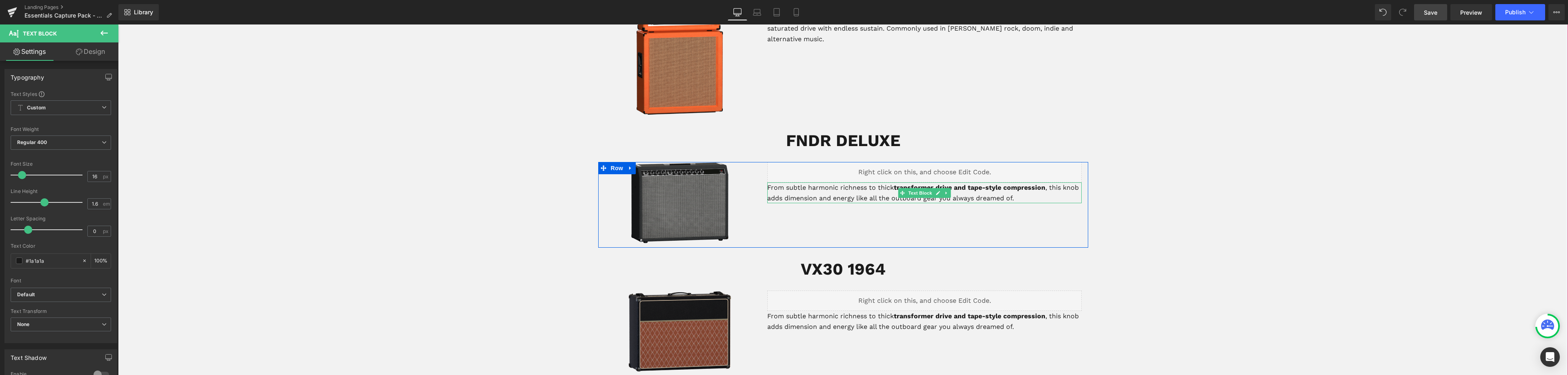
click at [980, 187] on p "From subtle harmonic richness to thick transformer drive and tape-style compres…" at bounding box center [924, 193] width 315 height 21
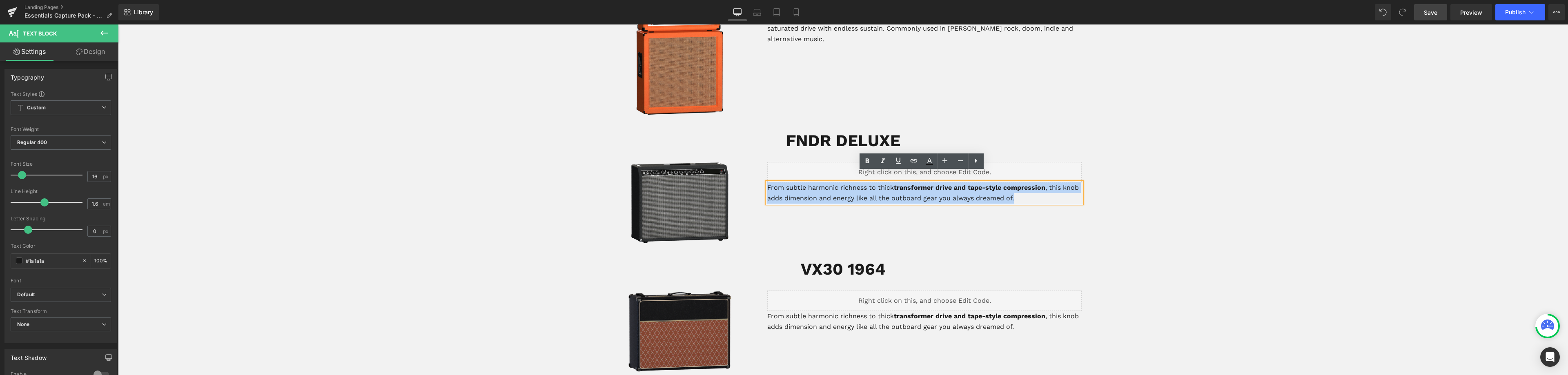
drag, startPoint x: 1009, startPoint y: 186, endPoint x: 757, endPoint y: 179, distance: 252.1
click at [757, 180] on div "Image Liquid From subtle harmonic richness to thick transformer drive and tape-…" at bounding box center [843, 205] width 490 height 86
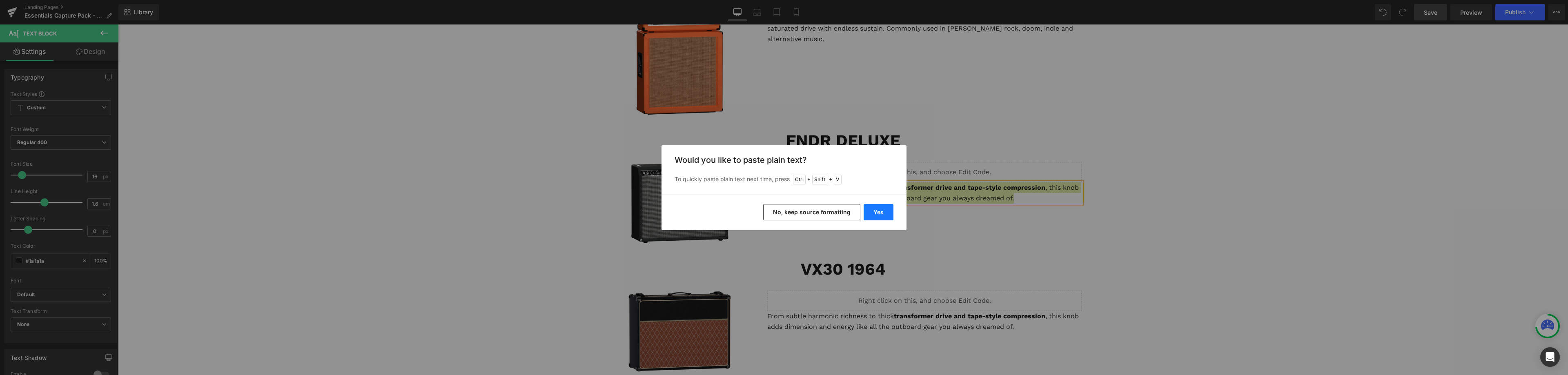
click at [883, 211] on button "Yes" at bounding box center [878, 212] width 30 height 16
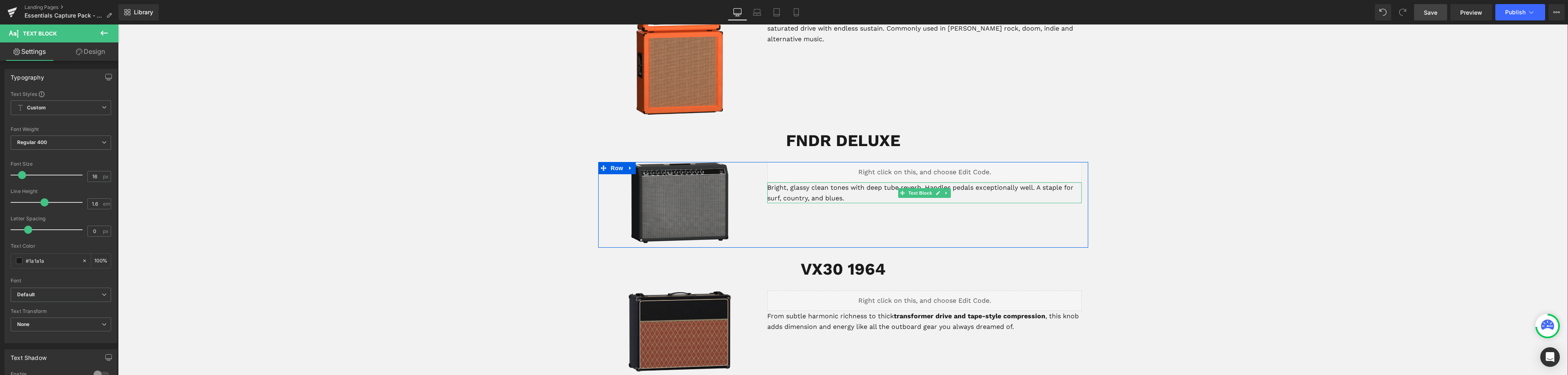
click at [851, 186] on p "Bright, glassy clean tones with deep tube reverb. Handles pedals exceptionally …" at bounding box center [924, 193] width 315 height 21
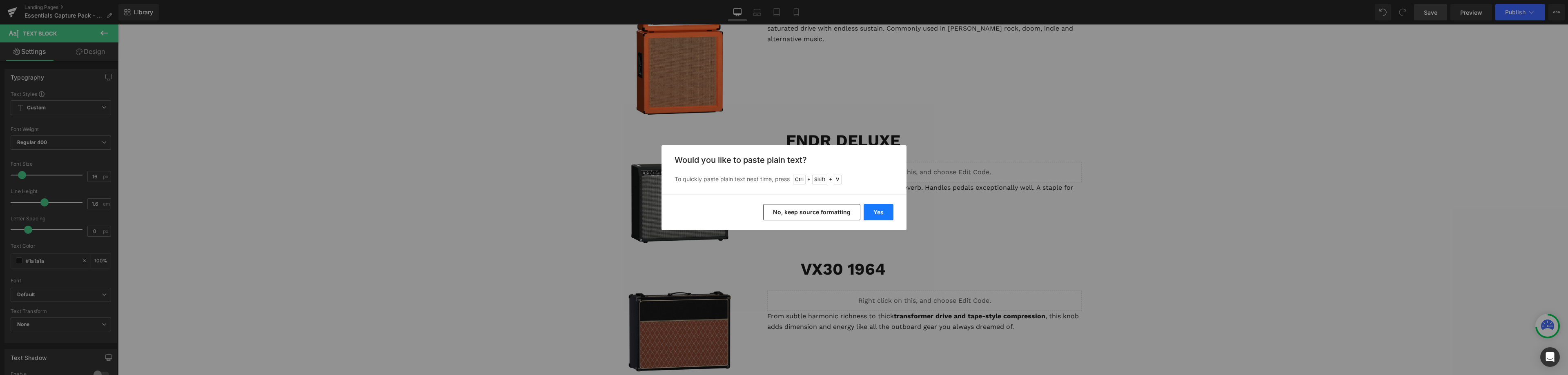
click at [869, 209] on button "Yes" at bounding box center [878, 212] width 30 height 16
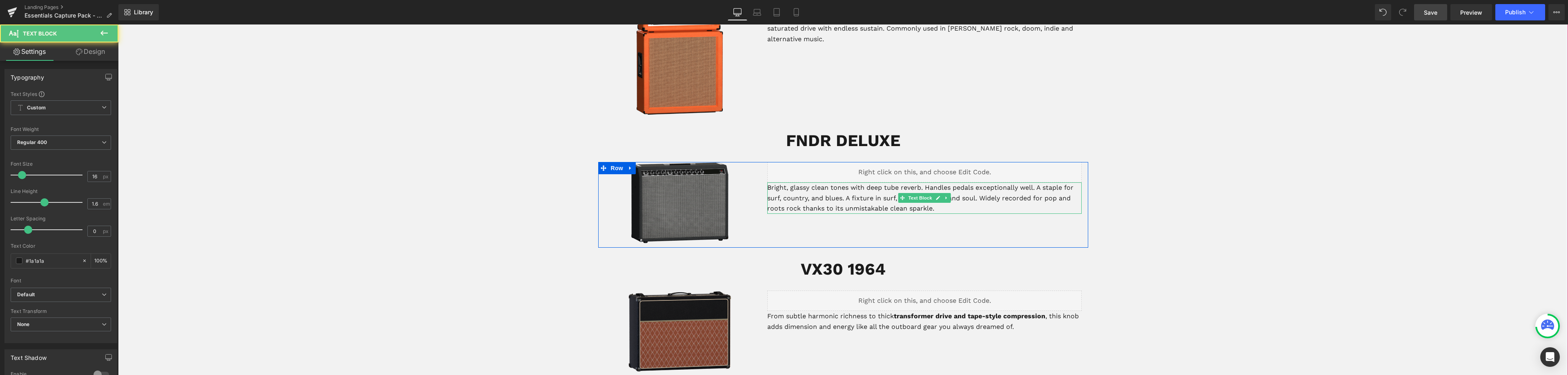
click at [767, 183] on p "Bright, glassy clean tones with deep tube reverb. Handles pedals exceptionally …" at bounding box center [924, 198] width 315 height 32
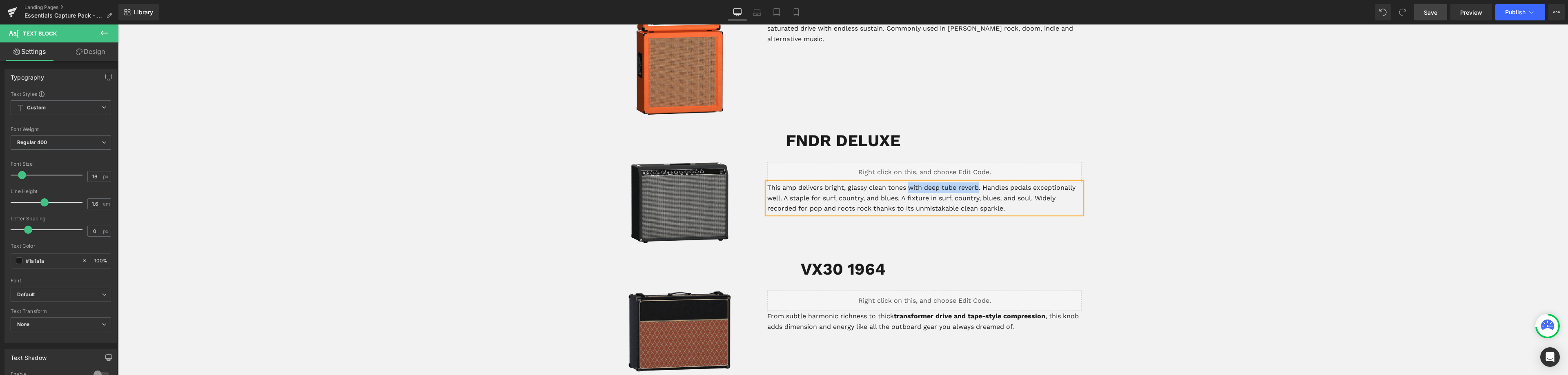
drag, startPoint x: 977, startPoint y: 178, endPoint x: 908, endPoint y: 178, distance: 69.0
click at [908, 183] on p "This amp delivers bright, glassy clean tones with deep tube reverb. Handles ped…" at bounding box center [924, 198] width 315 height 32
click at [841, 183] on p "This amp delivers bright, glassy clean tones. Handles pedals exceptionally well…" at bounding box center [924, 198] width 315 height 32
click at [904, 183] on p "This amp delivers bright, glassy clean tones. Handles pedals exceptionally well…" at bounding box center [924, 198] width 315 height 32
drag, startPoint x: 1009, startPoint y: 176, endPoint x: 959, endPoint y: 178, distance: 50.0
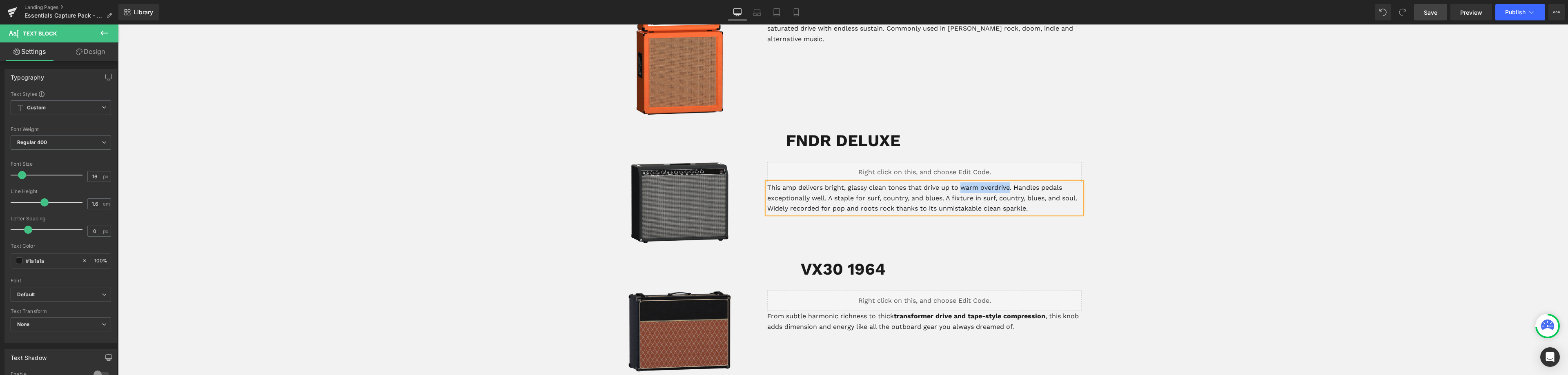
click at [959, 183] on p "This amp delivers bright, glassy clean tones that drive up to warm overdrive. H…" at bounding box center [924, 198] width 315 height 32
click at [850, 183] on p "This amp delivers bright, glassy clean tones that drive up to warm overdrive . …" at bounding box center [924, 198] width 315 height 32
drag, startPoint x: 847, startPoint y: 177, endPoint x: 823, endPoint y: 178, distance: 24.0
click at [823, 183] on p "This amp delivers bright, glassy clean tones that drive up to warm overdrive . …" at bounding box center [924, 198] width 315 height 32
drag, startPoint x: 822, startPoint y: 178, endPoint x: 931, endPoint y: 177, distance: 109.0
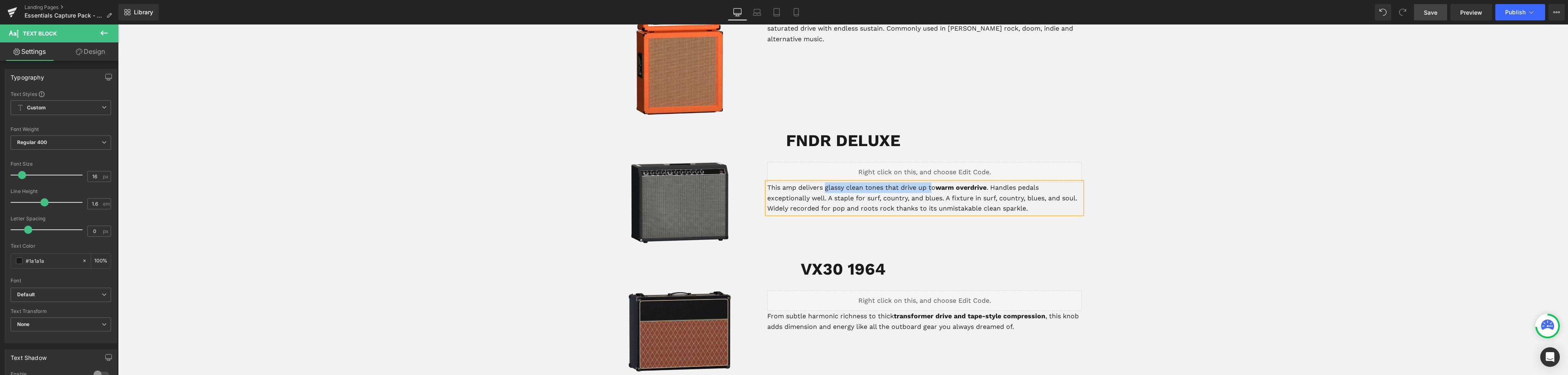
click at [931, 183] on p "This amp delivers glassy clean tones that drive up to warm overdrive . Handles …" at bounding box center [924, 198] width 315 height 32
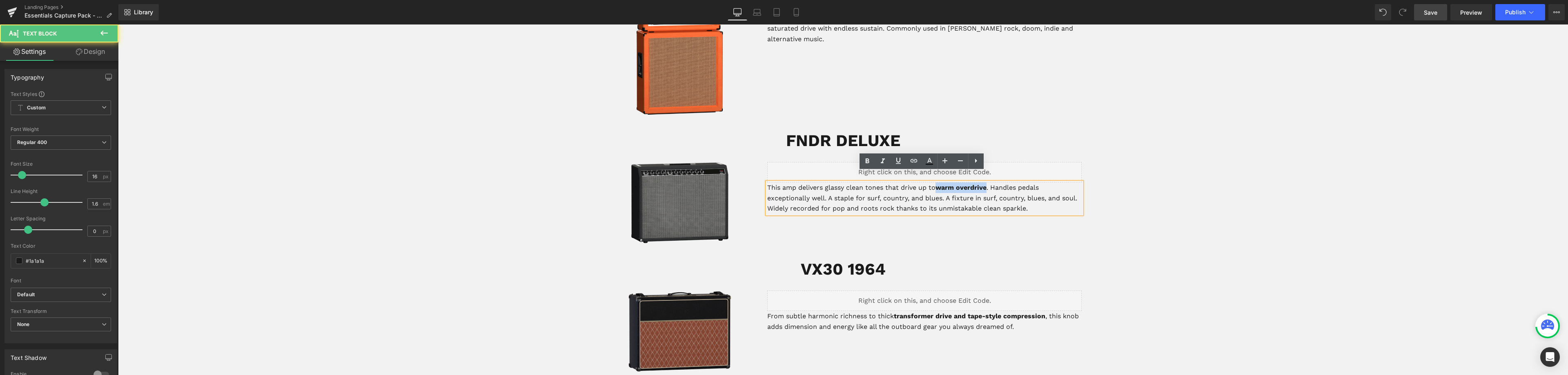
drag, startPoint x: 986, startPoint y: 178, endPoint x: 939, endPoint y: 177, distance: 47.0
click at [939, 184] on strong "warm overdrive" at bounding box center [961, 188] width 51 height 8
click at [936, 184] on strong "w" at bounding box center [938, 188] width 5 height 8
drag, startPoint x: 984, startPoint y: 176, endPoint x: 823, endPoint y: 182, distance: 161.1
click at [824, 183] on p "This amp delivers glassy clean tones that drive up to warm overdrive. Handles p…" at bounding box center [924, 198] width 315 height 32
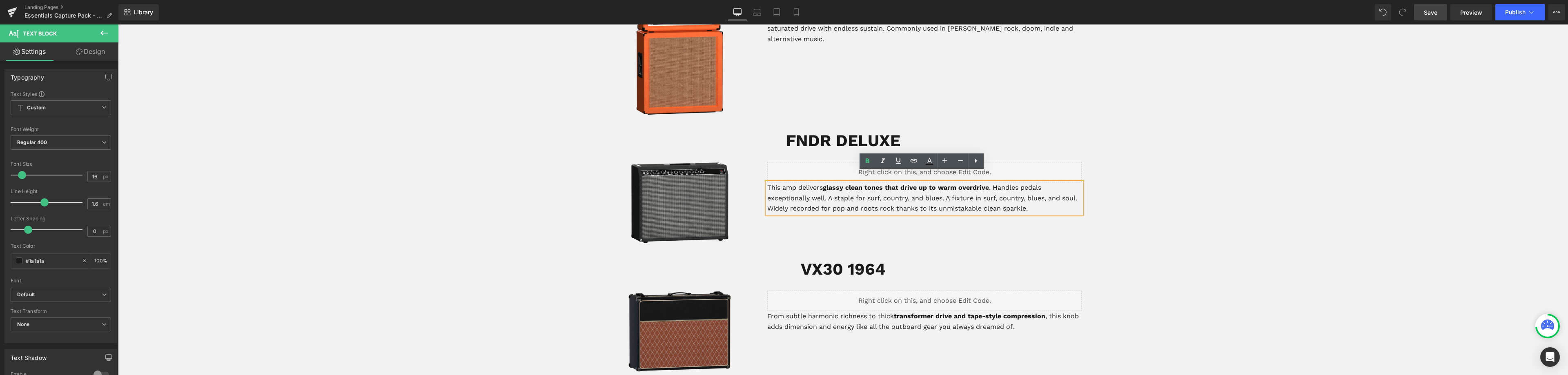
click at [796, 183] on p "This amp delivers glassy clean tones that drive up to warm overdrive . Handles …" at bounding box center [924, 198] width 315 height 32
click at [863, 184] on strong "glassy clean tones that drive up to warm overdrive" at bounding box center [892, 188] width 166 height 8
drag, startPoint x: 848, startPoint y: 178, endPoint x: 865, endPoint y: 178, distance: 17.0
click at [865, 184] on strong "glassy clean tones that drive up to warm overdrive" at bounding box center [892, 188] width 166 height 8
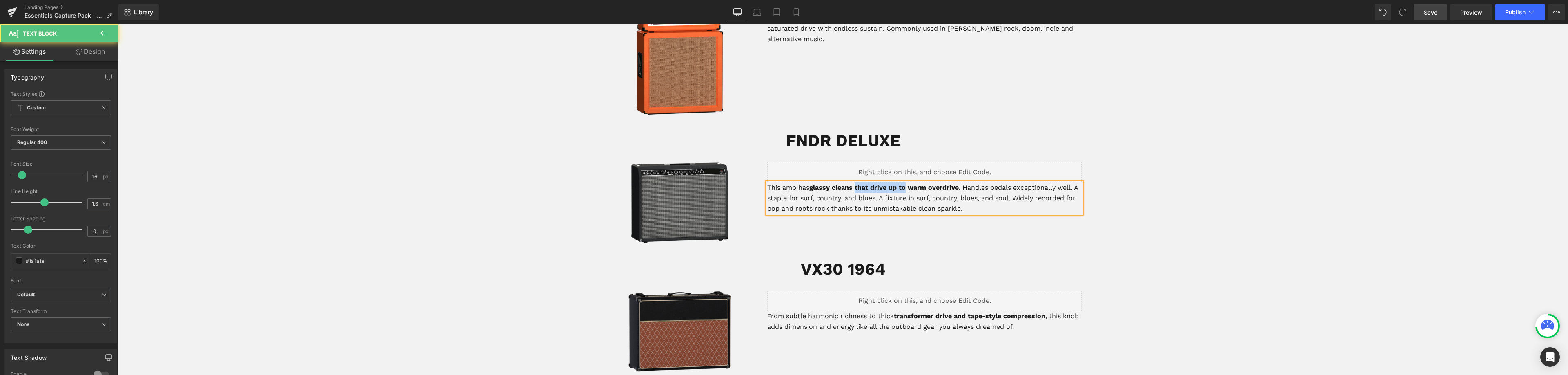
drag, startPoint x: 899, startPoint y: 177, endPoint x: 855, endPoint y: 181, distance: 44.2
click at [855, 184] on strong "glassy cleans that drive up to warm overdrive" at bounding box center [884, 188] width 150 height 8
click at [929, 183] on p "This amp has glassy cleans and a warm overdrive . Handles pedals exceptionally …" at bounding box center [924, 198] width 315 height 32
click at [998, 183] on p "This amp has glassy cleans and a warm overdrive . It is known to handles pedals…" at bounding box center [924, 198] width 315 height 32
drag, startPoint x: 783, startPoint y: 188, endPoint x: 779, endPoint y: 189, distance: 4.1
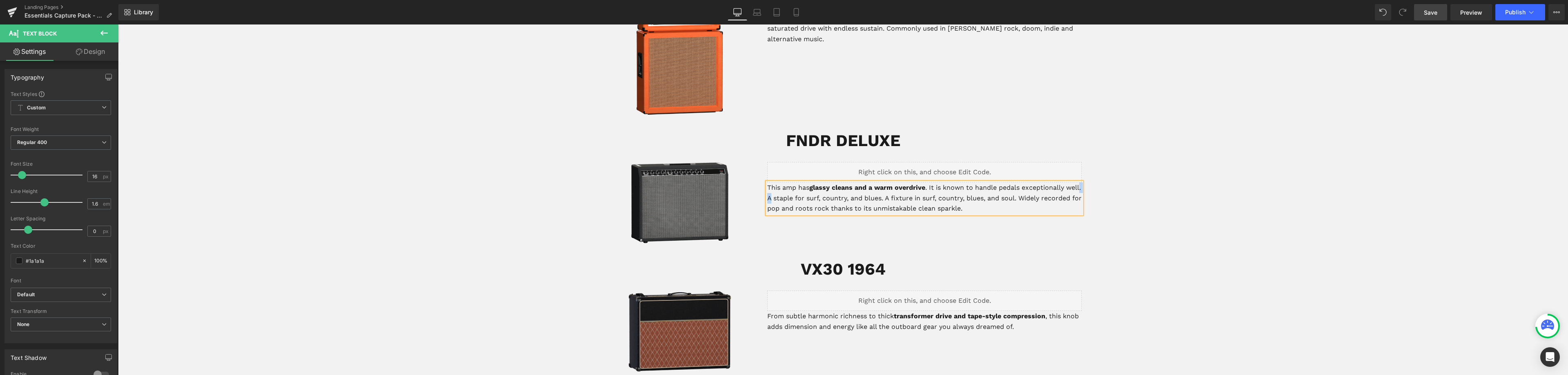
click at [779, 189] on p "This amp has glassy cleans and a warm overdrive . It is known to handle pedals …" at bounding box center [924, 198] width 315 height 32
click at [796, 183] on p "This amp has glassy cleans and a warm overdrive . It is known to handle pedals …" at bounding box center [924, 198] width 315 height 32
drag, startPoint x: 857, startPoint y: 188, endPoint x: 796, endPoint y: 198, distance: 61.8
click at [796, 198] on p "This amp has glassy cleans and a warm overdrive . It is known to handle pedals …" at bounding box center [924, 198] width 315 height 32
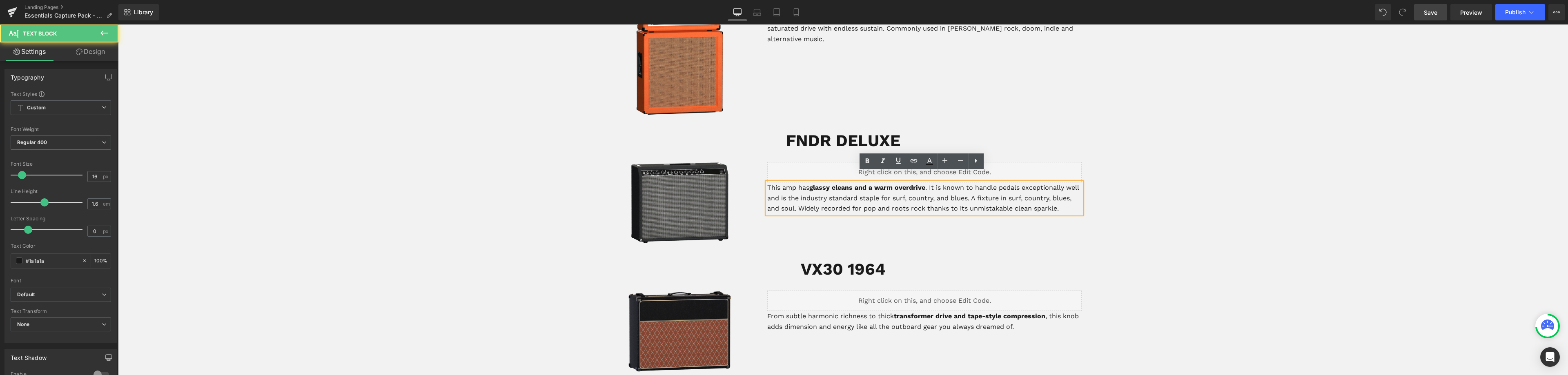
click at [852, 187] on p "This amp has glassy cleans and a warm overdrive . It is known to handle pedals …" at bounding box center [924, 198] width 315 height 32
drag, startPoint x: 856, startPoint y: 186, endPoint x: 786, endPoint y: 183, distance: 70.1
click at [785, 186] on p "This amp has glassy cleans and a warm overdrive . It is known to handle pedals …" at bounding box center [924, 198] width 315 height 32
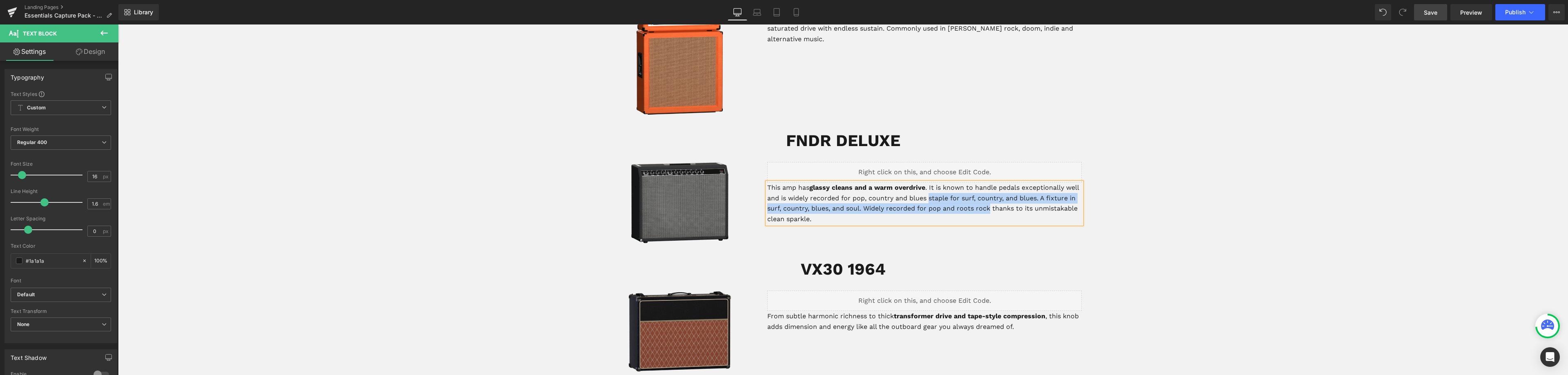
drag, startPoint x: 926, startPoint y: 189, endPoint x: 985, endPoint y: 195, distance: 59.3
click at [985, 195] on p "This amp has glassy cleans and a warm overdrive . It is known to handle pedals …" at bounding box center [924, 203] width 315 height 41
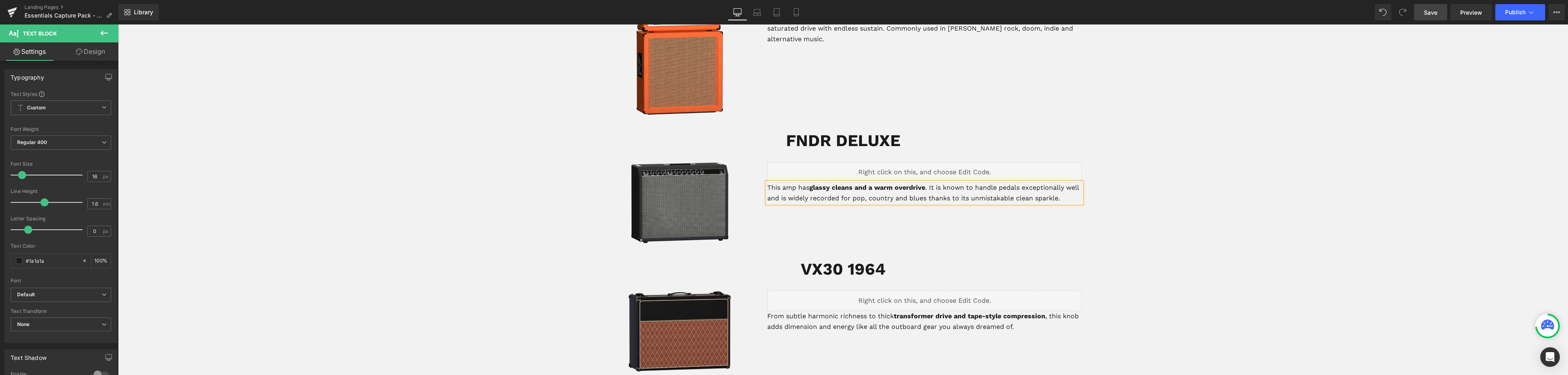
click at [838, 188] on p "This amp has glassy cleans and a warm overdrive . It is known to handle pedals …" at bounding box center [924, 193] width 315 height 21
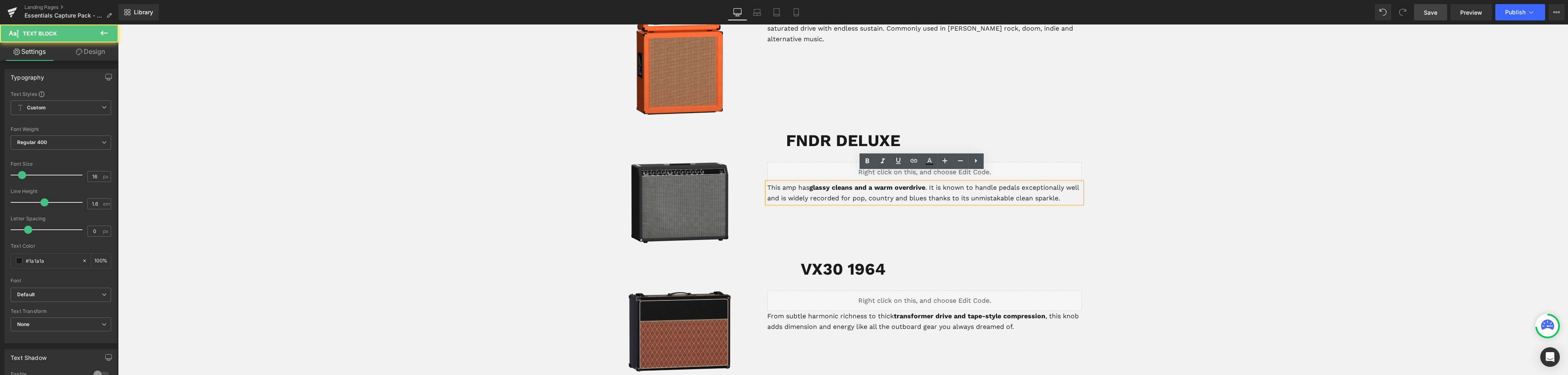
click at [786, 188] on p "This amp has glassy cleans and a warm overdrive . It is known to handle pedals …" at bounding box center [924, 193] width 315 height 21
click at [848, 188] on p "This amp has glassy cleans and a warm overdrive . It is known to handle pedals …" at bounding box center [924, 193] width 315 height 21
click at [837, 189] on p "This amp has glassy cleans and a warm overdrive . It is known to handle pedals …" at bounding box center [924, 193] width 315 height 21
drag, startPoint x: 1017, startPoint y: 188, endPoint x: 995, endPoint y: 186, distance: 22.1
click at [995, 186] on p "This amp has glassy cleans and a warm overdrive . It is known to handle pedals …" at bounding box center [924, 198] width 315 height 32
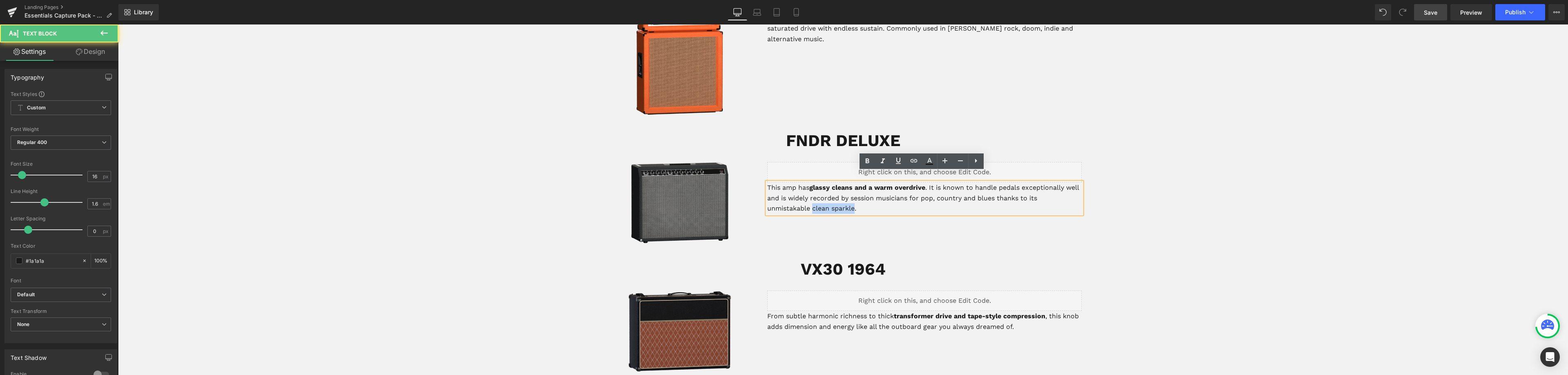
drag, startPoint x: 810, startPoint y: 197, endPoint x: 853, endPoint y: 195, distance: 43.0
click at [853, 195] on p "This amp has glassy cleans and a warm overdrive . It is known to handle pedals …" at bounding box center [924, 198] width 315 height 32
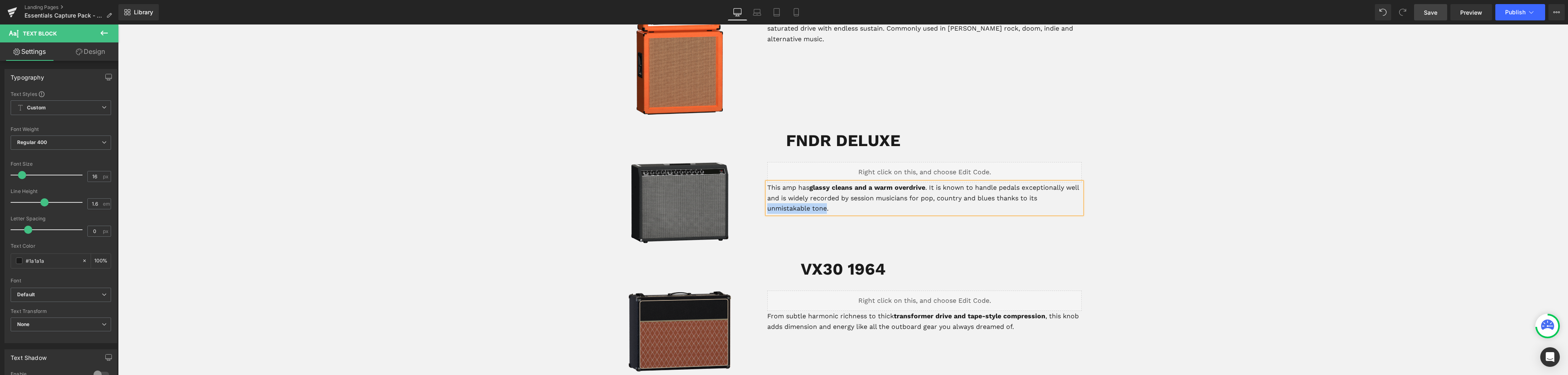
drag, startPoint x: 824, startPoint y: 197, endPoint x: 1034, endPoint y: 188, distance: 210.2
click at [1034, 188] on p "This amp has glassy cleans and a warm overdrive . It is known to handle pedals …" at bounding box center [924, 198] width 315 height 32
click at [830, 184] on strong "glassy cleans and a warm overdrive" at bounding box center [867, 188] width 116 height 8
click at [831, 184] on strong "glassy sparkly cleans and a warm overdrive" at bounding box center [880, 188] width 142 height 8
drag, startPoint x: 1008, startPoint y: 187, endPoint x: 936, endPoint y: 192, distance: 72.2
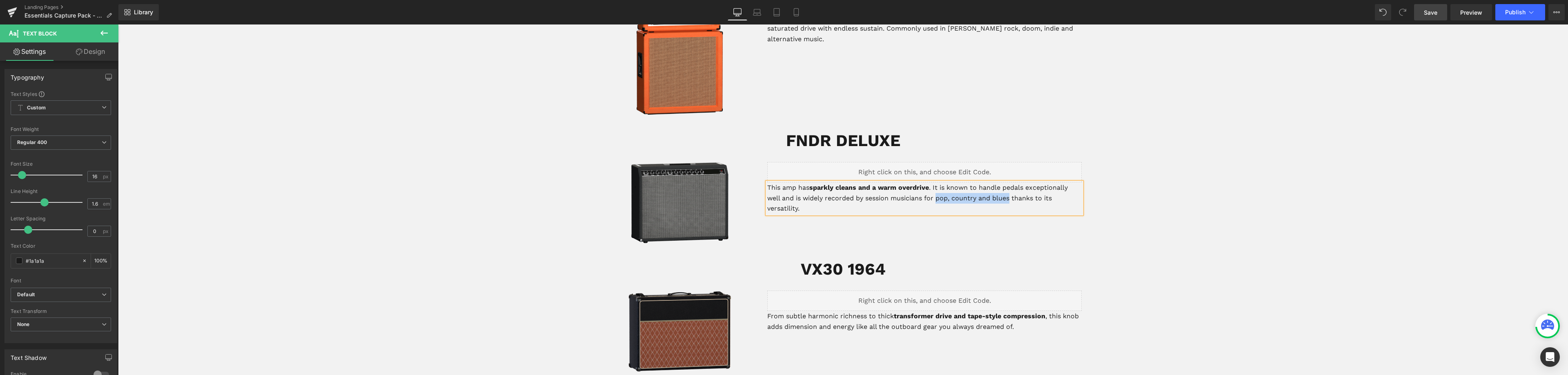
click at [936, 192] on p "This amp has sparkly cleans and a warm overdrive . It is known to handle pedals…" at bounding box center [924, 198] width 315 height 32
click at [863, 188] on p "This amp has sparkly cleans and a warm overdrive . It is known to handle pedals…" at bounding box center [924, 193] width 315 height 21
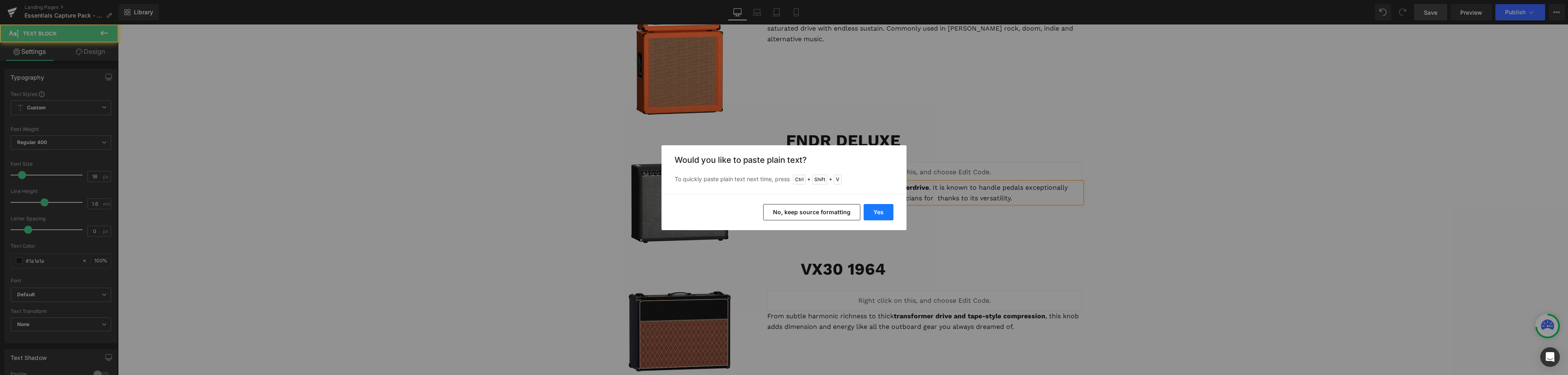
click at [881, 208] on button "Yes" at bounding box center [878, 212] width 30 height 16
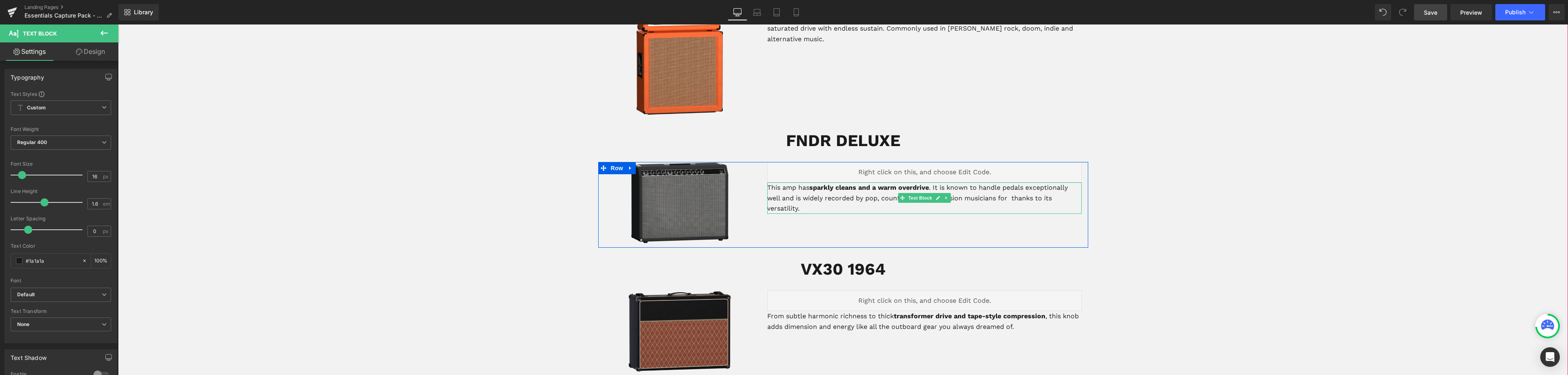
click at [975, 189] on p "This amp has sparkly cleans and a warm overdrive . It is known to handle pedals…" at bounding box center [924, 198] width 315 height 32
drag, startPoint x: 962, startPoint y: 189, endPoint x: 936, endPoint y: 189, distance: 26.0
click at [936, 189] on p "This amp has sparkly cleans and a warm overdrive . It is known to handle pedals…" at bounding box center [924, 198] width 315 height 32
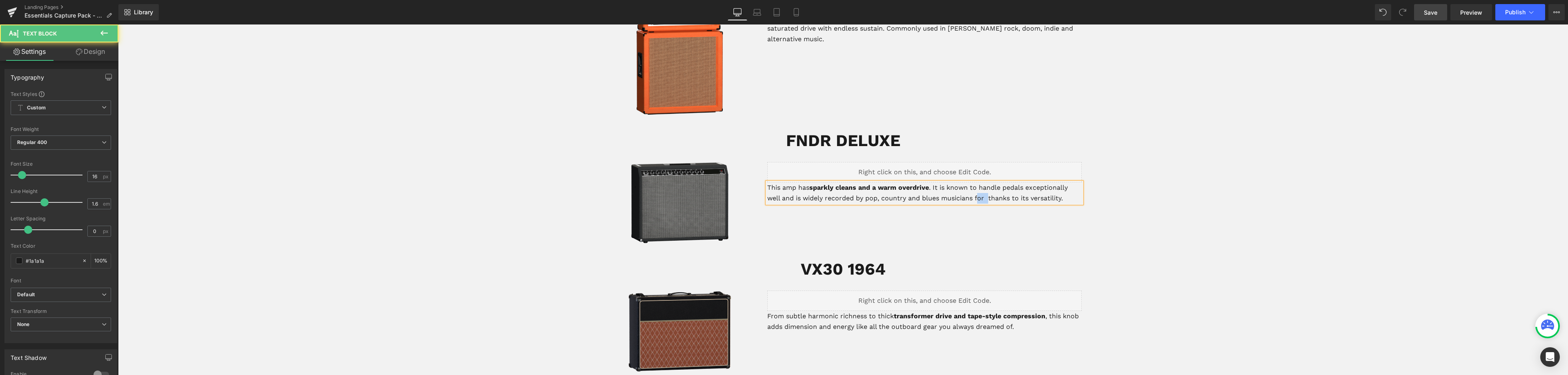
drag, startPoint x: 986, startPoint y: 188, endPoint x: 975, endPoint y: 188, distance: 11.0
click at [975, 188] on p "This amp has sparkly cleans and a warm overdrive . It is known to handle pedals…" at bounding box center [924, 193] width 315 height 21
click at [1068, 190] on p "This amp has sparkly cleans and a warm overdrive . It is known to handle pedals…" at bounding box center [924, 193] width 315 height 21
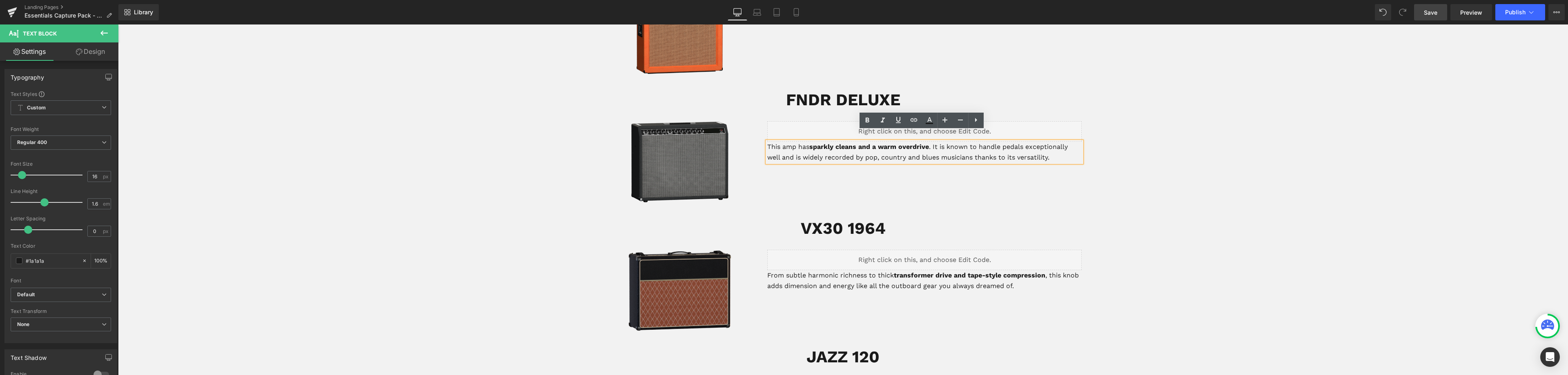
scroll to position [1488, 0]
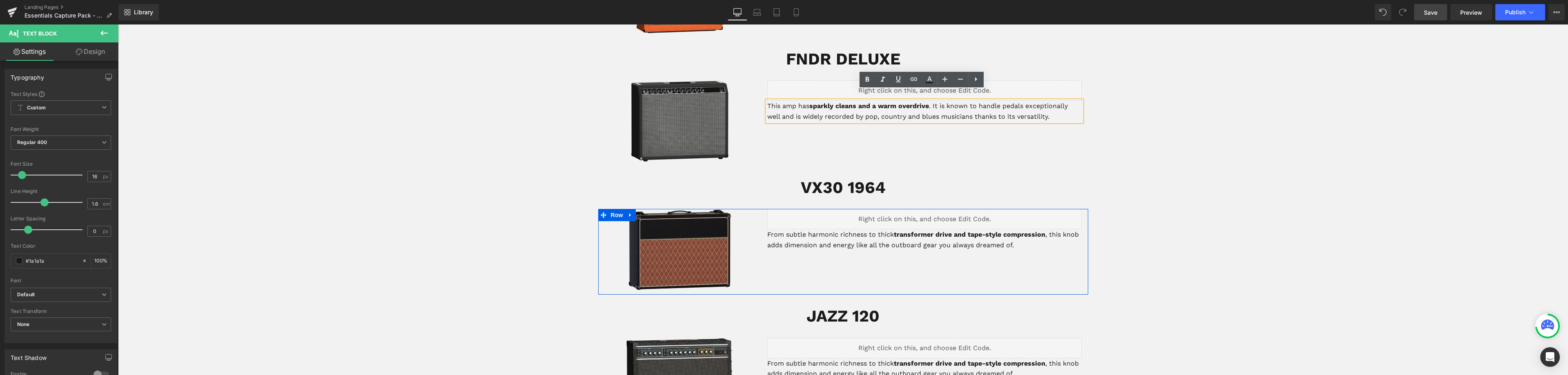
click at [959, 236] on p "From subtle harmonic richness to thick transformer drive and tape-style compres…" at bounding box center [924, 240] width 315 height 21
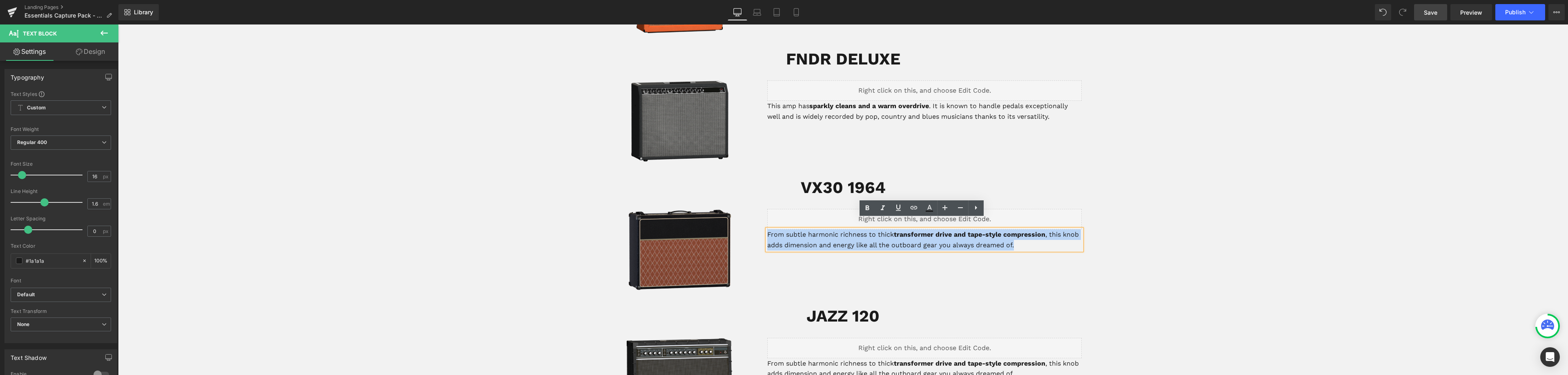
drag, startPoint x: 1020, startPoint y: 233, endPoint x: 766, endPoint y: 224, distance: 254.2
click at [767, 230] on p "From subtle harmonic richness to thick transformer drive and tape-style compres…" at bounding box center [924, 240] width 315 height 21
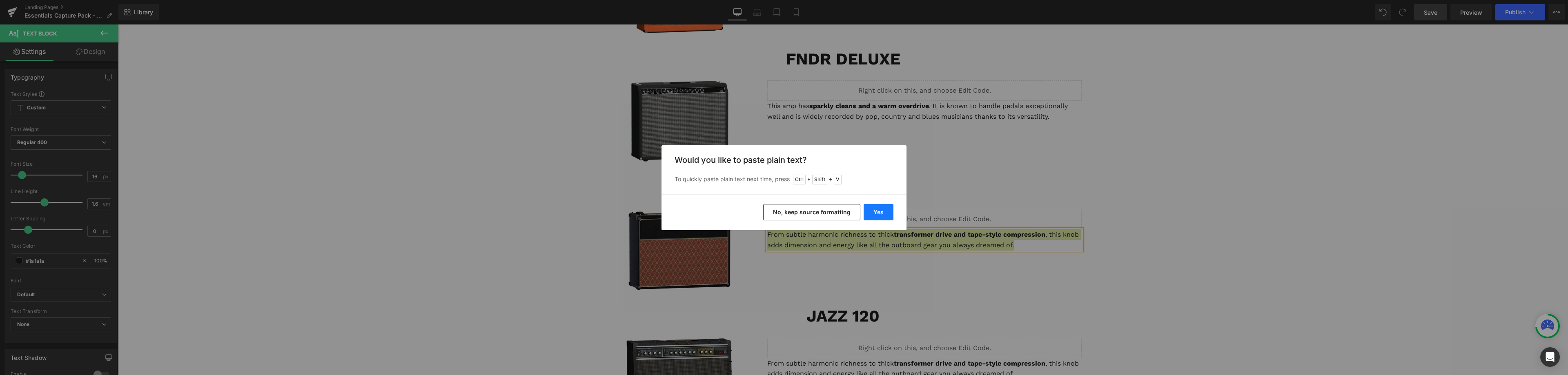
click at [880, 211] on button "Yes" at bounding box center [878, 212] width 30 height 16
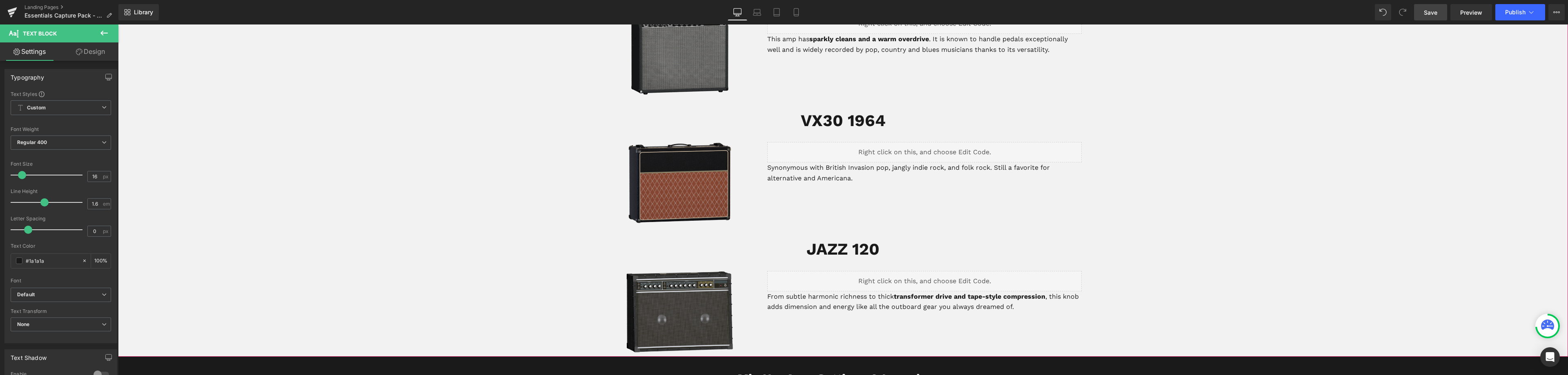
scroll to position [1570, 0]
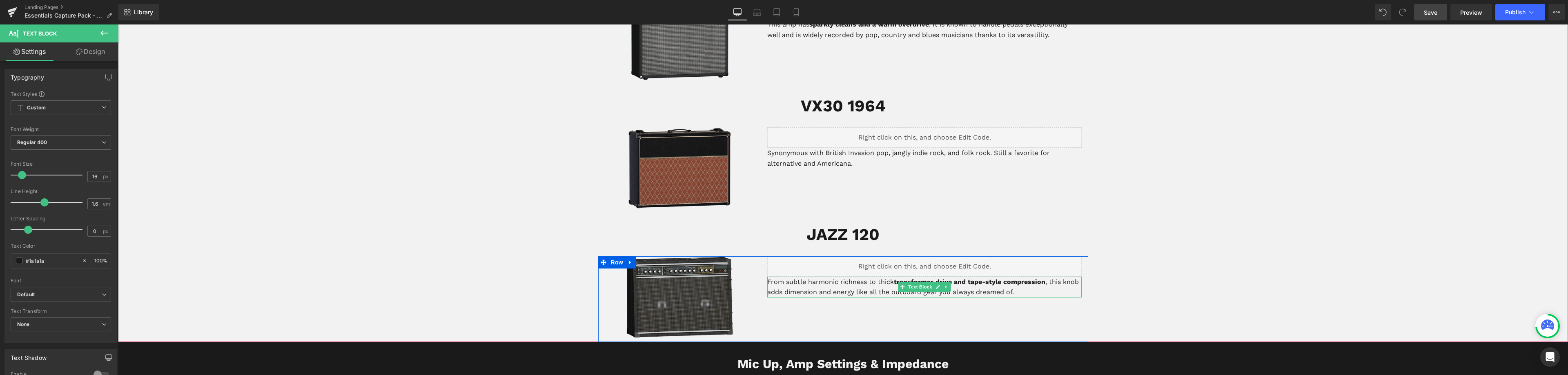
click at [863, 284] on p "From subtle harmonic richness to thick transformer drive and tape-style compres…" at bounding box center [924, 287] width 315 height 21
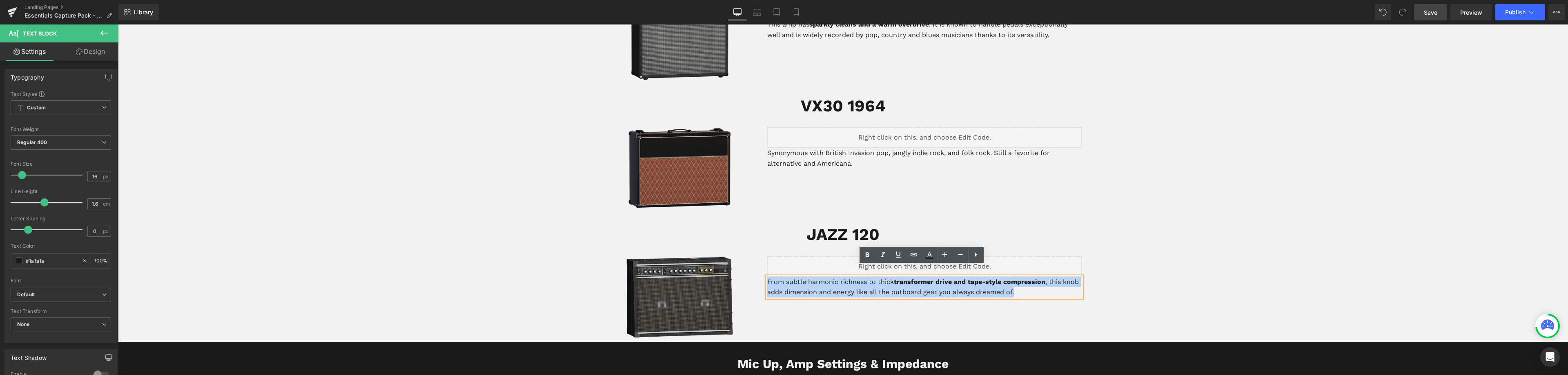
drag, startPoint x: 995, startPoint y: 278, endPoint x: 755, endPoint y: 272, distance: 240.1
click at [757, 272] on div "Image Liquid From subtle harmonic richness to thick transformer drive and tape-…" at bounding box center [843, 299] width 490 height 86
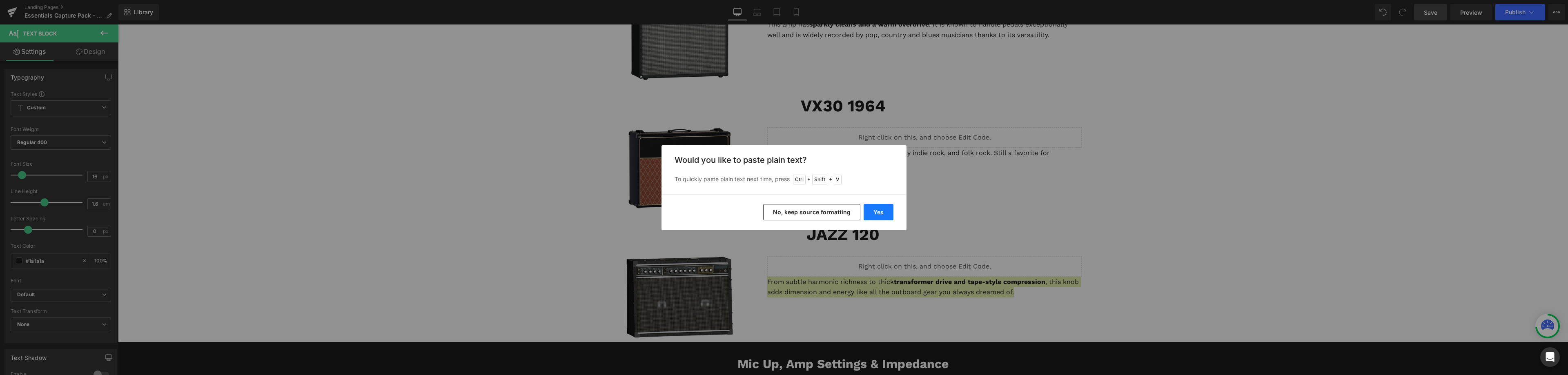
click at [891, 205] on button "Yes" at bounding box center [878, 212] width 30 height 16
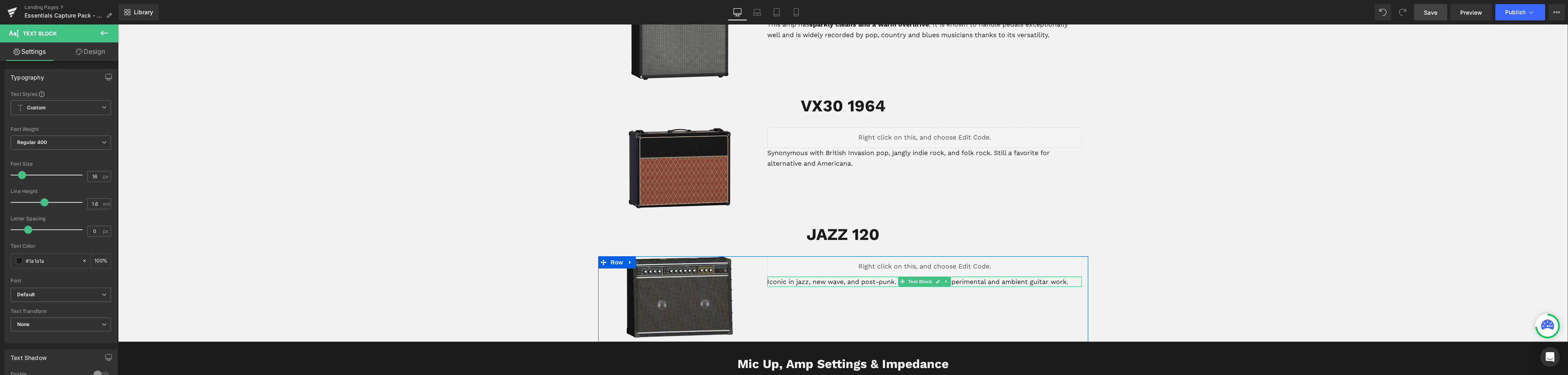
click at [1027, 277] on p "Iconic in jazz, new wave, and post-punk. A key amp for experimental and ambient…" at bounding box center [924, 282] width 315 height 10
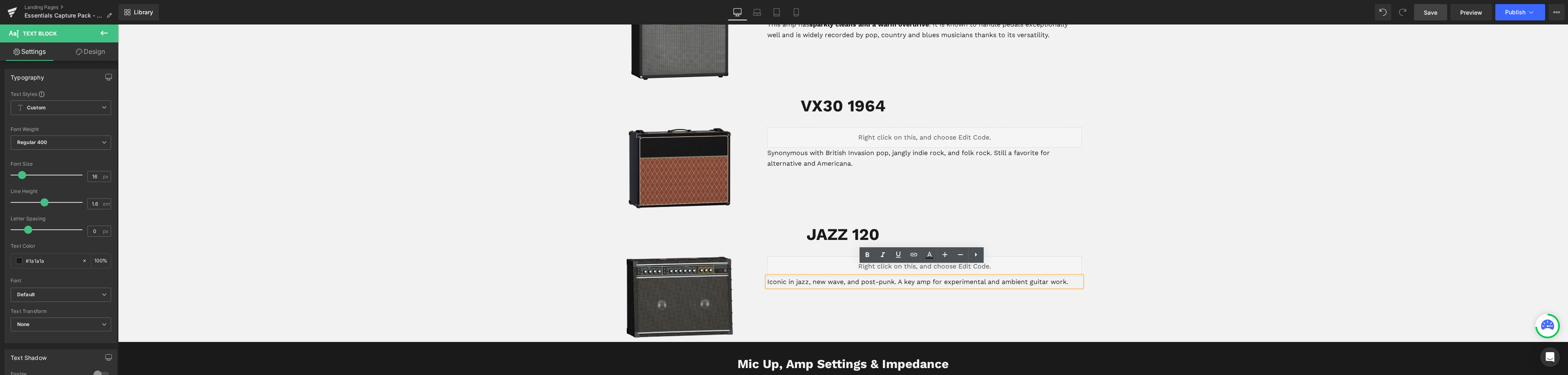
click at [767, 277] on p "Iconic in jazz, new wave, and post-punk. A key amp for experimental and ambient…" at bounding box center [924, 282] width 315 height 10
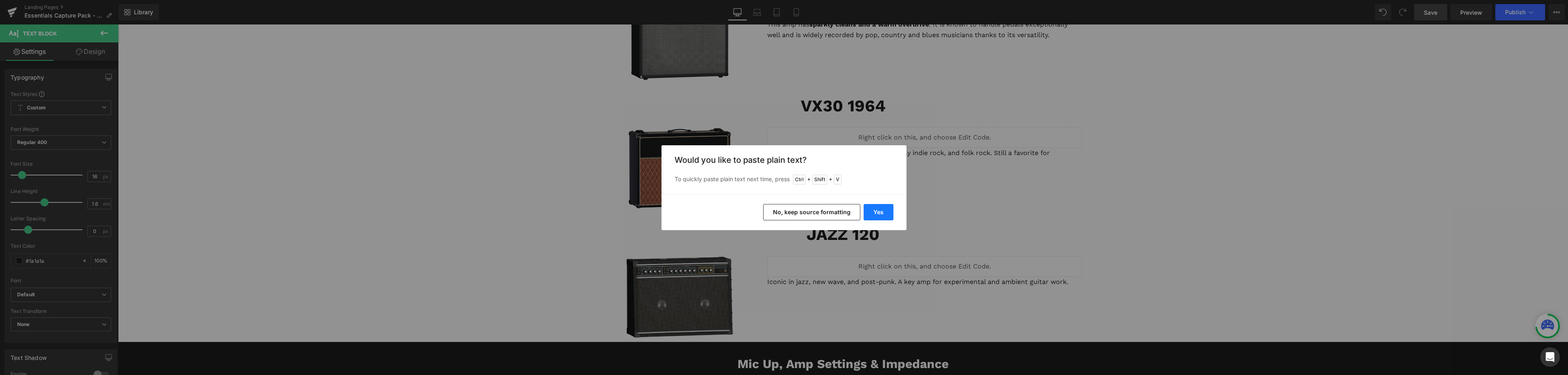
click at [882, 211] on button "Yes" at bounding box center [878, 212] width 30 height 16
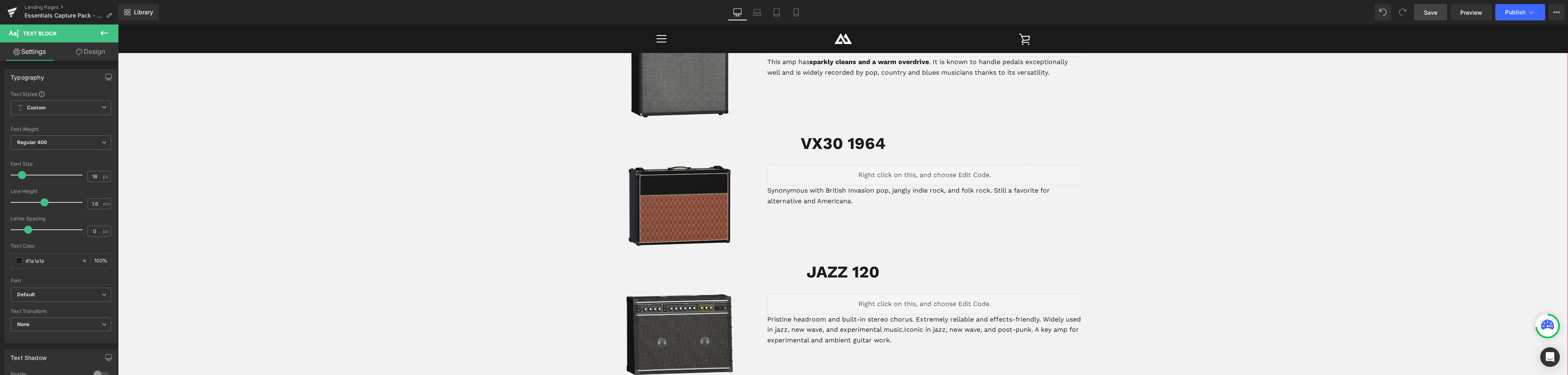
scroll to position [1529, 0]
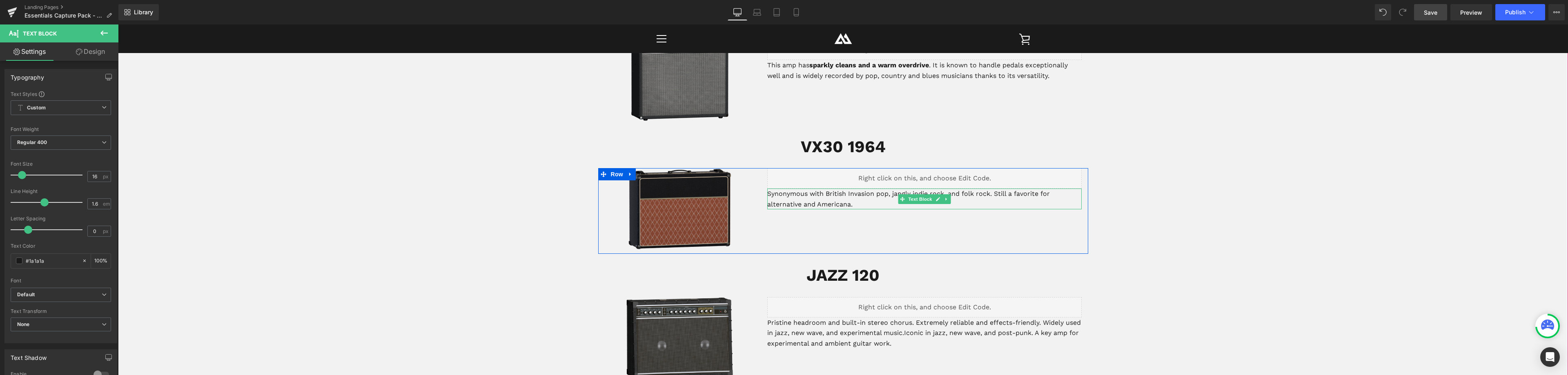
drag, startPoint x: 797, startPoint y: 183, endPoint x: 766, endPoint y: 184, distance: 31.0
click at [797, 189] on p "Synonymous with British Invasion pop, jangly indie rock, and folk rock. Still a…" at bounding box center [924, 199] width 315 height 21
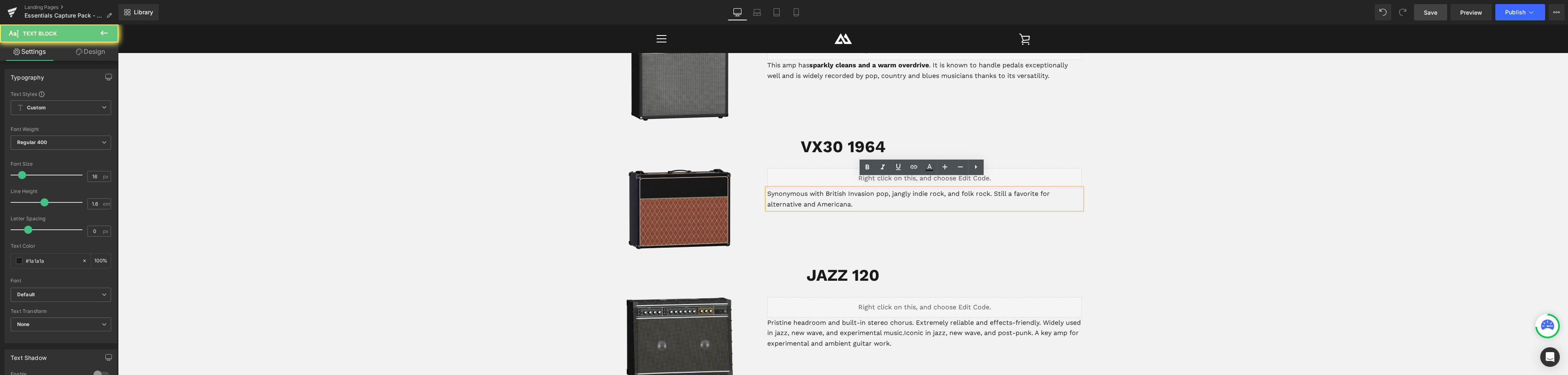
click at [767, 189] on p "Synonymous with British Invasion pop, jangly indie rock, and folk rock. Still a…" at bounding box center [924, 199] width 315 height 21
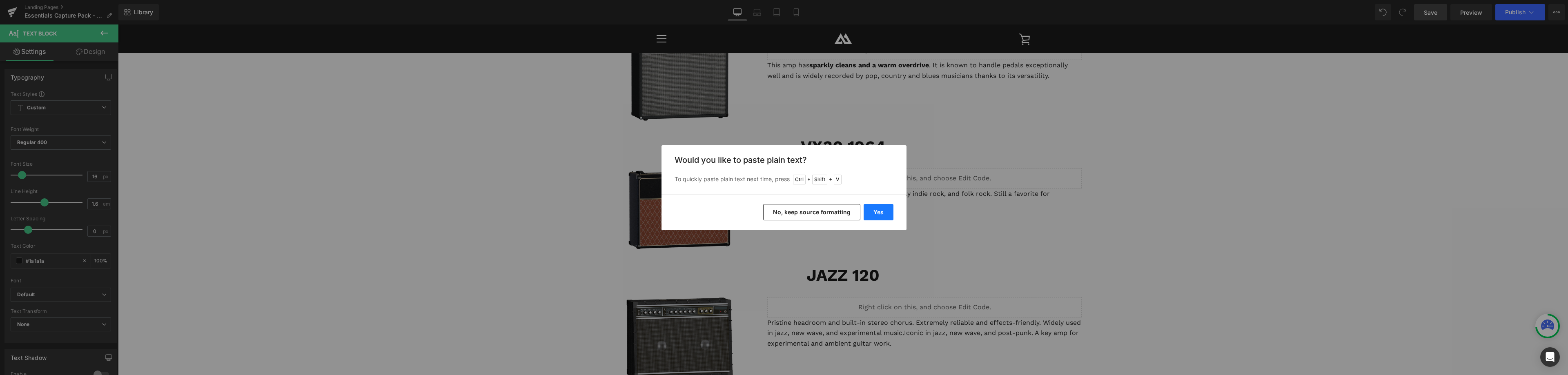
click at [884, 209] on button "Yes" at bounding box center [878, 212] width 30 height 16
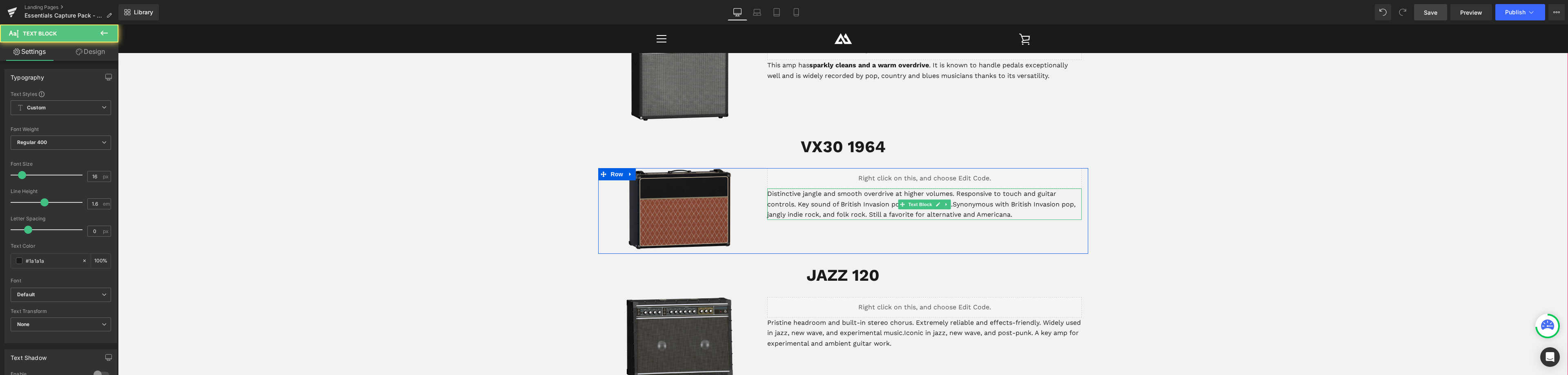
click at [987, 194] on p "Distinctive jangle and smooth overdrive at higher volumes. Responsive to touch …" at bounding box center [924, 205] width 315 height 32
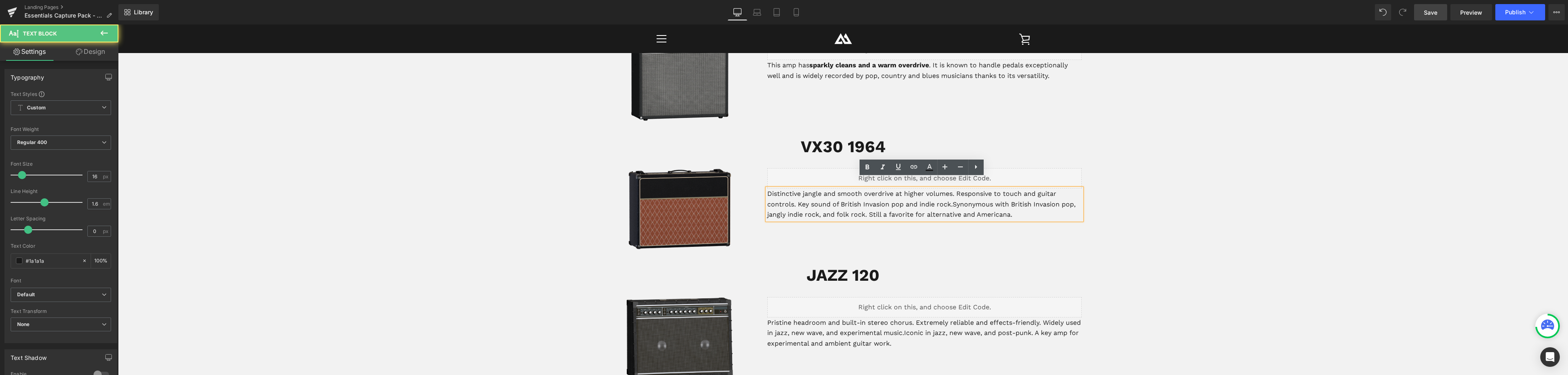
click at [951, 194] on p "Distinctive jangle and smooth overdrive at higher volumes. Responsive to touch …" at bounding box center [924, 205] width 315 height 32
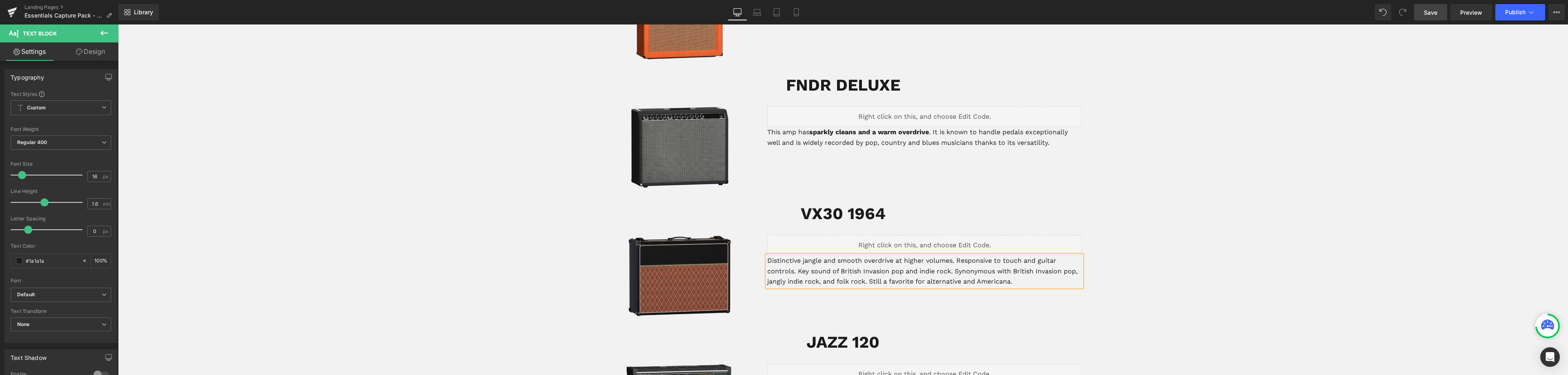
scroll to position [1488, 0]
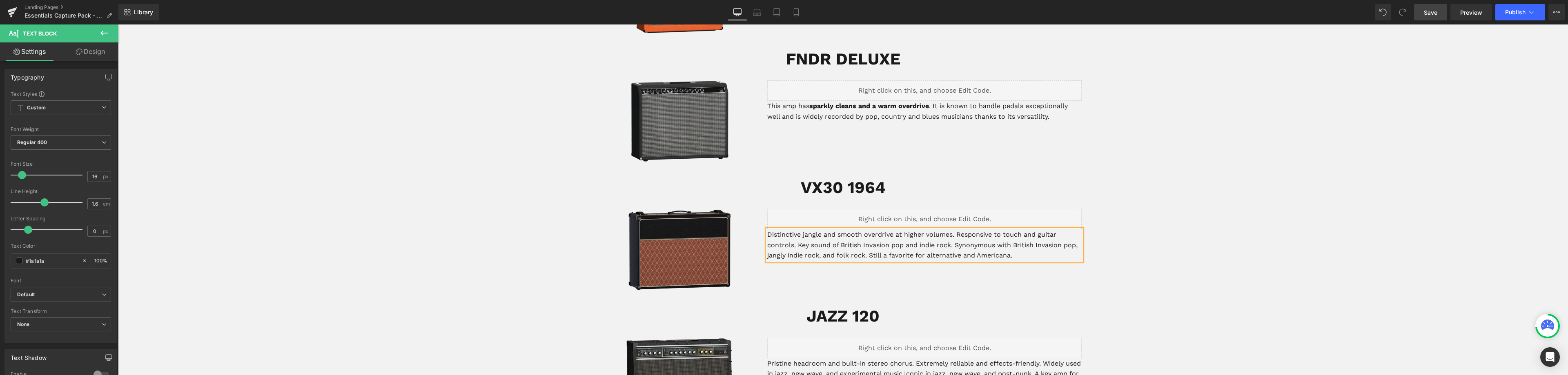
click at [767, 230] on p "Distinctive jangle and smooth overdrive at higher volumes. Responsive to touch …" at bounding box center [924, 245] width 315 height 32
drag, startPoint x: 973, startPoint y: 225, endPoint x: 1032, endPoint y: 225, distance: 59.0
click at [1032, 230] on p "This amp is known for its distinctive jangle and smooth overdrive at higher vol…" at bounding box center [924, 245] width 315 height 32
click at [978, 230] on p "This amp is known for its distinctive jangle and smooth overdrive. Responsive t…" at bounding box center [924, 245] width 315 height 32
drag, startPoint x: 932, startPoint y: 245, endPoint x: 1075, endPoint y: 248, distance: 143.0
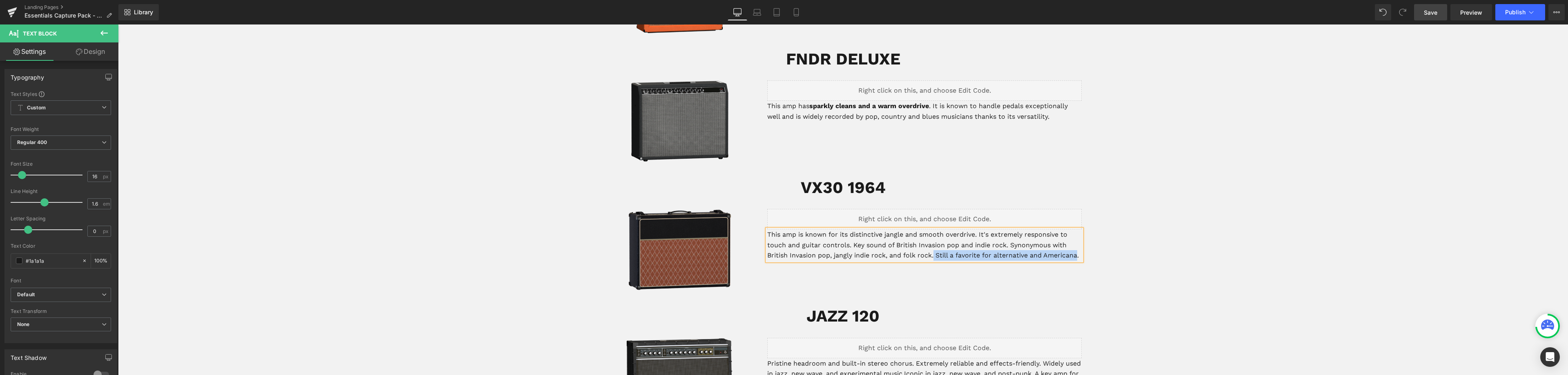
click at [1075, 248] on p "This amp is known for its distinctive jangle and smooth overdrive. It's extreme…" at bounding box center [924, 245] width 315 height 32
click at [1002, 245] on p "This amp is known for its distinctive jangle and smooth overdrive. It's extreme…" at bounding box center [924, 245] width 315 height 32
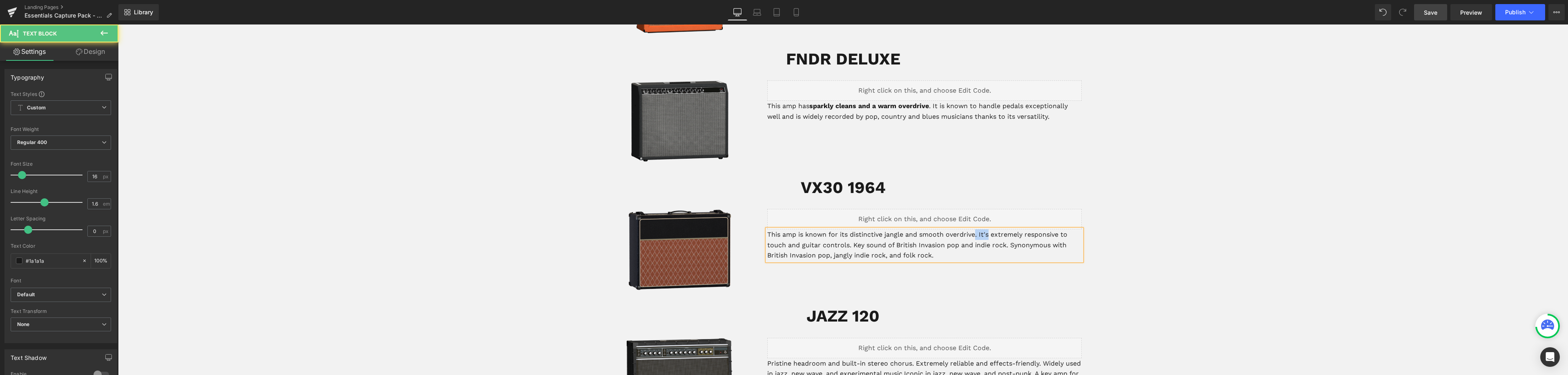
drag, startPoint x: 987, startPoint y: 224, endPoint x: 975, endPoint y: 225, distance: 12.0
click at [975, 230] on p "This amp is known for its distinctive jangle and smooth overdrive. It's extreme…" at bounding box center [924, 245] width 315 height 32
drag, startPoint x: 849, startPoint y: 225, endPoint x: 921, endPoint y: 224, distance: 72.0
click at [921, 230] on p "This amp is known for its distinctive jangle and smooth overdrive, extremely re…" at bounding box center [924, 245] width 315 height 32
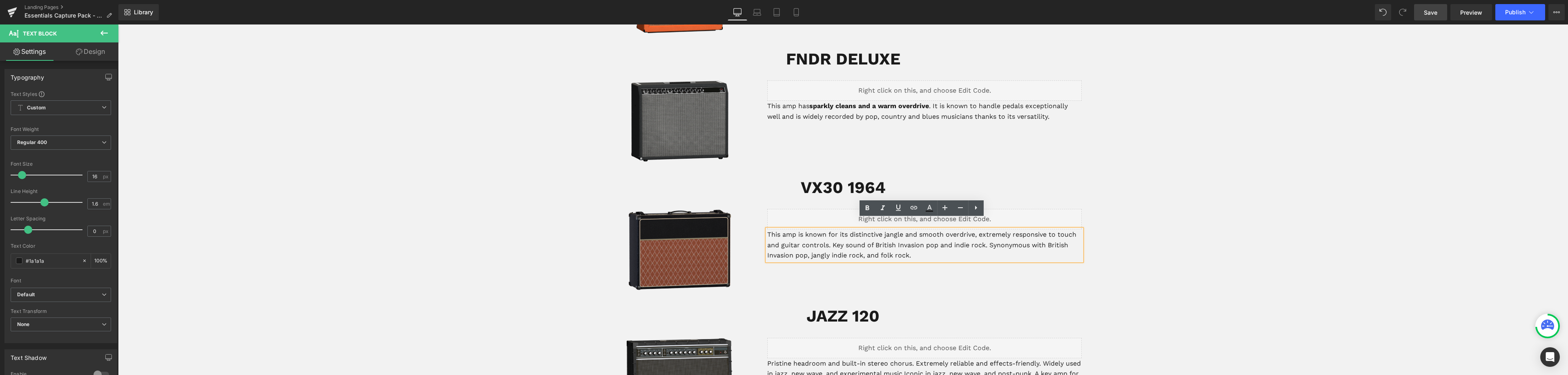
click at [1003, 230] on p "This amp is known for its distinctive jangle and smooth overdrive, extremely re…" at bounding box center [924, 245] width 315 height 32
click at [849, 230] on p "This amp is known for its distinctive jangle and smooth overdrive, extremely re…" at bounding box center [924, 245] width 315 height 32
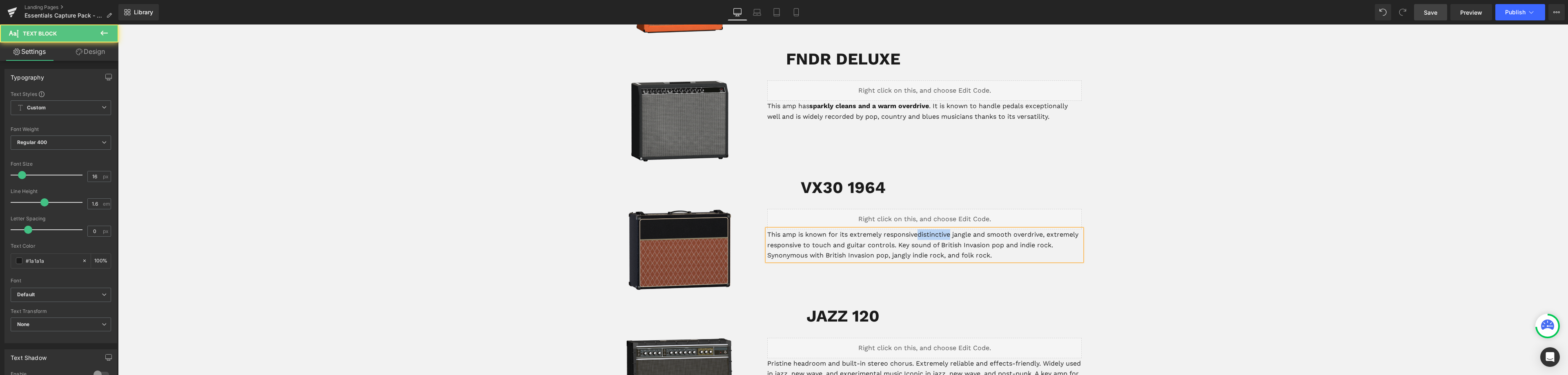
drag, startPoint x: 948, startPoint y: 224, endPoint x: 917, endPoint y: 223, distance: 31.0
click at [917, 230] on p "This amp is known for its extremely responsivedistinctive jangle and smooth ove…" at bounding box center [924, 245] width 315 height 32
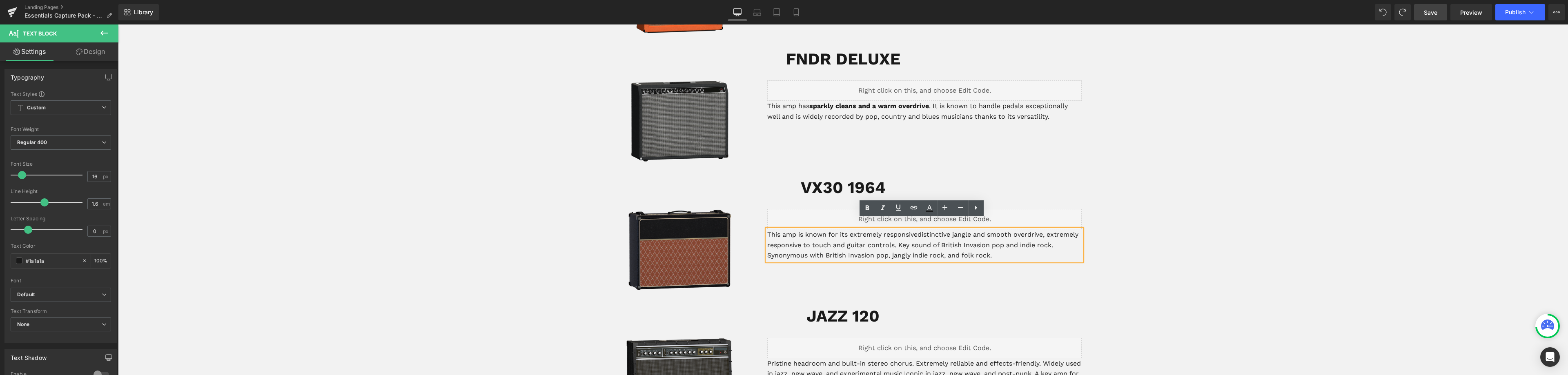
click at [915, 230] on p "This amp is known for its extremely responsivedistinctive jangle and smooth ove…" at bounding box center [924, 245] width 315 height 32
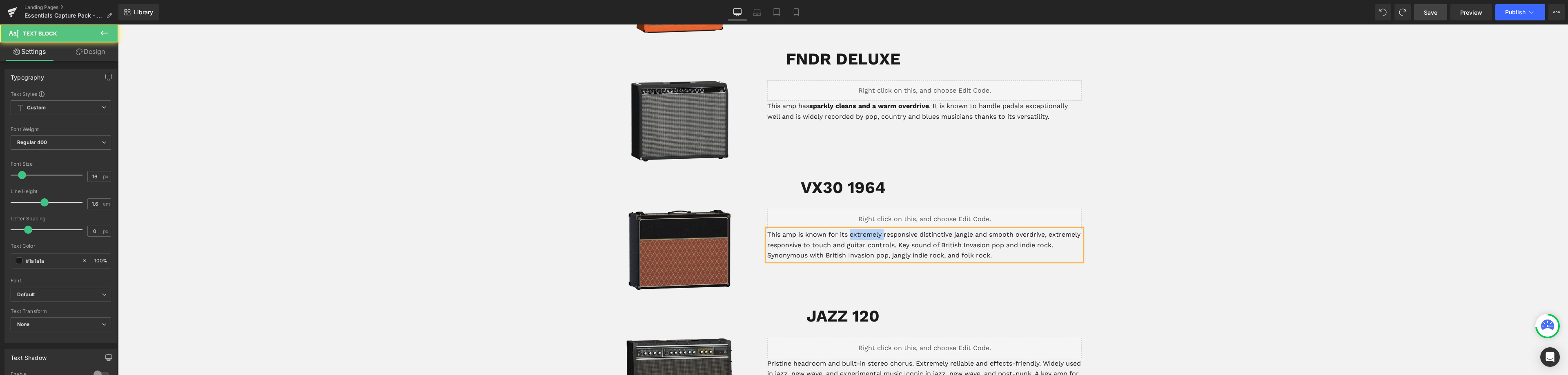
drag, startPoint x: 881, startPoint y: 225, endPoint x: 849, endPoint y: 225, distance: 32.0
click at [848, 230] on p "This amp is known for its extremely responsive distinctive jangle and smooth ov…" at bounding box center [924, 245] width 315 height 32
drag, startPoint x: 953, startPoint y: 225, endPoint x: 919, endPoint y: 226, distance: 34.0
click at [919, 230] on p "This amp is known for its distinctive responsive distinctive jangle and smooth …" at bounding box center [924, 245] width 315 height 32
click at [939, 230] on p "This amp is known for its distinctive responsive jangle and smooth overdrive, e…" at bounding box center [924, 245] width 315 height 32
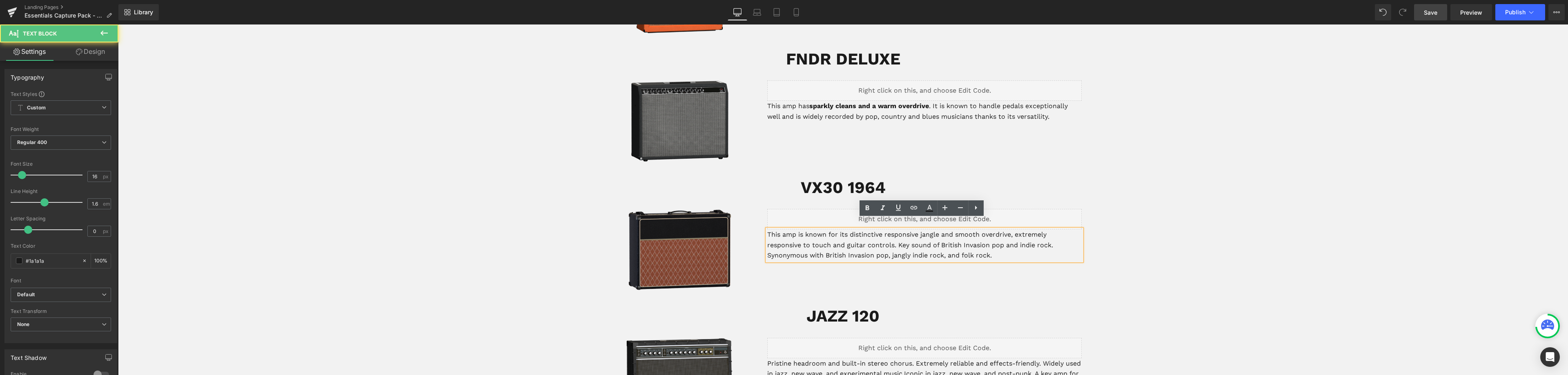
click at [1010, 230] on p "This amp is known for its distinctive responsive jangle and smooth overdrive, e…" at bounding box center [924, 245] width 315 height 32
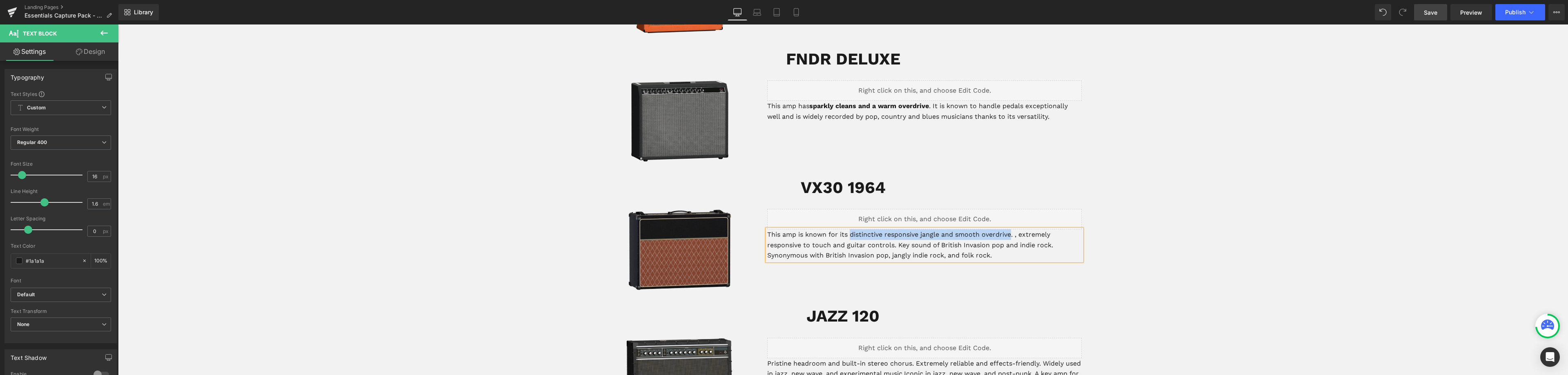
drag, startPoint x: 1009, startPoint y: 225, endPoint x: 847, endPoint y: 225, distance: 162.0
click at [848, 230] on p "This amp is known for its distinctive responsive jangle and smooth overdrive. ,…" at bounding box center [924, 245] width 315 height 32
click at [841, 230] on p "This amp is known for its distinctive responsive jangle and smooth overdrive . …" at bounding box center [924, 245] width 315 height 32
click at [767, 245] on p "This amp is known for its distinctive responsive jangle and smooth overdrive . …" at bounding box center [924, 245] width 315 height 32
drag, startPoint x: 987, startPoint y: 245, endPoint x: 973, endPoint y: 246, distance: 14.0
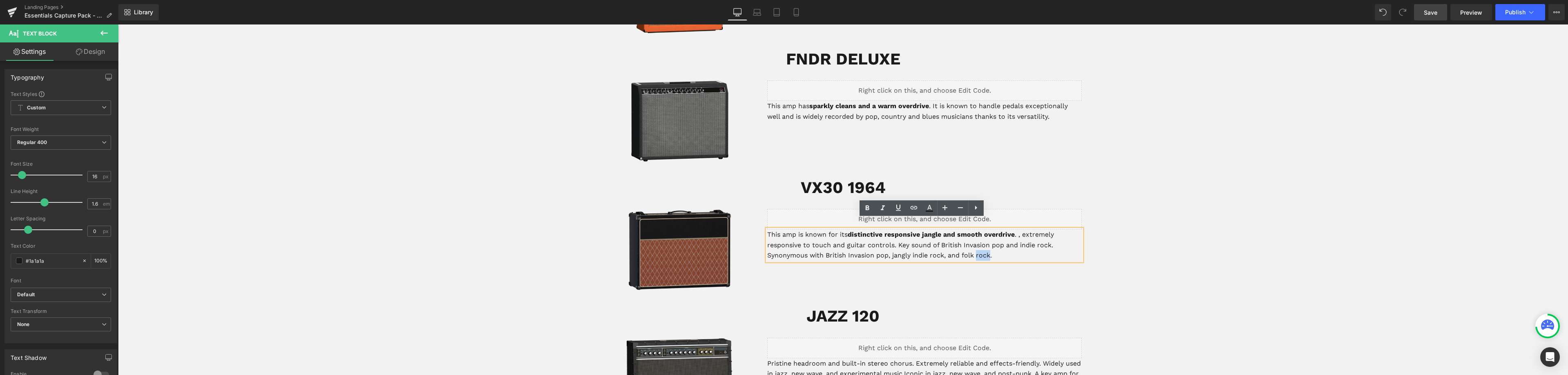
click at [973, 246] on p "This amp is known for its distinctive responsive jangle and smooth overdrive . …" at bounding box center [924, 245] width 315 height 32
click at [987, 246] on p "This amp is known for its distinctive responsive jangle and smooth overdrive . …" at bounding box center [924, 245] width 315 height 32
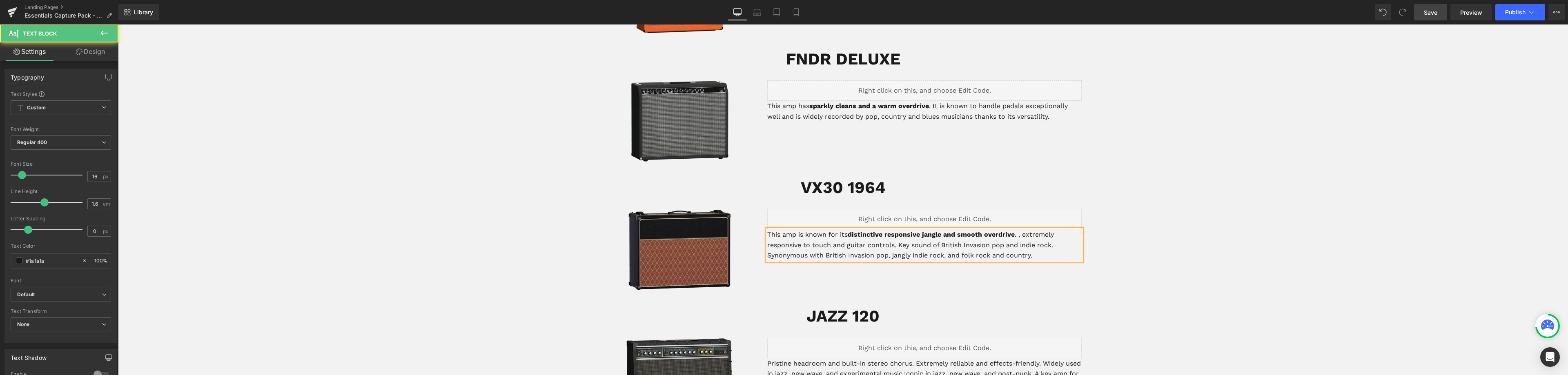
click at [956, 244] on p "This amp is known for its distinctive responsive jangle and smooth overdrive . …" at bounding box center [924, 245] width 315 height 32
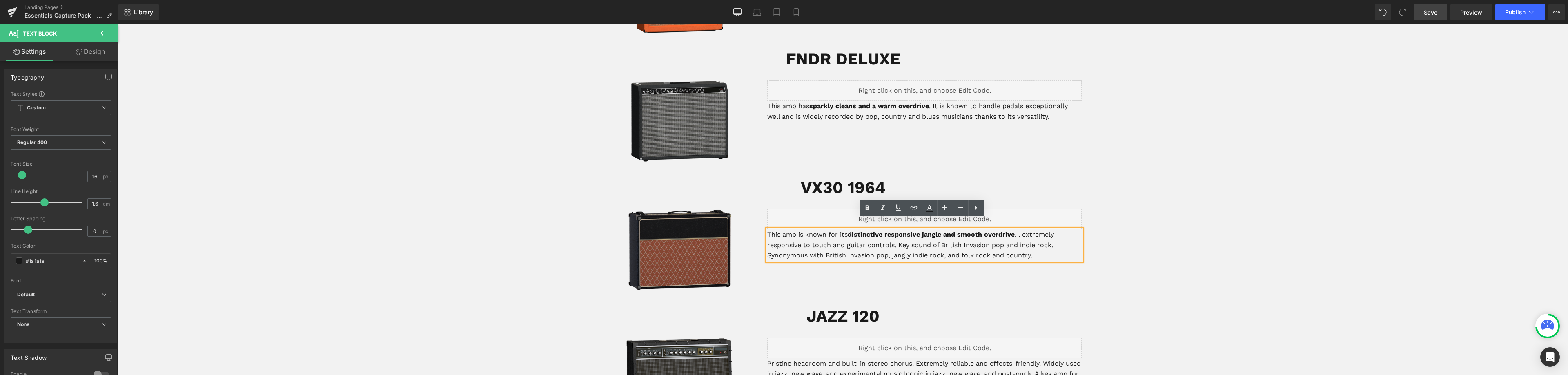
click at [989, 246] on p "This amp is known for its distinctive responsive jangle and smooth overdrive . …" at bounding box center [924, 245] width 315 height 32
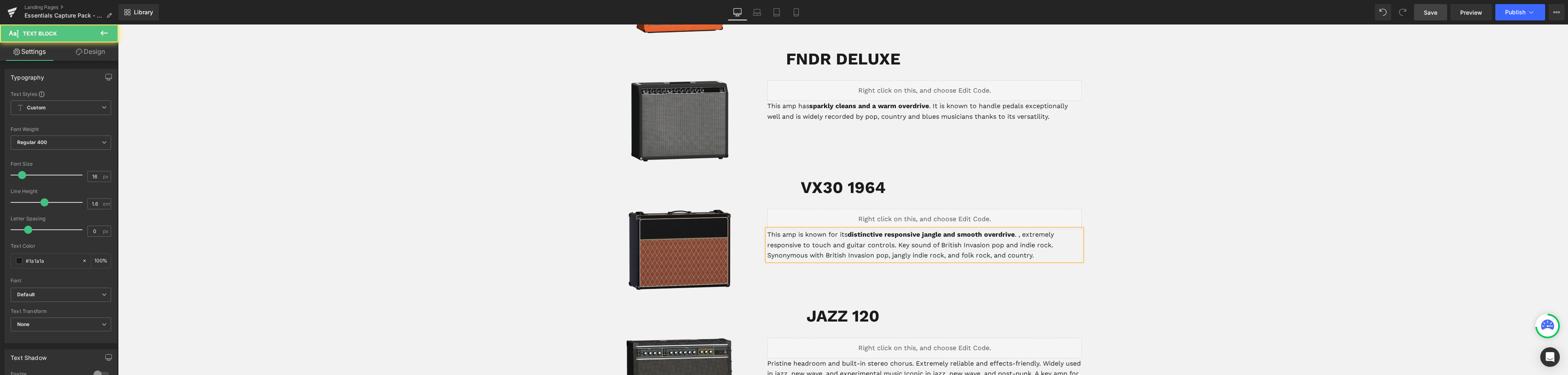
click at [958, 242] on p "This amp is known for its distinctive responsive jangle and smooth overdrive . …" at bounding box center [924, 245] width 315 height 32
drag, startPoint x: 909, startPoint y: 246, endPoint x: 892, endPoint y: 245, distance: 17.0
click at [892, 245] on p "This amp is known for its distinctive responsive jangle and smooth overdrive . …" at bounding box center [924, 245] width 315 height 32
drag, startPoint x: 920, startPoint y: 247, endPoint x: 906, endPoint y: 245, distance: 14.1
click at [906, 245] on p "This amp is known for its distinctive responsive jangle and smooth overdrive . …" at bounding box center [924, 245] width 315 height 32
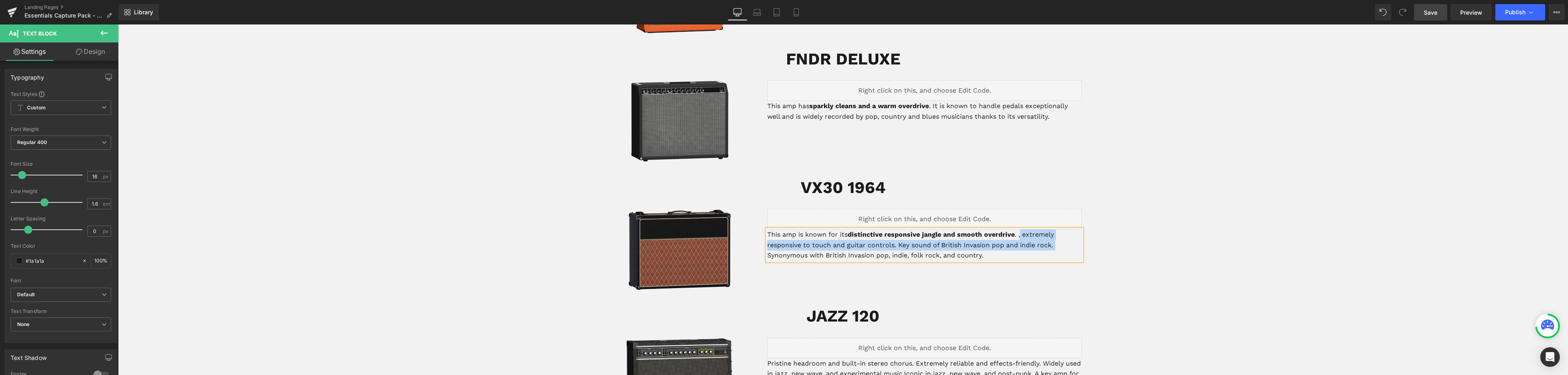
drag, startPoint x: 764, startPoint y: 244, endPoint x: 1019, endPoint y: 230, distance: 255.4
click at [1019, 230] on p "This amp is known for its distinctive responsive jangle and smooth overdrive . …" at bounding box center [924, 245] width 315 height 32
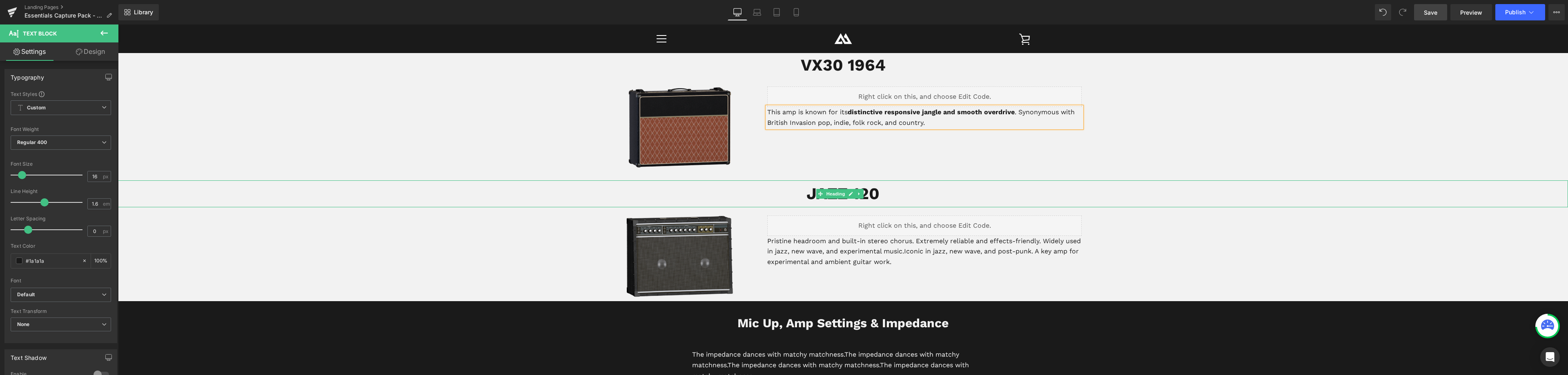
scroll to position [1570, 0]
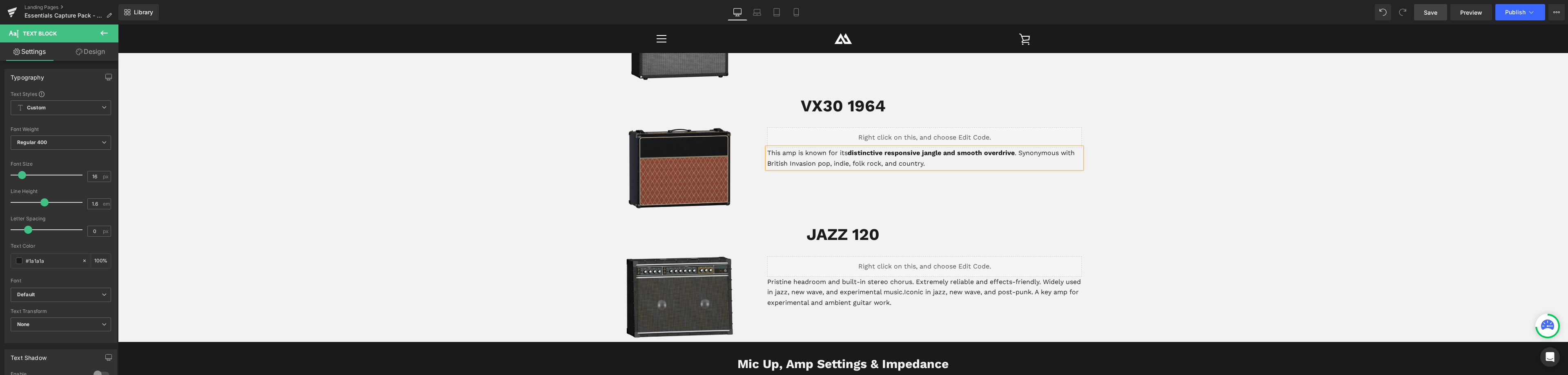
click at [779, 148] on p "This amp is known for its distinctive responsive jangle and smooth overdrive . …" at bounding box center [924, 158] width 315 height 21
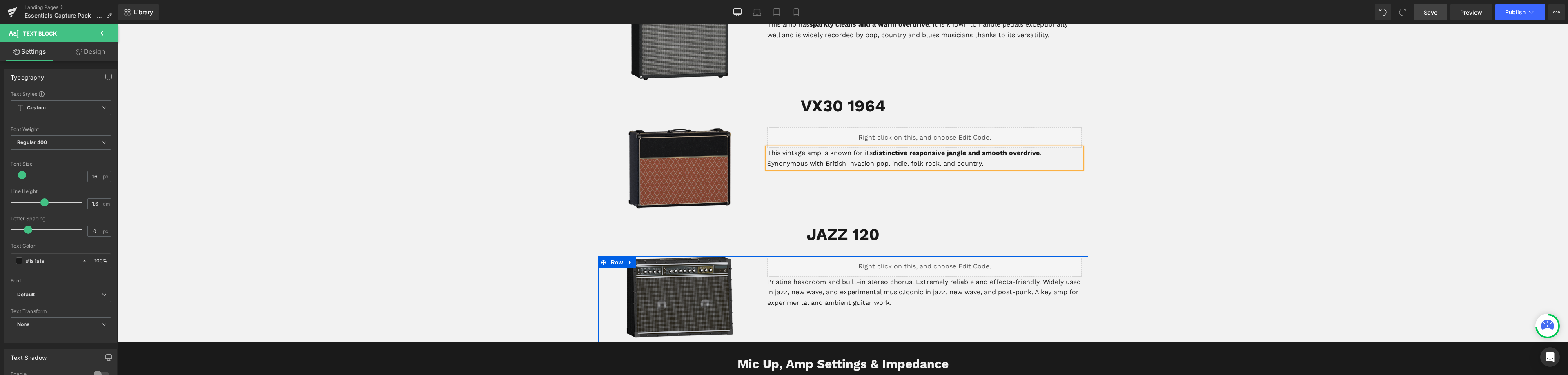
scroll to position [1611, 0]
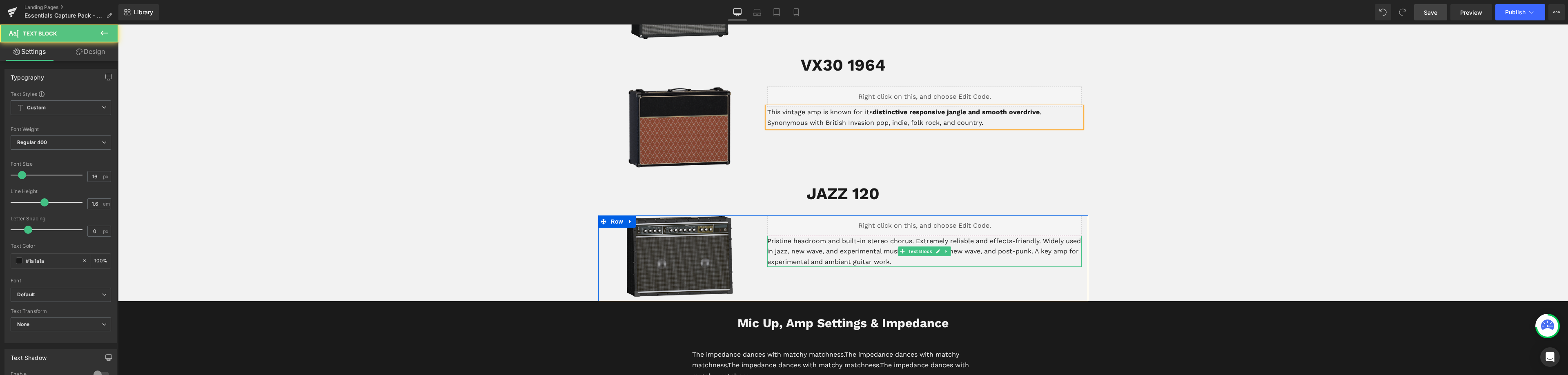
click at [767, 236] on p "Pristine headroom and built-in stereo chorus. Extremely reliable and effects-fr…" at bounding box center [924, 252] width 315 height 32
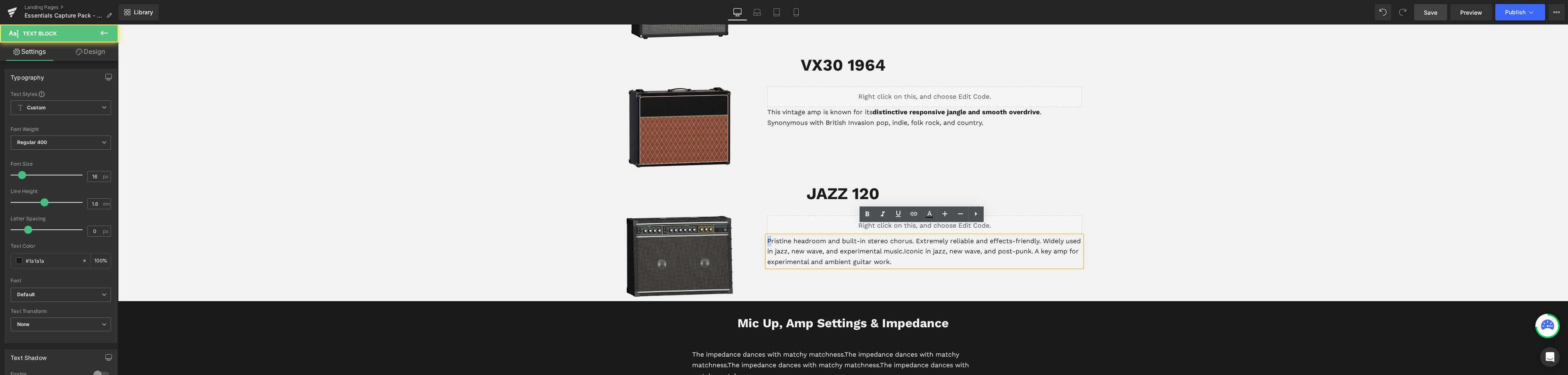
click at [767, 236] on p "Pristine headroom and built-in stereo chorus. Extremely reliable and effects-fr…" at bounding box center [924, 252] width 315 height 32
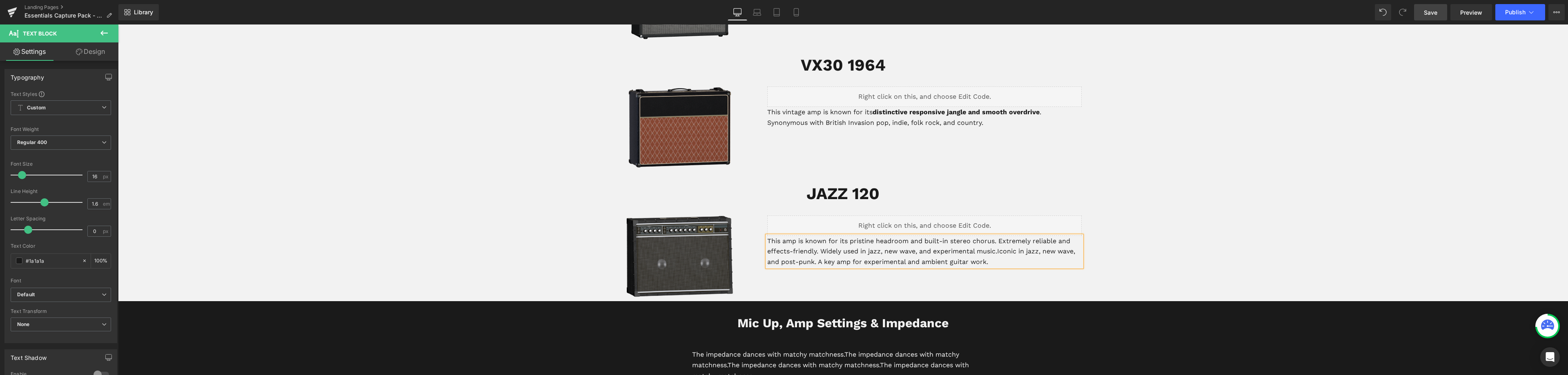
click at [996, 241] on p "This amp is known for its pristine headroom and built-in stereo chorus. Extreme…" at bounding box center [924, 252] width 315 height 32
drag, startPoint x: 922, startPoint y: 229, endPoint x: 992, endPoint y: 229, distance: 70.0
click at [992, 236] on p "This amp is known for its pristine headroom and built-in stereo chorus. Extreme…" at bounding box center [924, 252] width 315 height 32
drag, startPoint x: 961, startPoint y: 230, endPoint x: 956, endPoint y: 233, distance: 5.8
click at [956, 236] on p "This amp is known for its pristine headroom and fuzzy solid state overdrive. Ex…" at bounding box center [924, 252] width 315 height 32
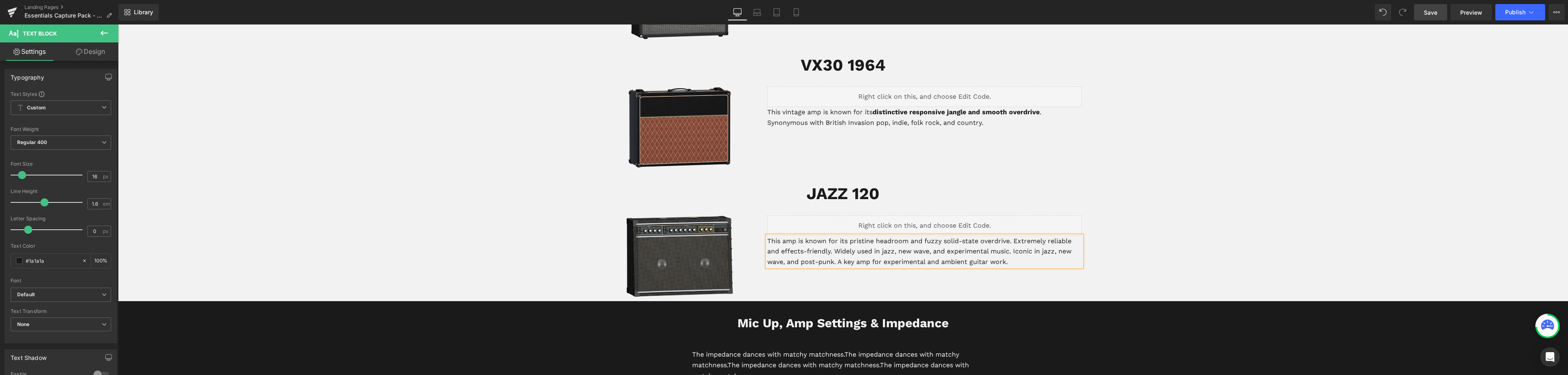
click at [1009, 241] on p "This amp is known for its pristine headroom and fuzzy solid-state overdrive. Ex…" at bounding box center [924, 252] width 315 height 32
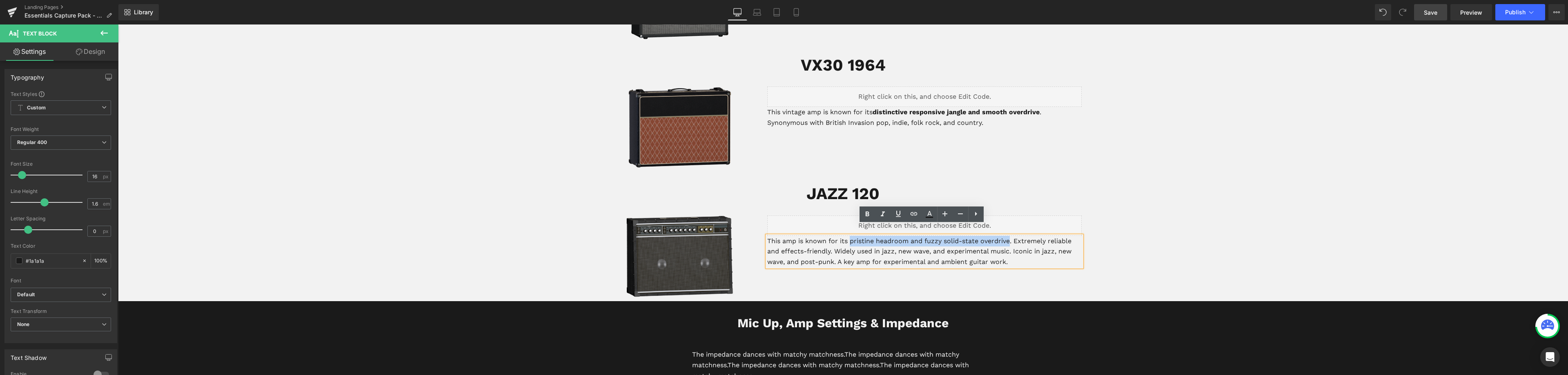
drag, startPoint x: 849, startPoint y: 231, endPoint x: 1008, endPoint y: 231, distance: 159.0
click at [1008, 236] on p "This amp is known for its pristine headroom and fuzzy solid-state overdrive. Ex…" at bounding box center [924, 252] width 315 height 32
click at [984, 237] on strong "pristine headroom and fuzzy solid-state overdrive" at bounding box center [929, 241] width 164 height 8
drag, startPoint x: 1008, startPoint y: 230, endPoint x: 922, endPoint y: 231, distance: 86.0
click at [922, 237] on strong "pristine headroom and fuzzy solid-state overdrive" at bounding box center [929, 241] width 164 height 8
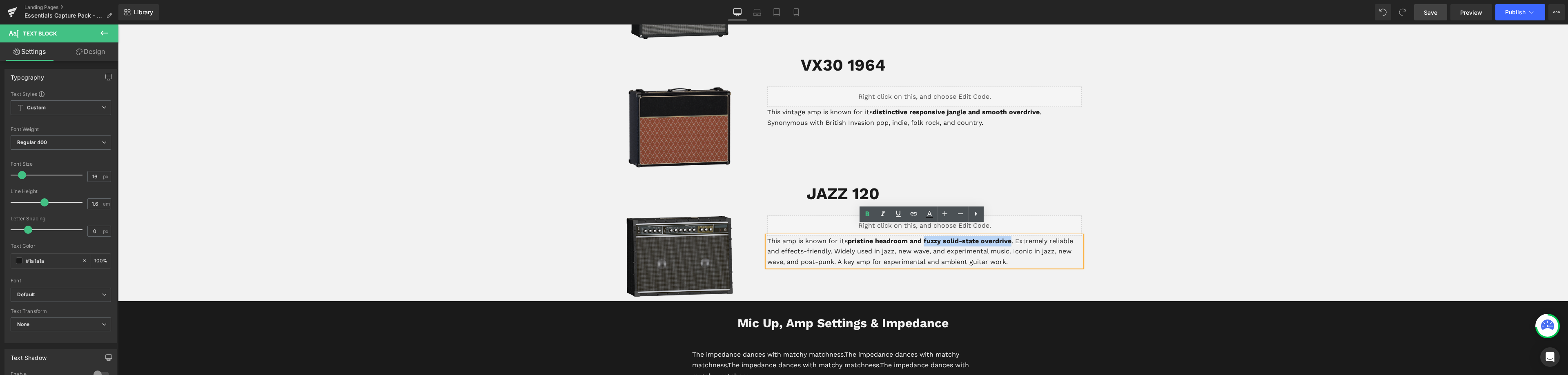
copy strong "fuzzy solid-state overdrive"
click at [1017, 236] on p "This amp is known for its pristine headroom and fuzzy solid-state overdrive . E…" at bounding box center [924, 252] width 315 height 32
drag, startPoint x: 1011, startPoint y: 254, endPoint x: 883, endPoint y: 250, distance: 128.1
click at [883, 249] on p "This amp is known for its pristine headroom and fuzzy solid-state overdrive . E…" at bounding box center [924, 252] width 315 height 32
click at [1013, 236] on p "This amp is known for its pristine headroom and fuzzy solid-state overdrive . E…" at bounding box center [924, 252] width 315 height 32
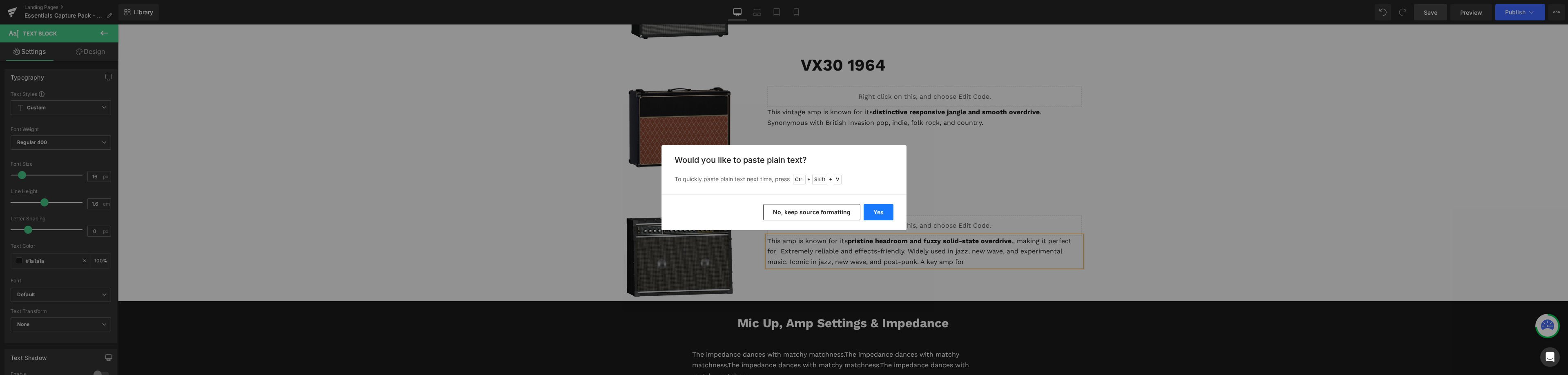
click at [878, 210] on button "Yes" at bounding box center [878, 212] width 30 height 16
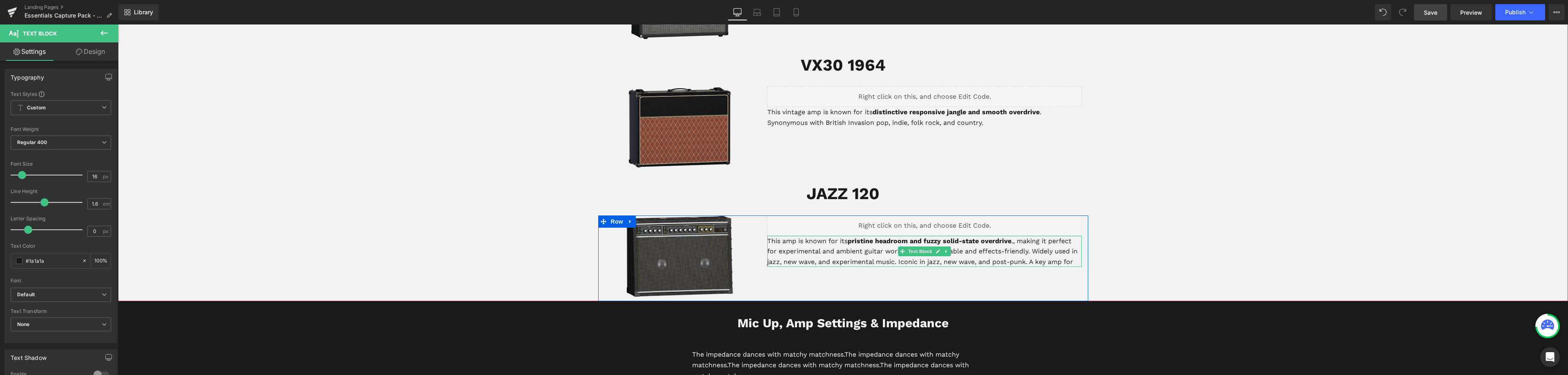
click at [1012, 236] on p "This amp is known for its pristine headroom and fuzzy solid-state overdrive ., …" at bounding box center [924, 252] width 315 height 32
drag, startPoint x: 1029, startPoint y: 240, endPoint x: 903, endPoint y: 240, distance: 126.0
click at [903, 240] on p "This amp is known for its pristine headroom and fuzzy solid-state overdrive , m…" at bounding box center [924, 252] width 315 height 32
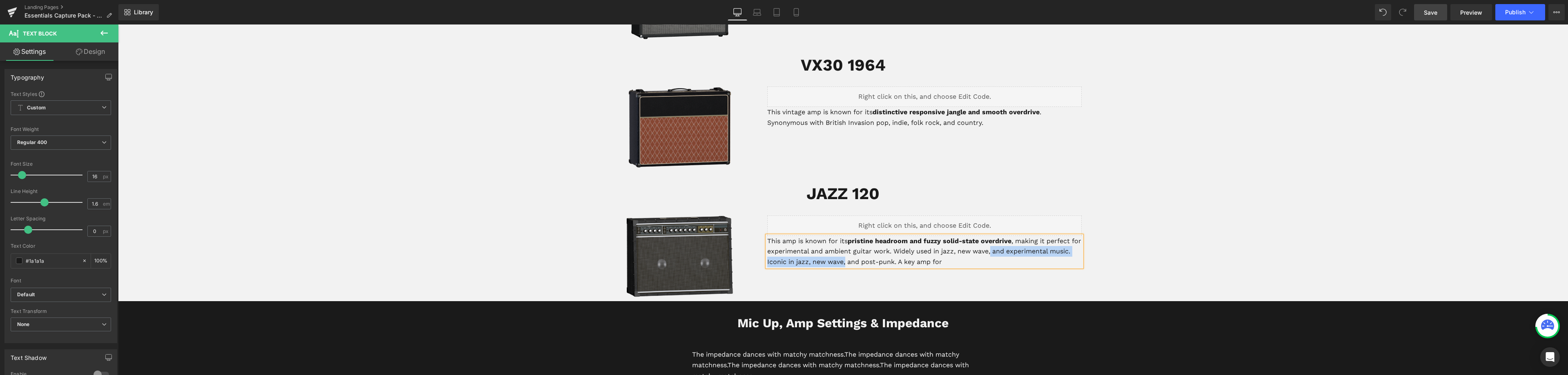
drag, startPoint x: 866, startPoint y: 253, endPoint x: 1001, endPoint y: 240, distance: 135.6
click at [1001, 240] on p "This amp is known for its pristine headroom and fuzzy solid-state overdrive , m…" at bounding box center [924, 252] width 315 height 32
drag, startPoint x: 963, startPoint y: 253, endPoint x: 1050, endPoint y: 243, distance: 87.6
click at [1050, 243] on p "This amp is known for its pristine headroom and fuzzy solid-state overdrive , m…" at bounding box center [924, 252] width 315 height 32
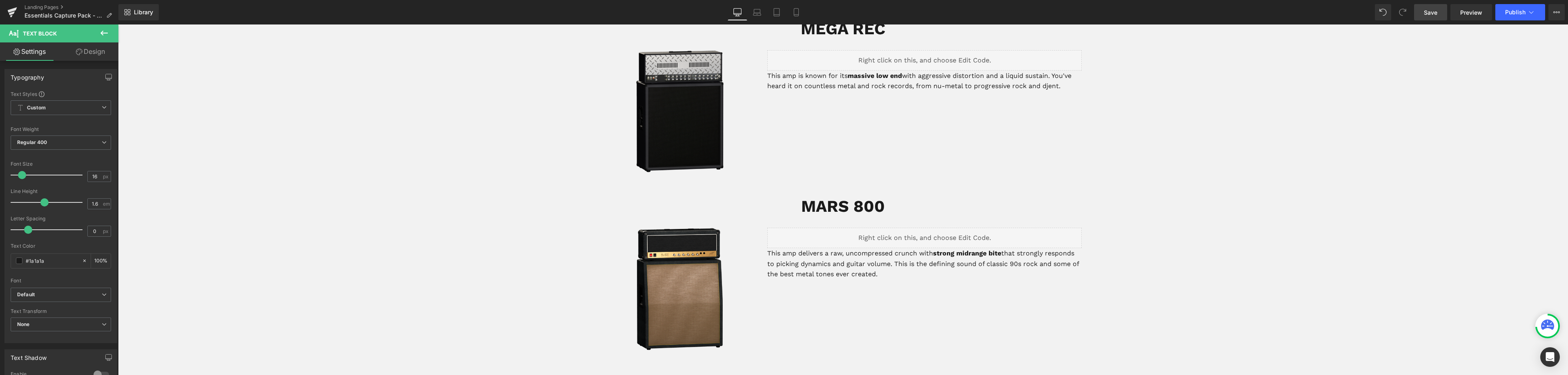
scroll to position [467, 0]
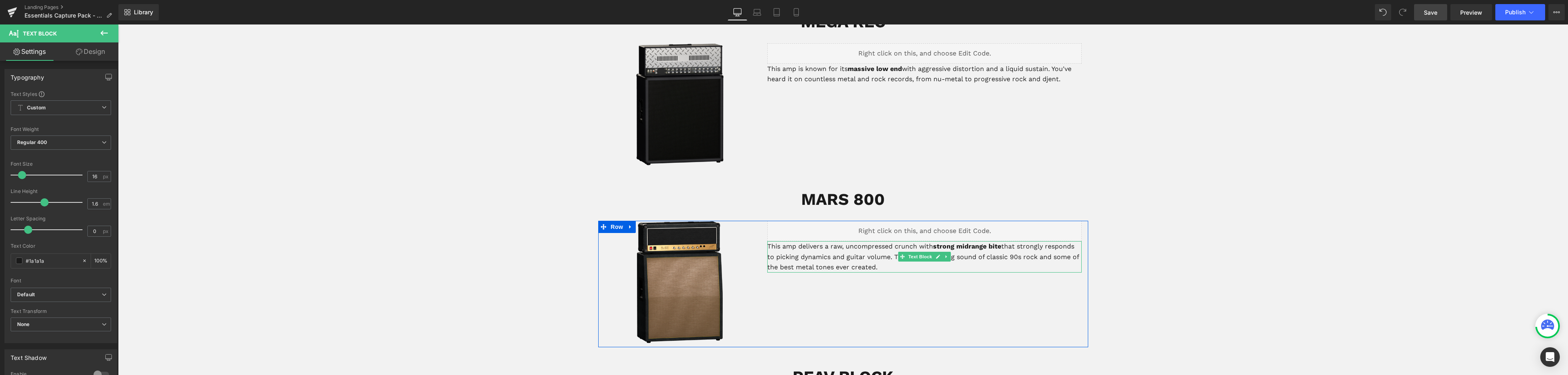
click at [839, 249] on p "This amp delivers a raw, uncompressed crunch with strong midrange bite that str…" at bounding box center [924, 257] width 315 height 32
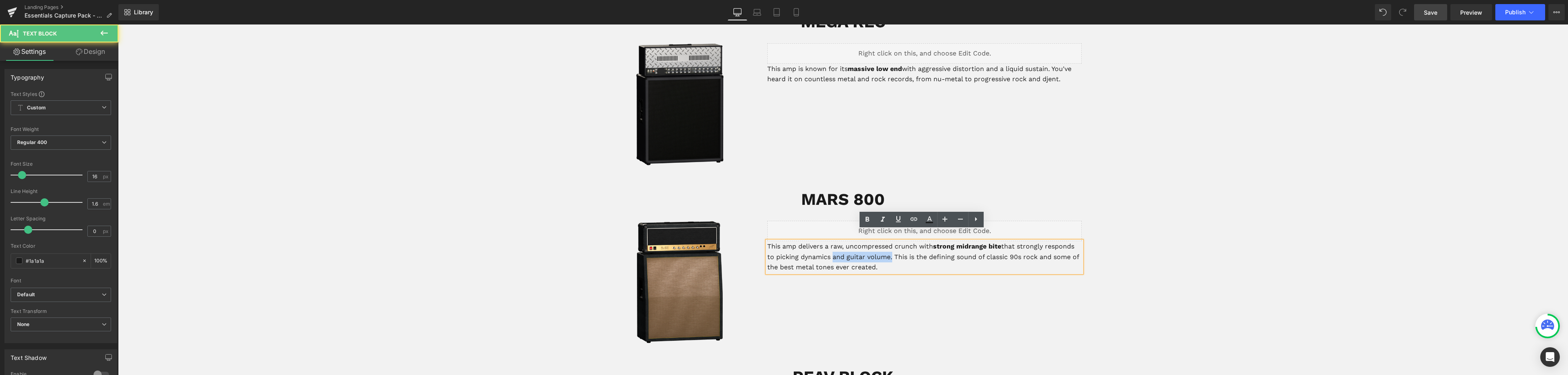
drag, startPoint x: 887, startPoint y: 248, endPoint x: 828, endPoint y: 247, distance: 59.0
click at [828, 247] on p "This amp delivers a raw, uncompressed crunch with strong midrange bite that str…" at bounding box center [924, 257] width 315 height 32
drag, startPoint x: 858, startPoint y: 246, endPoint x: 834, endPoint y: 244, distance: 24.1
click at [834, 244] on p "This amp delivers a raw, uncompressed crunch with strong midrange bite that str…" at bounding box center [924, 257] width 315 height 32
drag, startPoint x: 872, startPoint y: 245, endPoint x: 850, endPoint y: 245, distance: 22.0
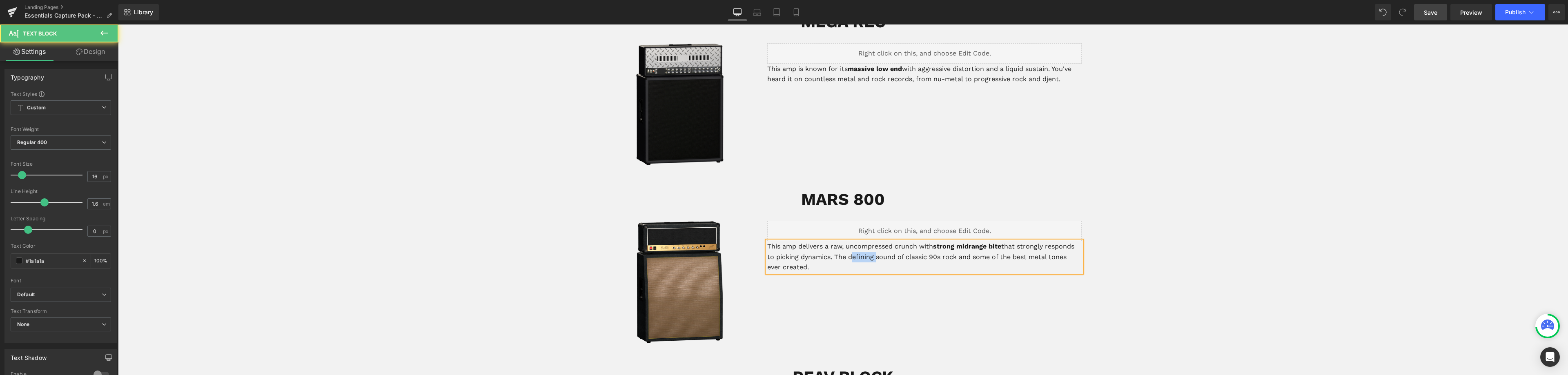
click at [847, 244] on p "This amp delivers a raw, uncompressed crunch with strong midrange bite that str…" at bounding box center [924, 257] width 315 height 32
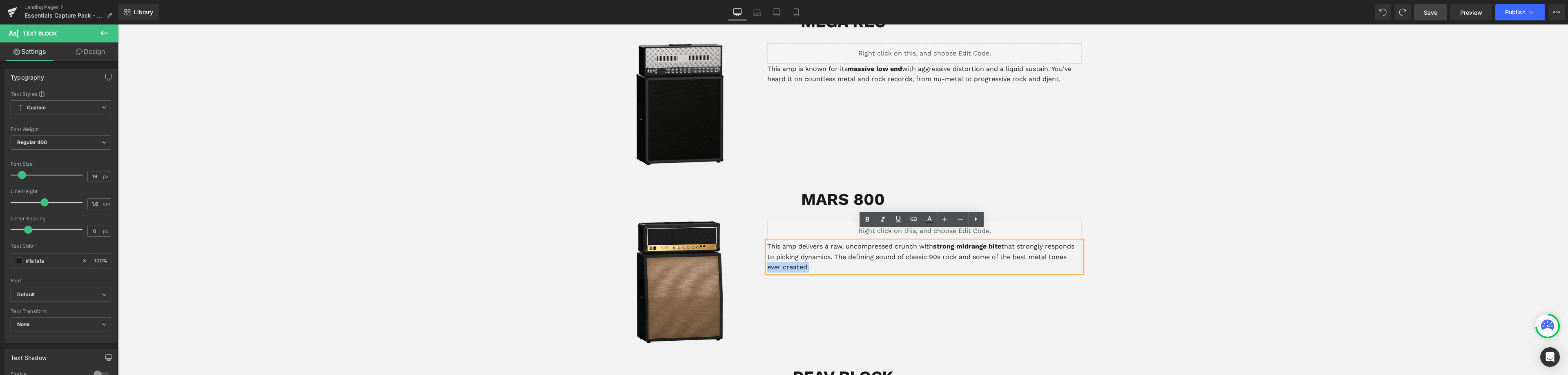
drag, startPoint x: 803, startPoint y: 259, endPoint x: 1068, endPoint y: 247, distance: 265.3
click at [1068, 247] on p "This amp delivers a raw, uncompressed crunch with strong midrange bite that str…" at bounding box center [924, 257] width 315 height 32
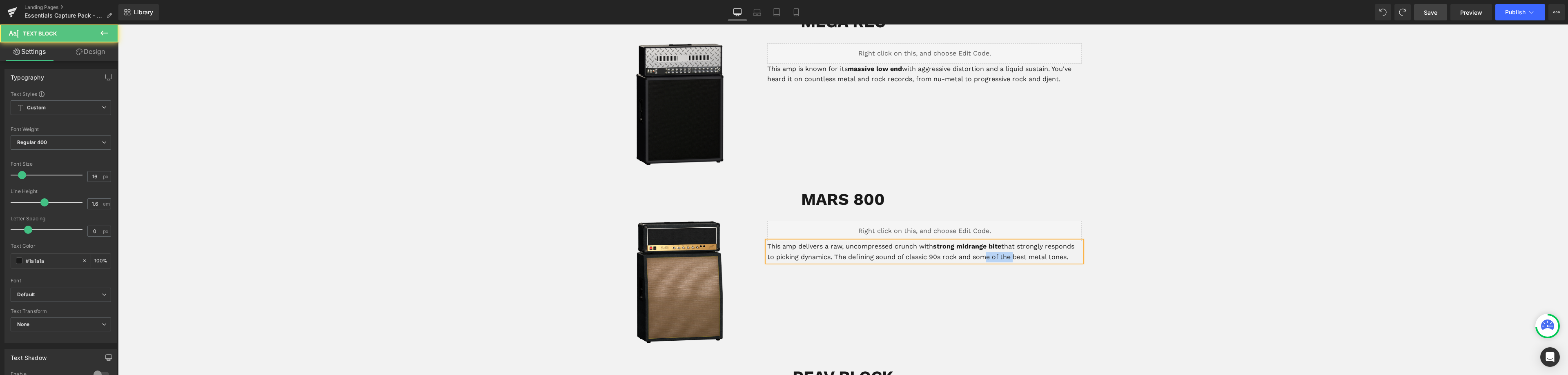
drag, startPoint x: 1009, startPoint y: 247, endPoint x: 996, endPoint y: 247, distance: 13.0
click at [981, 247] on p "This amp delivers a raw, uncompressed crunch with strong midrange bite that str…" at bounding box center [924, 251] width 315 height 21
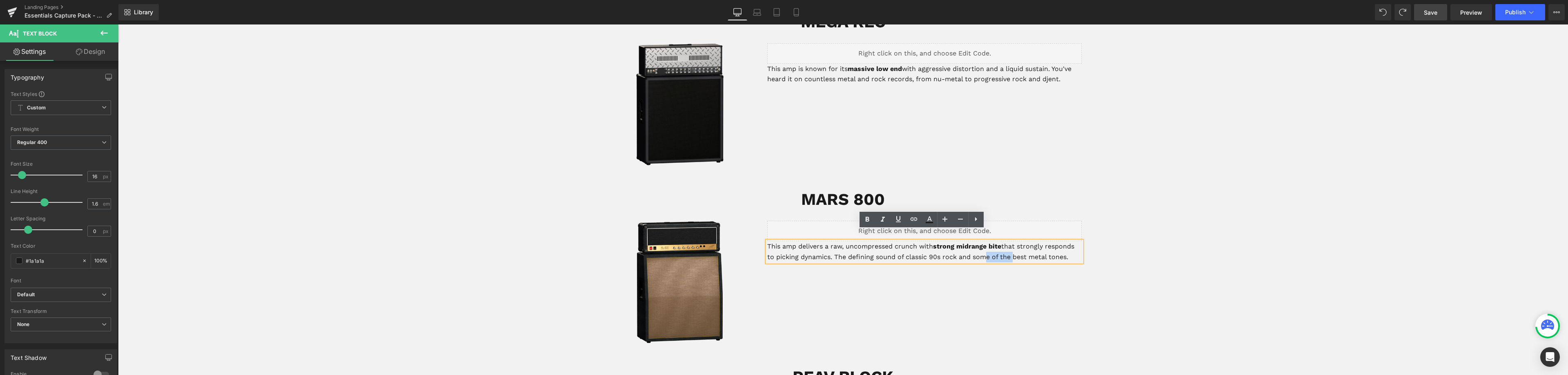
click at [1009, 246] on p "This amp delivers a raw, uncompressed crunch with strong midrange bite that str…" at bounding box center [924, 251] width 315 height 21
drag, startPoint x: 1026, startPoint y: 247, endPoint x: 972, endPoint y: 245, distance: 54.0
click at [972, 245] on p "This amp delivers a raw, uncompressed crunch with strong midrange bite that str…" at bounding box center [924, 251] width 315 height 21
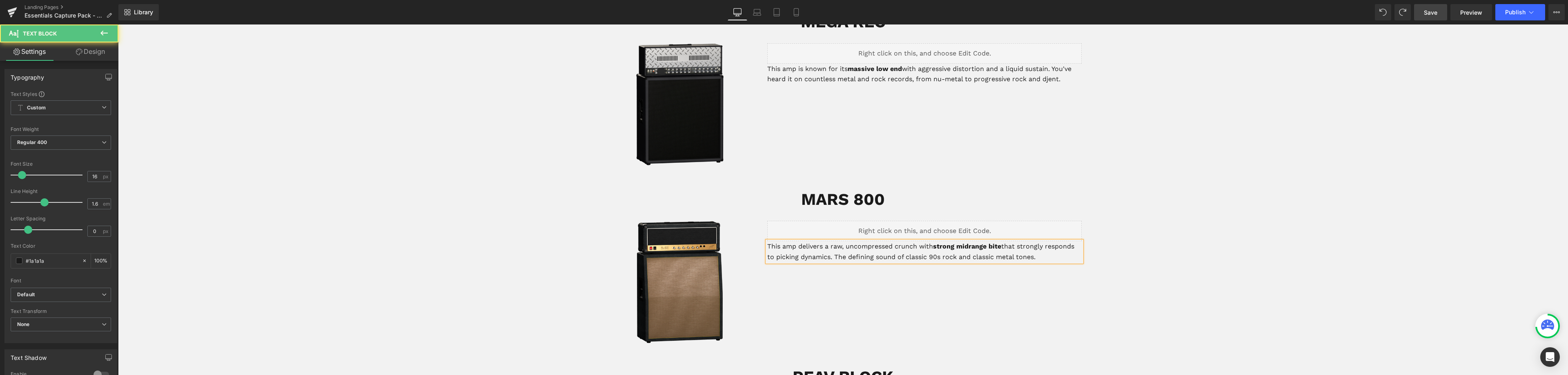
click at [957, 242] on strong "strong midrange bite" at bounding box center [967, 246] width 68 height 8
click at [956, 242] on strong "strong heavy midrange bite" at bounding box center [978, 246] width 89 height 8
click at [834, 247] on p "This amp delivers a raw, uncompressed crunch with heavy midrange bite that stro…" at bounding box center [924, 251] width 315 height 21
click at [835, 246] on p "This amp delivers a raw, uncompressed crunch with heavy midrange bite that stro…" at bounding box center [924, 251] width 315 height 21
drag, startPoint x: 1054, startPoint y: 247, endPoint x: 993, endPoint y: 248, distance: 61.0
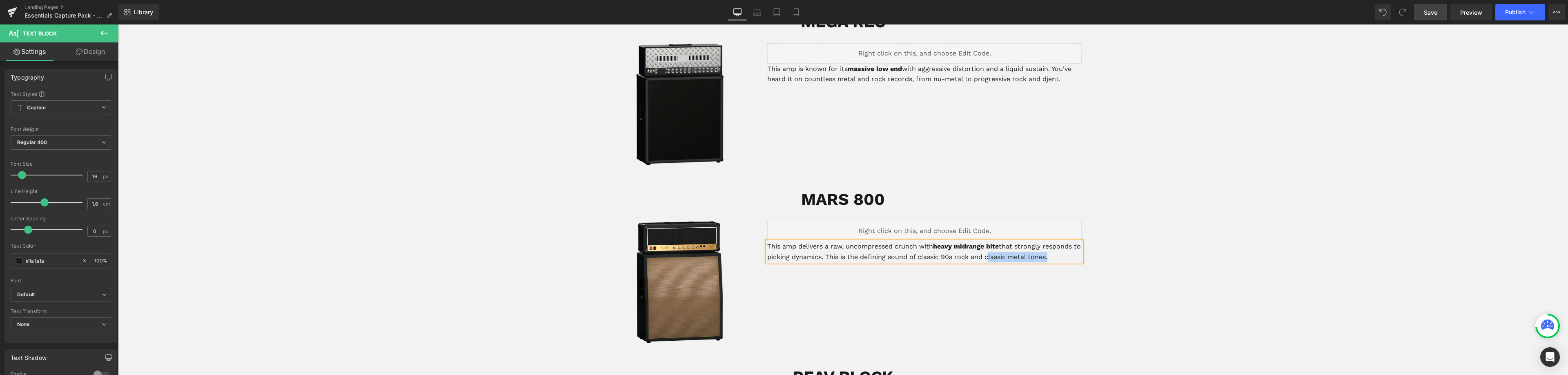
click at [993, 248] on p "This amp delivers a raw, uncompressed crunch with heavy midrange bite that stro…" at bounding box center [924, 251] width 315 height 21
click at [1018, 247] on p "This amp delivers a raw, uncompressed crunch with heavy midrange bite that stro…" at bounding box center [924, 251] width 315 height 21
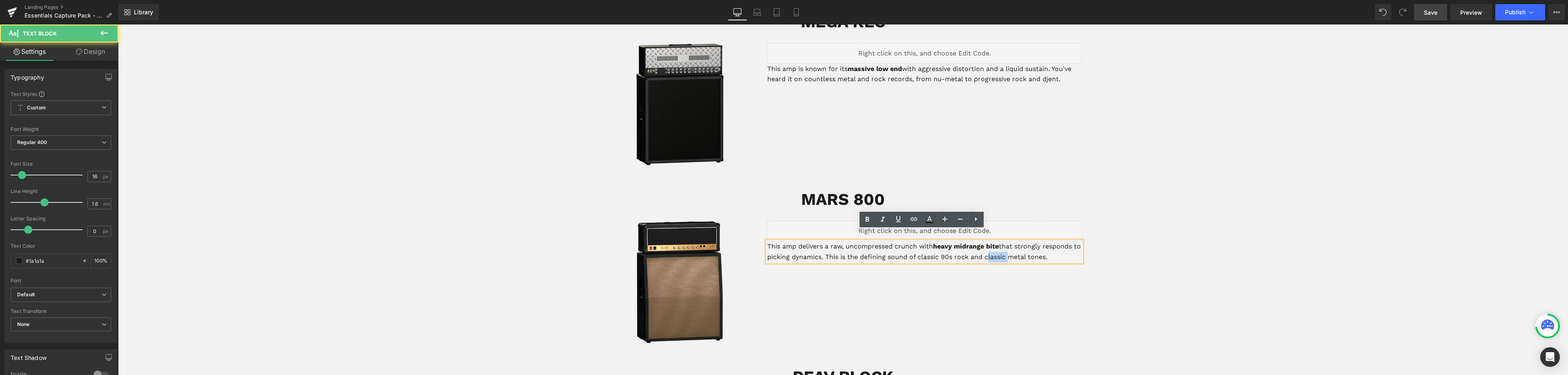
drag, startPoint x: 1013, startPoint y: 248, endPoint x: 993, endPoint y: 248, distance: 20.0
click at [993, 248] on p "This amp delivers a raw, uncompressed crunch with heavy midrange bite that stro…" at bounding box center [924, 251] width 315 height 21
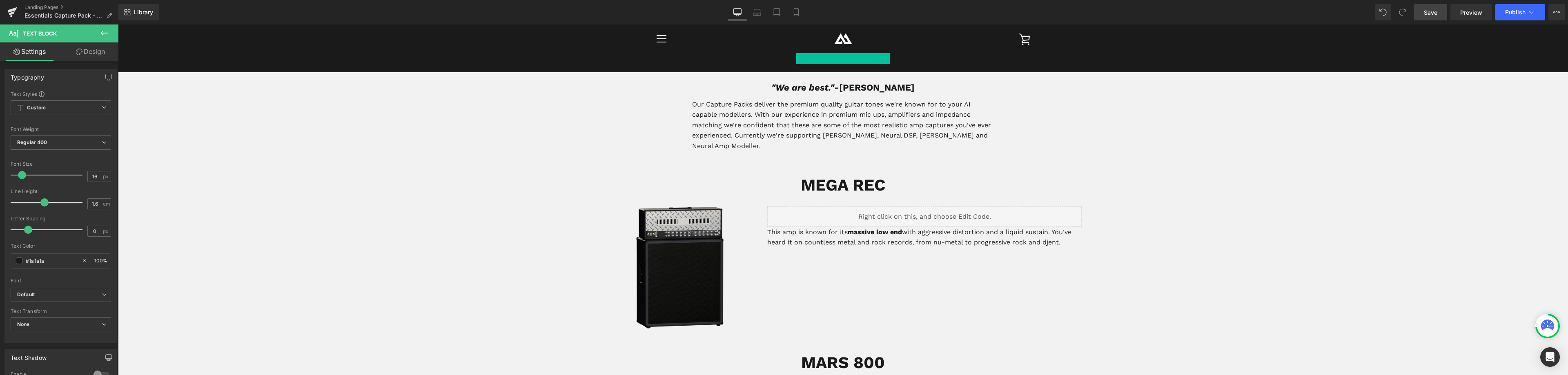
scroll to position [263, 0]
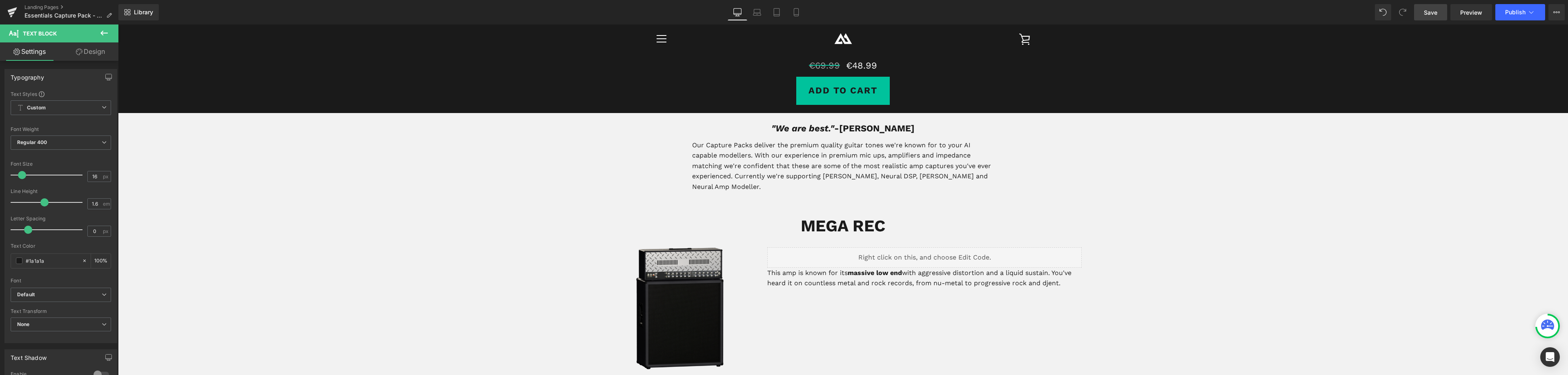
drag, startPoint x: 894, startPoint y: 188, endPoint x: 928, endPoint y: 173, distance: 37.2
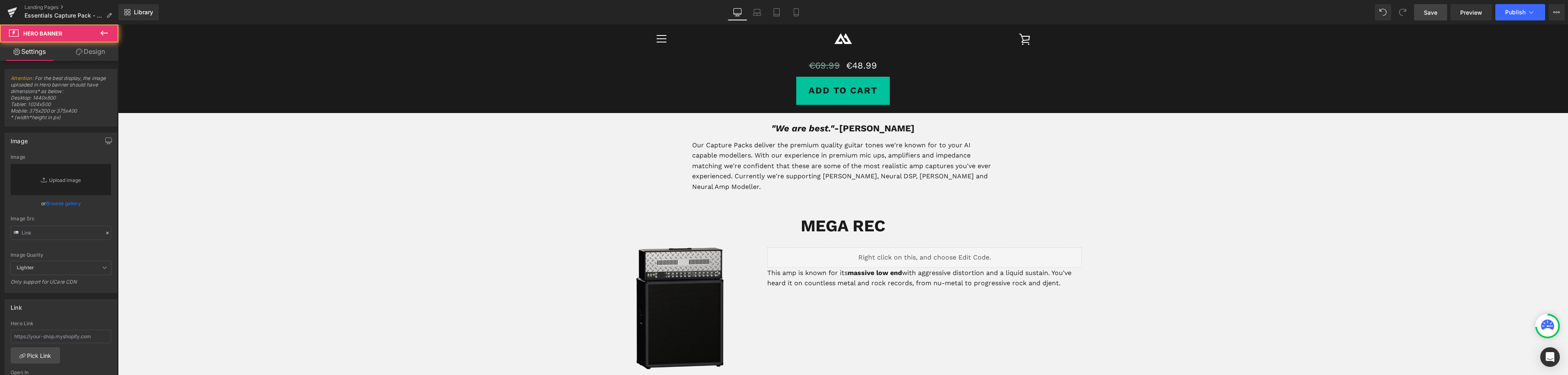
click at [928, 173] on p "Our Capture Packs deliver the premium quality guitar tones we're known for to y…" at bounding box center [843, 166] width 302 height 52
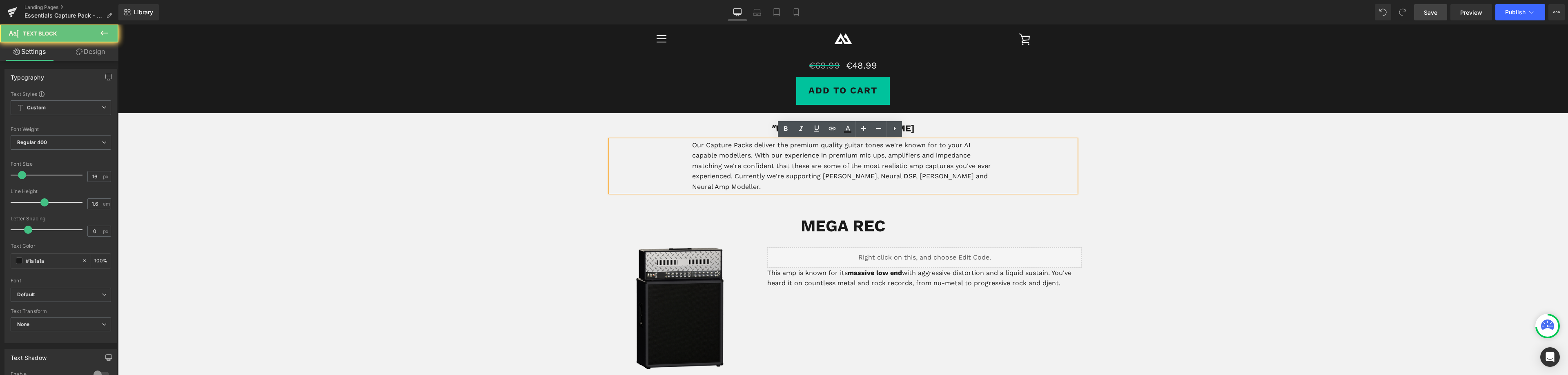
click at [977, 176] on p "Our Capture Packs deliver the premium quality guitar tones we're known for to y…" at bounding box center [843, 166] width 302 height 52
click at [981, 175] on p "Our Capture Packs deliver the premium quality guitar tones we're known for to y…" at bounding box center [843, 166] width 302 height 52
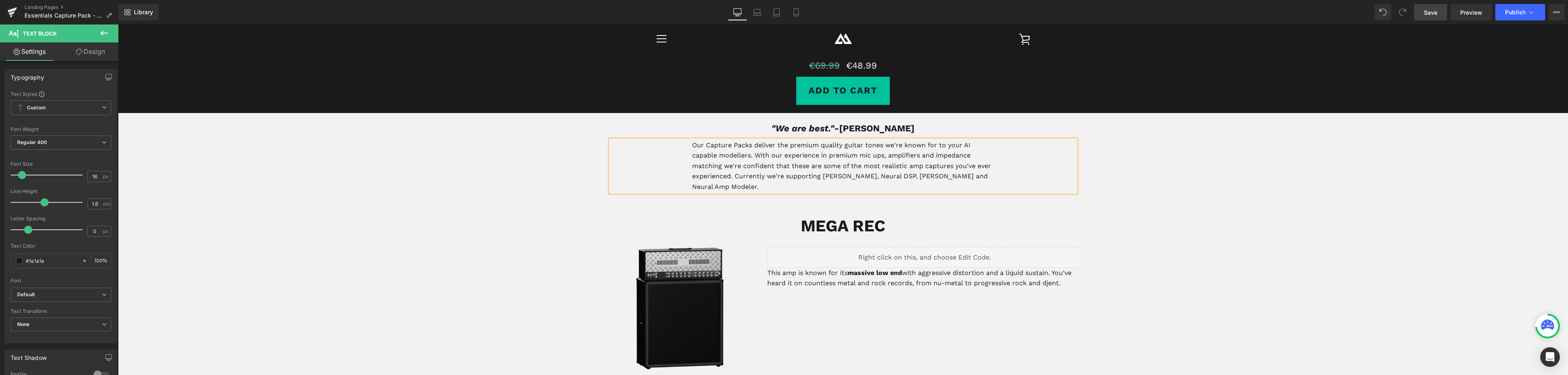
click at [753, 161] on p "Our Capture Packs deliver the premium quality guitar tones we're known for to y…" at bounding box center [843, 166] width 302 height 52
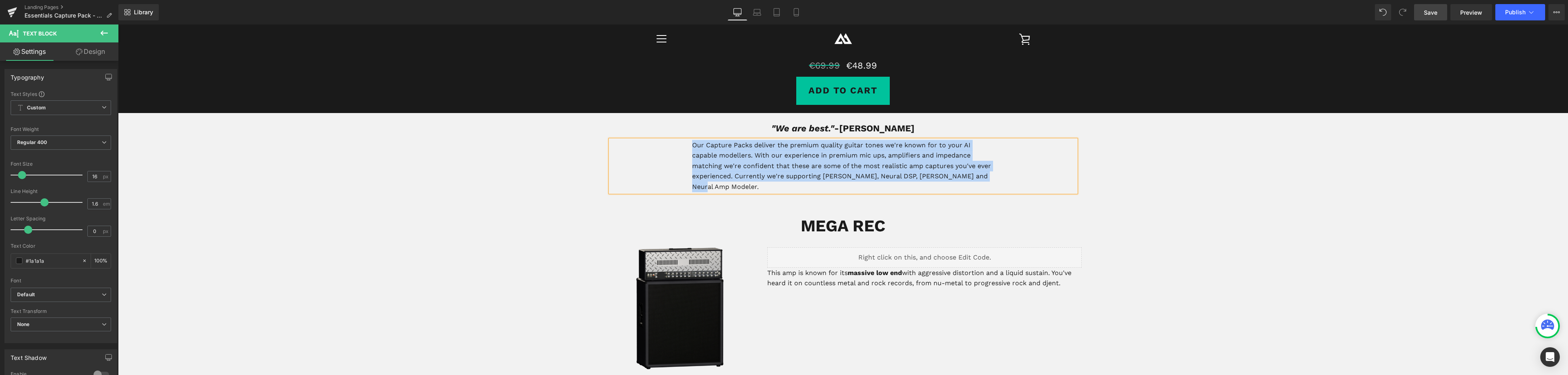
copy p "Our Capture Packs deliver the premium quality guitar tones we're known for to y…"
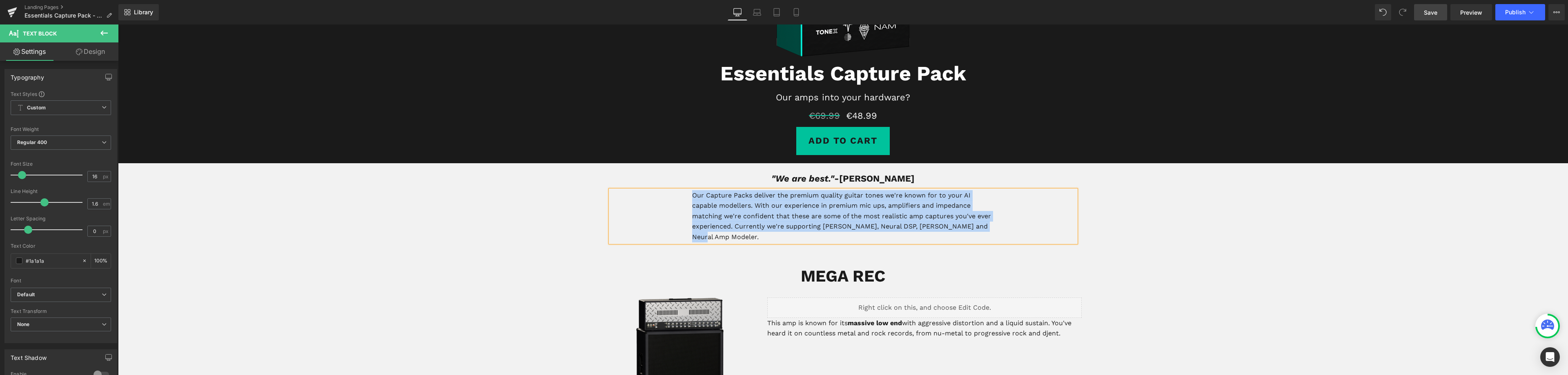
scroll to position [222, 0]
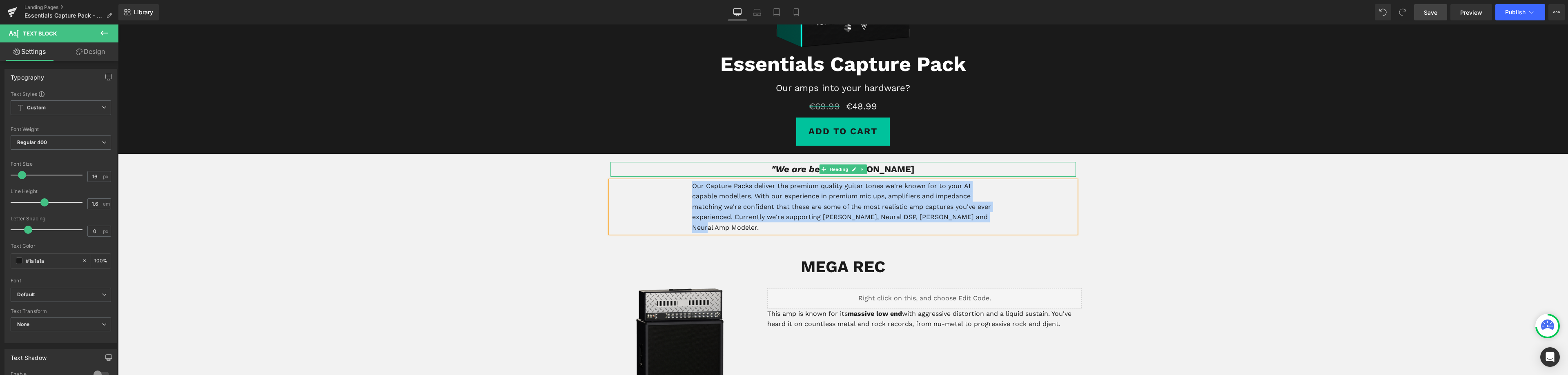
click at [802, 166] on icon ""We are best."" at bounding box center [802, 169] width 63 height 10
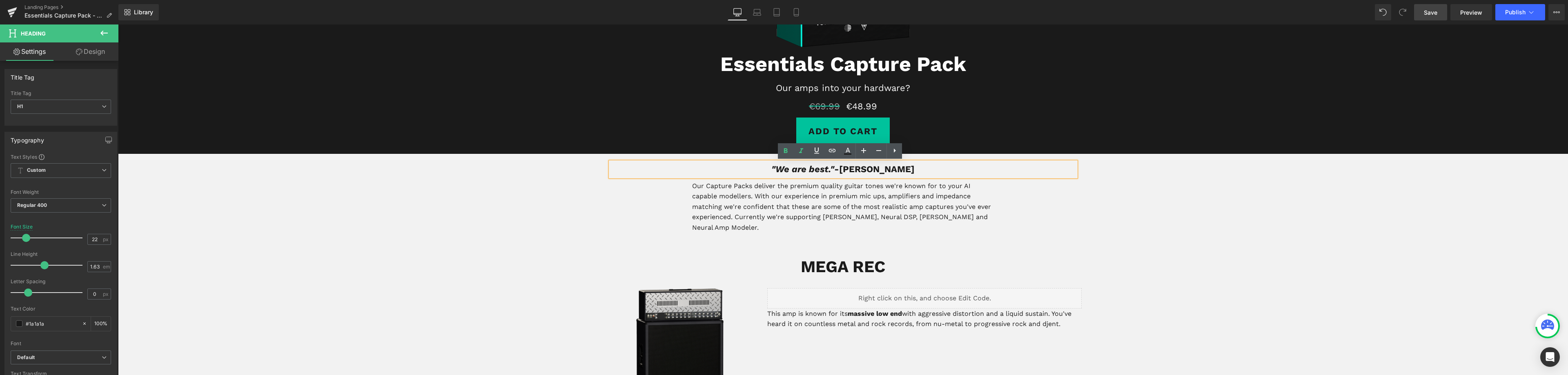
click at [889, 168] on h1 ""We are best." -[PERSON_NAME]" at bounding box center [843, 169] width 466 height 15
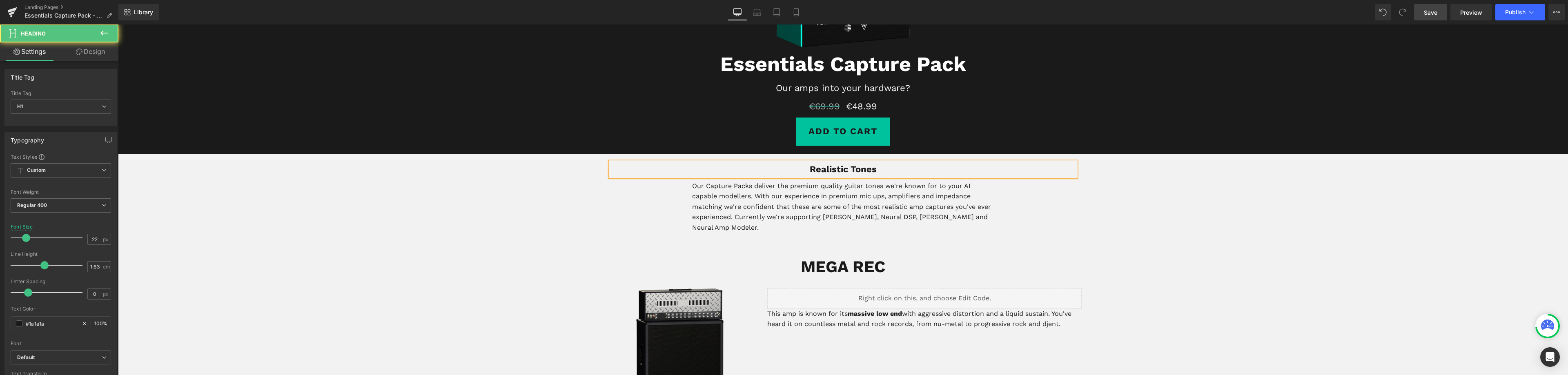
click at [832, 169] on b "Realistic Tones" at bounding box center [843, 169] width 67 height 10
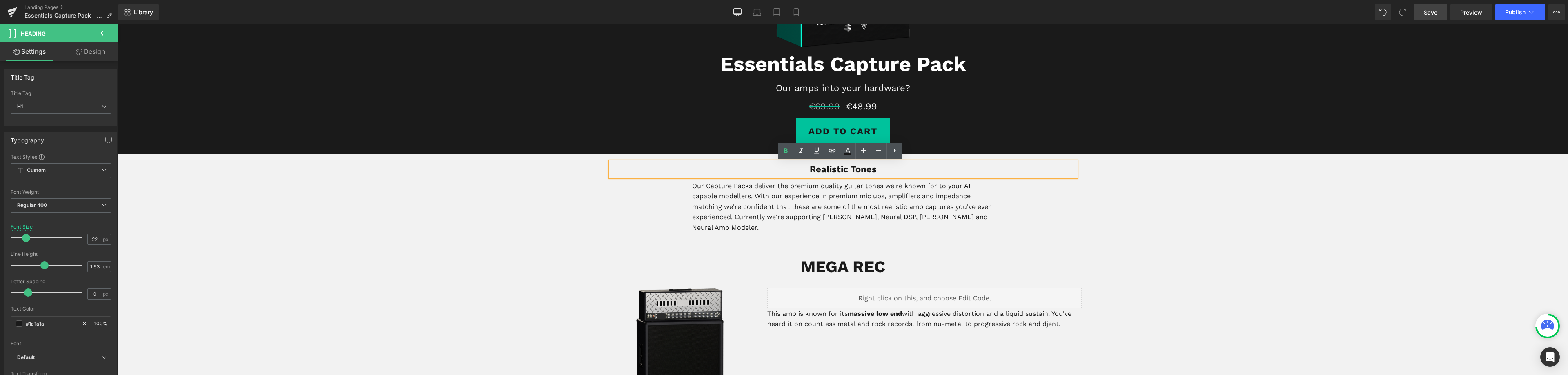
drag, startPoint x: 892, startPoint y: 168, endPoint x: 799, endPoint y: 167, distance: 93.0
click at [799, 167] on h1 "Realistic Tones" at bounding box center [843, 169] width 466 height 15
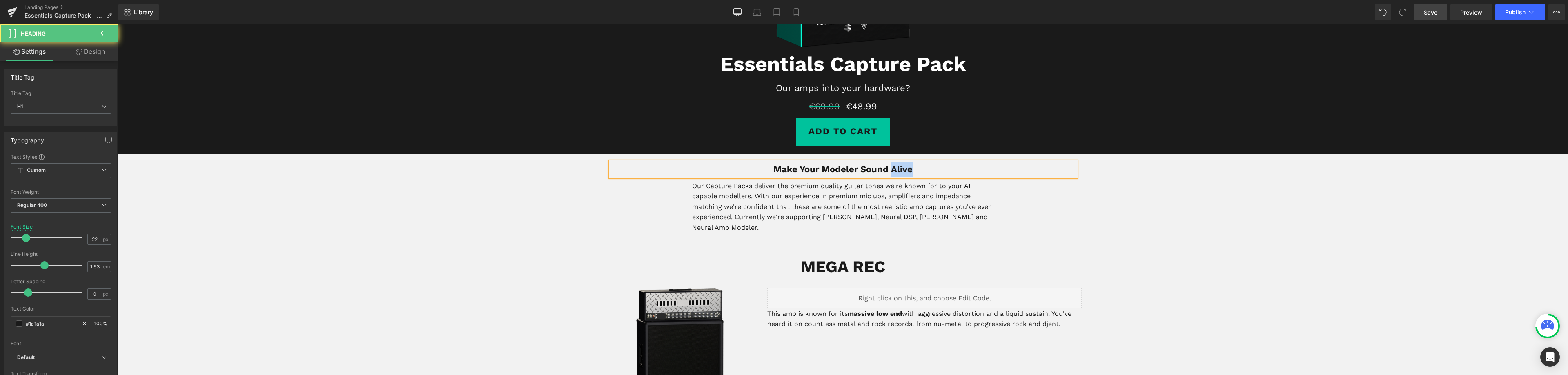
drag, startPoint x: 919, startPoint y: 169, endPoint x: 886, endPoint y: 173, distance: 33.2
click at [887, 173] on h1 "Make Your Modeler Sound Alive" at bounding box center [843, 169] width 466 height 15
click at [930, 169] on h1 "Make Your Modeler Sound Real" at bounding box center [843, 169] width 466 height 15
copy b "Make Your Modeler Sound Real"
click at [891, 86] on p "Our amps into your hardware?" at bounding box center [843, 88] width 1450 height 14
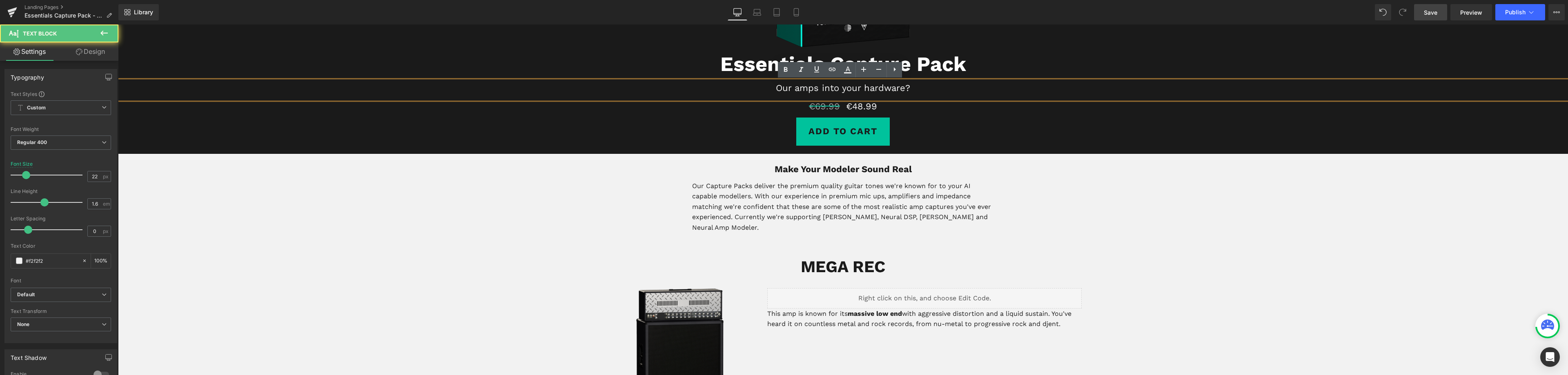
click at [901, 88] on p "Our amps into your hardware?" at bounding box center [843, 88] width 1450 height 14
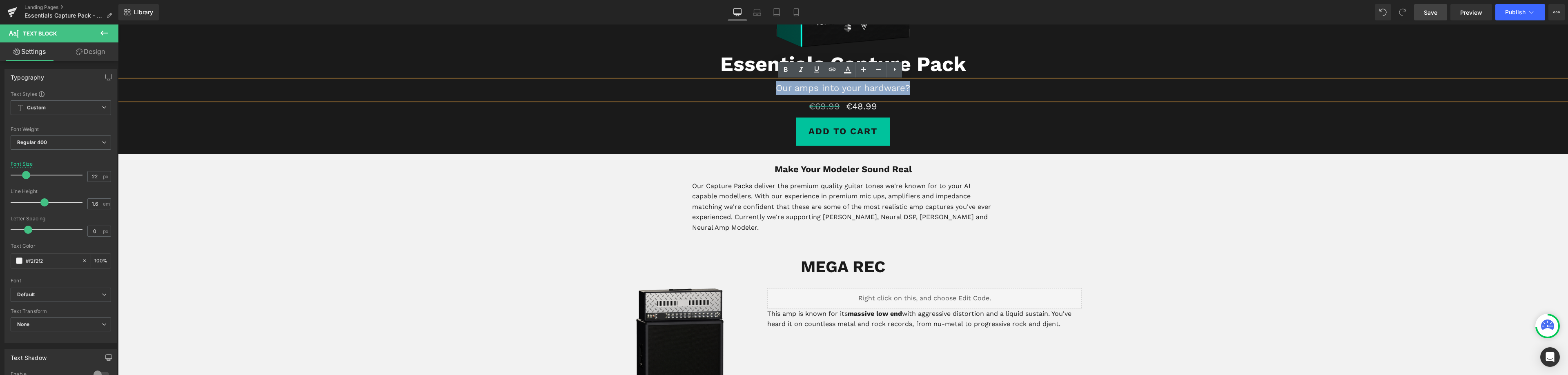
drag, startPoint x: 909, startPoint y: 89, endPoint x: 771, endPoint y: 89, distance: 138.0
click at [771, 89] on p "Our amps into your hardware?" at bounding box center [843, 88] width 1450 height 14
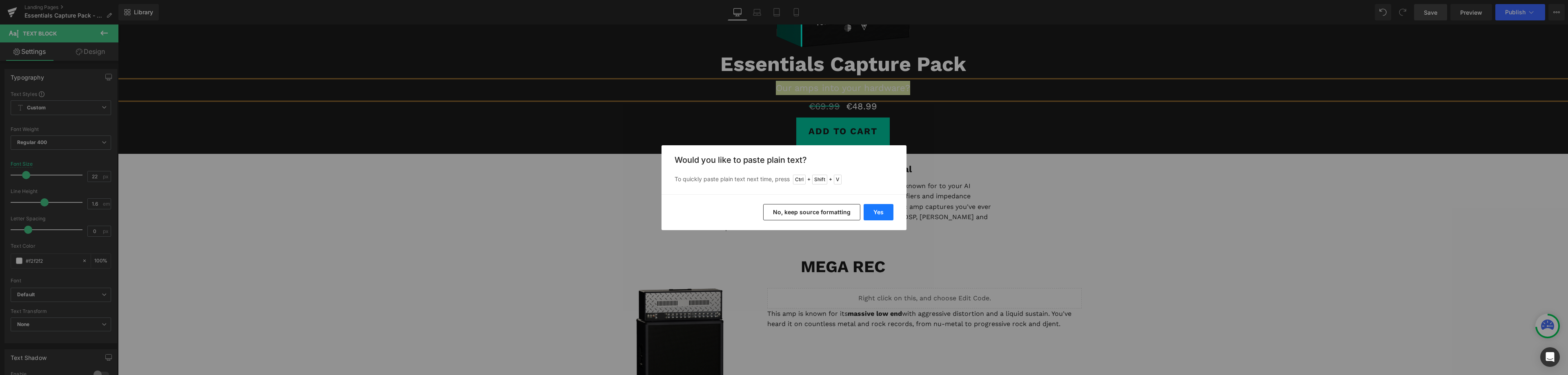
click at [879, 212] on button "Yes" at bounding box center [878, 212] width 30 height 16
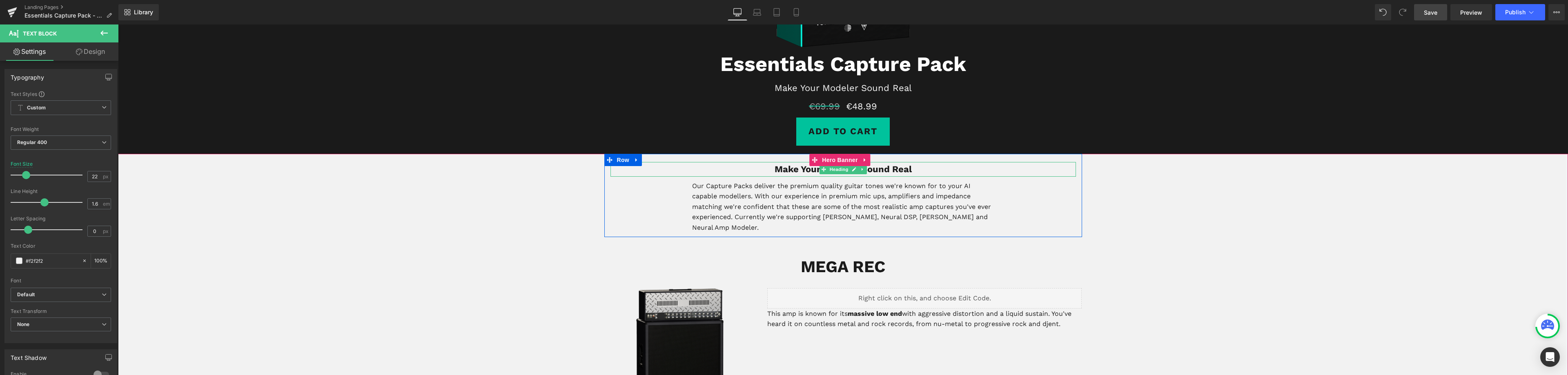
click at [895, 169] on b "Make Your Modeler Sound Real" at bounding box center [843, 169] width 137 height 10
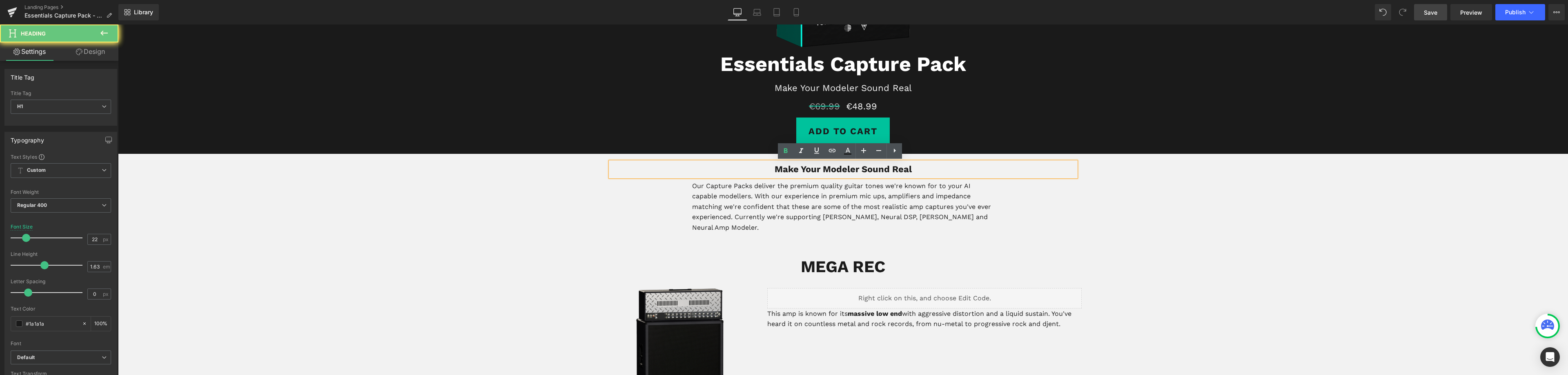
drag, startPoint x: 822, startPoint y: 167, endPoint x: 765, endPoint y: 164, distance: 57.1
click at [766, 165] on h1 "Make Your Modeler Sound Real" at bounding box center [843, 169] width 466 height 15
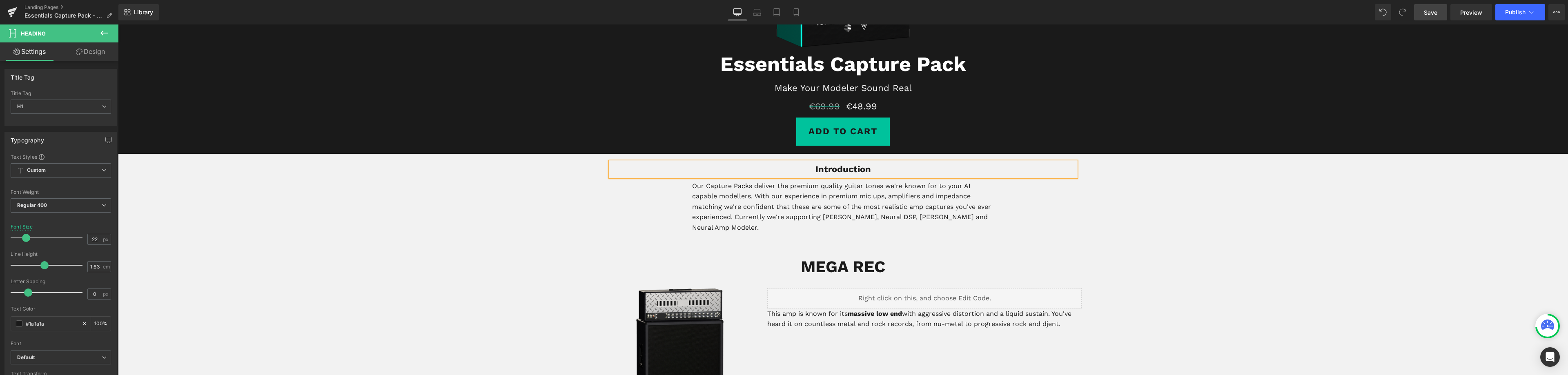
click at [831, 258] on div "MEGA REC Heading" at bounding box center [843, 267] width 1450 height 27
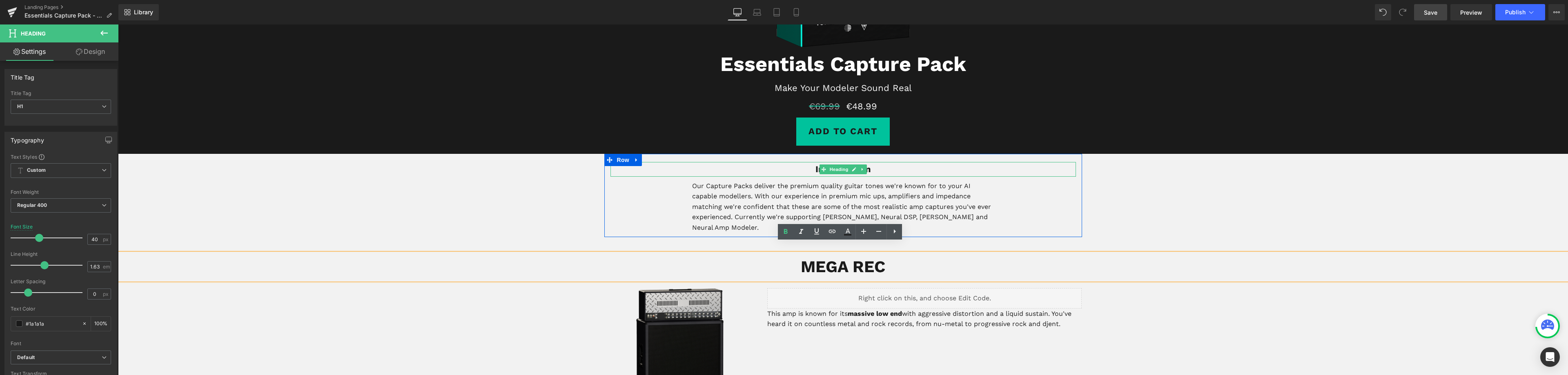
click at [869, 169] on h1 "Introduction" at bounding box center [843, 169] width 466 height 15
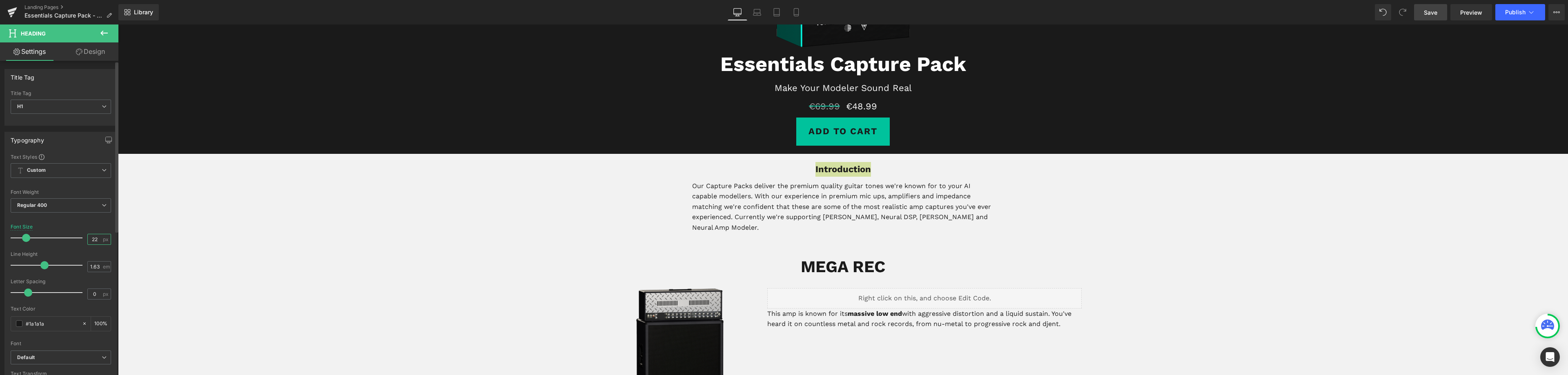
click at [93, 235] on input "22" at bounding box center [94, 239] width 14 height 10
click at [92, 237] on input "22" at bounding box center [94, 239] width 14 height 10
type input "40"
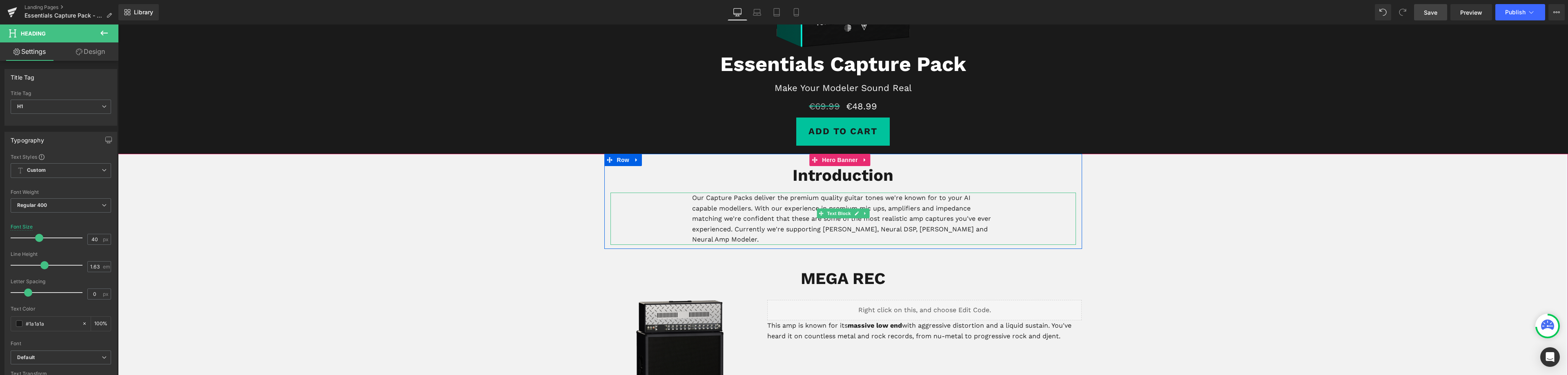
click at [900, 213] on p "Our Capture Packs deliver the premium quality guitar tones we're known for to y…" at bounding box center [843, 219] width 302 height 52
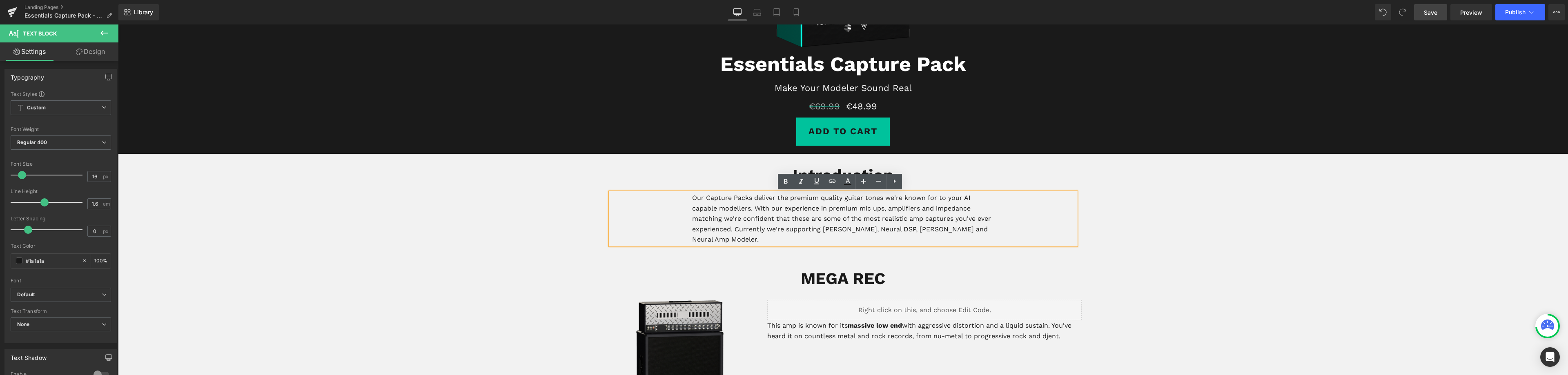
click at [928, 167] on h1 "Introduction" at bounding box center [843, 175] width 466 height 27
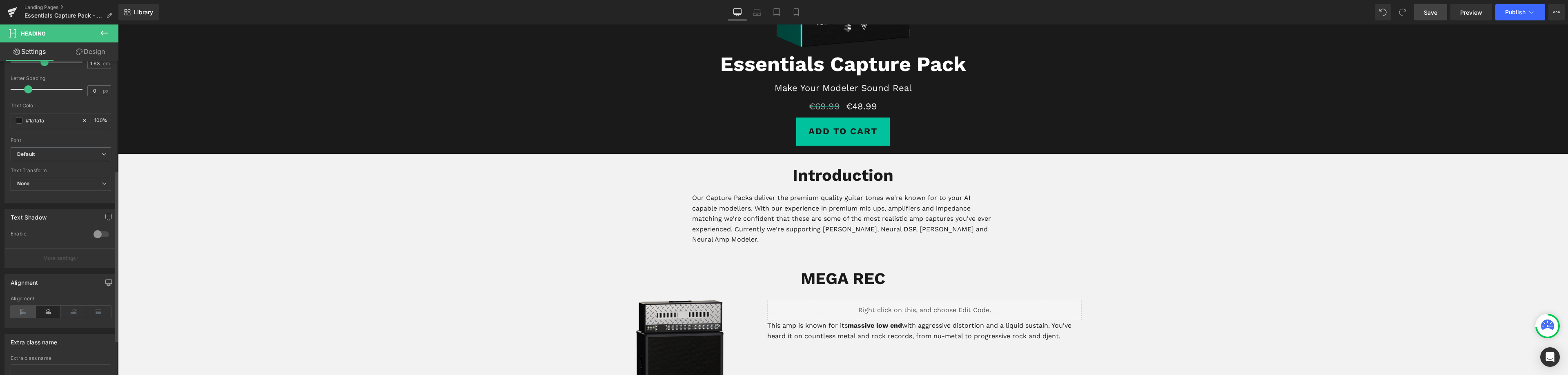
scroll to position [204, 0]
click at [28, 309] on icon at bounding box center [23, 311] width 26 height 12
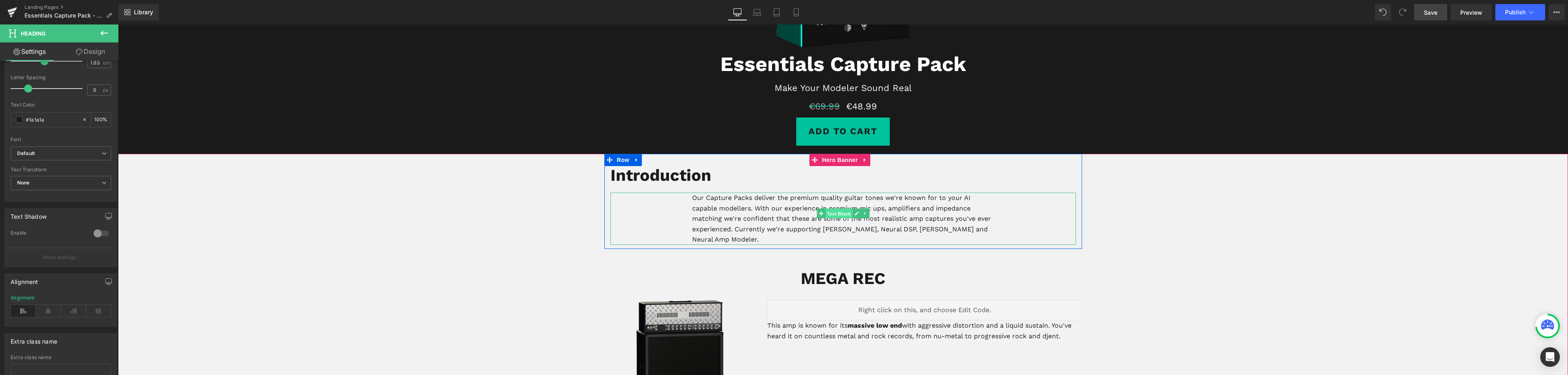
click at [836, 212] on span "Text Block" at bounding box center [839, 214] width 27 height 10
click at [616, 161] on span "Row" at bounding box center [617, 160] width 16 height 12
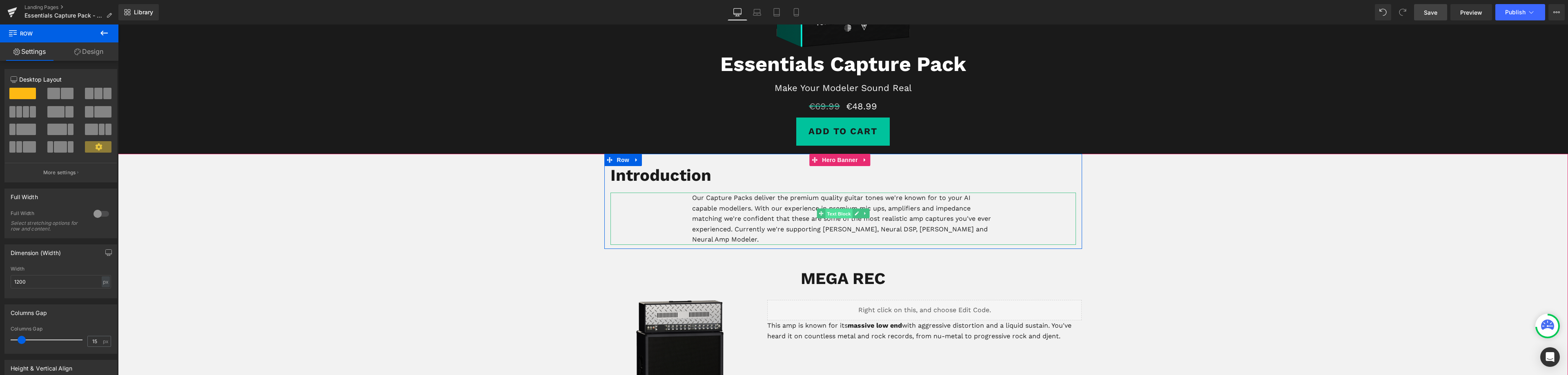
click at [830, 211] on span "Text Block" at bounding box center [839, 214] width 27 height 10
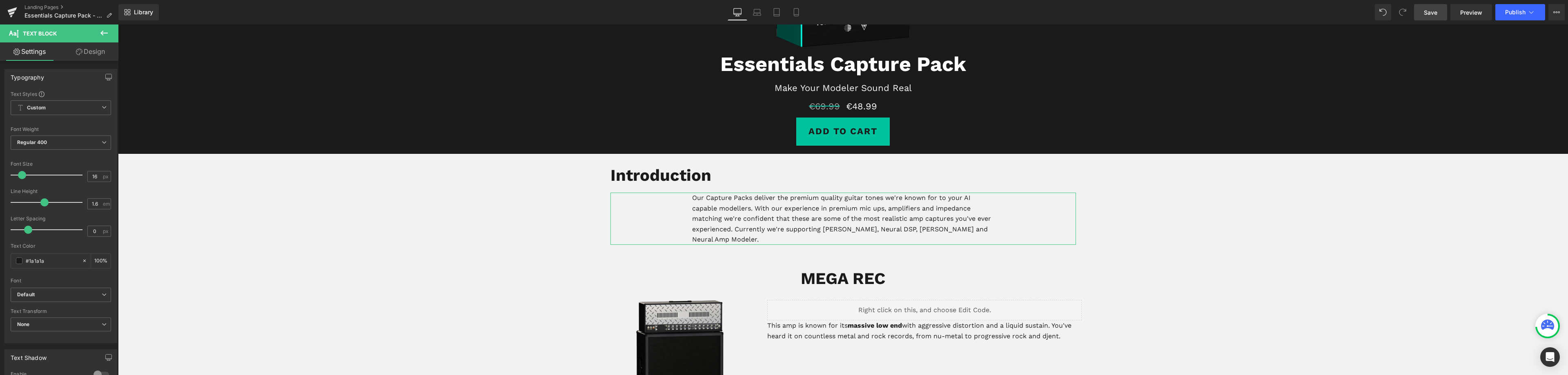
click at [87, 56] on link "Design" at bounding box center [90, 52] width 59 height 18
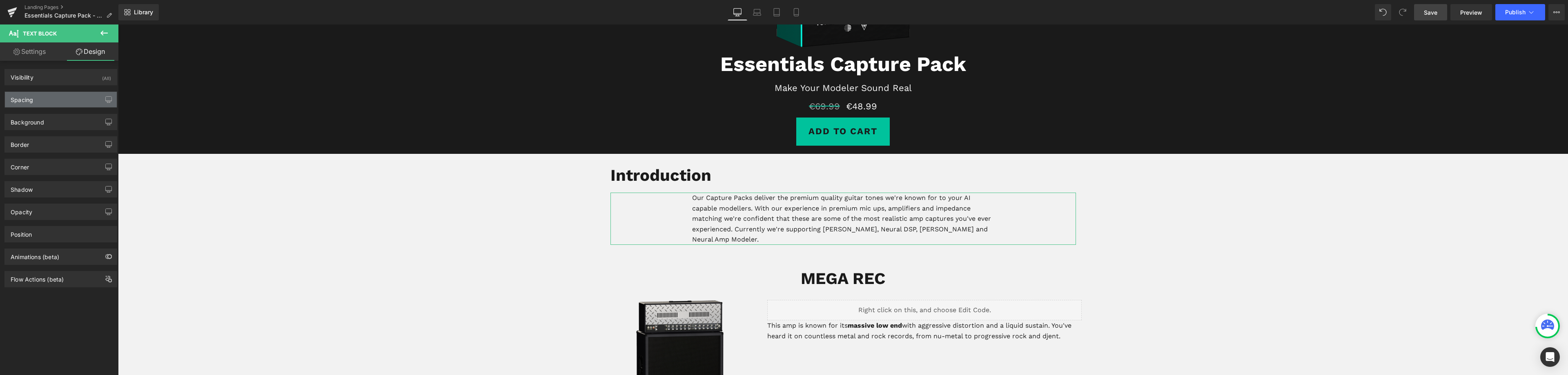
click at [49, 94] on div "Spacing" at bounding box center [61, 99] width 112 height 15
type input "0"
type input "10"
type input "0"
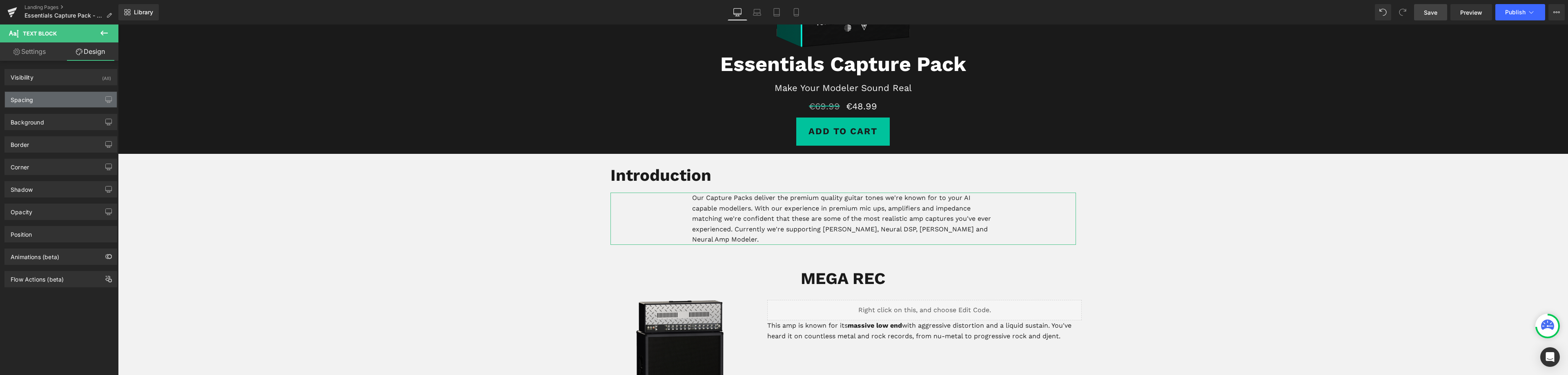
type input "0"
type input "200"
type input "0"
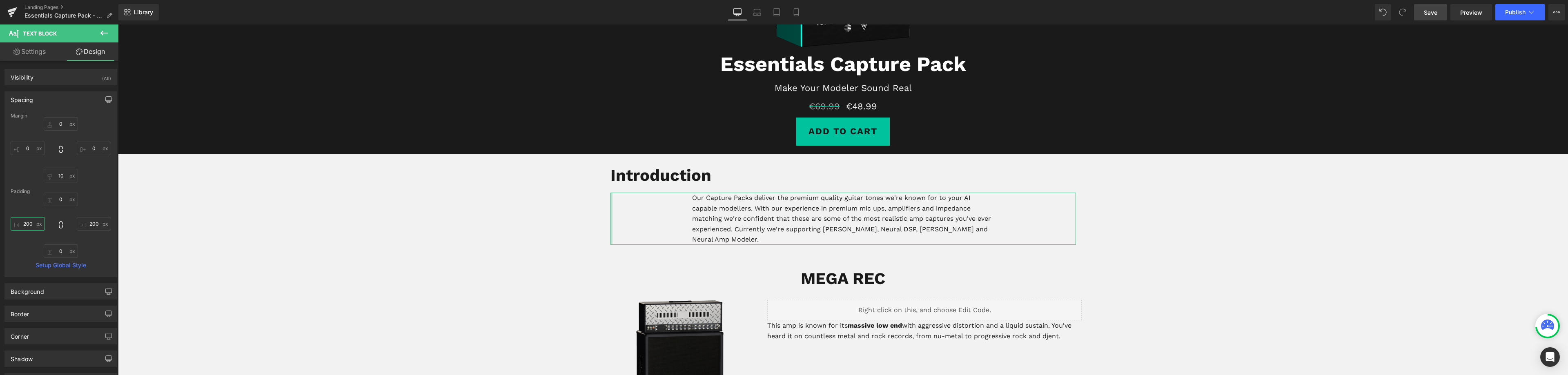
click at [30, 225] on input "200" at bounding box center [27, 224] width 34 height 13
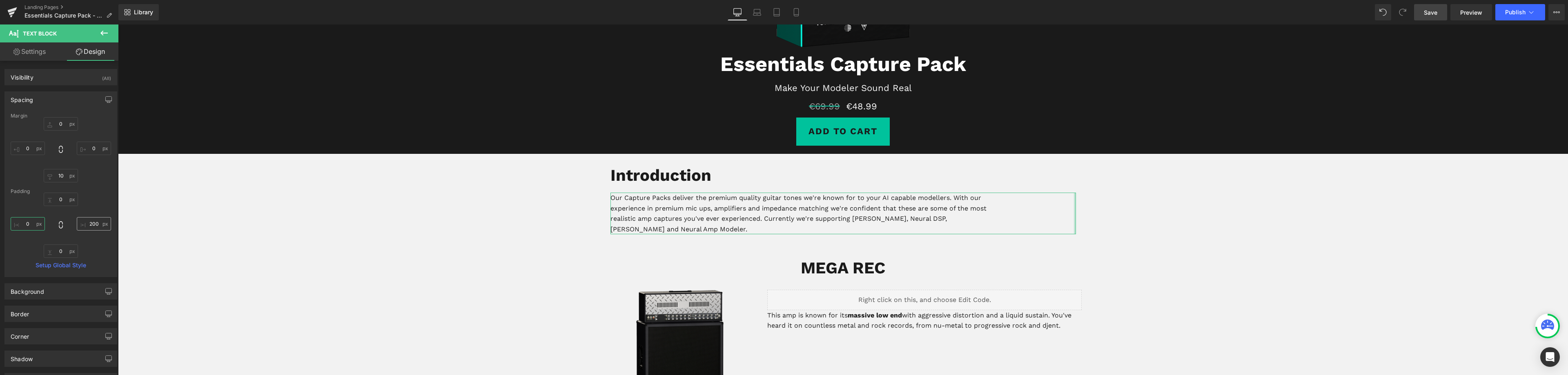
type input "0"
click at [88, 224] on input "200" at bounding box center [94, 224] width 34 height 13
type input "0"
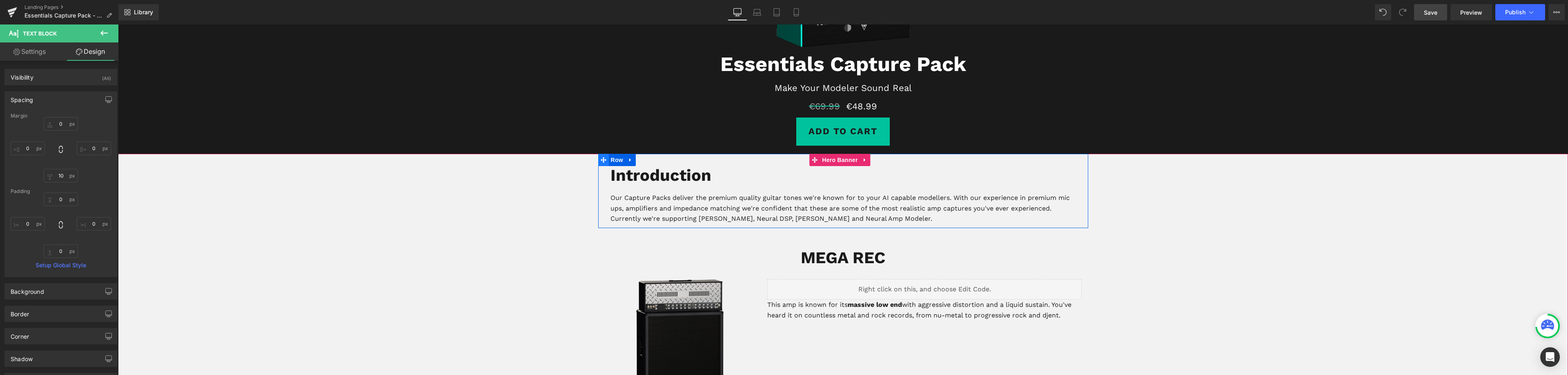
click at [601, 161] on icon at bounding box center [603, 159] width 5 height 5
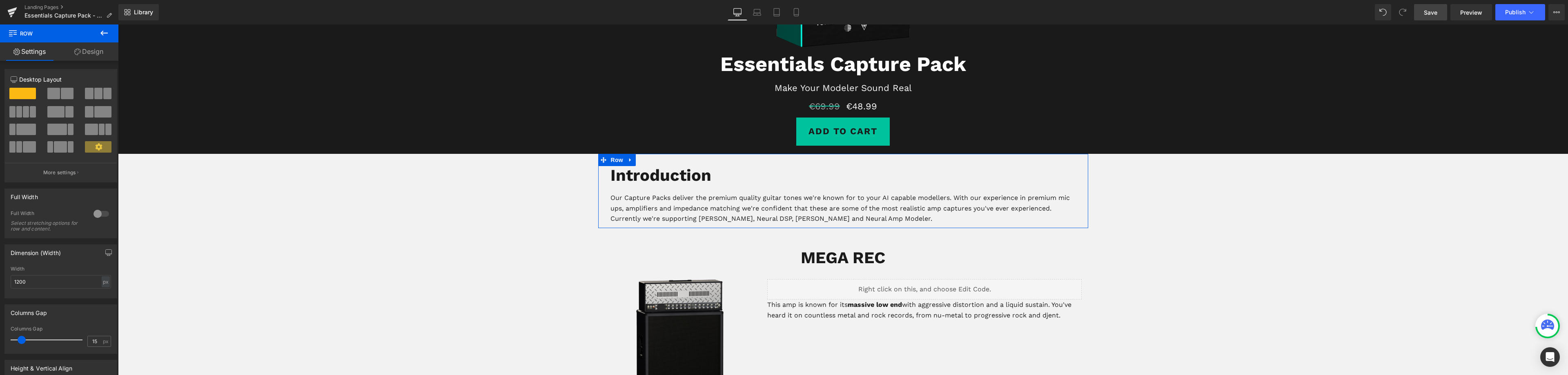
click at [94, 55] on link "Design" at bounding box center [88, 52] width 59 height 18
click at [0, 0] on div "Spacing" at bounding box center [0, 0] width 0 height 0
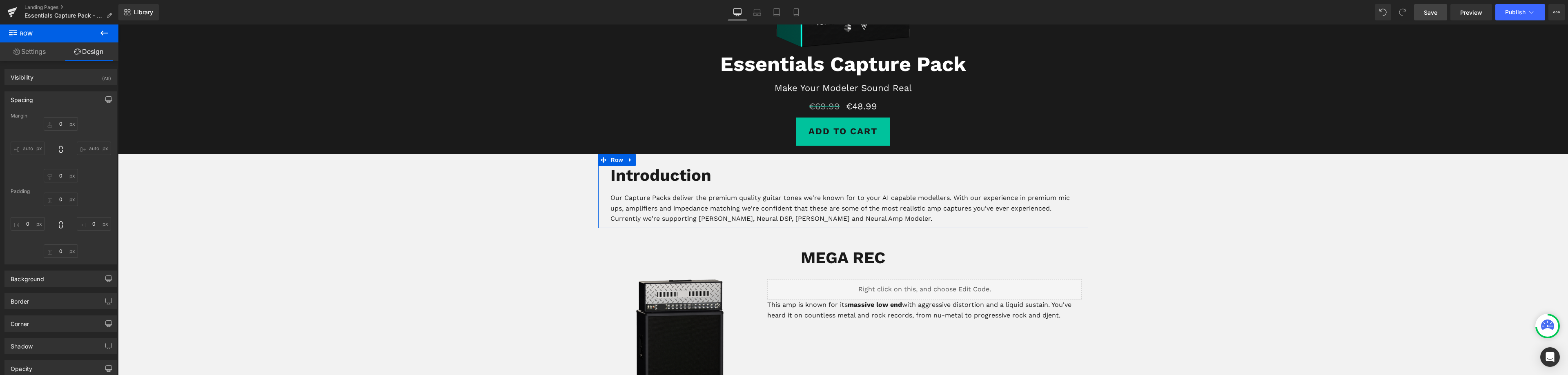
type input "0"
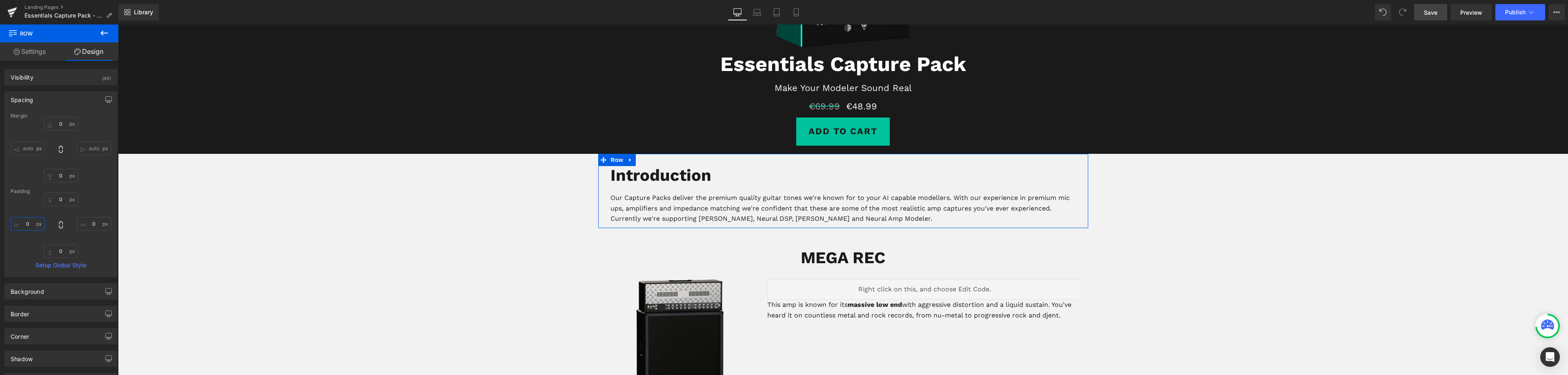
click at [30, 226] on input "0" at bounding box center [27, 224] width 34 height 13
click at [30, 223] on input "0" at bounding box center [27, 224] width 34 height 13
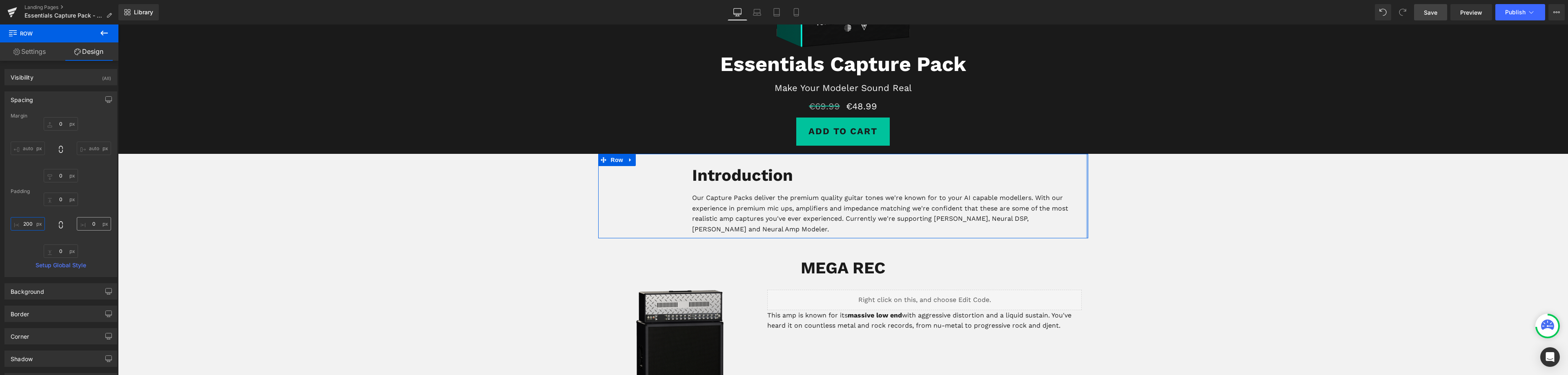
type input "200"
click at [91, 224] on input "0" at bounding box center [94, 224] width 34 height 13
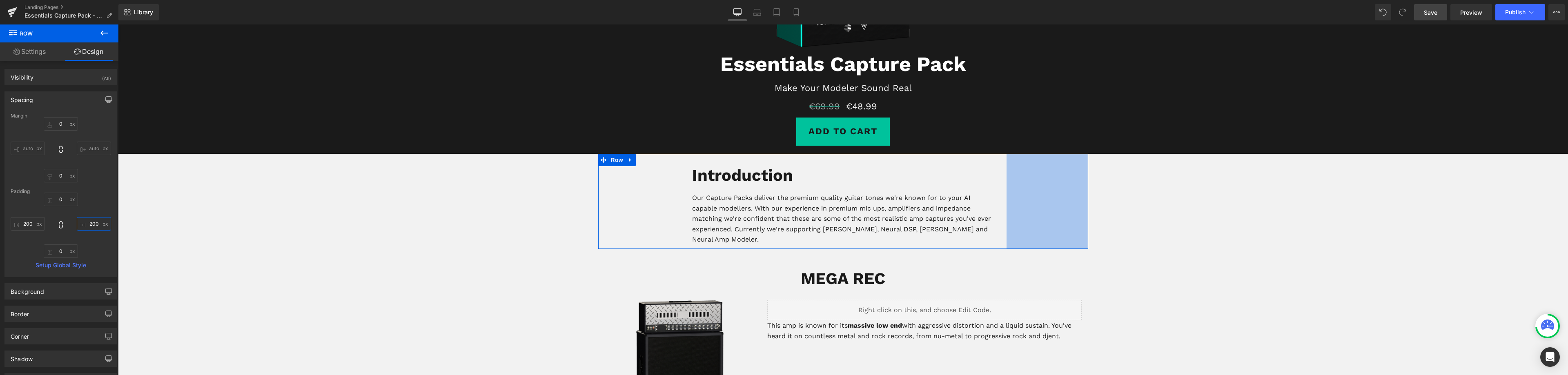
click at [91, 222] on input "200" at bounding box center [94, 224] width 34 height 13
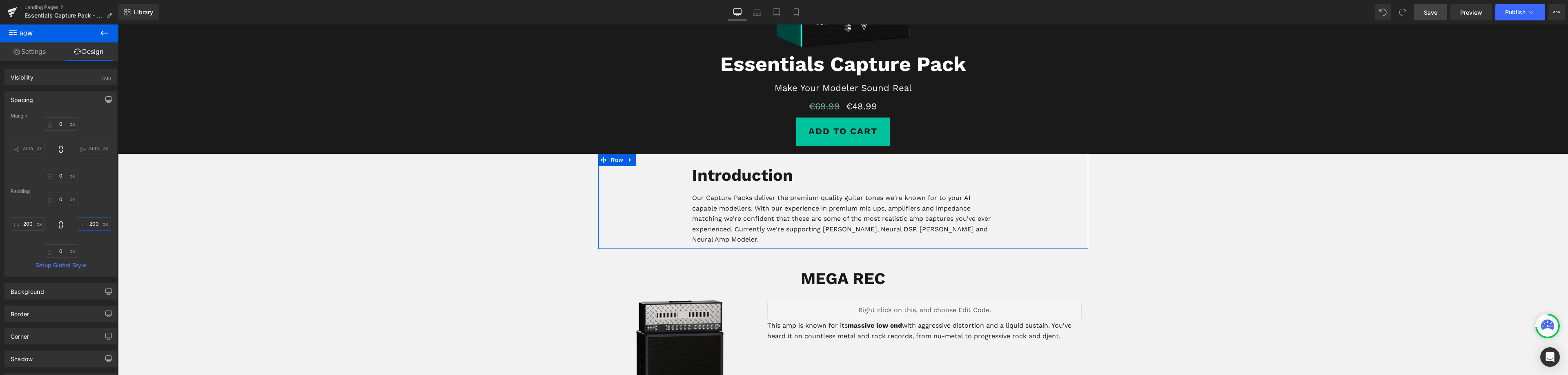
click at [91, 222] on input "200" at bounding box center [94, 224] width 34 height 13
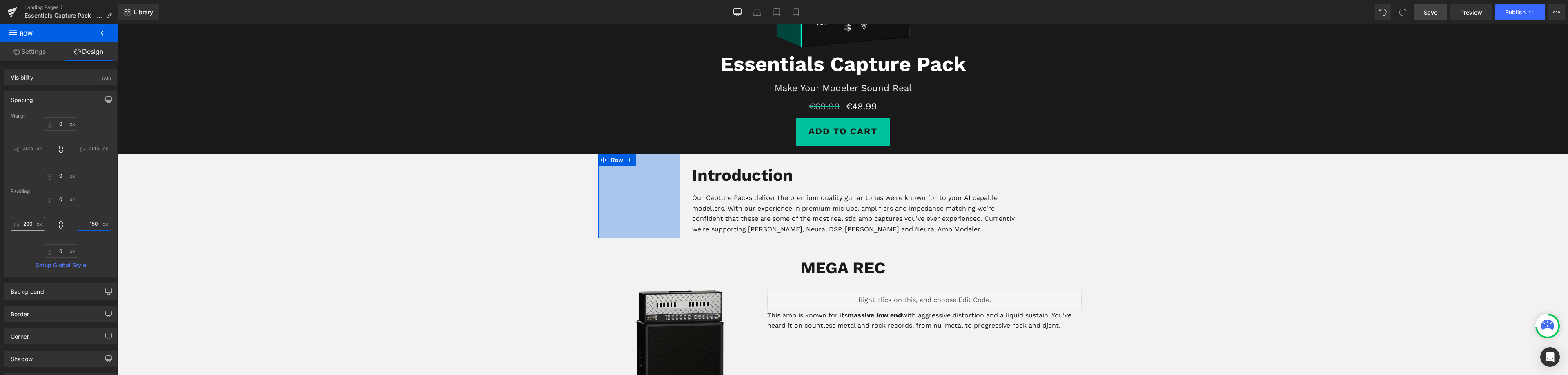
type input "150"
click at [26, 225] on input "200" at bounding box center [27, 224] width 34 height 13
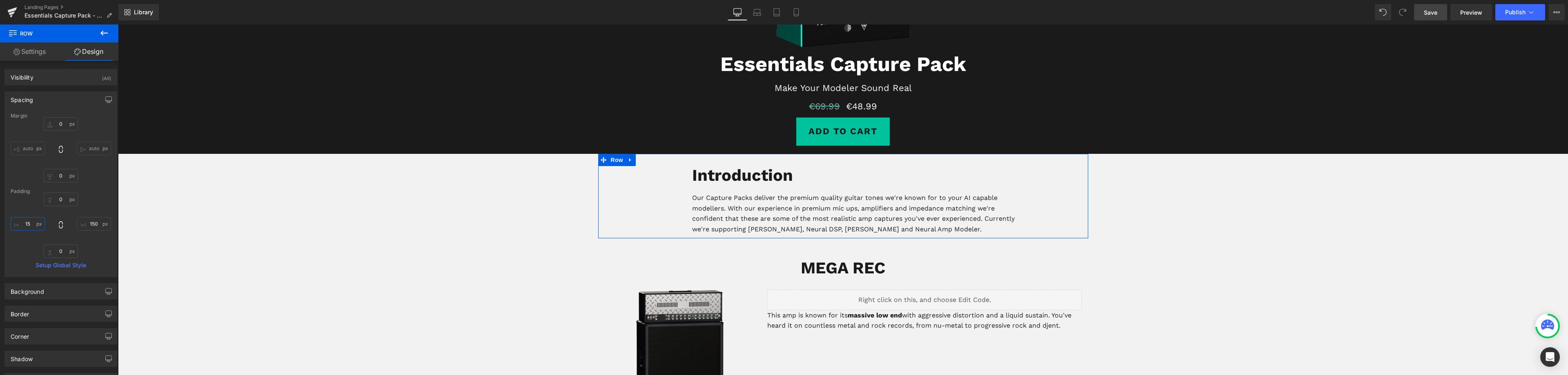
type input "150"
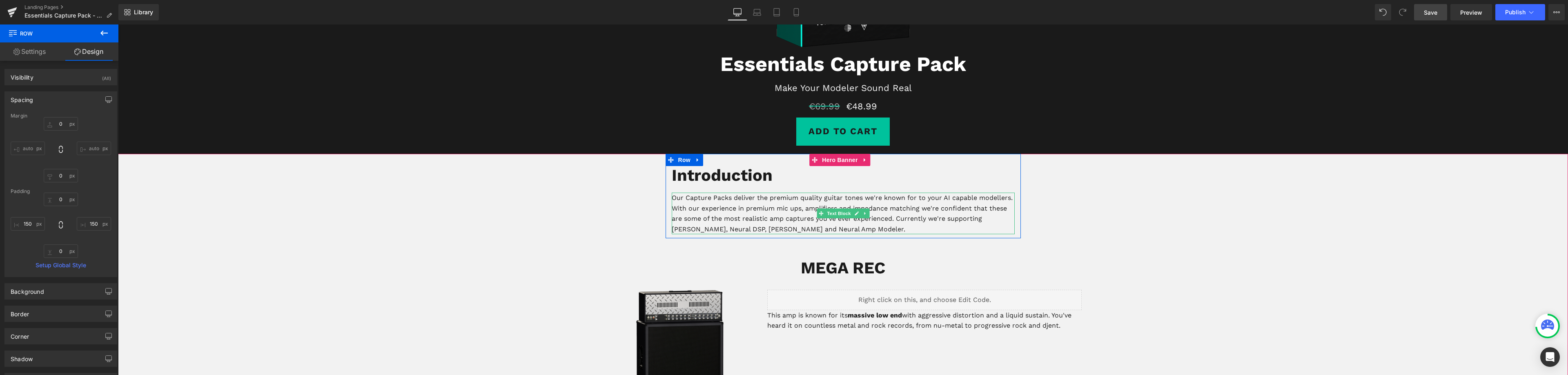
click at [695, 198] on p "Our Capture Packs deliver the premium quality guitar tones we're known for to y…" at bounding box center [844, 214] width 343 height 41
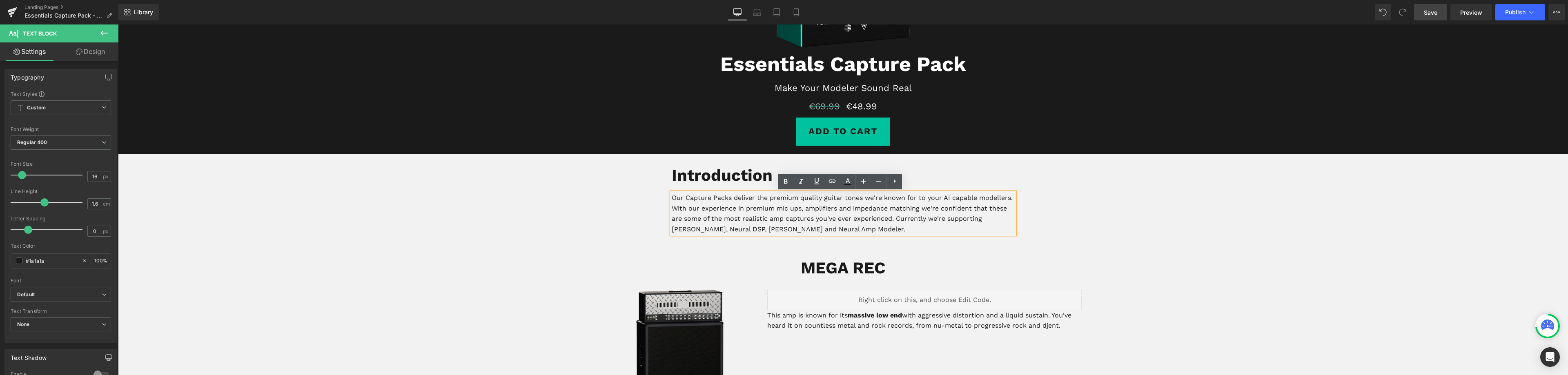
click at [667, 186] on div "Introduction Heading Our Capture Packs deliver the premium quality guitar tones…" at bounding box center [843, 197] width 355 height 85
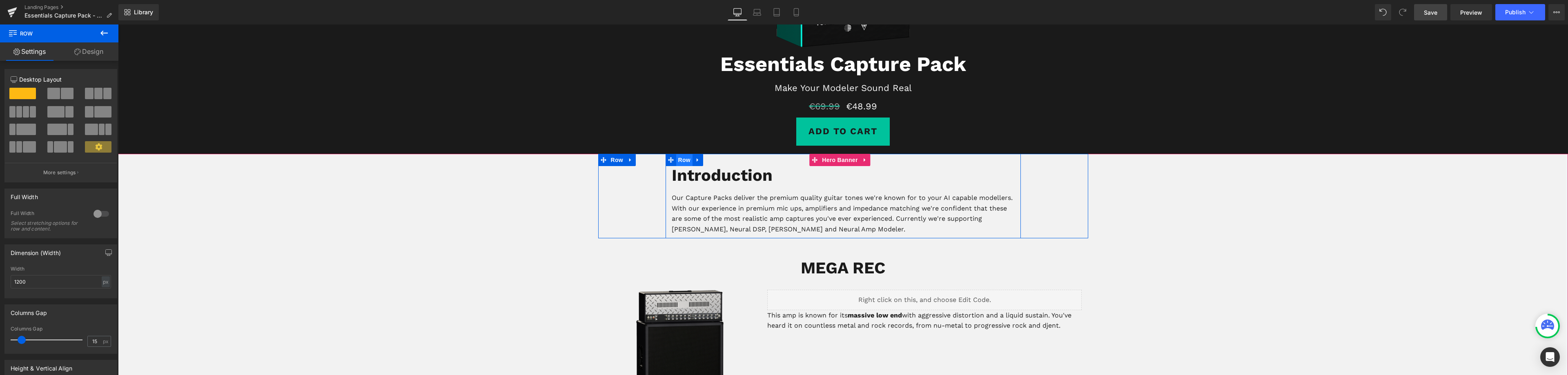
click at [681, 158] on span "Row" at bounding box center [684, 160] width 16 height 12
click at [98, 51] on link "Design" at bounding box center [88, 52] width 59 height 18
click at [0, 0] on div "Spacing" at bounding box center [0, 0] width 0 height 0
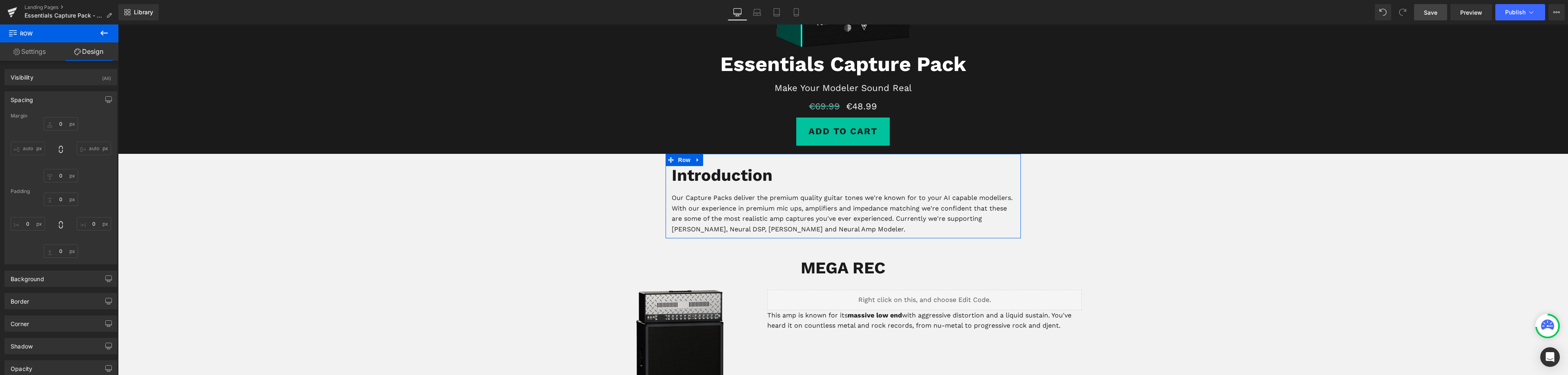
type input "0"
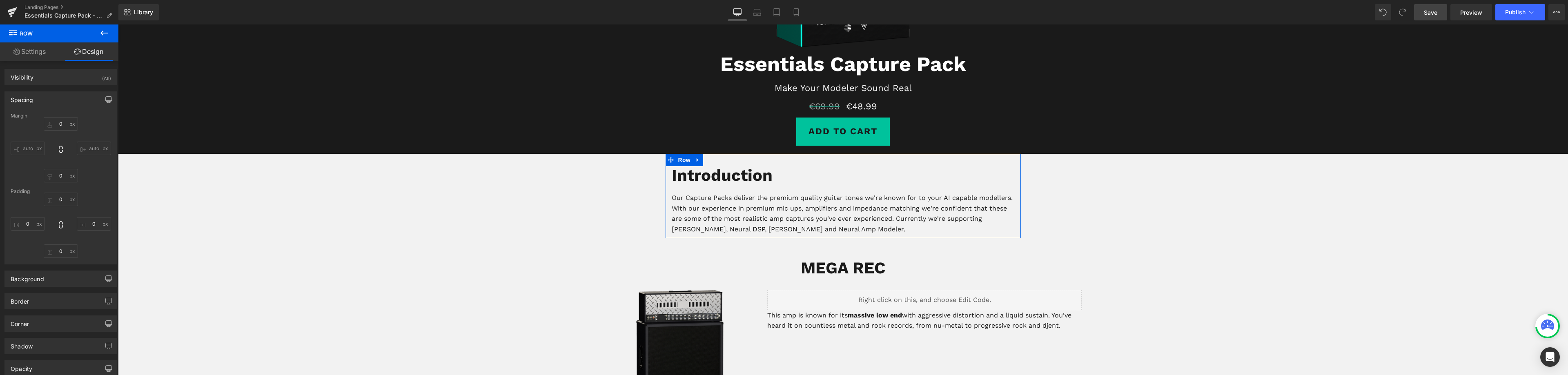
type input "0"
click at [832, 266] on span "Heading" at bounding box center [836, 268] width 22 height 10
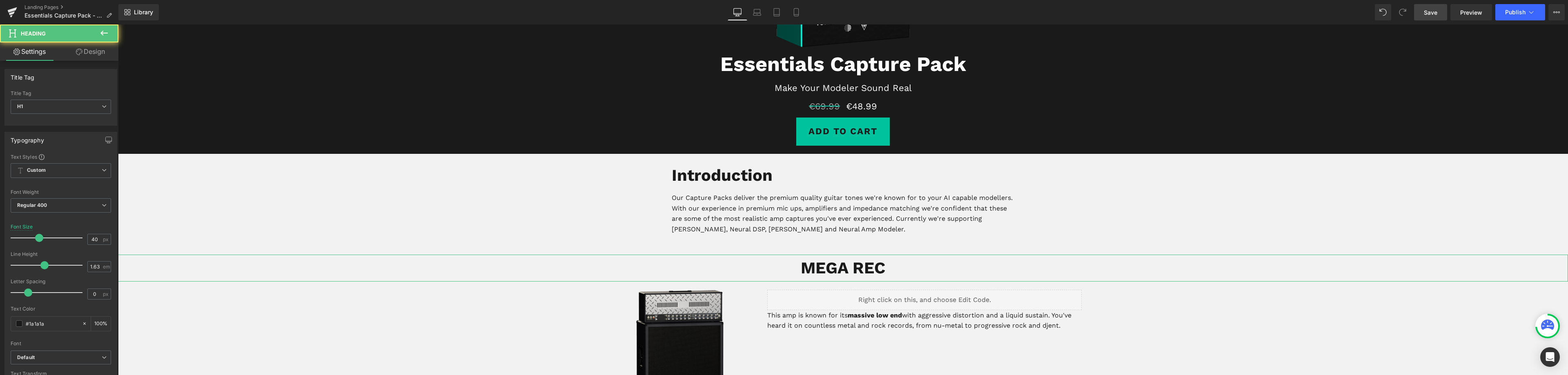
click at [89, 53] on link "Design" at bounding box center [90, 52] width 59 height 18
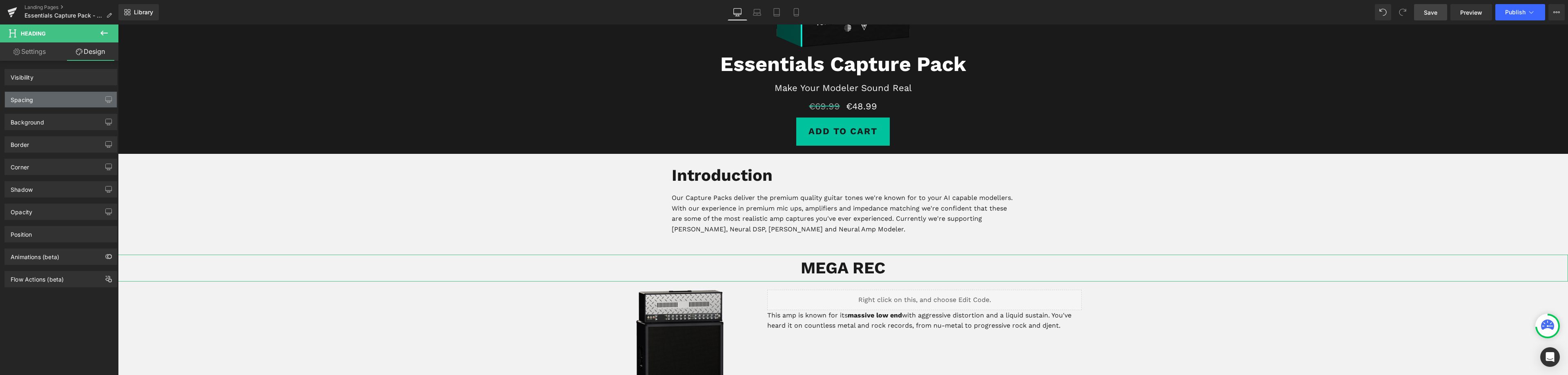
click at [44, 103] on div "Spacing" at bounding box center [61, 99] width 112 height 15
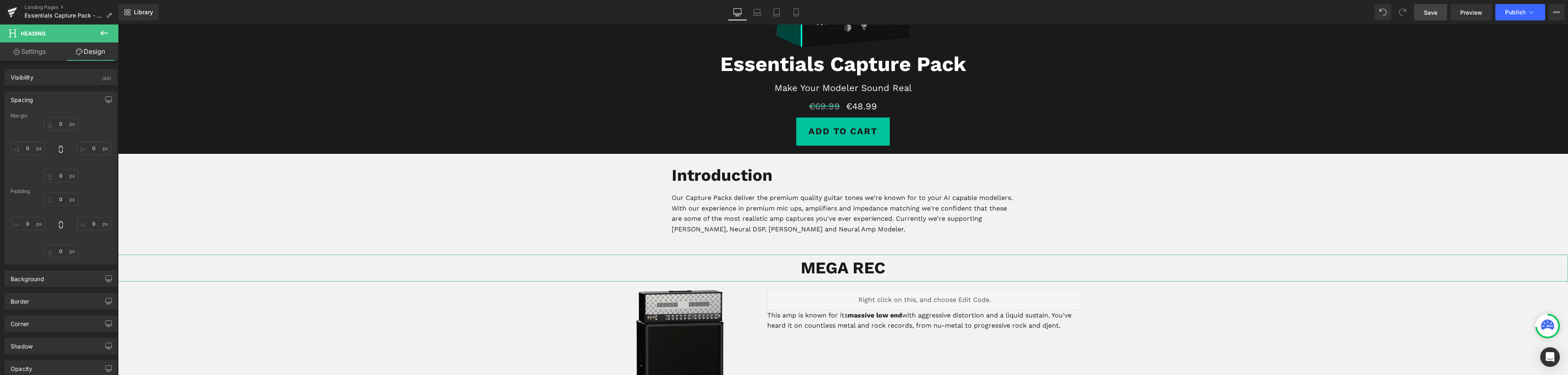
type input "40"
type input "0"
type input "10"
type input "0"
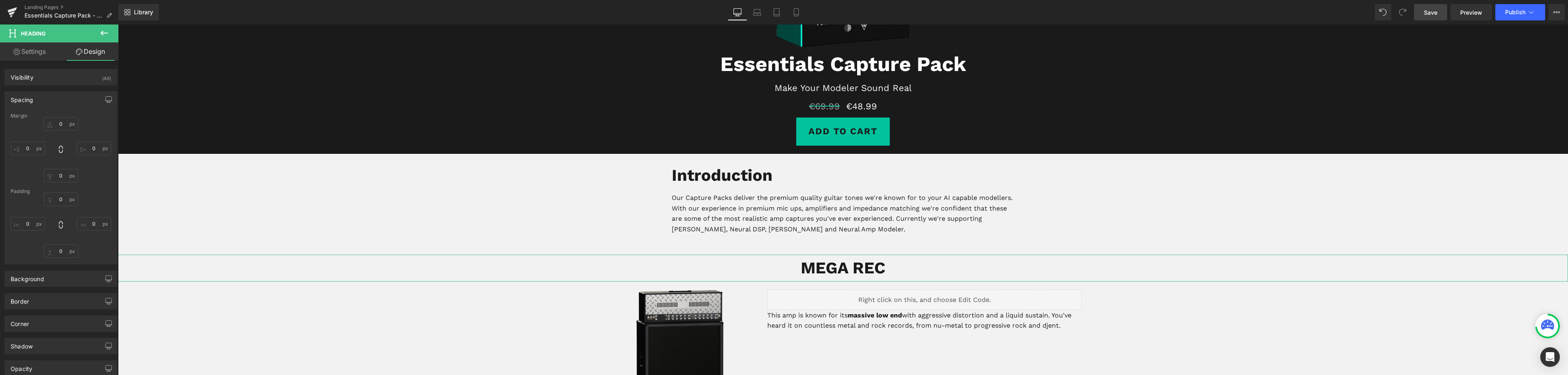
type input "0"
click at [59, 124] on input "40" at bounding box center [61, 124] width 34 height 13
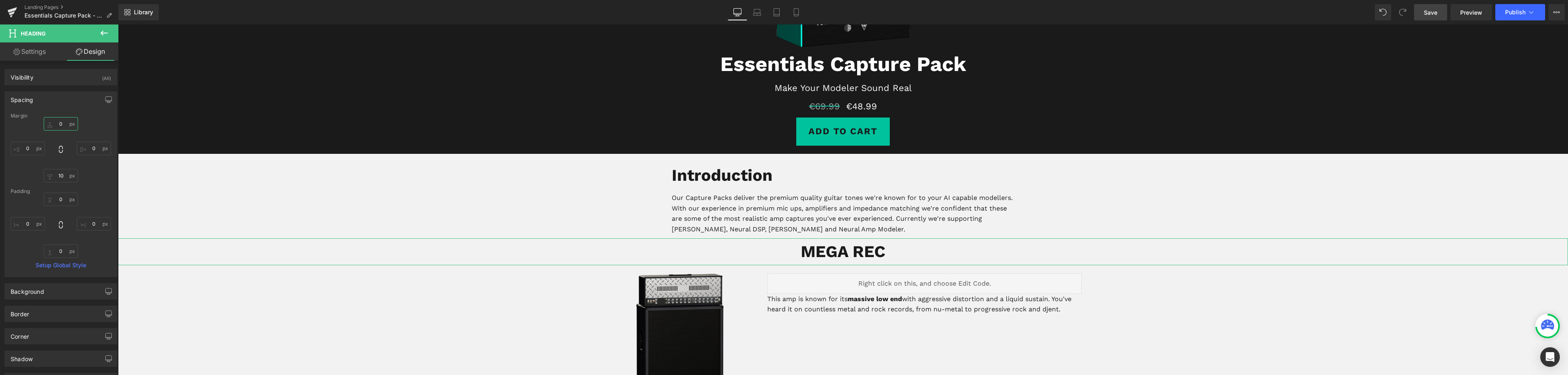
click at [60, 124] on input "0" at bounding box center [61, 124] width 34 height 13
type input "10"
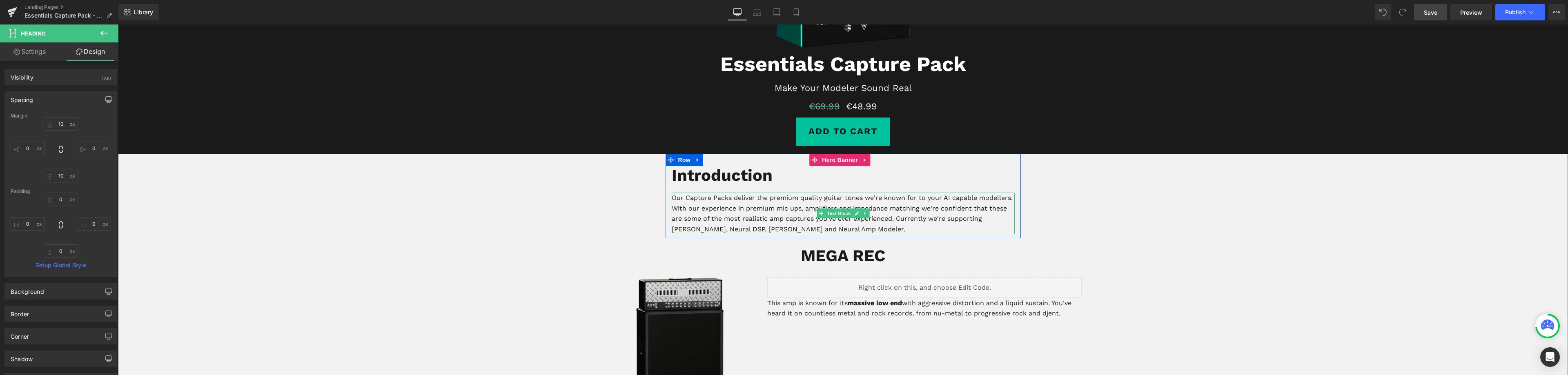
click at [770, 209] on p "Our Capture Packs deliver the premium quality guitar tones we're known for to y…" at bounding box center [844, 214] width 343 height 41
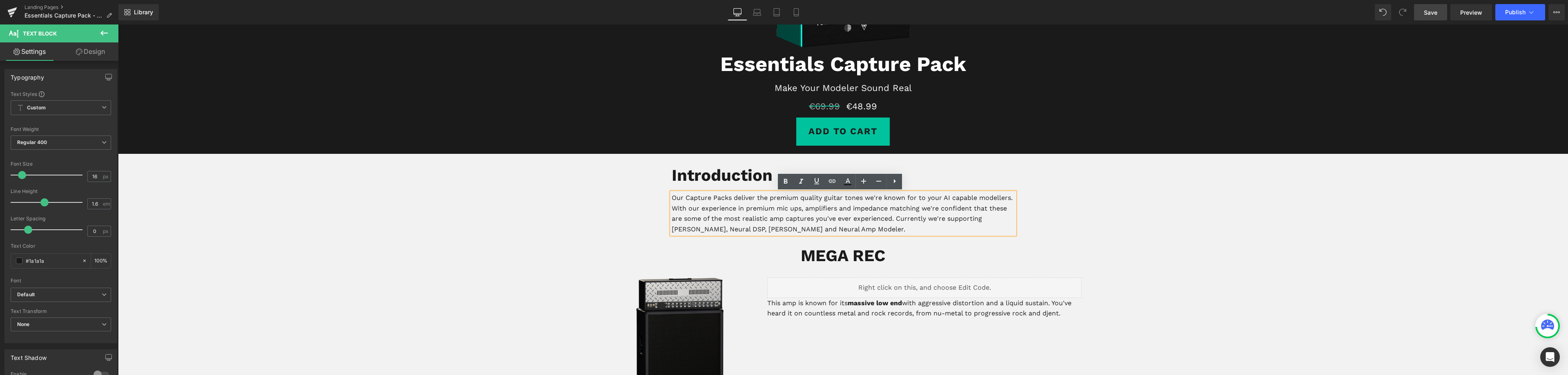
click at [744, 209] on p "Our Capture Packs deliver the premium quality guitar tones we're known for to y…" at bounding box center [844, 214] width 343 height 41
drag, startPoint x: 895, startPoint y: 210, endPoint x: 860, endPoint y: 211, distance: 35.0
click at [860, 211] on p "Our Capture Packs deliver the premium quality guitar tones we're known for to y…" at bounding box center [844, 214] width 343 height 41
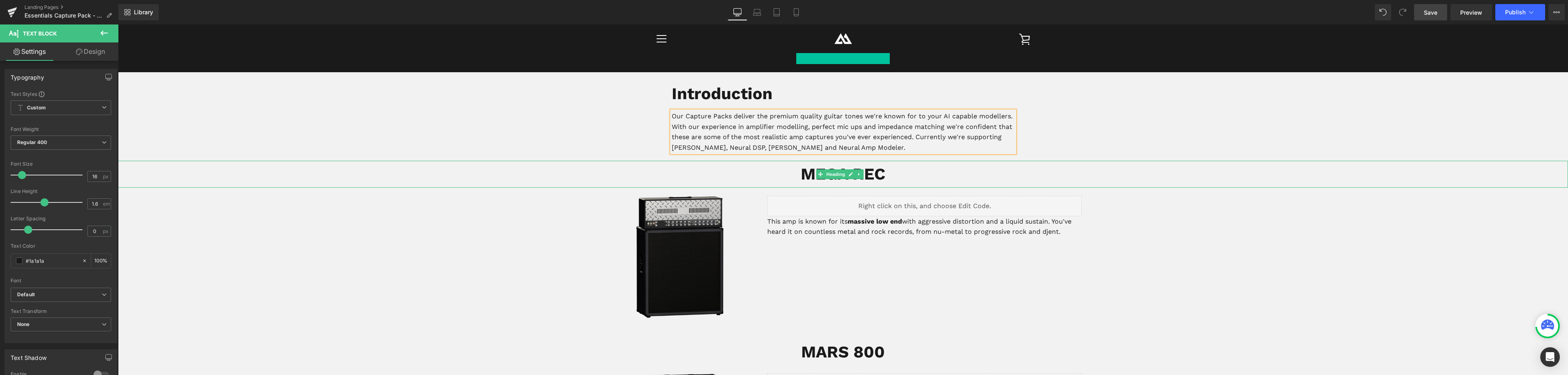
scroll to position [263, 0]
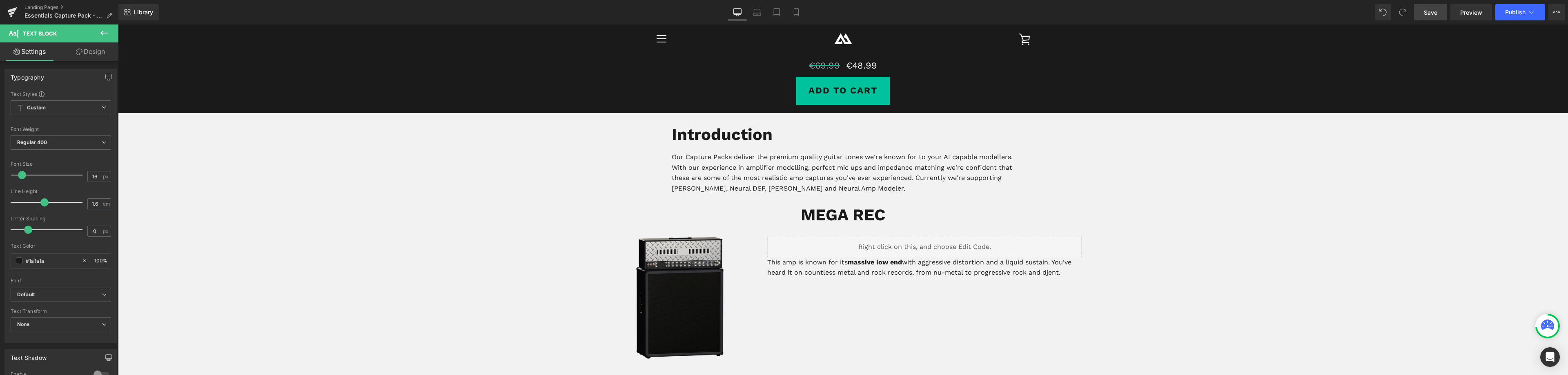
click at [103, 34] on icon at bounding box center [104, 33] width 10 height 10
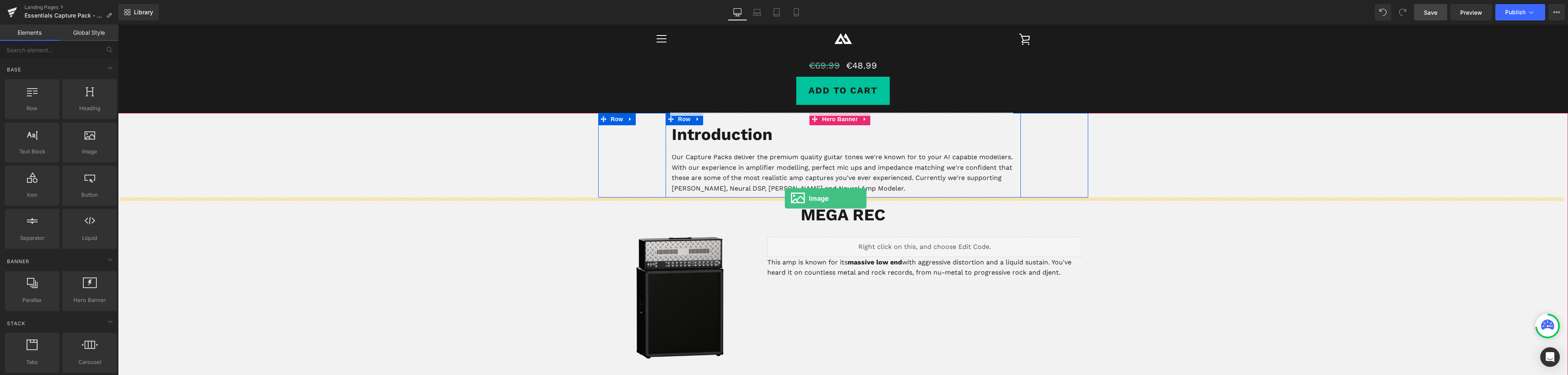
drag, startPoint x: 210, startPoint y: 173, endPoint x: 785, endPoint y: 198, distance: 575.5
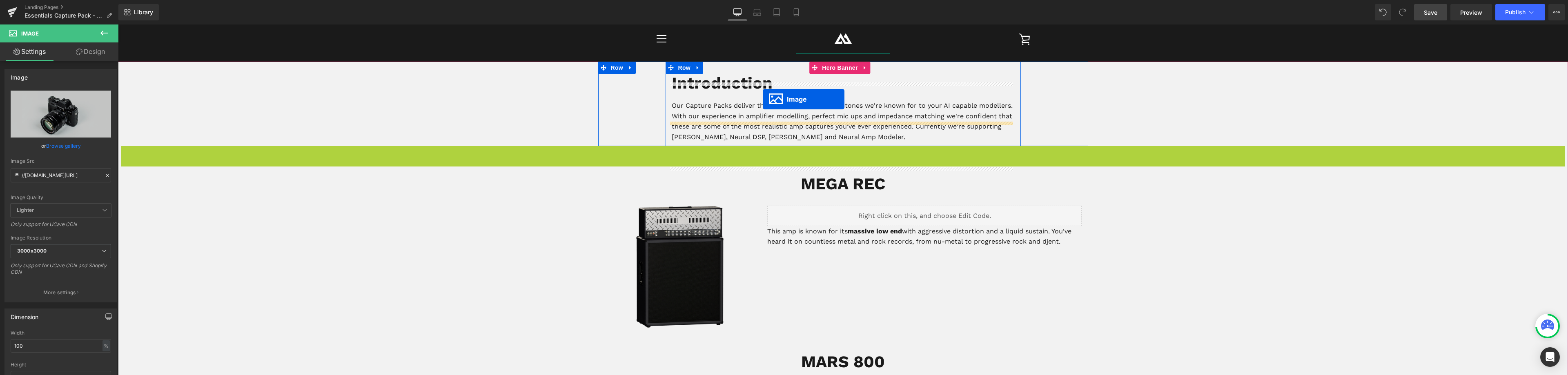
scroll to position [255, 0]
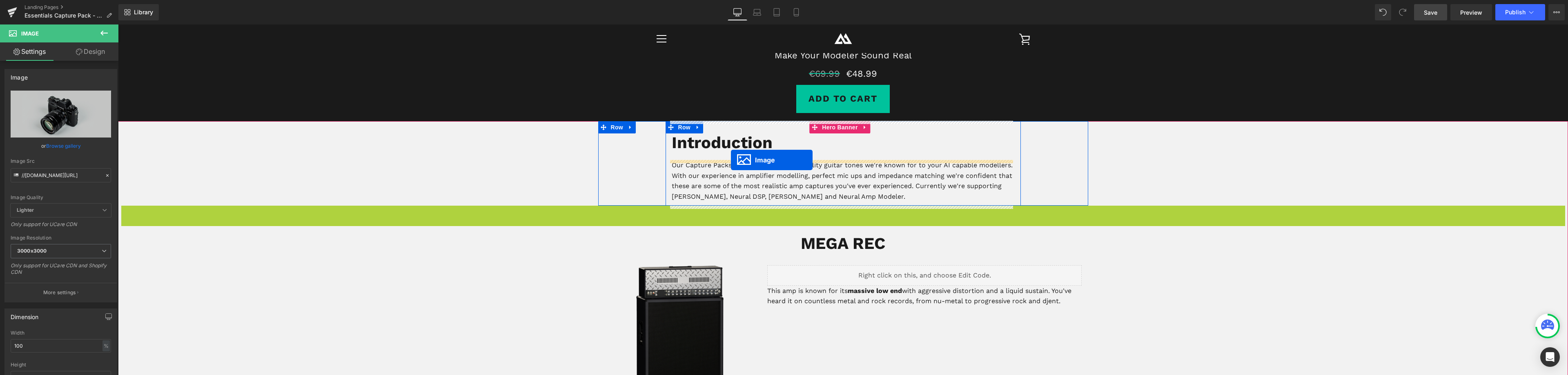
drag, startPoint x: 831, startPoint y: 228, endPoint x: 731, endPoint y: 160, distance: 120.9
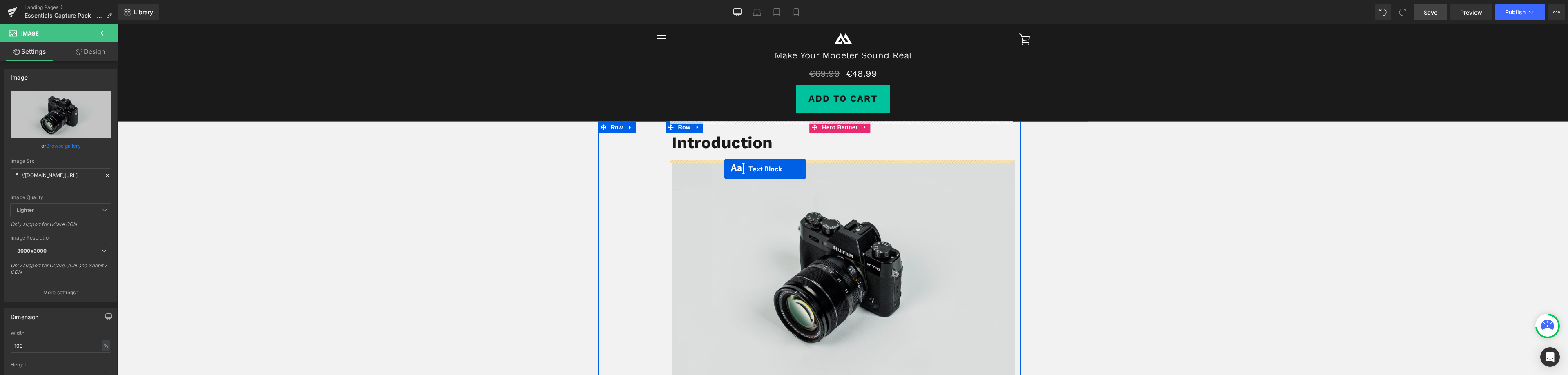
drag, startPoint x: 817, startPoint y: 284, endPoint x: 724, endPoint y: 169, distance: 147.9
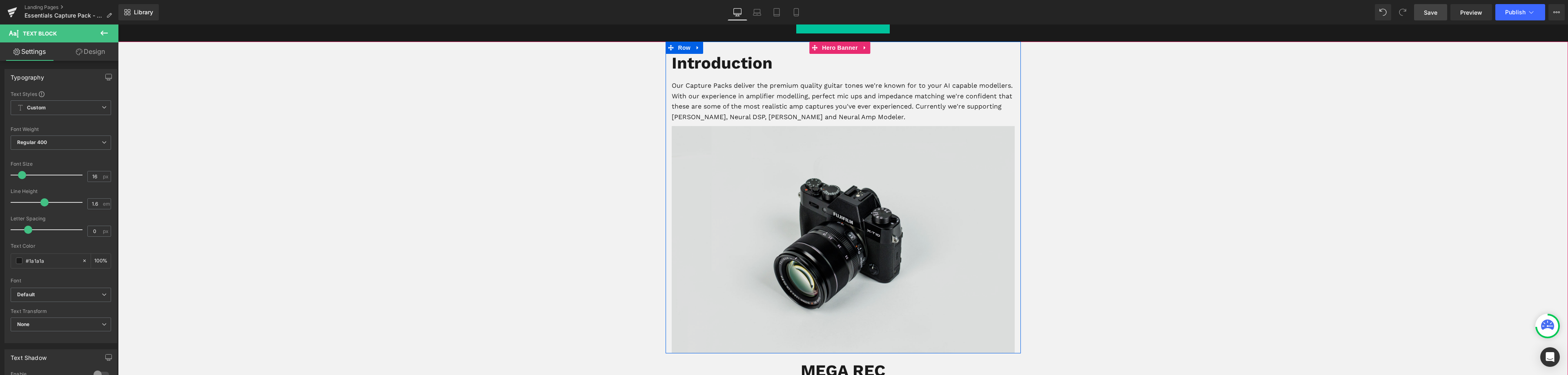
scroll to position [337, 0]
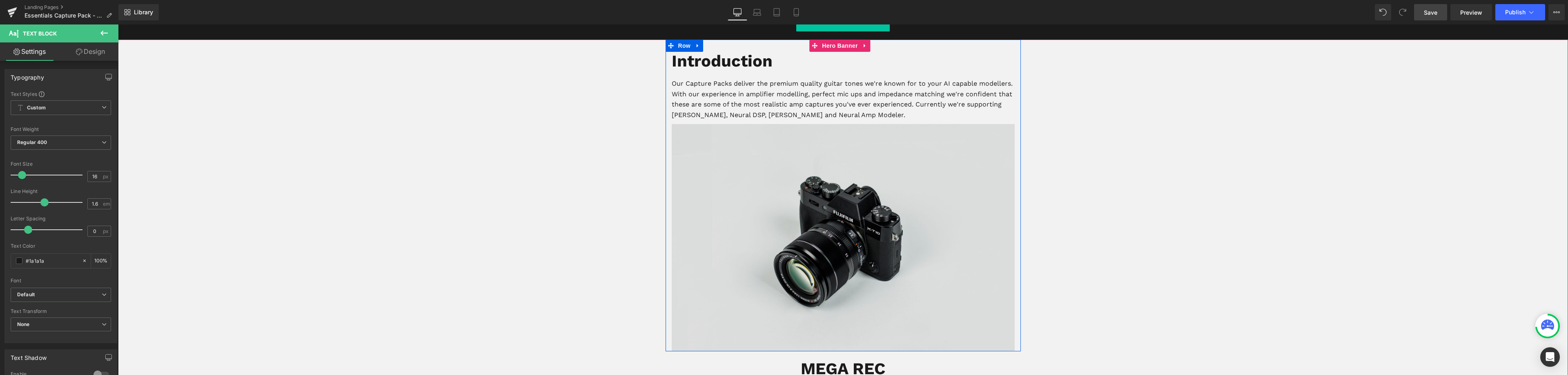
click at [836, 253] on img at bounding box center [844, 238] width 343 height 228
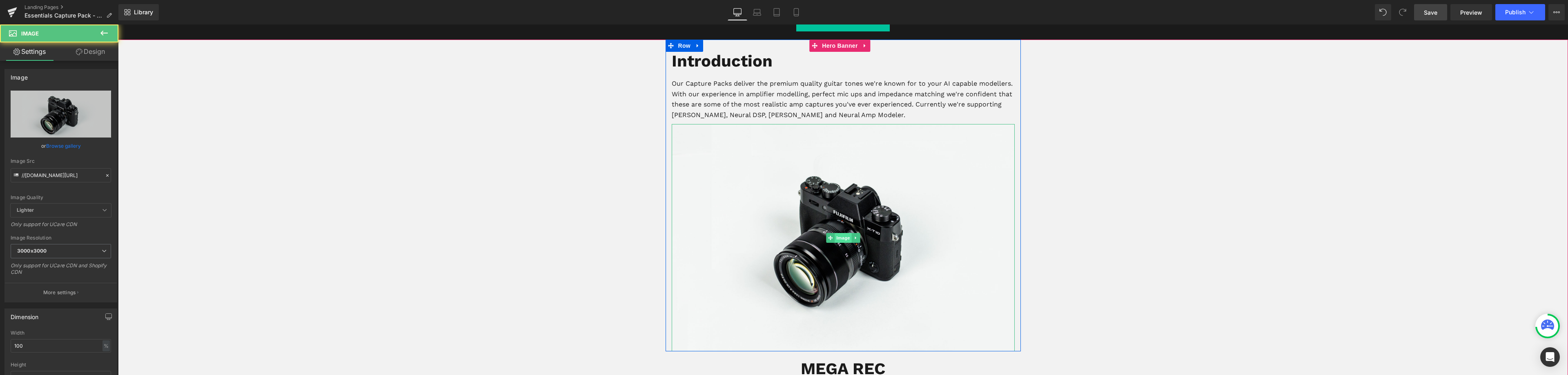
click at [835, 241] on span "Image" at bounding box center [843, 238] width 17 height 10
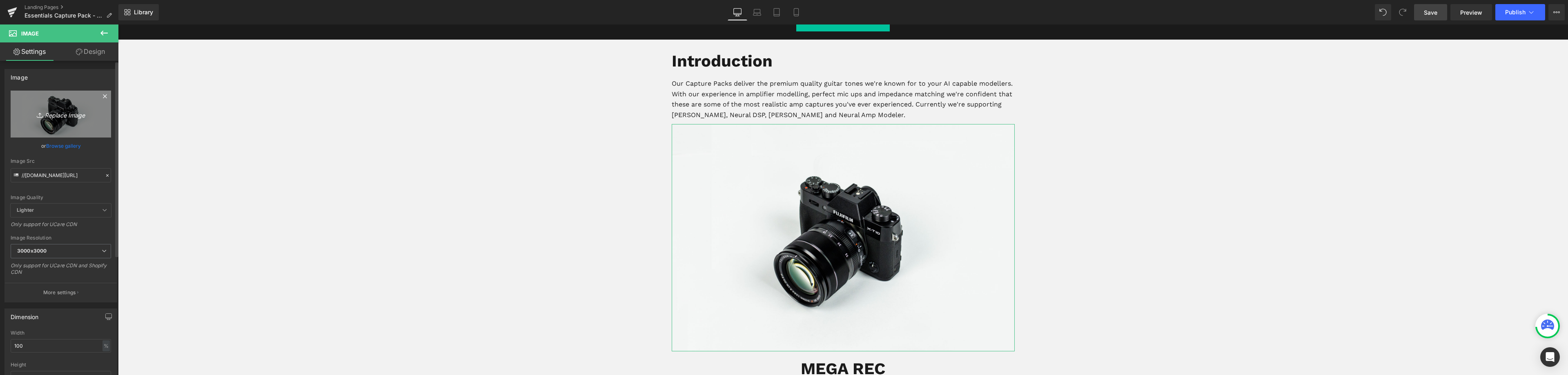
click at [46, 117] on icon "Replace Image" at bounding box center [60, 114] width 65 height 10
type input "C:\fakepath\modeler_company-logos_black.png"
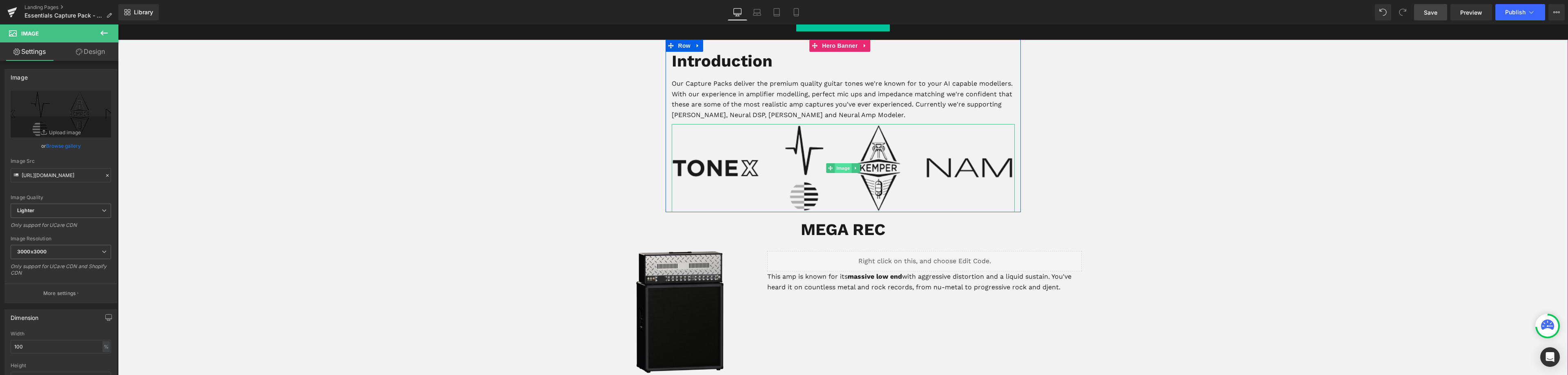
click at [839, 170] on span "Image" at bounding box center [843, 168] width 17 height 10
click at [56, 254] on span "3000x3000" at bounding box center [60, 251] width 100 height 14
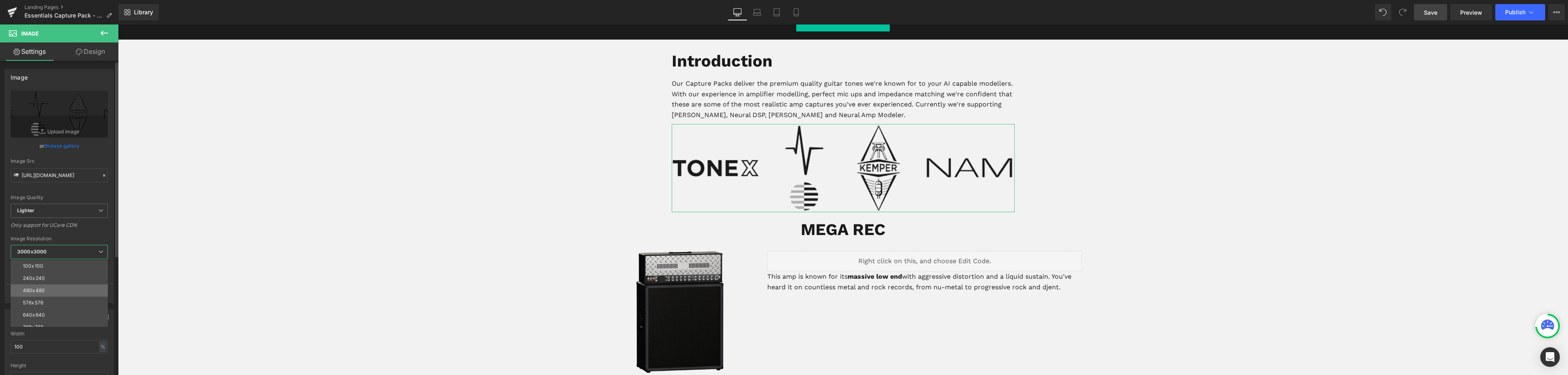
click at [38, 292] on div "480x480" at bounding box center [34, 290] width 22 height 5
type input "[URL][DOMAIN_NAME]"
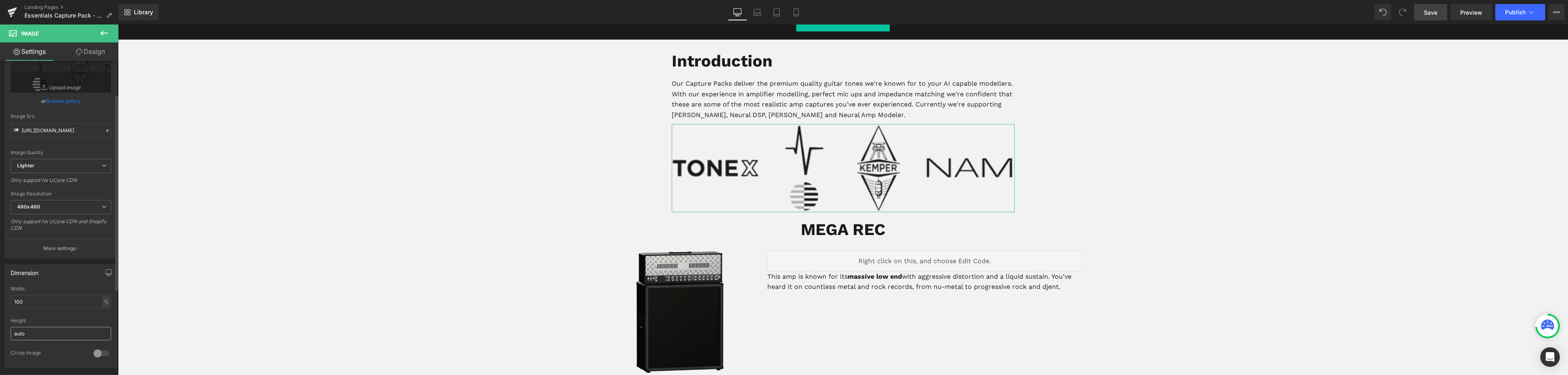
scroll to position [82, 0]
drag, startPoint x: 32, startPoint y: 268, endPoint x: 0, endPoint y: 266, distance: 32.1
click at [0, 266] on div "Dimension 100% Width 100 % % px auto Height auto 0 Circle Image" at bounding box center [61, 276] width 122 height 110
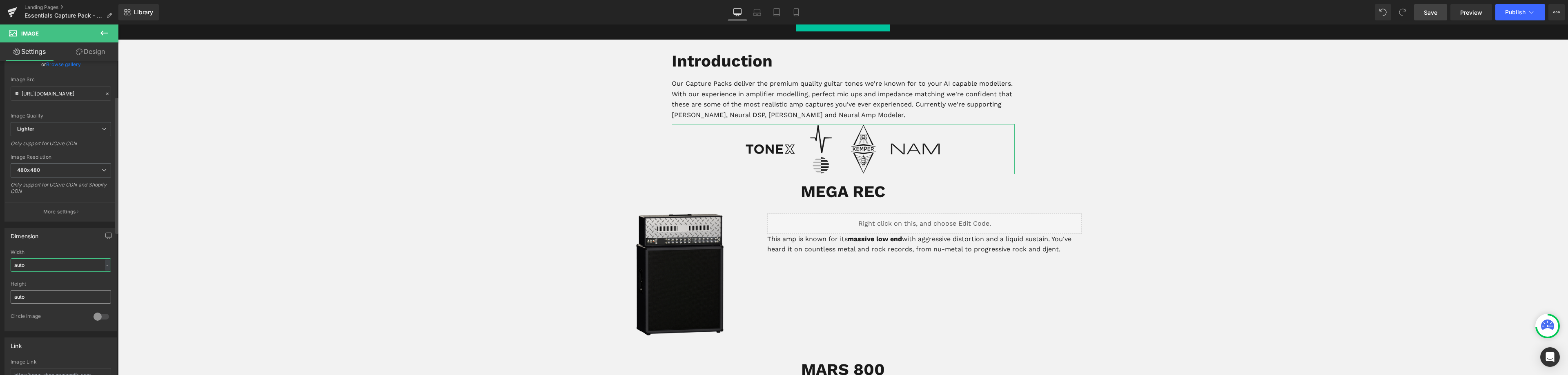
type input "auto"
drag, startPoint x: 30, startPoint y: 296, endPoint x: 0, endPoint y: 293, distance: 30.1
click at [0, 292] on div "Dimension auto Width auto - % px auto Height auto 0 Circle Image" at bounding box center [61, 276] width 122 height 110
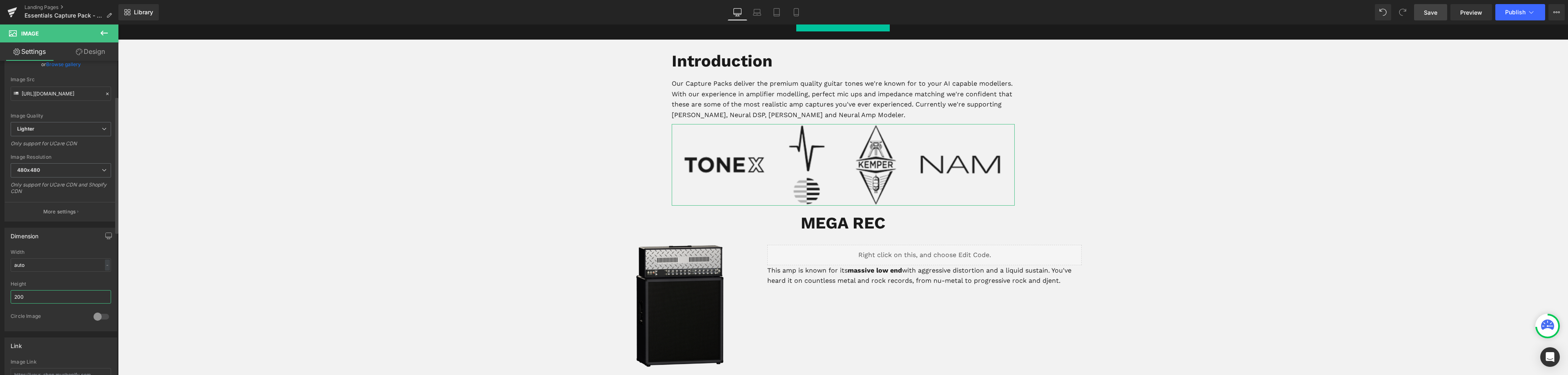
drag, startPoint x: 29, startPoint y: 296, endPoint x: 0, endPoint y: 295, distance: 29.0
click at [0, 295] on div "Dimension auto Width auto - % px 200px Height 200 0 Circle Image" at bounding box center [61, 276] width 122 height 110
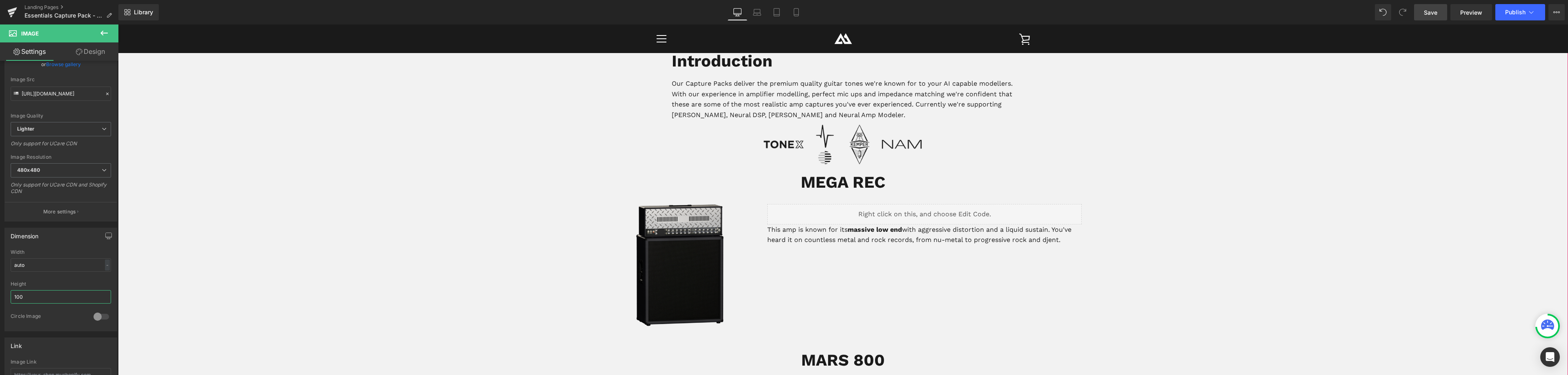
scroll to position [255, 0]
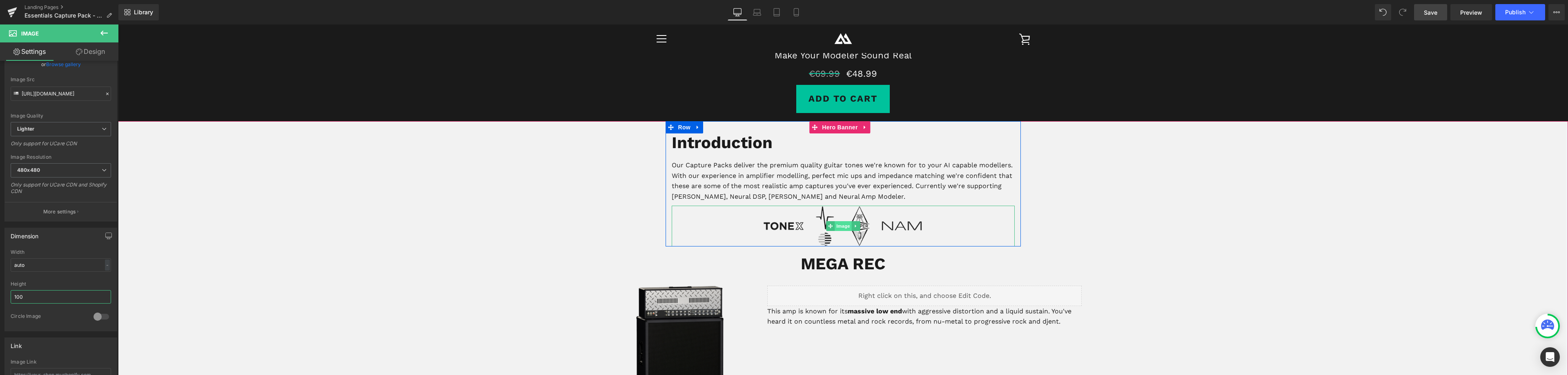
click at [837, 226] on span "Image" at bounding box center [843, 226] width 17 height 10
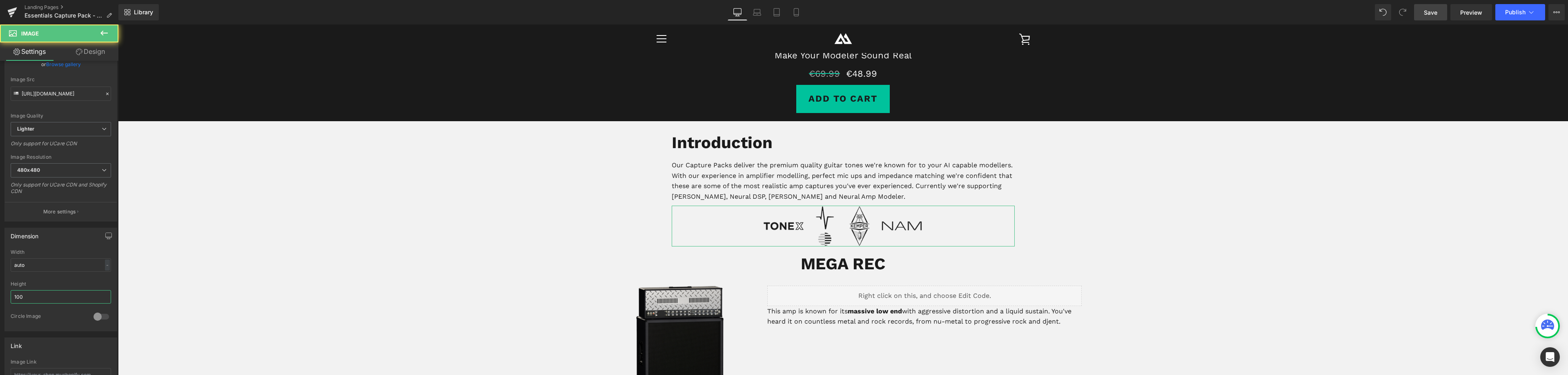
type input "100"
click at [97, 58] on link "Design" at bounding box center [90, 52] width 59 height 18
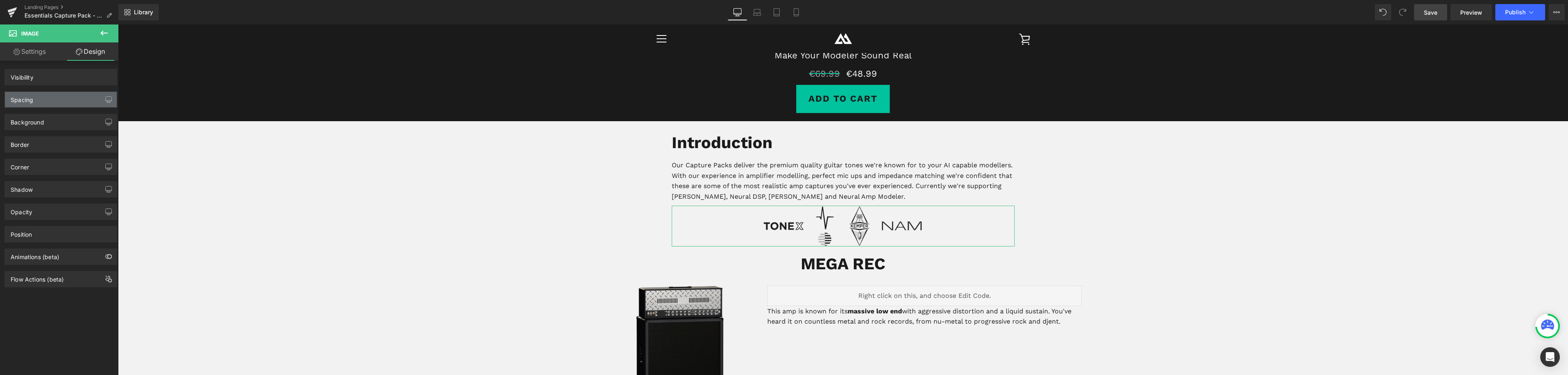
click at [46, 102] on div "Spacing" at bounding box center [61, 99] width 112 height 15
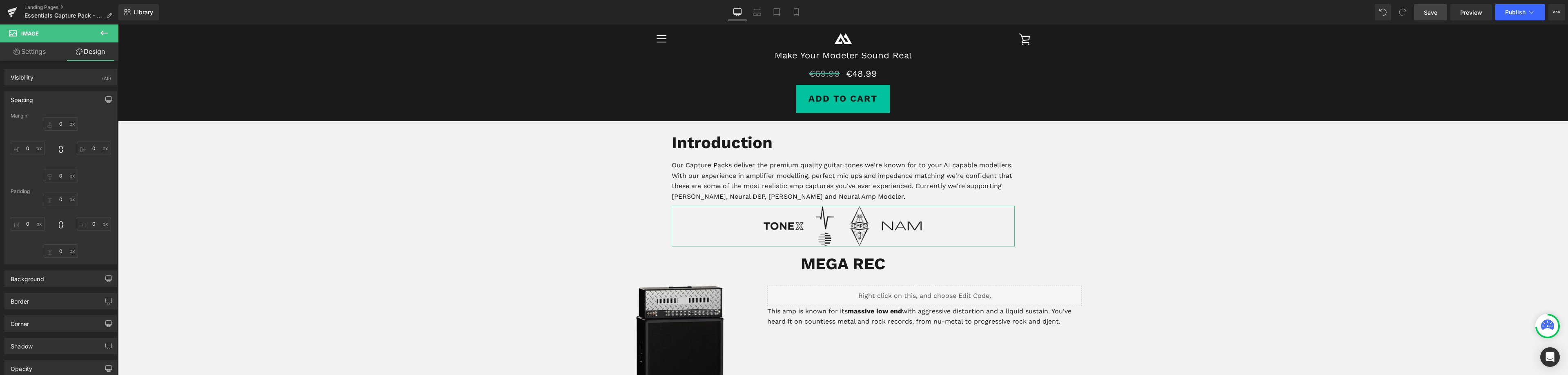
type input "0"
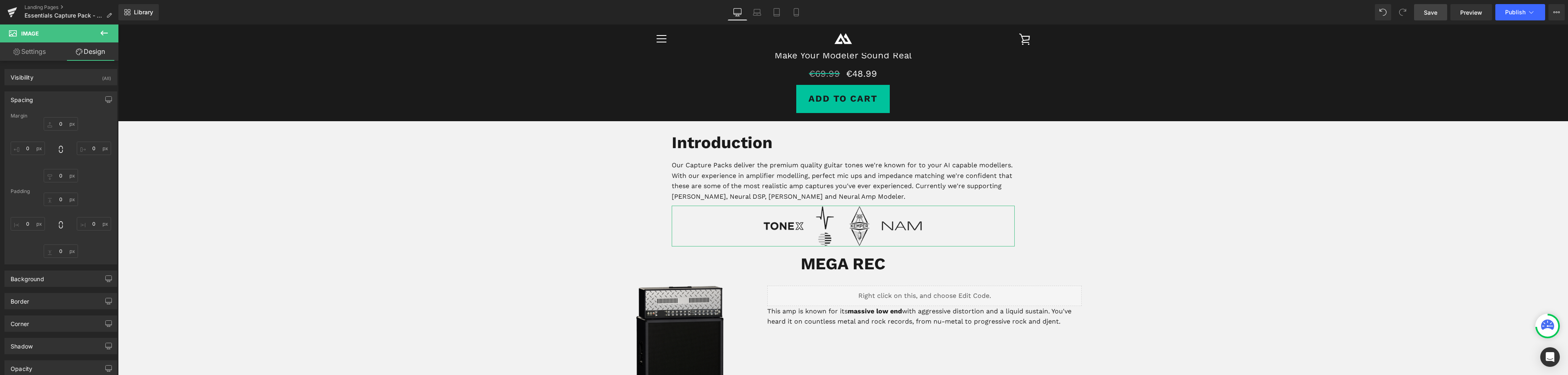
type input "0"
click at [59, 179] on input "0" at bounding box center [61, 176] width 34 height 13
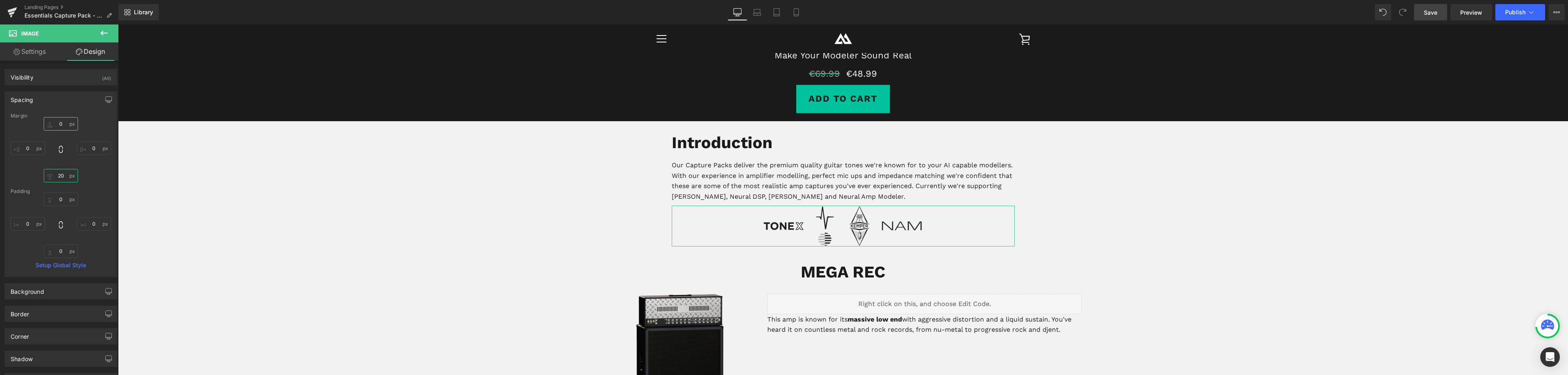
type input "20"
click at [62, 125] on input "0" at bounding box center [61, 124] width 34 height 13
drag, startPoint x: 59, startPoint y: 124, endPoint x: 68, endPoint y: 122, distance: 9.2
click at [66, 122] on input "10" at bounding box center [61, 124] width 34 height 13
type input "10"
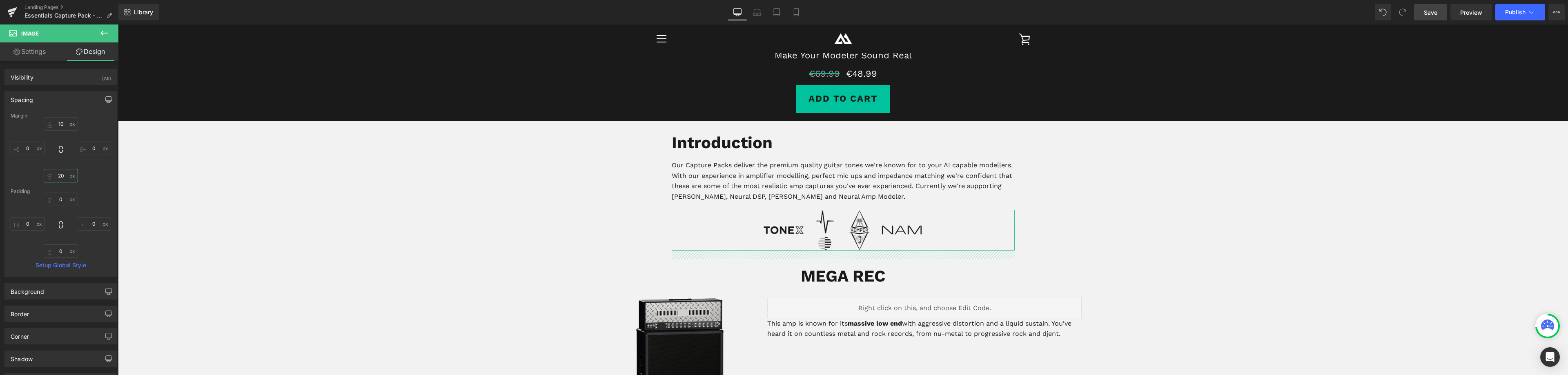
click at [61, 174] on input "20" at bounding box center [61, 176] width 34 height 13
type input "30"
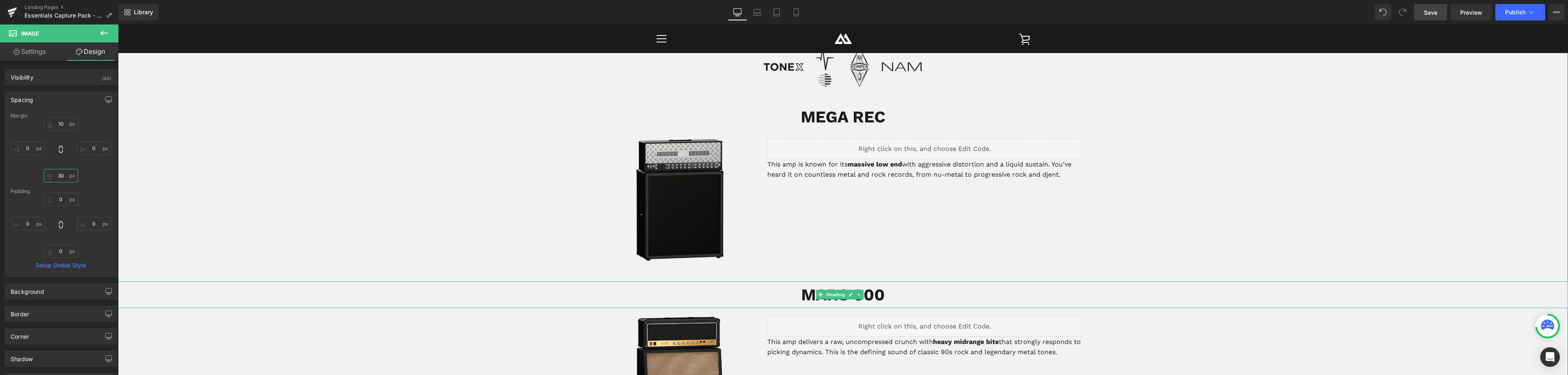
scroll to position [296, 0]
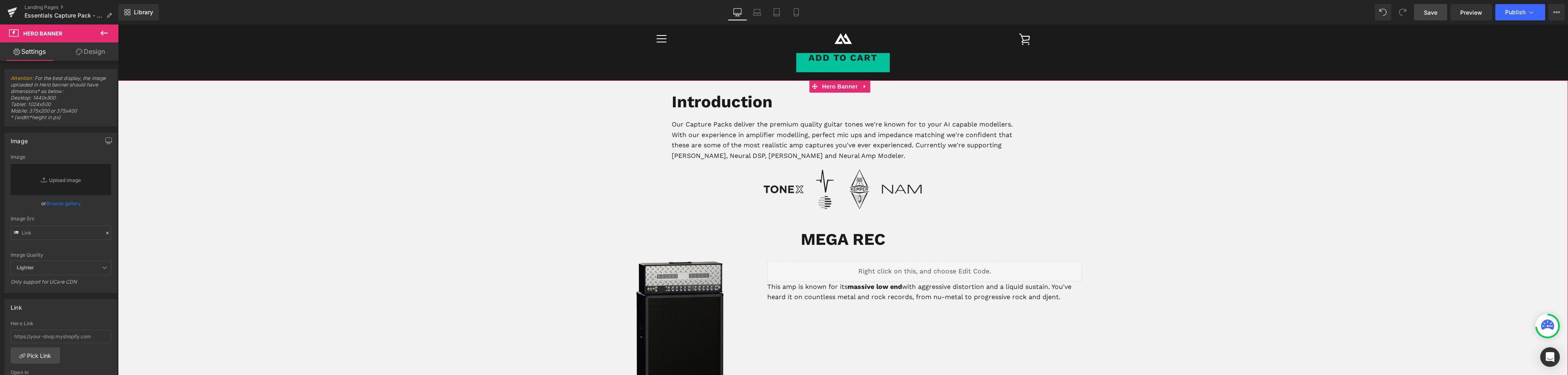
click at [93, 49] on link "Design" at bounding box center [90, 52] width 59 height 18
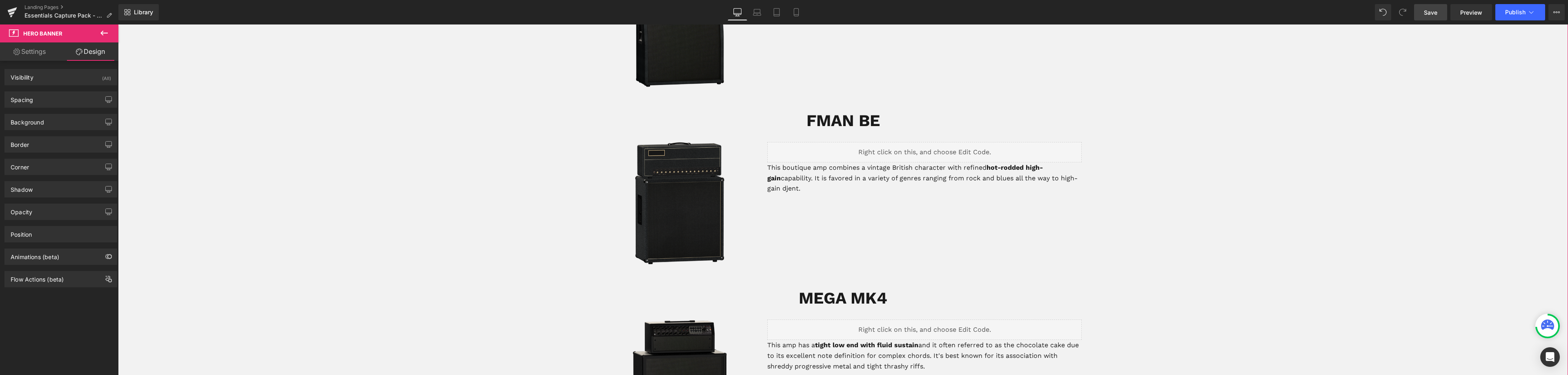
scroll to position [949, 0]
click at [1432, 16] on span "Save" at bounding box center [1430, 12] width 13 height 9
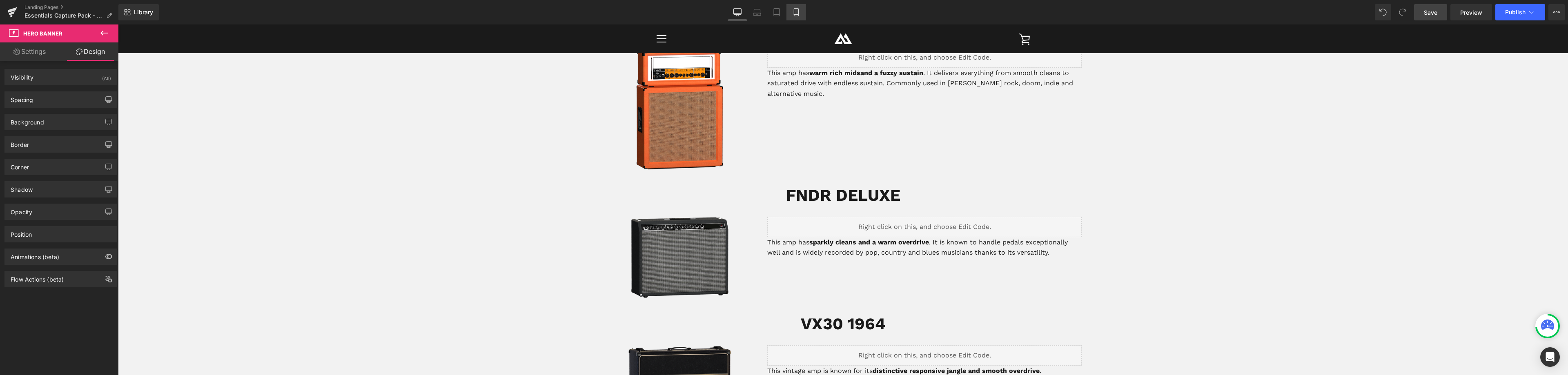
click at [795, 13] on icon at bounding box center [796, 12] width 8 height 8
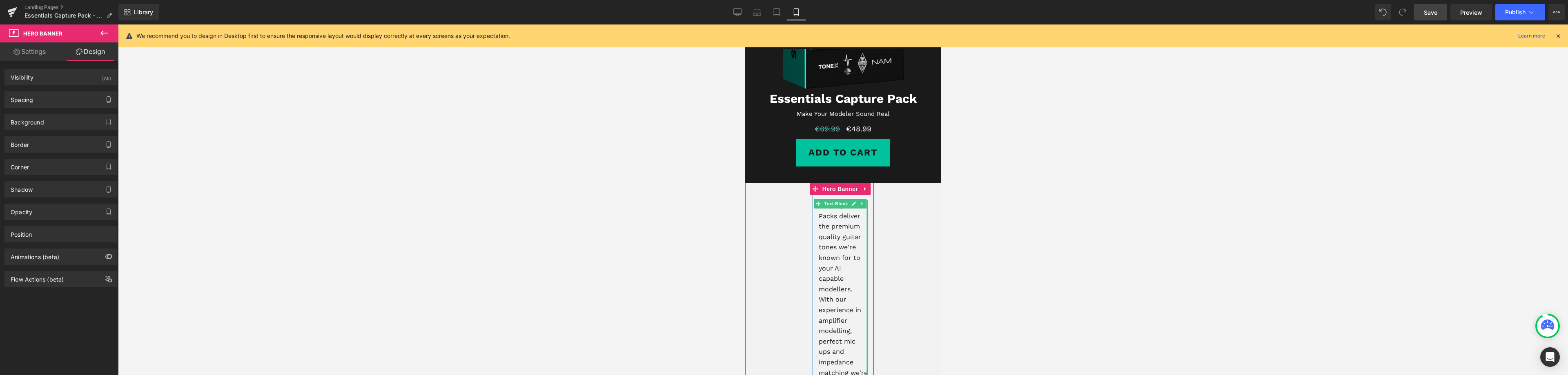
scroll to position [163, 0]
click at [755, 12] on icon at bounding box center [757, 12] width 8 height 8
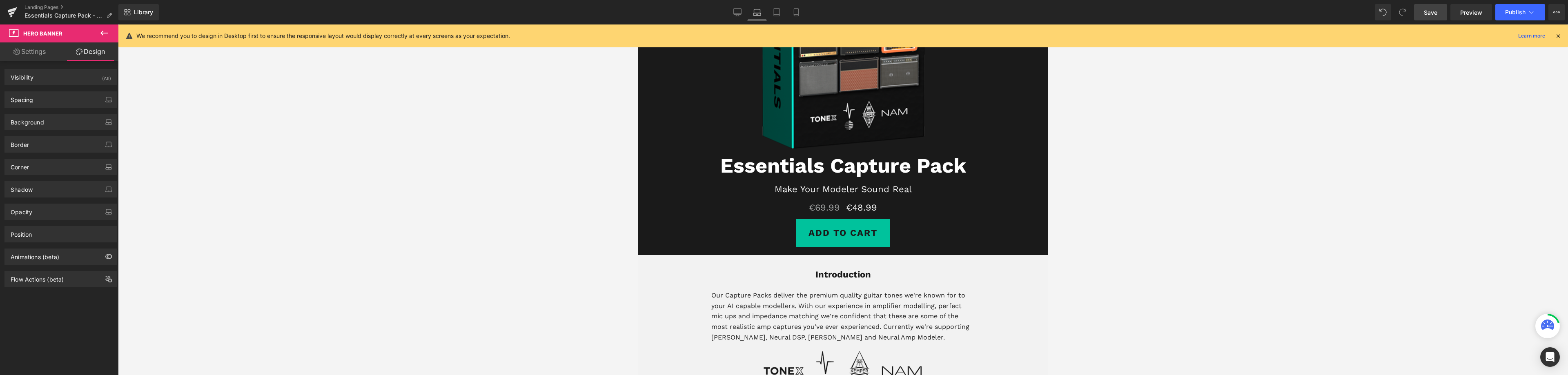
scroll to position [175, 0]
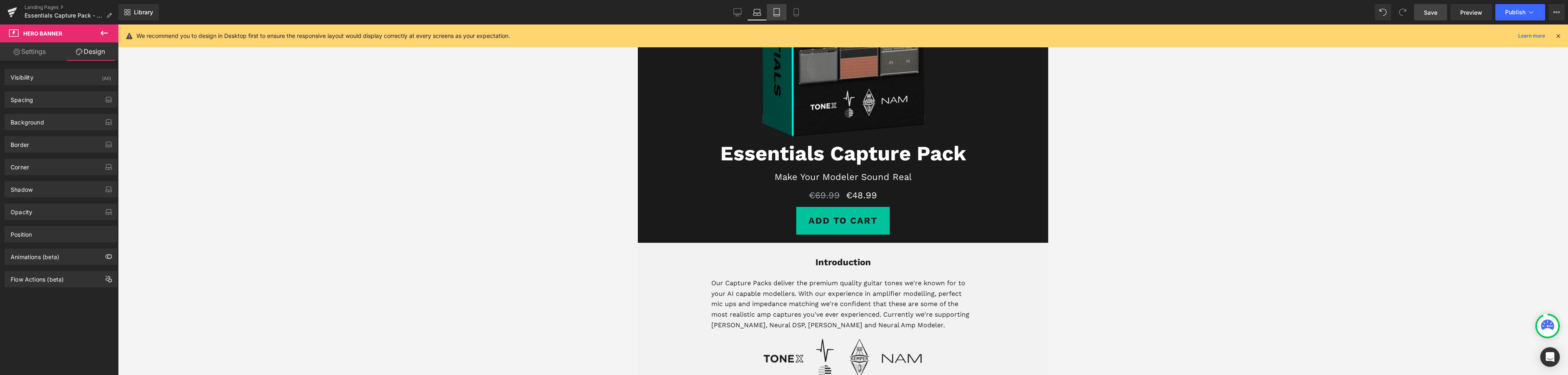
click at [779, 12] on icon at bounding box center [776, 12] width 8 height 8
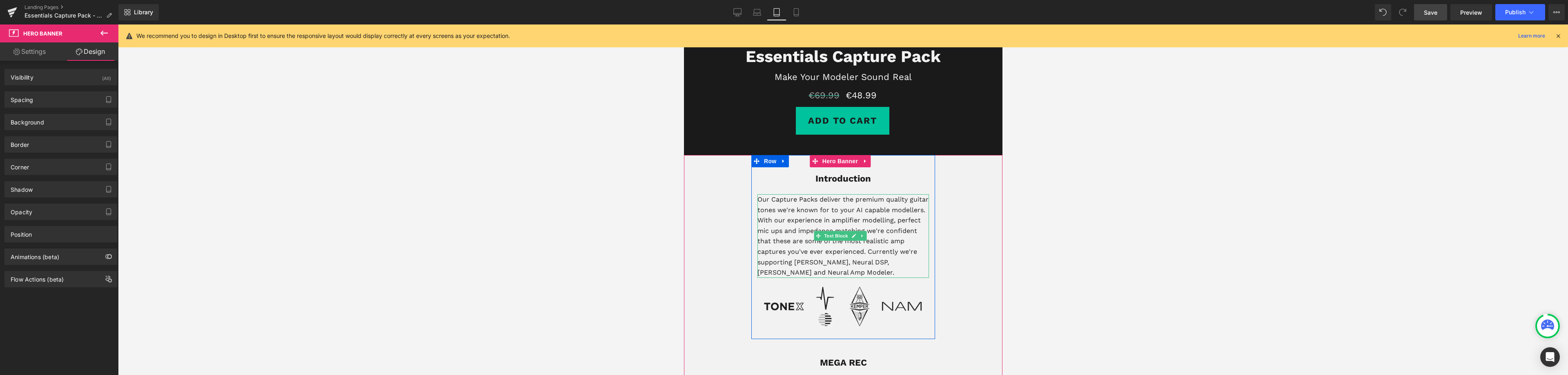
scroll to position [262, 0]
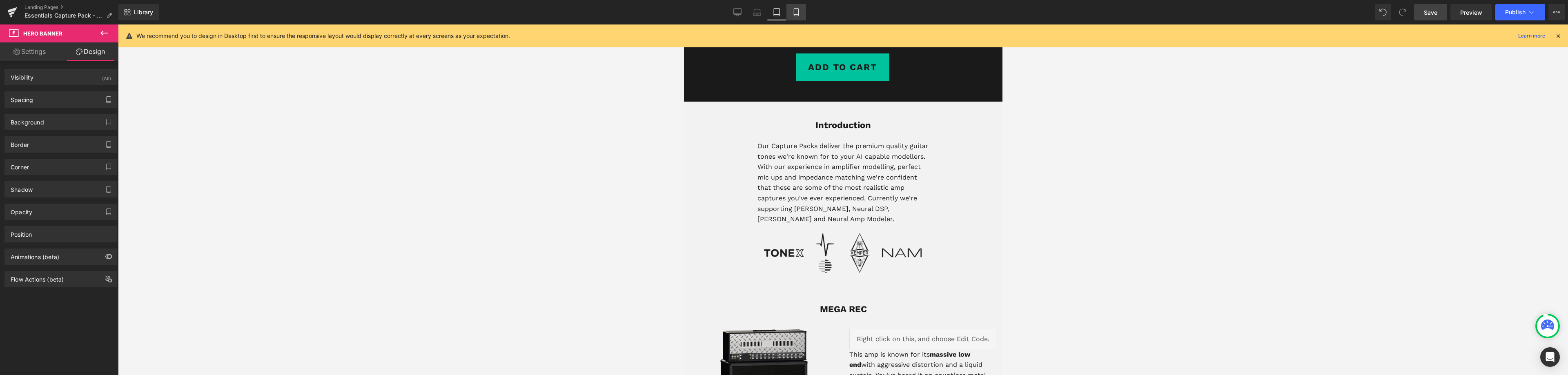
click at [795, 11] on icon at bounding box center [796, 12] width 8 height 8
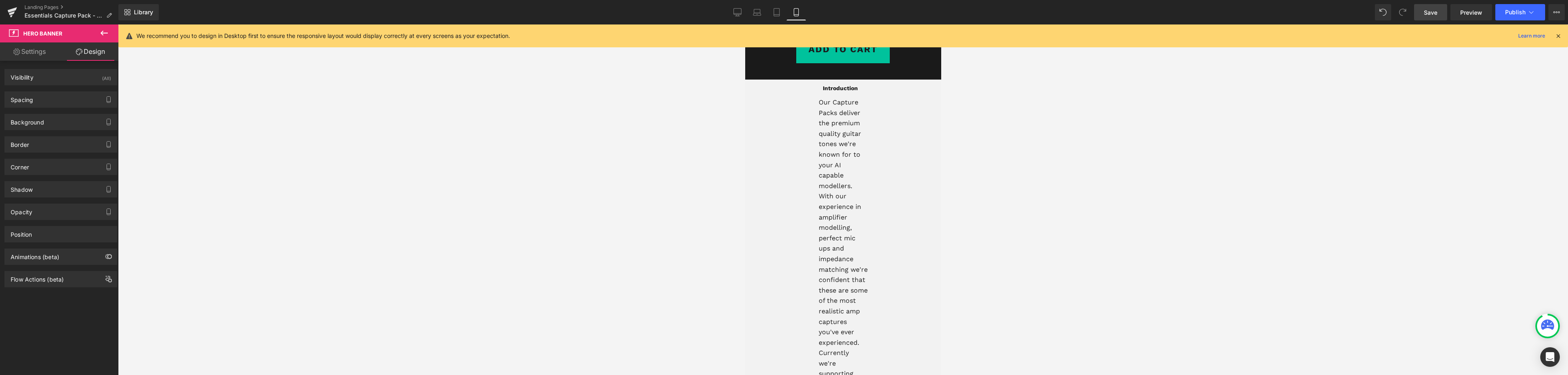
scroll to position [240, 0]
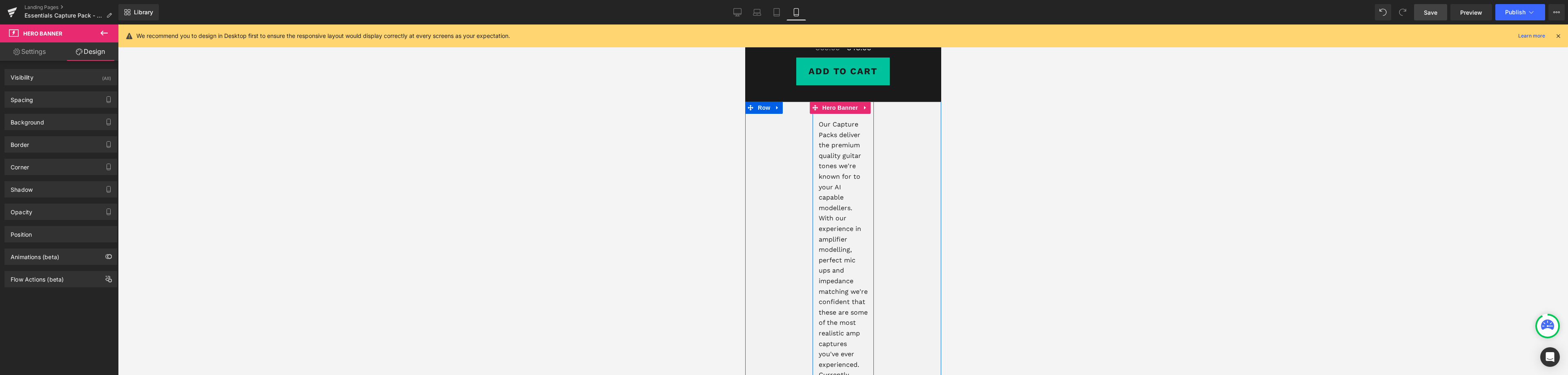
click at [863, 159] on div "Introduction Heading Our Capture Packs deliver the premium quality guitar tones…" at bounding box center [842, 308] width 61 height 413
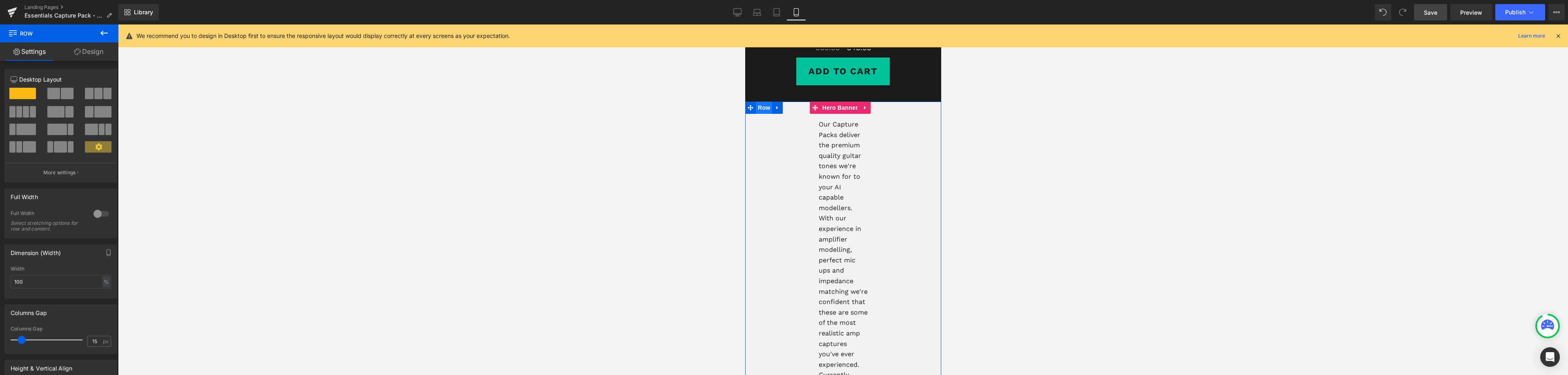
click at [761, 108] on span "Row" at bounding box center [763, 108] width 16 height 12
click at [89, 54] on link "Design" at bounding box center [88, 52] width 59 height 18
click at [0, 0] on div "Spacing" at bounding box center [0, 0] width 0 height 0
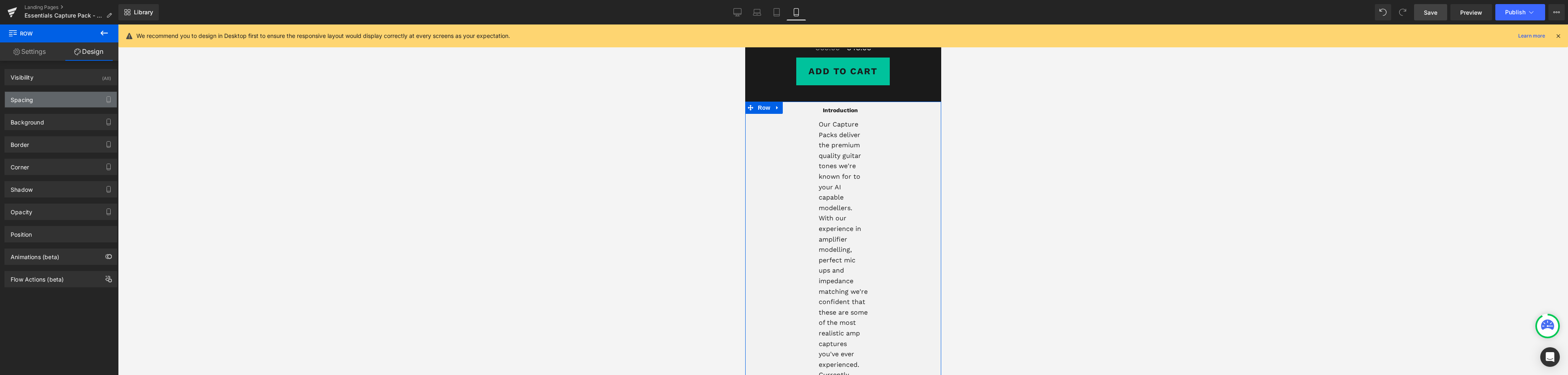
click at [26, 100] on div "Spacing" at bounding box center [21, 97] width 23 height 12
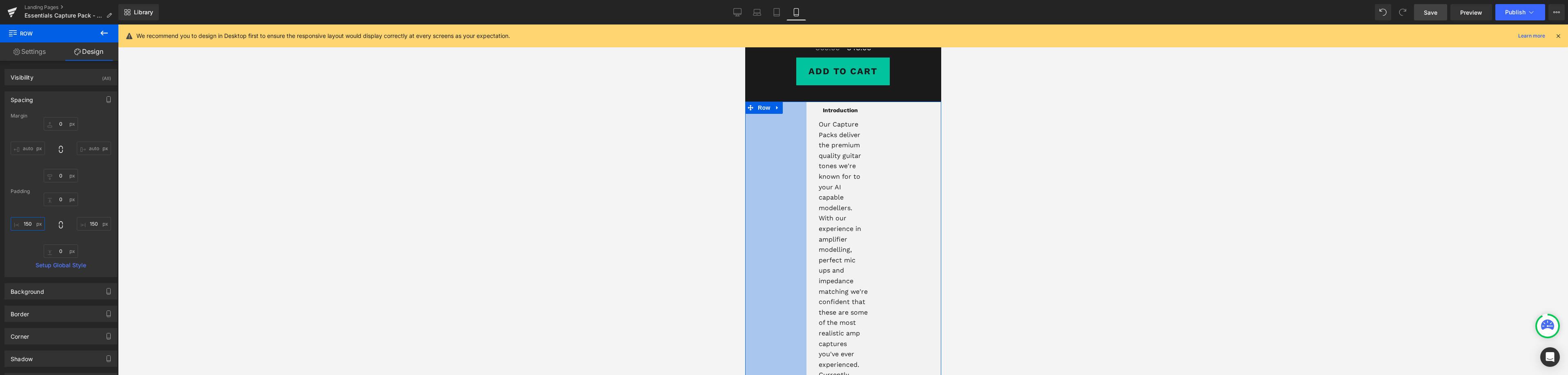
click at [27, 223] on input "150" at bounding box center [27, 224] width 34 height 13
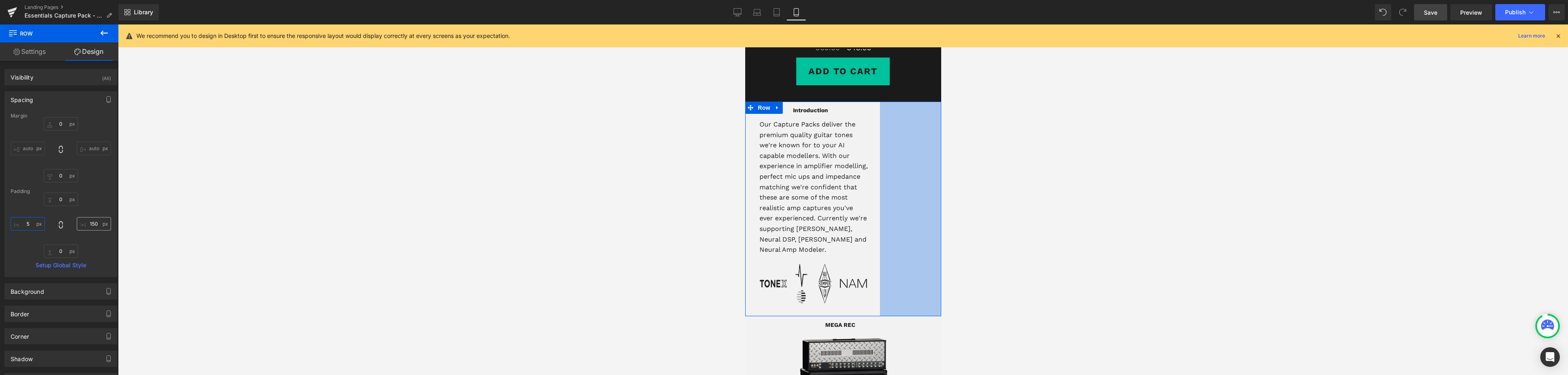
type input "5"
click at [89, 224] on input "150" at bounding box center [94, 224] width 34 height 13
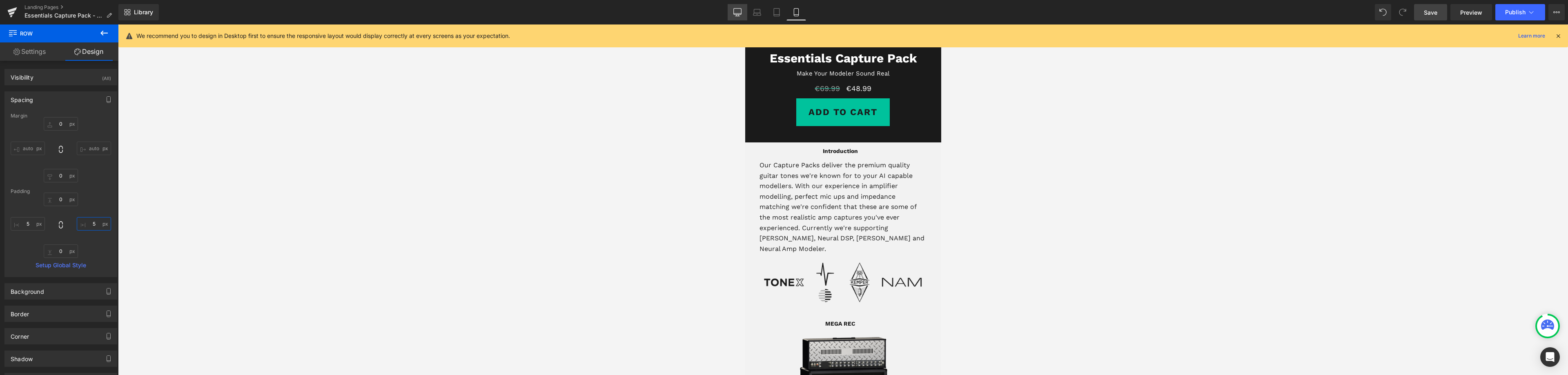
type input "5"
click at [742, 13] on link "Desktop" at bounding box center [737, 12] width 19 height 16
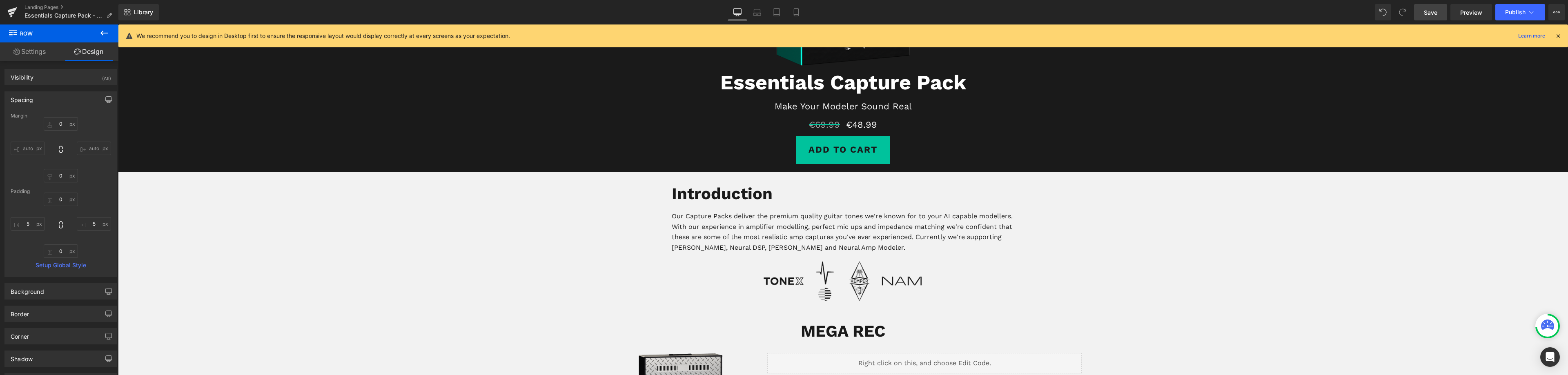
type input "0"
type input "150"
type input "0"
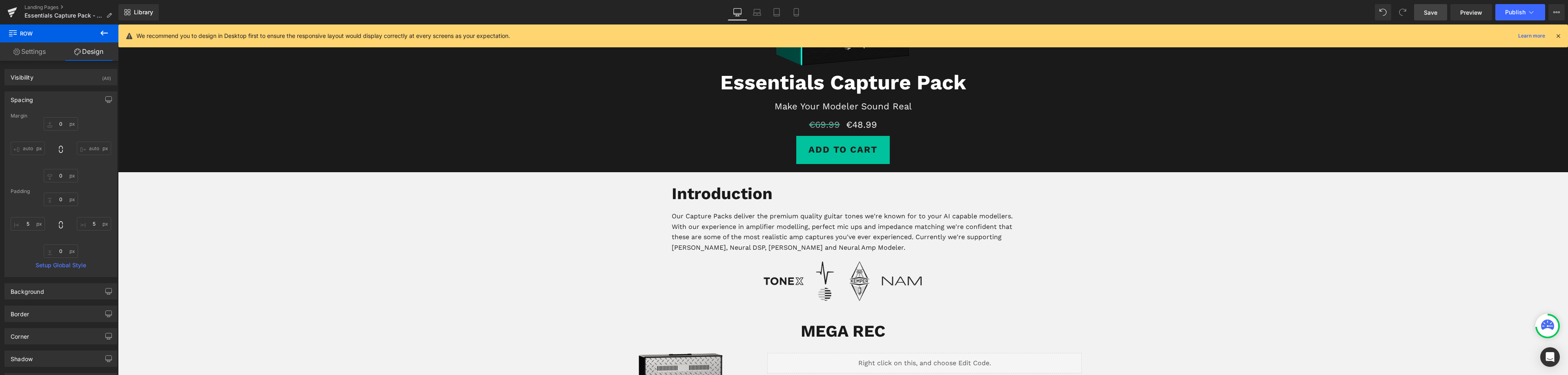
type input "150"
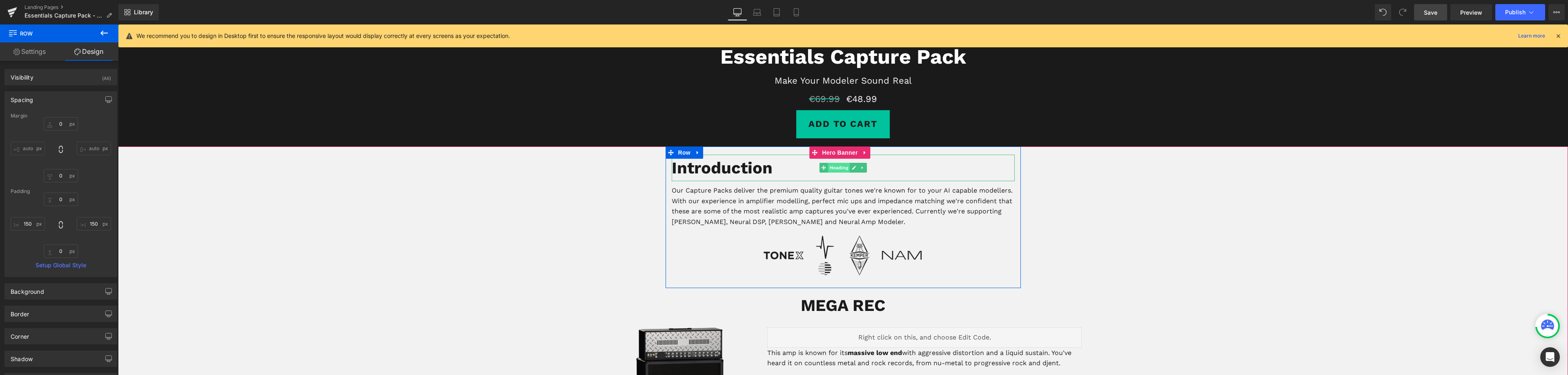
click at [839, 169] on span "Heading" at bounding box center [839, 168] width 22 height 10
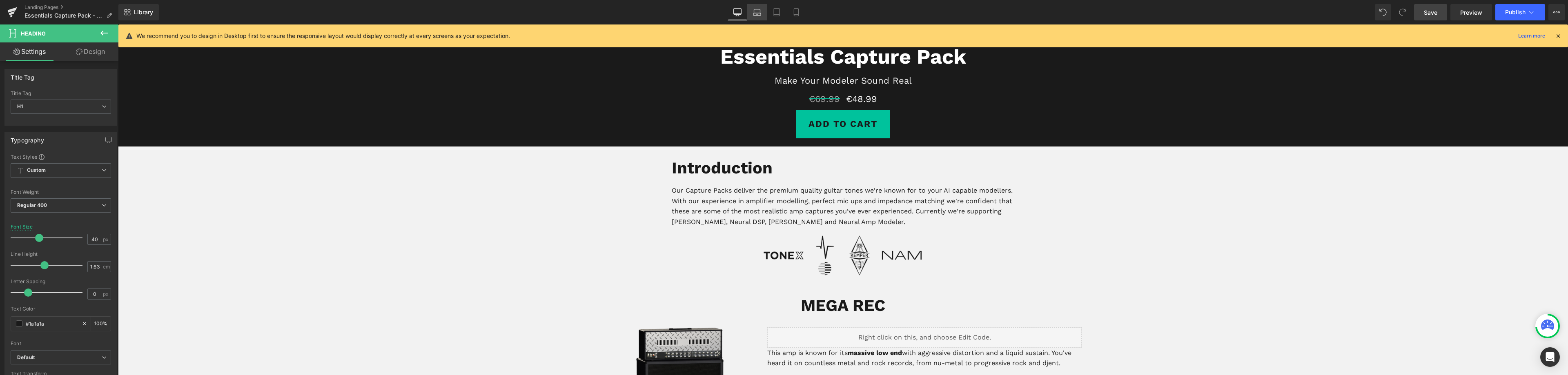
click at [757, 14] on icon at bounding box center [757, 14] width 1 height 0
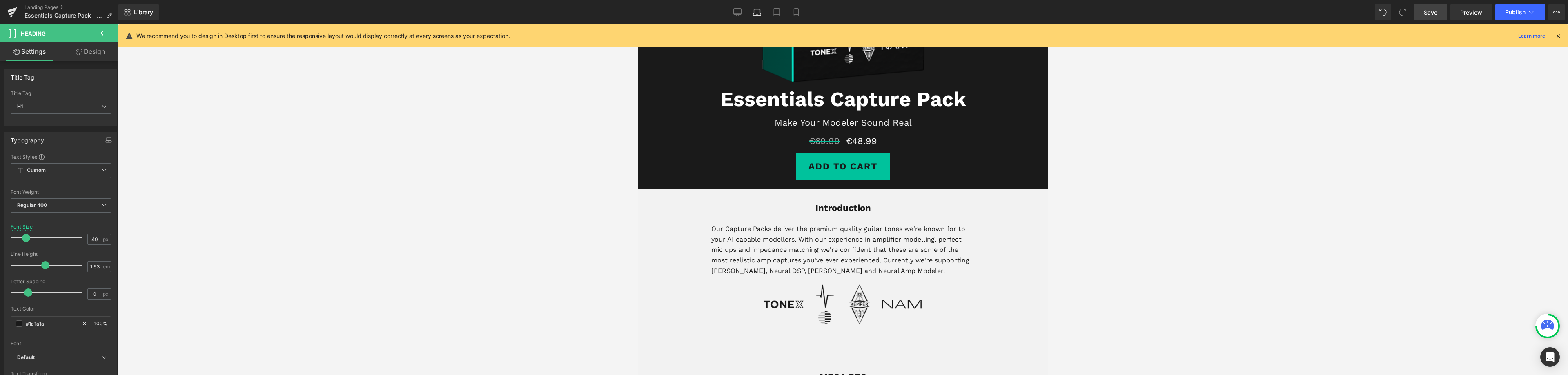
type input "22"
type input "100"
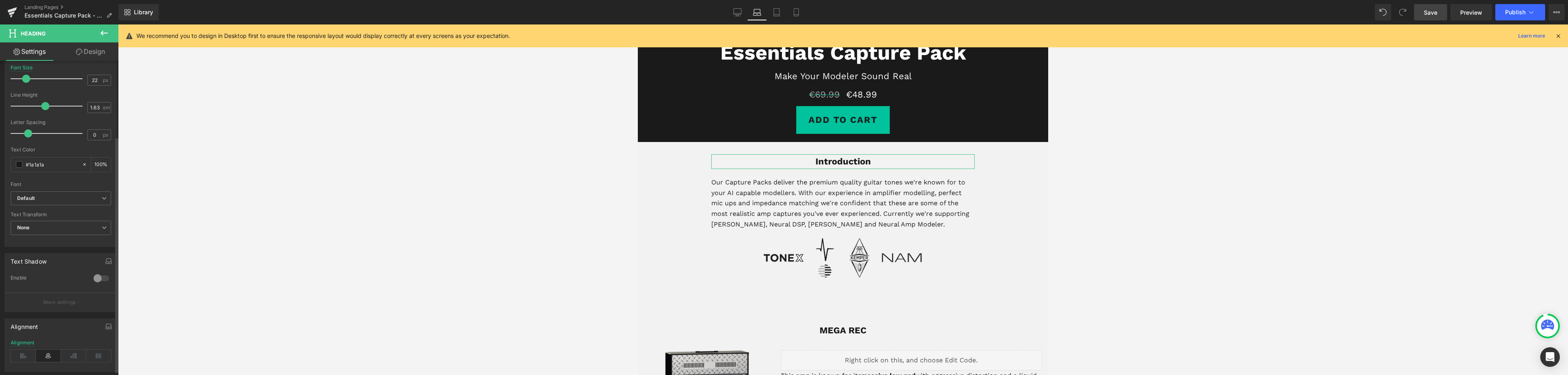
scroll to position [204, 0]
click at [23, 311] on icon at bounding box center [23, 311] width 26 height 12
click at [94, 157] on input "22" at bounding box center [94, 158] width 14 height 10
click at [91, 157] on input "22" at bounding box center [94, 158] width 14 height 10
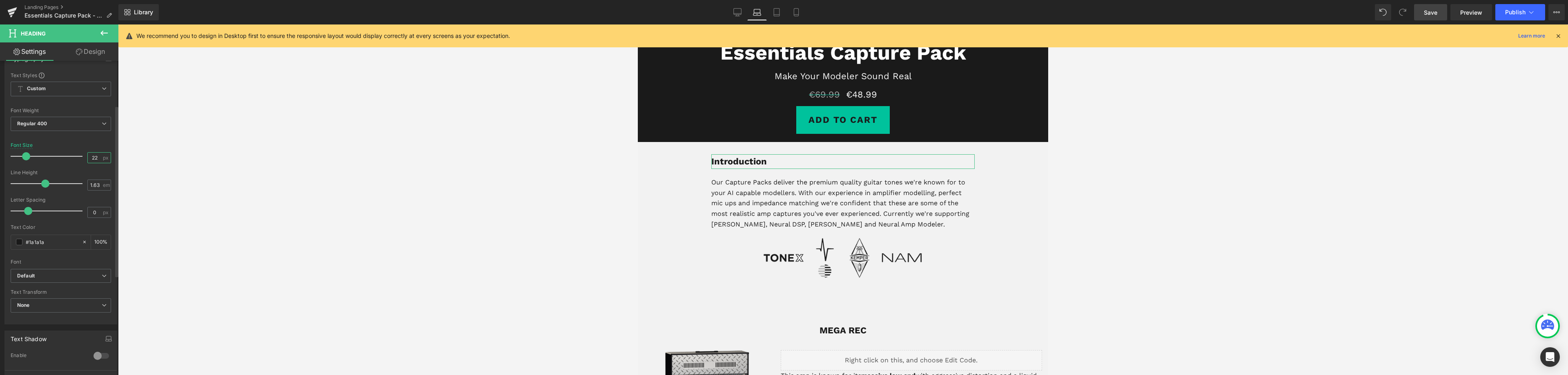
click at [91, 157] on input "22" at bounding box center [94, 158] width 14 height 10
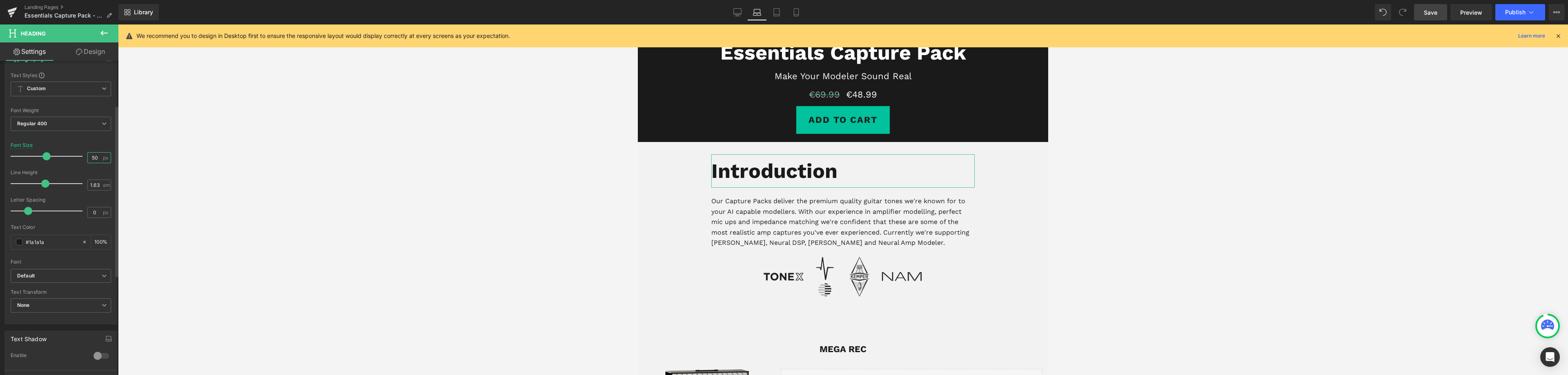
click at [90, 158] on input "50" at bounding box center [94, 158] width 14 height 10
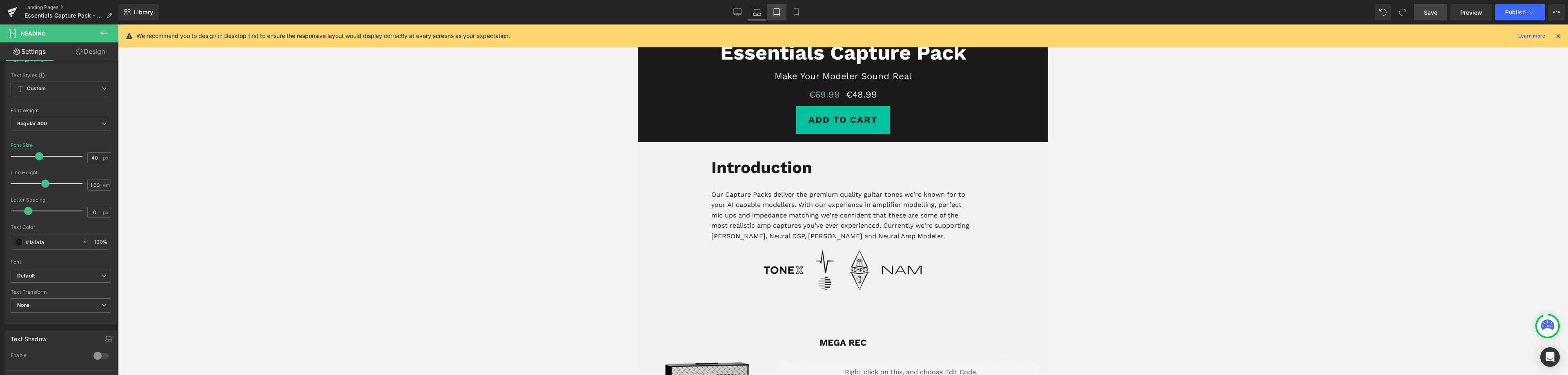
click at [775, 13] on icon at bounding box center [776, 12] width 8 height 8
type input "22"
type input "100"
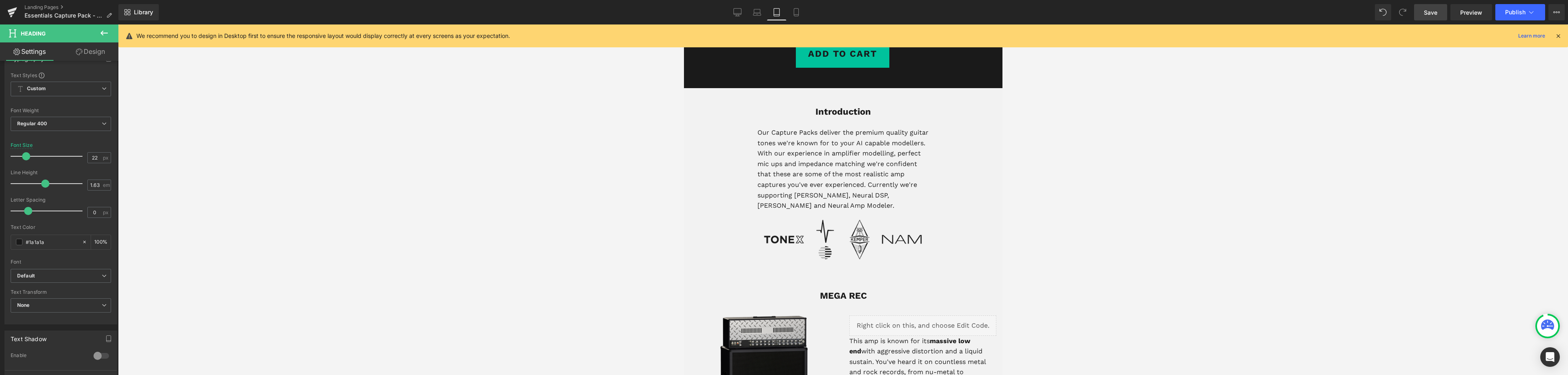
scroll to position [286, 0]
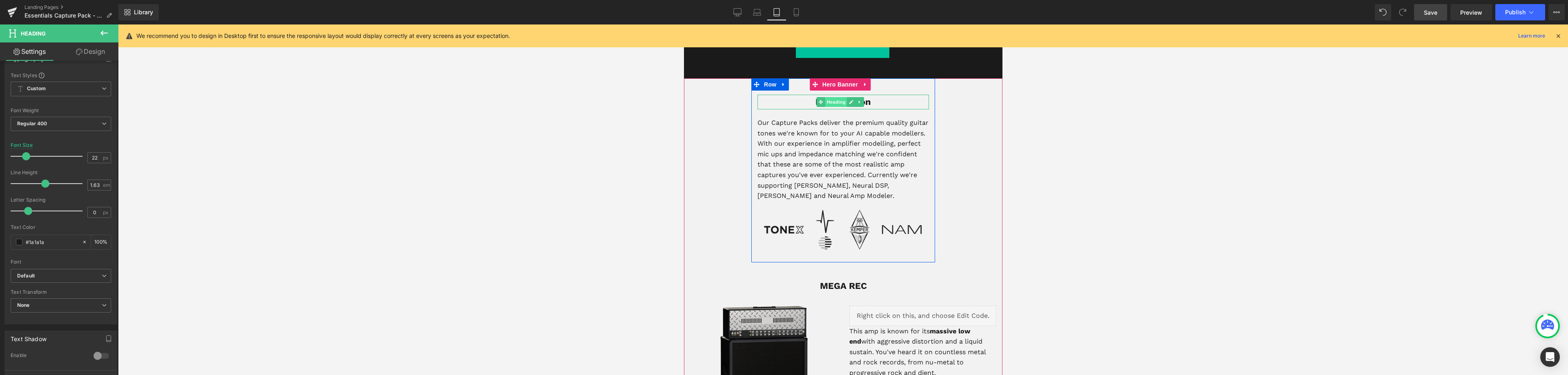
click at [837, 103] on span "Heading" at bounding box center [835, 102] width 22 height 10
click at [91, 159] on input "22" at bounding box center [94, 158] width 14 height 10
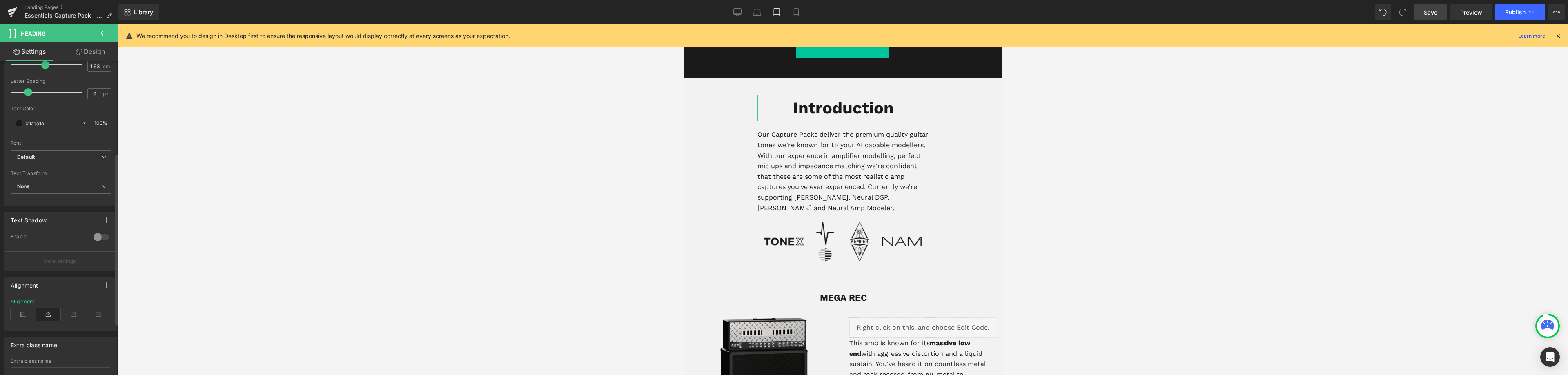
scroll to position [204, 0]
type input "40"
click at [26, 310] on icon at bounding box center [23, 311] width 26 height 12
click at [702, 84] on span "Row" at bounding box center [702, 85] width 16 height 12
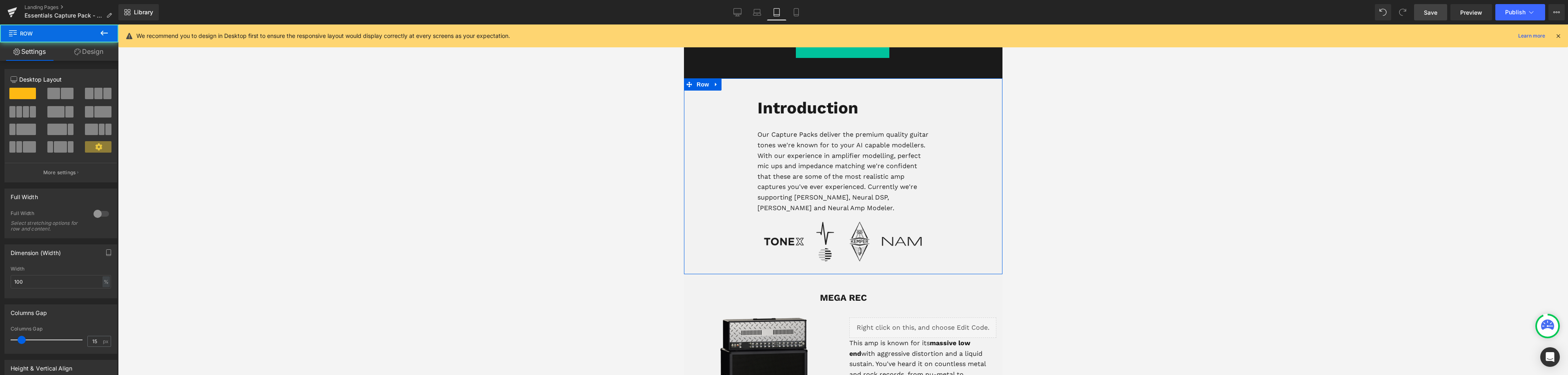
click at [91, 53] on link "Design" at bounding box center [88, 52] width 59 height 18
click at [0, 0] on div "Spacing" at bounding box center [0, 0] width 0 height 0
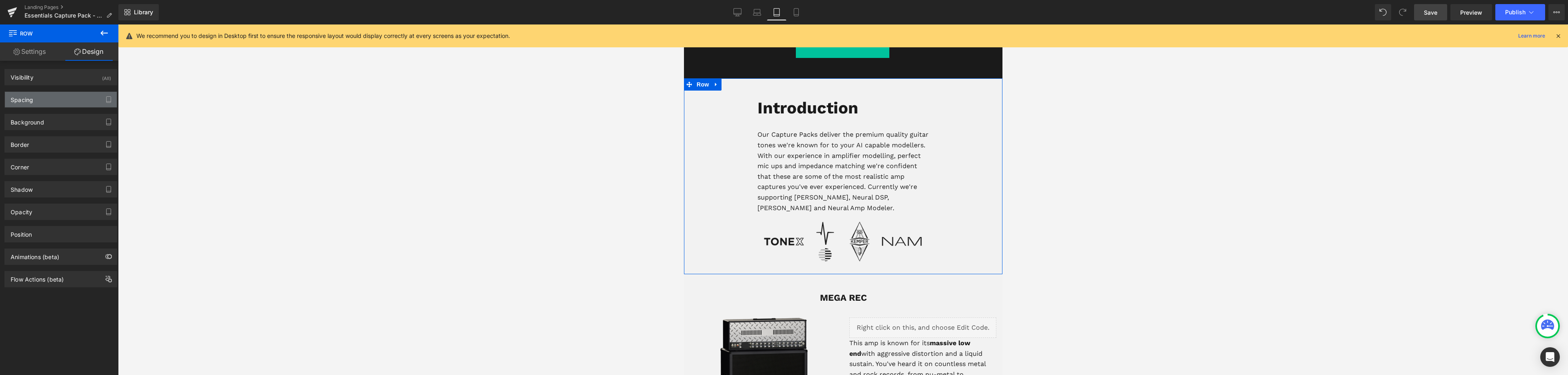
type input "0"
type input "150"
type input "0"
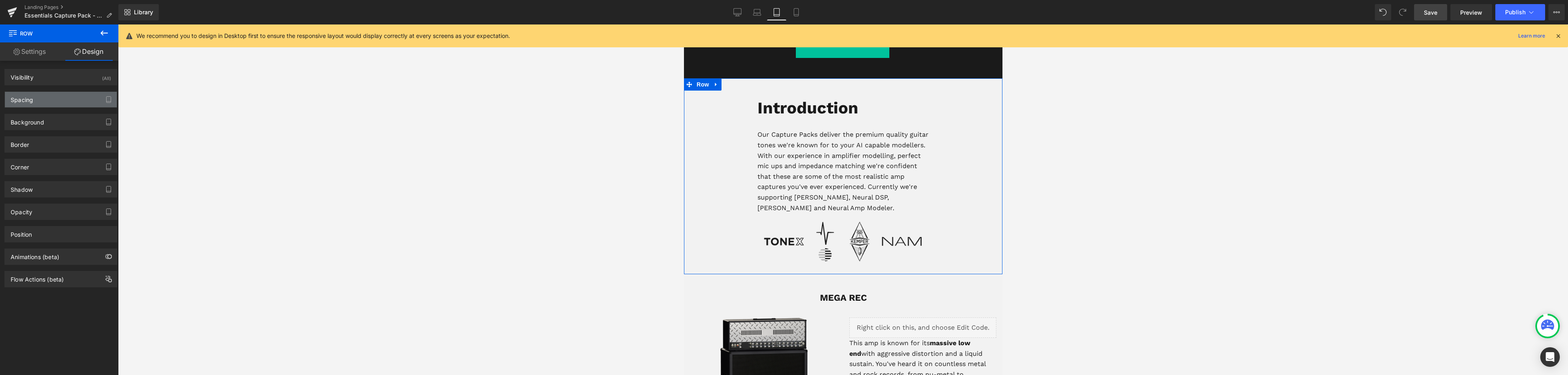
click at [24, 104] on div "Spacing" at bounding box center [61, 99] width 112 height 15
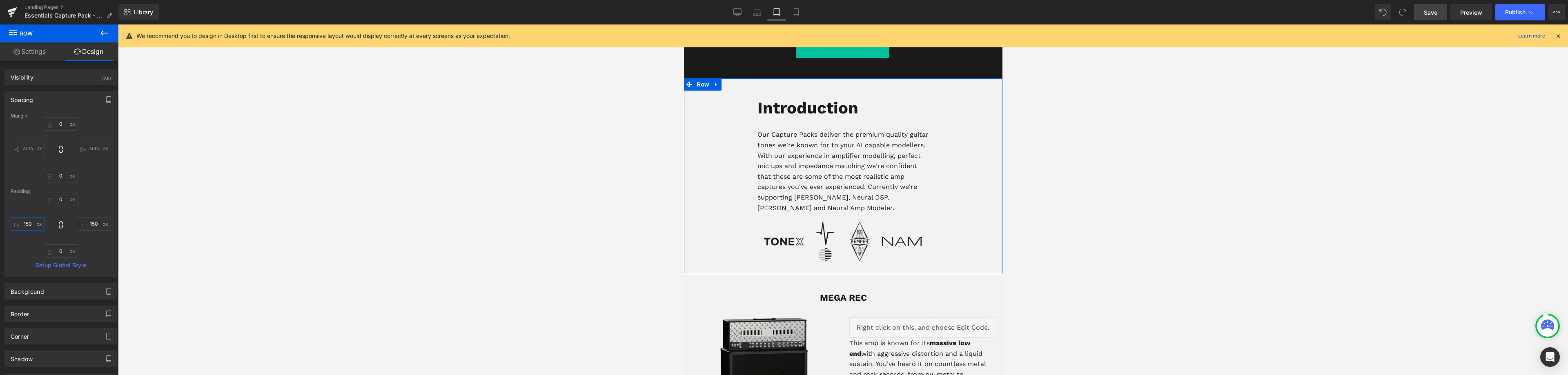
click at [28, 225] on input "150" at bounding box center [27, 224] width 34 height 13
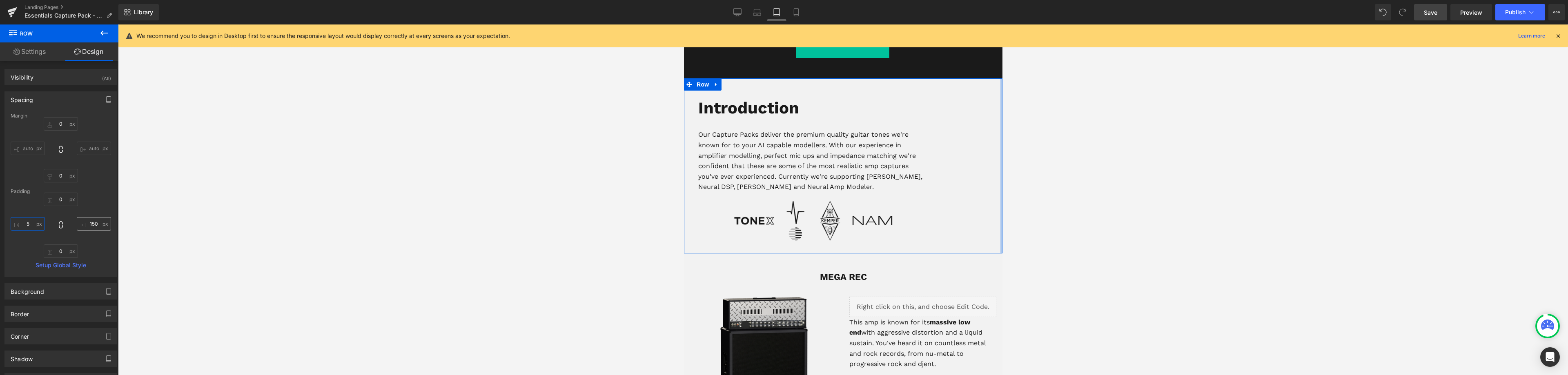
type input "5"
click at [93, 225] on input "150" at bounding box center [94, 224] width 34 height 13
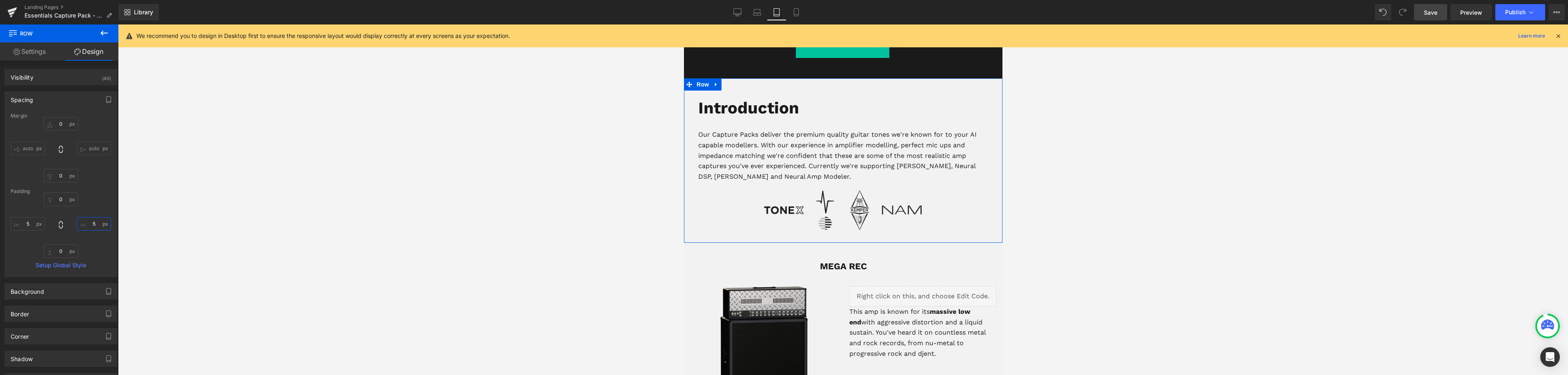
click at [93, 225] on input "5" at bounding box center [94, 224] width 34 height 13
type input "10"
click at [26, 225] on input "5" at bounding box center [27, 224] width 34 height 13
type input "10"
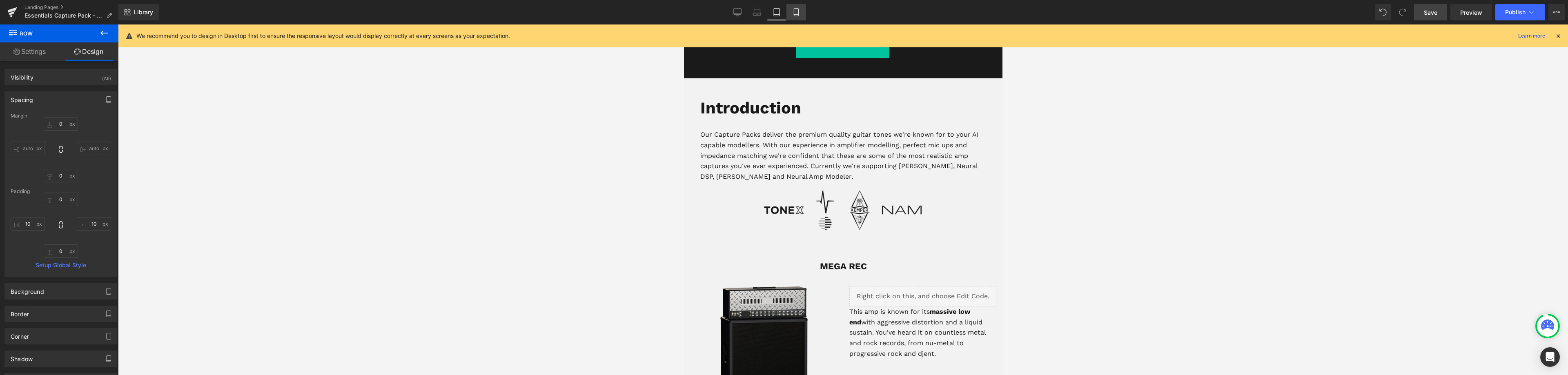
click at [801, 15] on link "Mobile" at bounding box center [796, 12] width 19 height 16
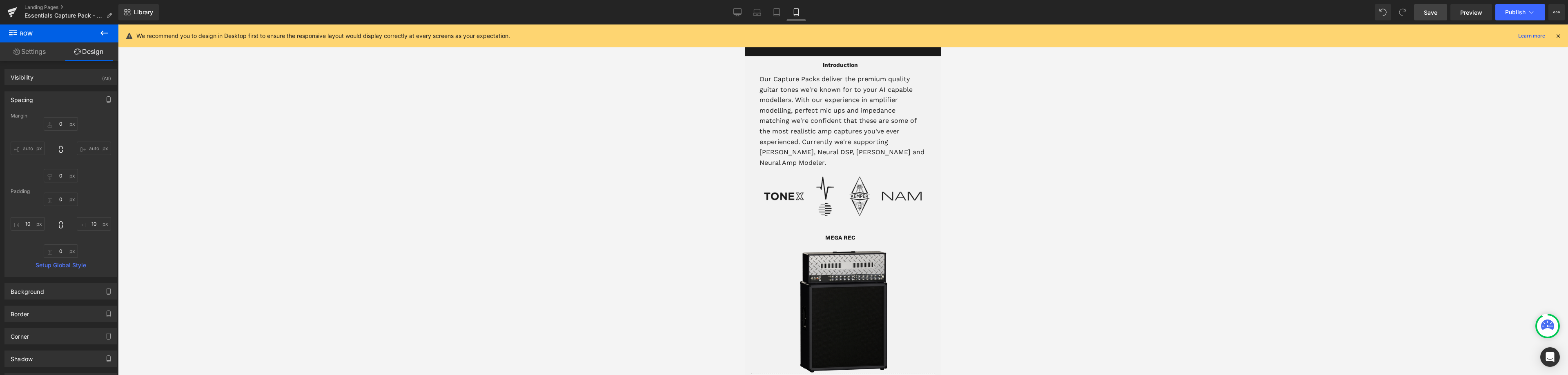
scroll to position [264, 0]
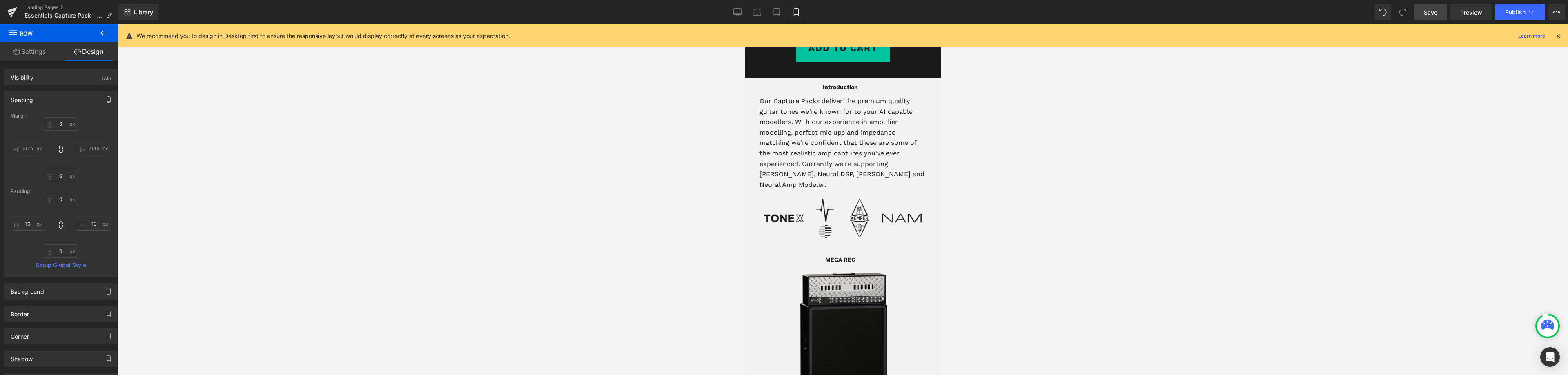
type input "0"
type input "5"
type input "0"
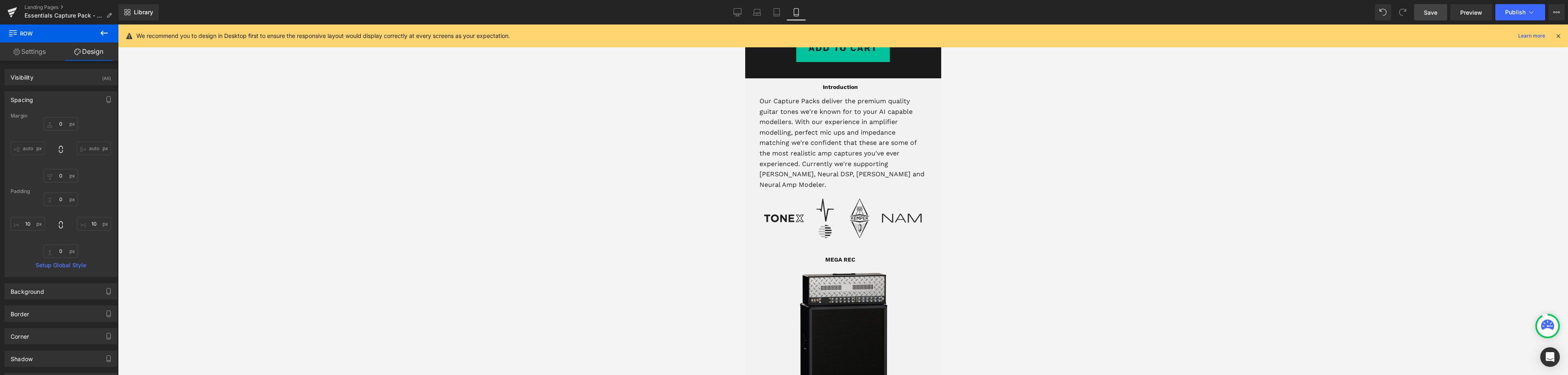
type input "5"
click at [777, 12] on icon at bounding box center [776, 12] width 8 height 8
type input "0"
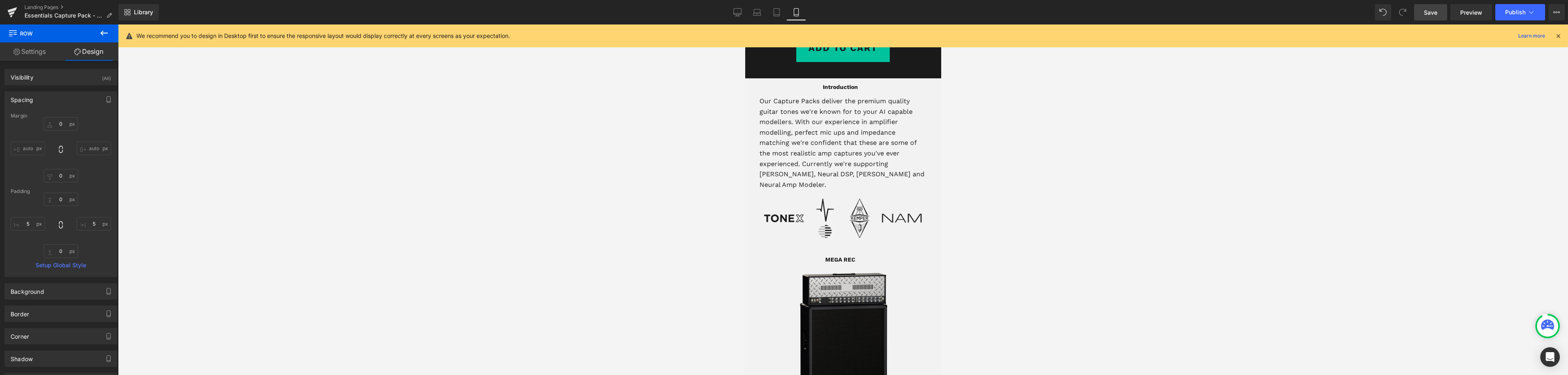
type input "10"
type input "0"
type input "10"
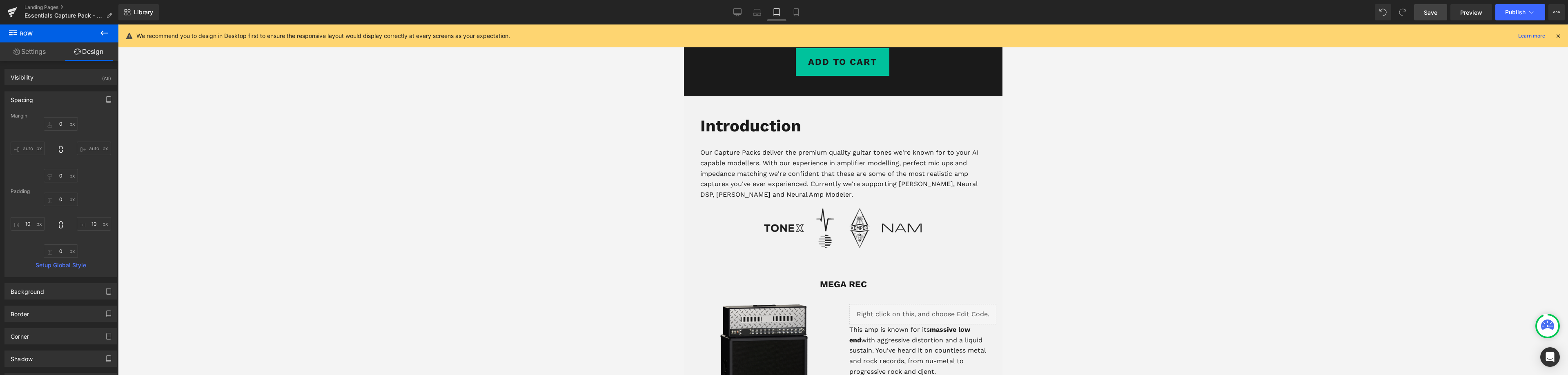
scroll to position [282, 0]
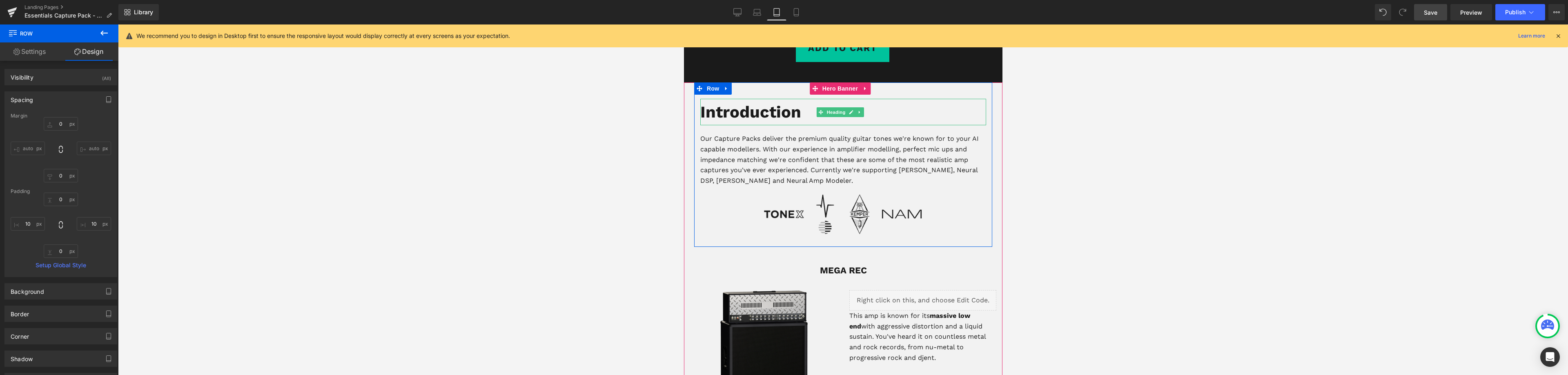
click at [763, 115] on b "Introduction" at bounding box center [751, 112] width 101 height 19
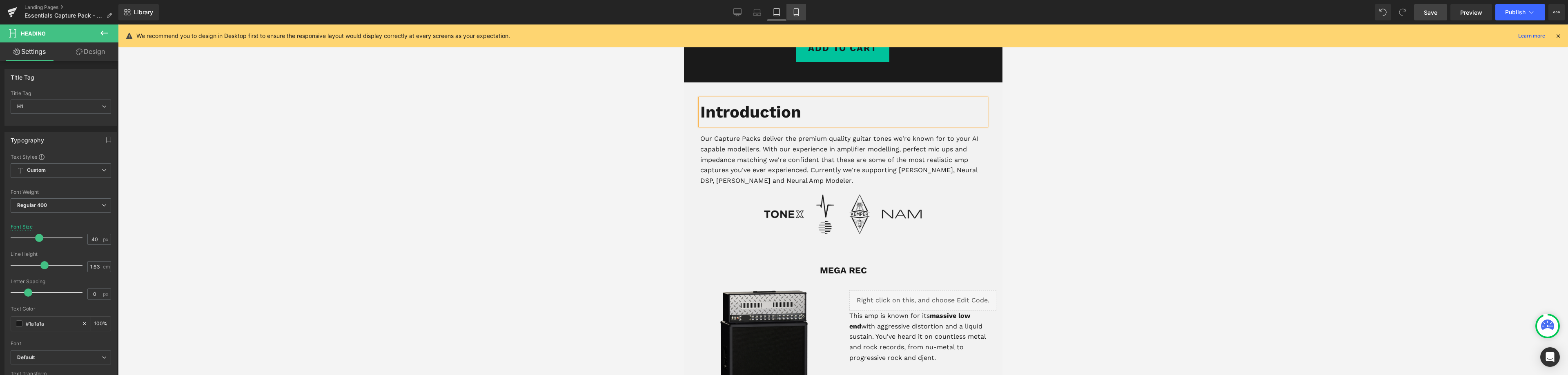
click at [796, 15] on icon at bounding box center [796, 12] width 8 height 8
type input "14"
type input "100"
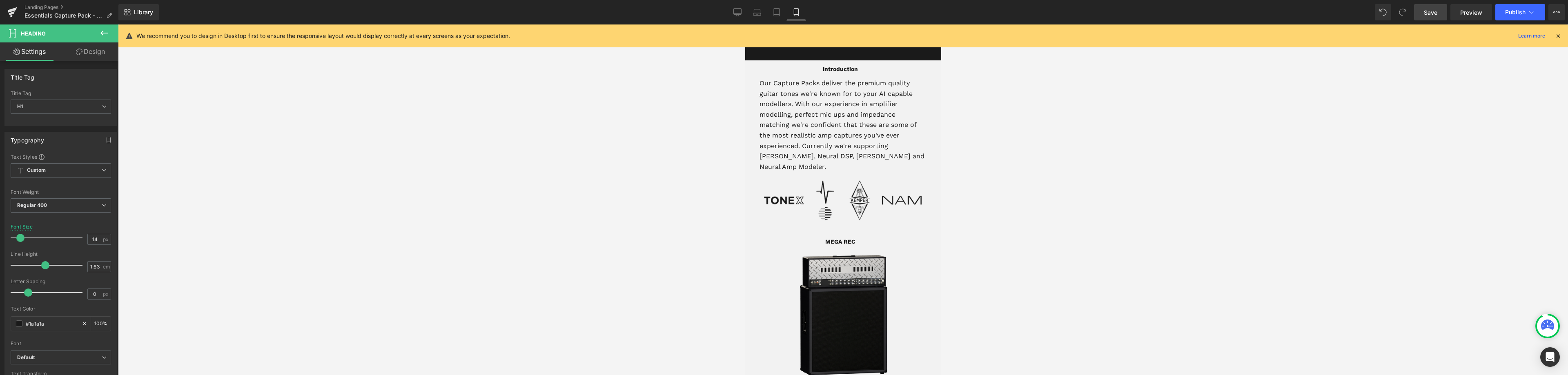
scroll to position [248, 0]
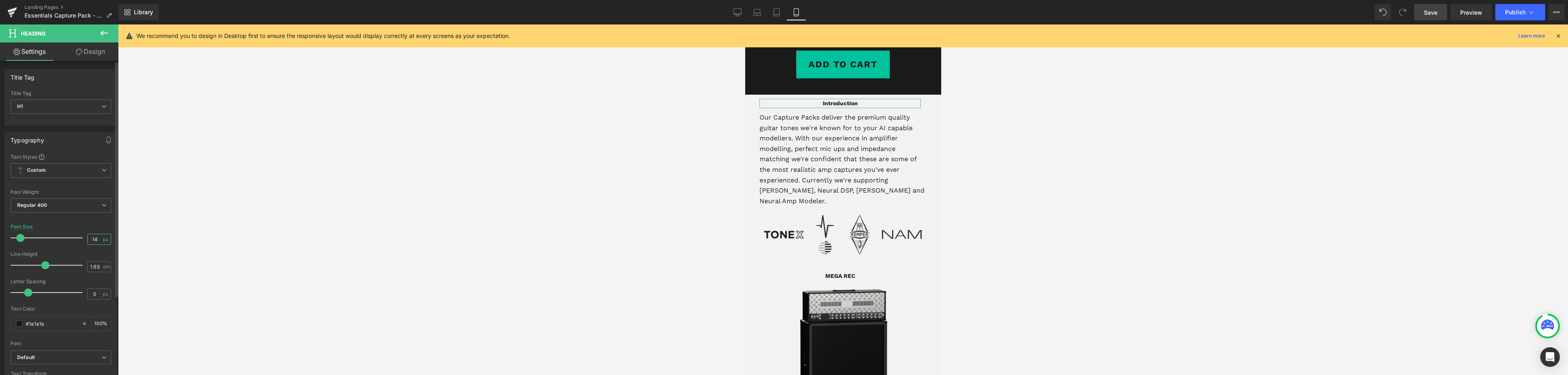
click at [93, 240] on input "14" at bounding box center [94, 239] width 14 height 10
click at [91, 239] on input "14" at bounding box center [94, 239] width 14 height 10
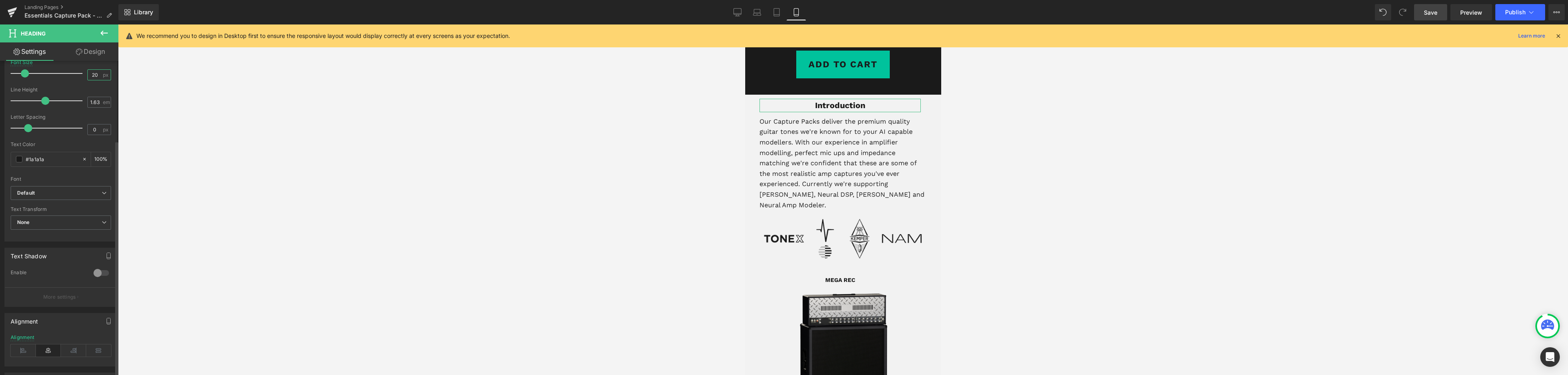
scroll to position [204, 0]
type input "20"
click at [24, 309] on icon at bounding box center [23, 311] width 26 height 12
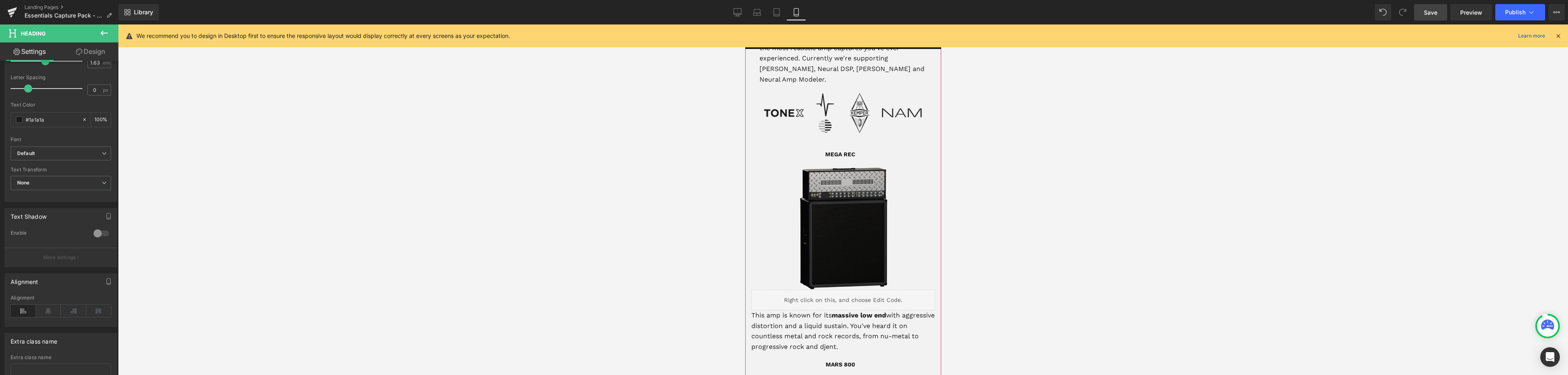
scroll to position [370, 0]
click at [832, 153] on span "Heading" at bounding box center [833, 158] width 22 height 10
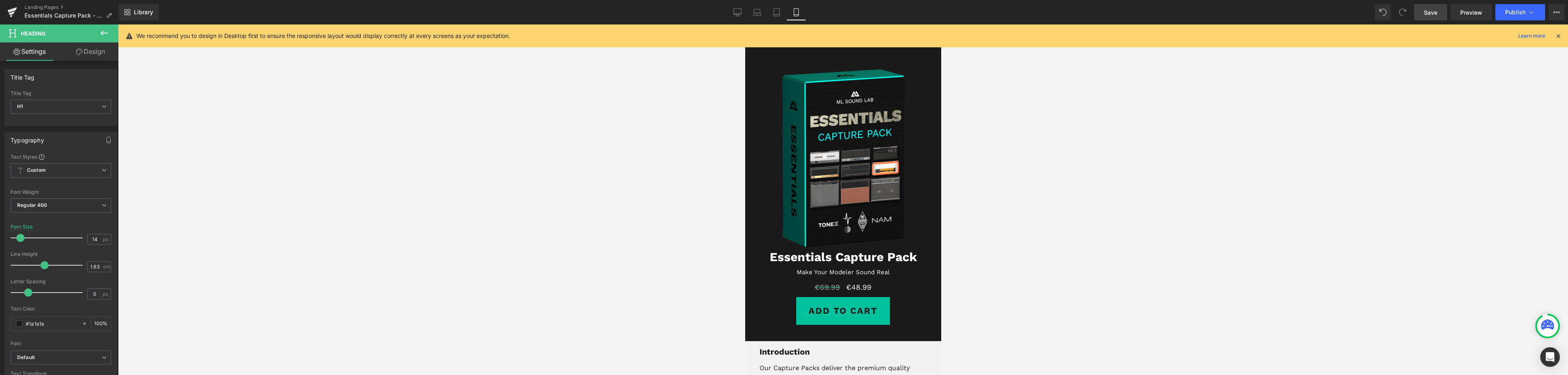
scroll to position [0, 0]
click at [1441, 13] on link "Save" at bounding box center [1430, 12] width 33 height 16
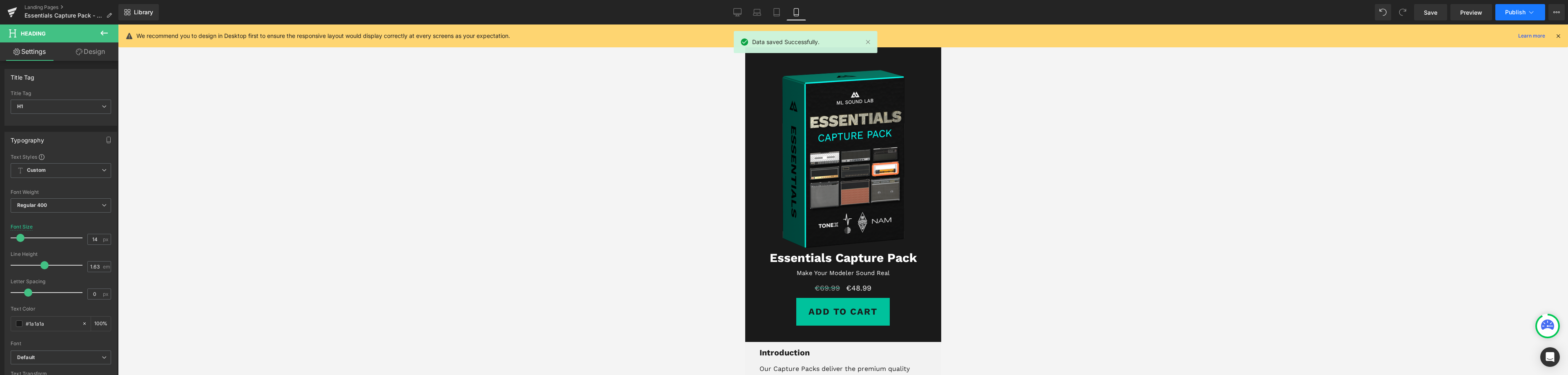
click at [1514, 13] on span "Publish" at bounding box center [1516, 12] width 21 height 7
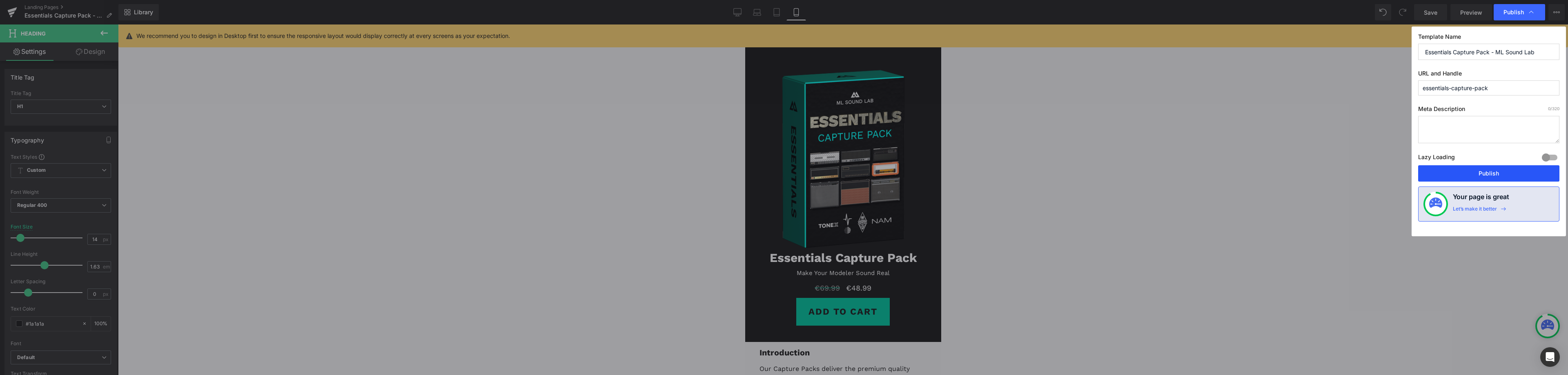
click at [1480, 173] on button "Publish" at bounding box center [1489, 173] width 141 height 16
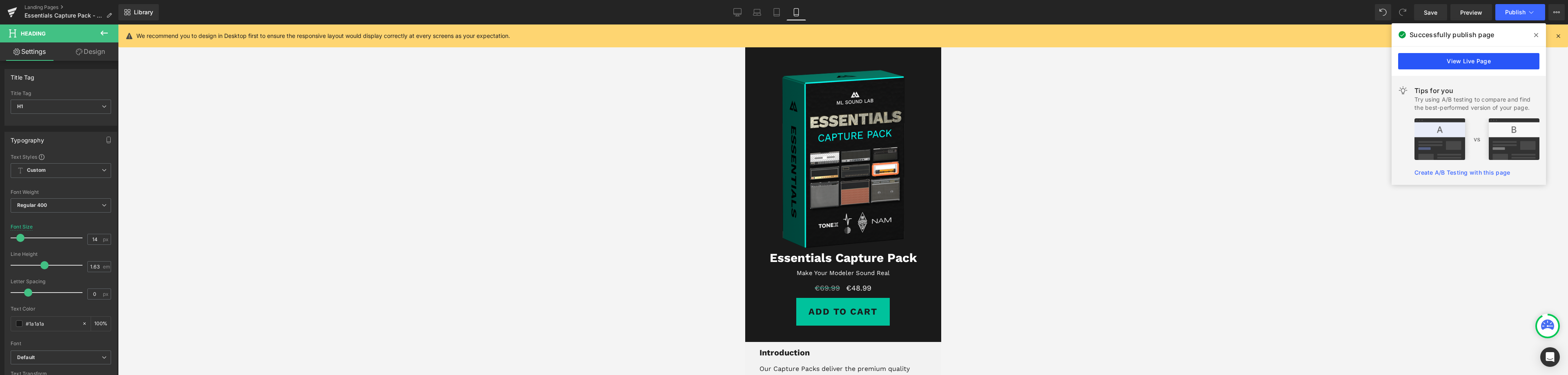
click at [1442, 61] on link "View Live Page" at bounding box center [1469, 61] width 141 height 16
